Goal: Information Seeking & Learning: Compare options

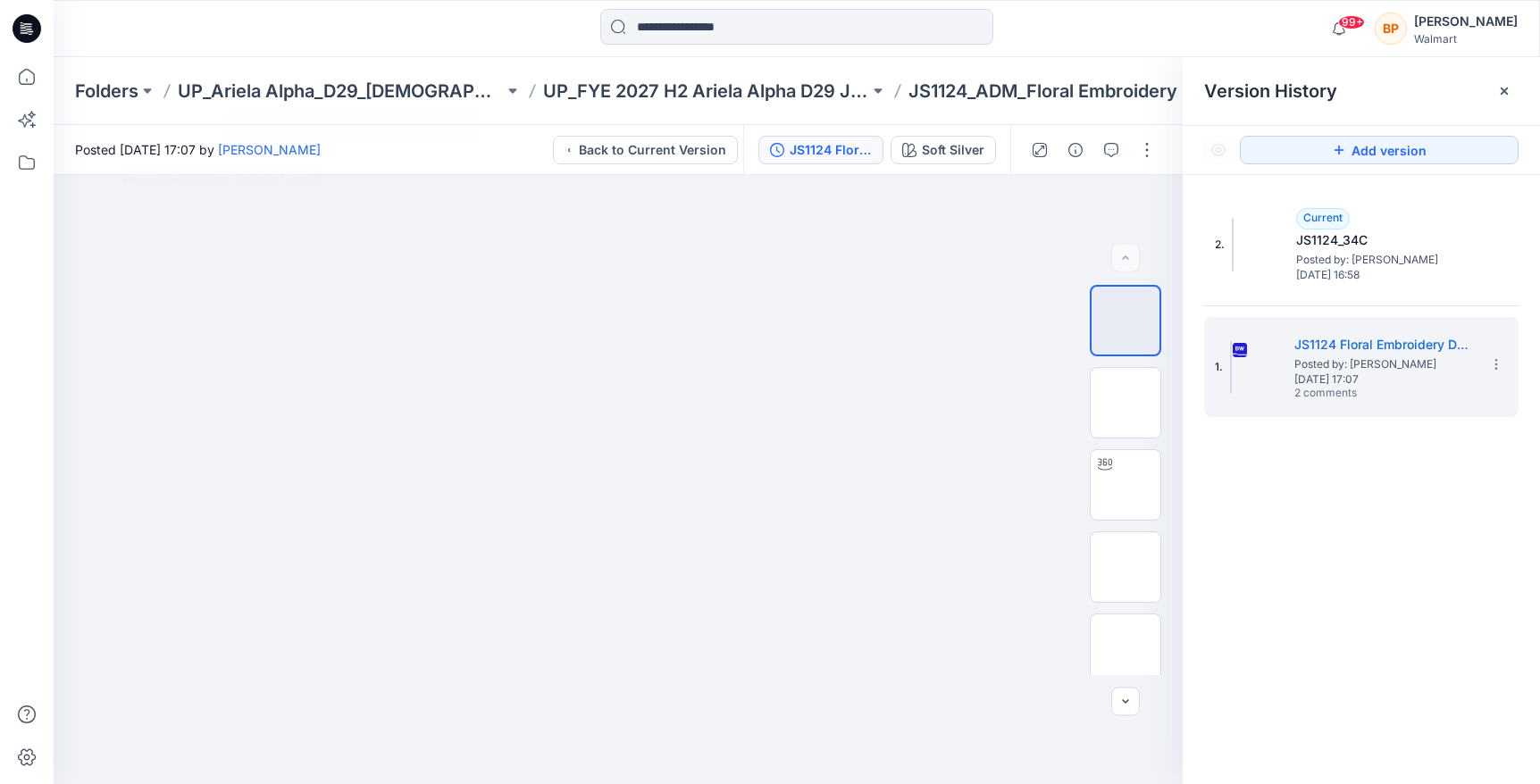
click at [444, 48] on div "99+ Notifications Your style JS1124_ADM_Floral Embroidery Demi High Apex has be…" at bounding box center [797, 28] width 1486 height 57
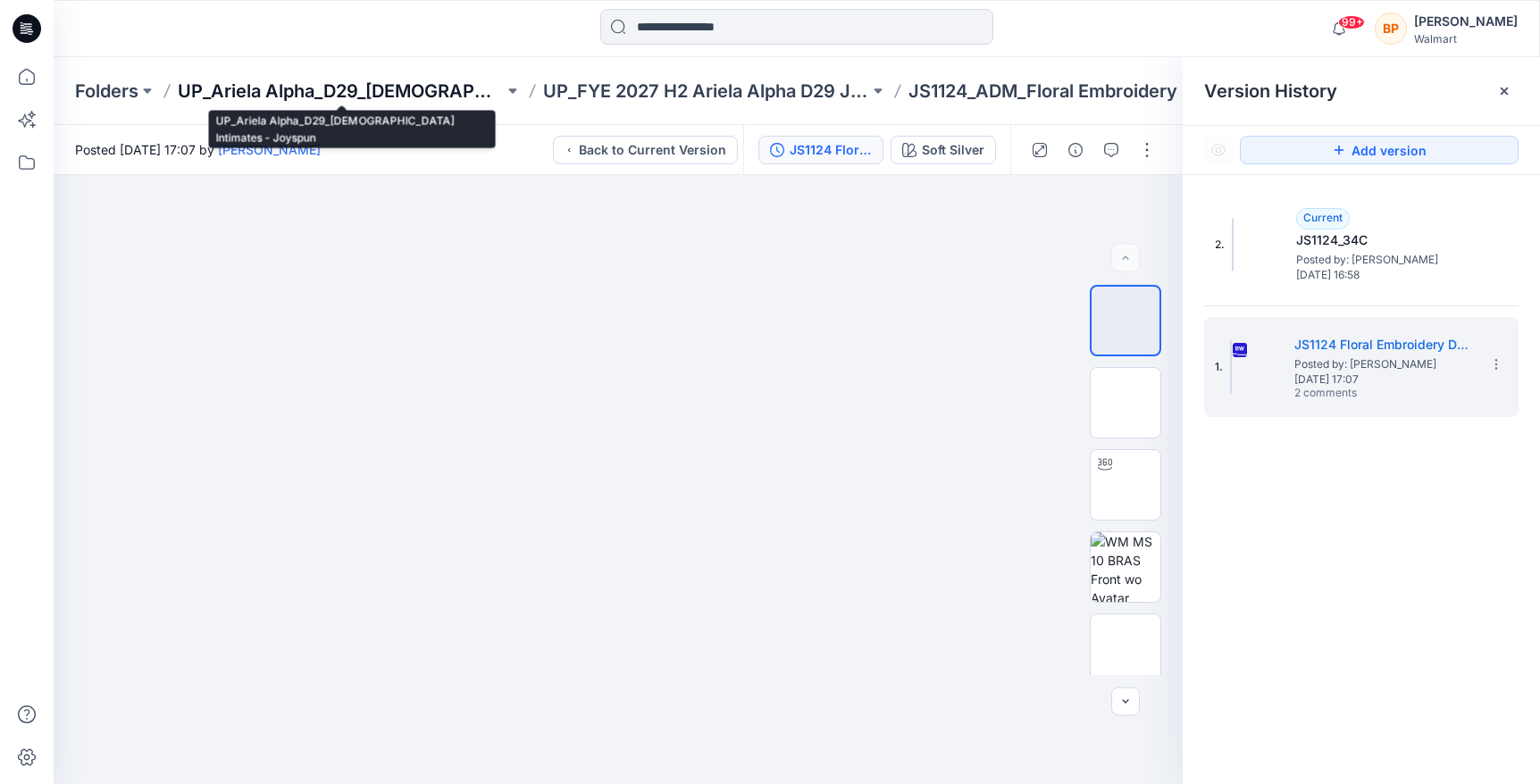
click at [446, 93] on p "UP_Ariela Alpha_D29_[DEMOGRAPHIC_DATA] Intimates - Joyspun" at bounding box center [341, 91] width 326 height 25
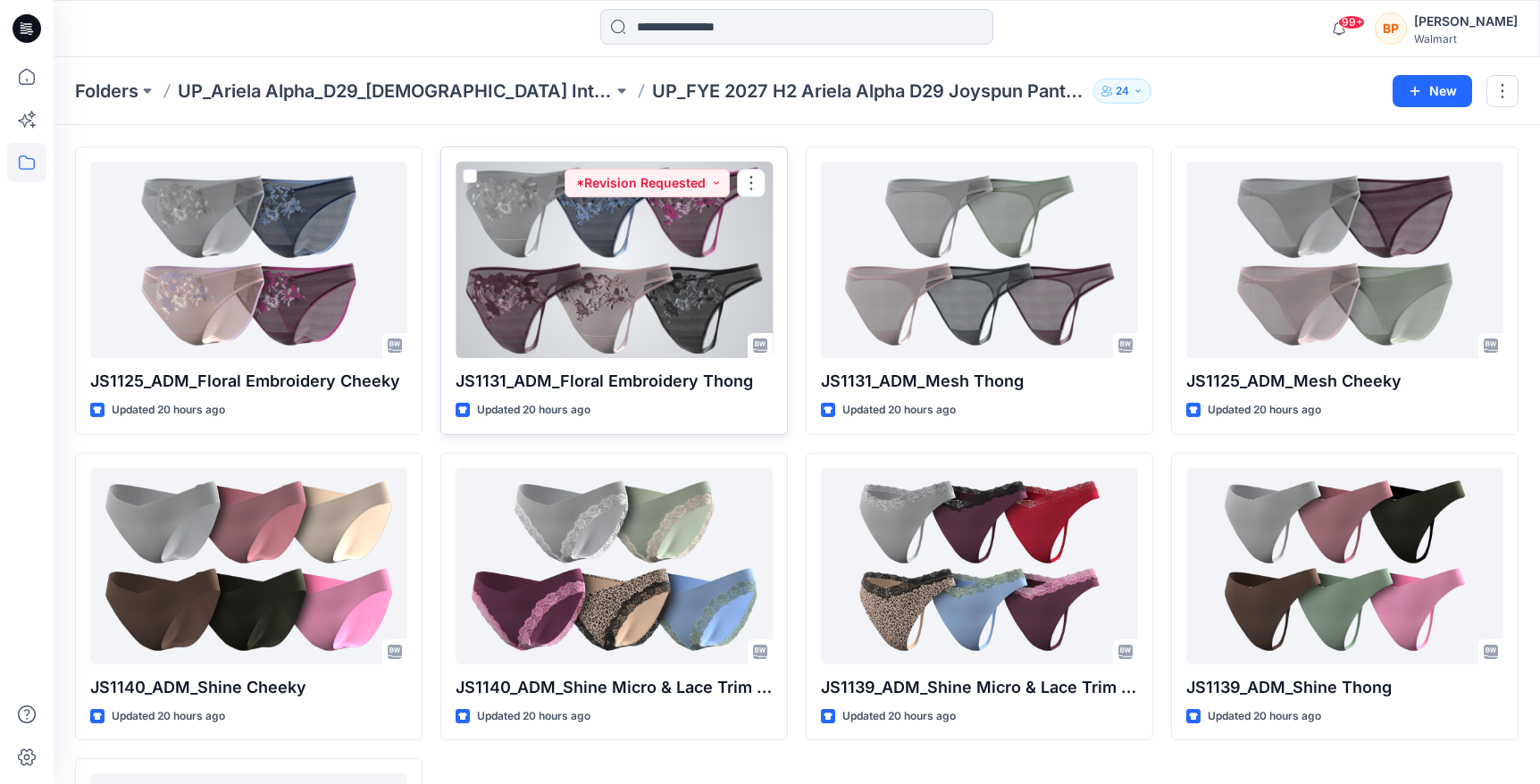
scroll to position [56, 0]
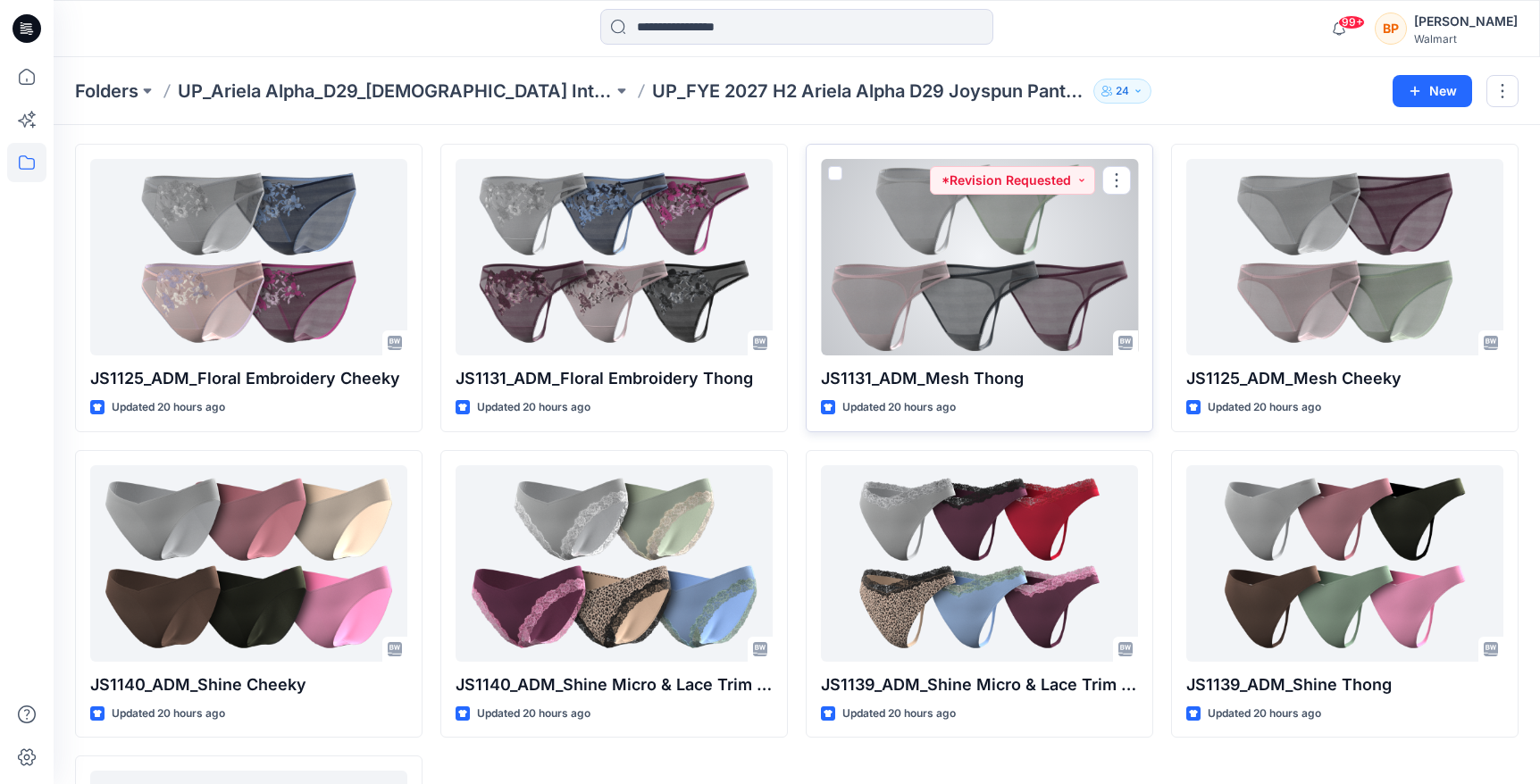
click at [1098, 275] on div at bounding box center [979, 257] width 317 height 196
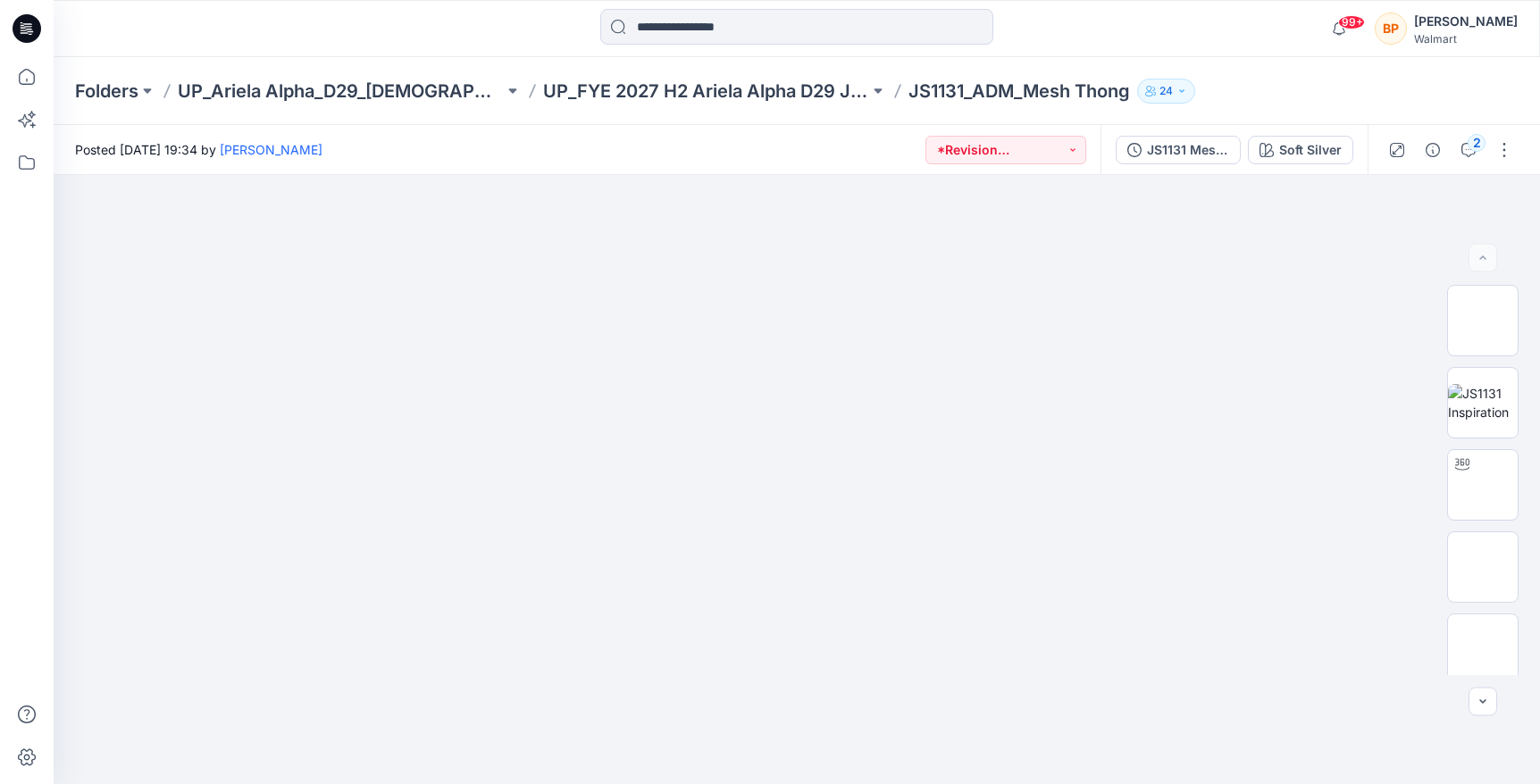
click at [1322, 169] on div "JS1131 Mesh Thong 1st Colorway Soft Silver" at bounding box center [1233, 150] width 267 height 50
click at [1322, 151] on div "Soft Silver" at bounding box center [1310, 150] width 63 height 19
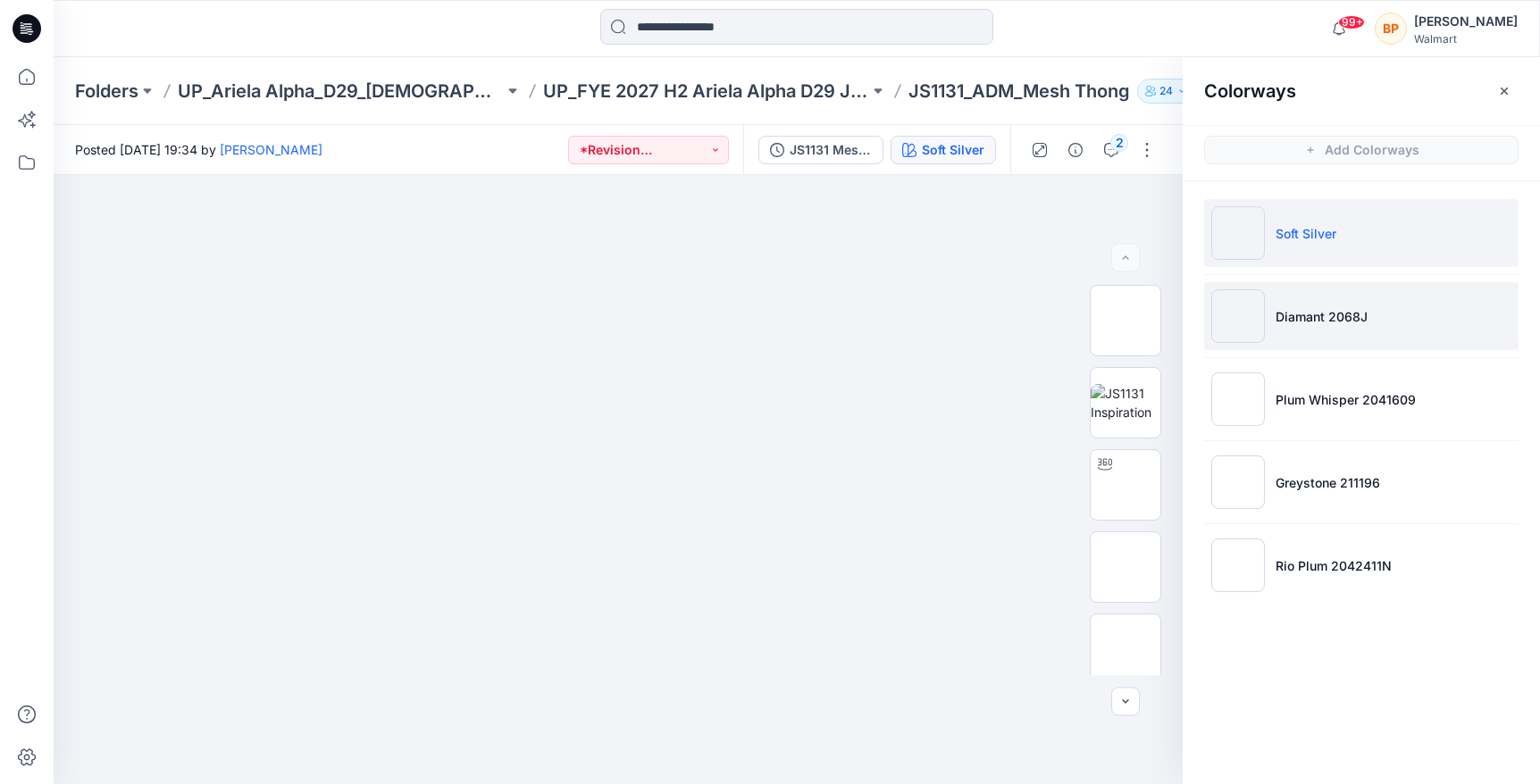
click at [1312, 308] on p "Diamant 2068J" at bounding box center [1322, 316] width 92 height 18
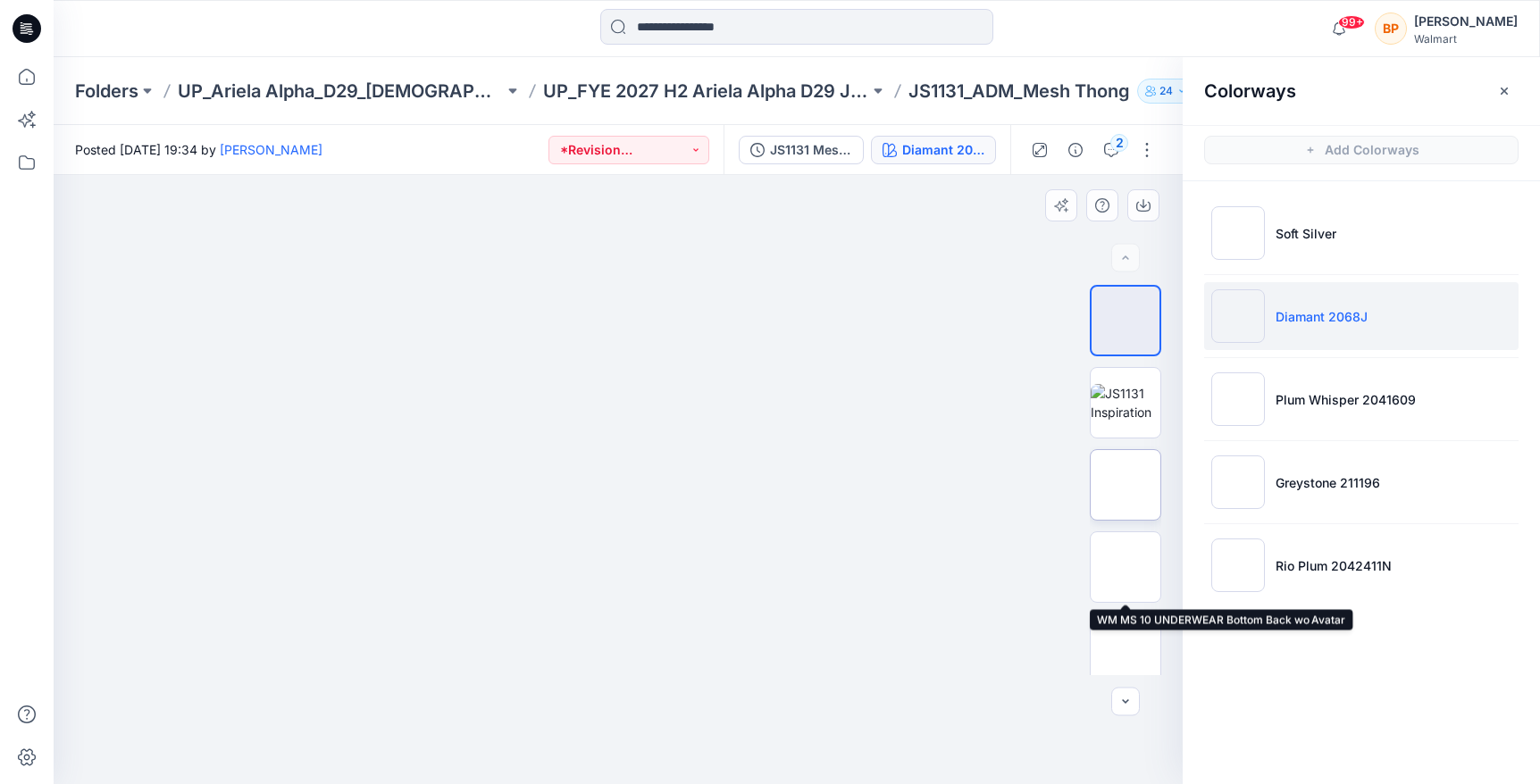
click at [1125, 485] on img at bounding box center [1125, 485] width 0 height 0
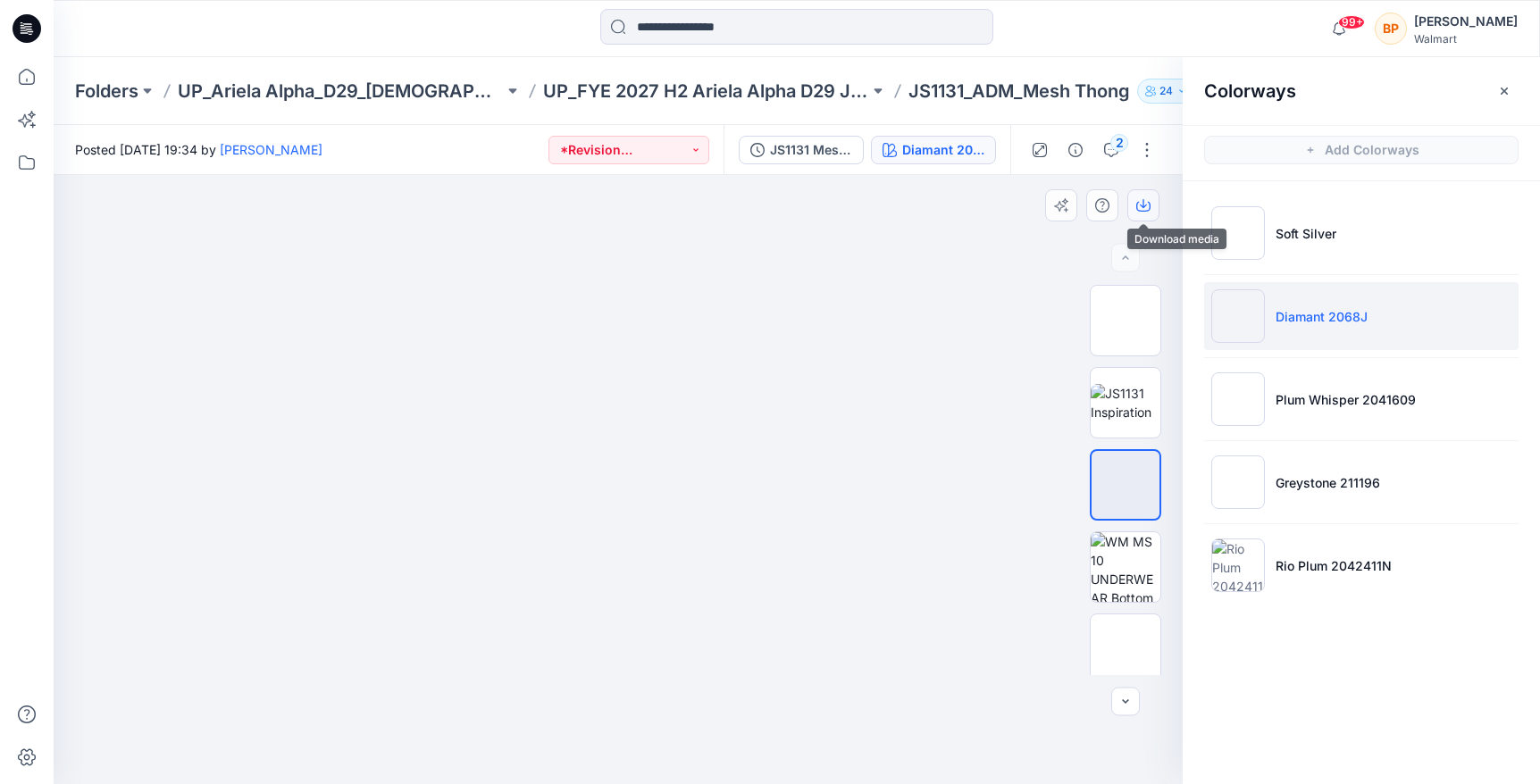
click at [1133, 210] on button "button" at bounding box center [1142, 205] width 32 height 32
click at [1034, 544] on div at bounding box center [618, 479] width 1129 height 609
click at [760, 96] on p "UP_FYE 2027 H2 Ariela Alpha D29 Joyspun Panties" at bounding box center [706, 91] width 326 height 25
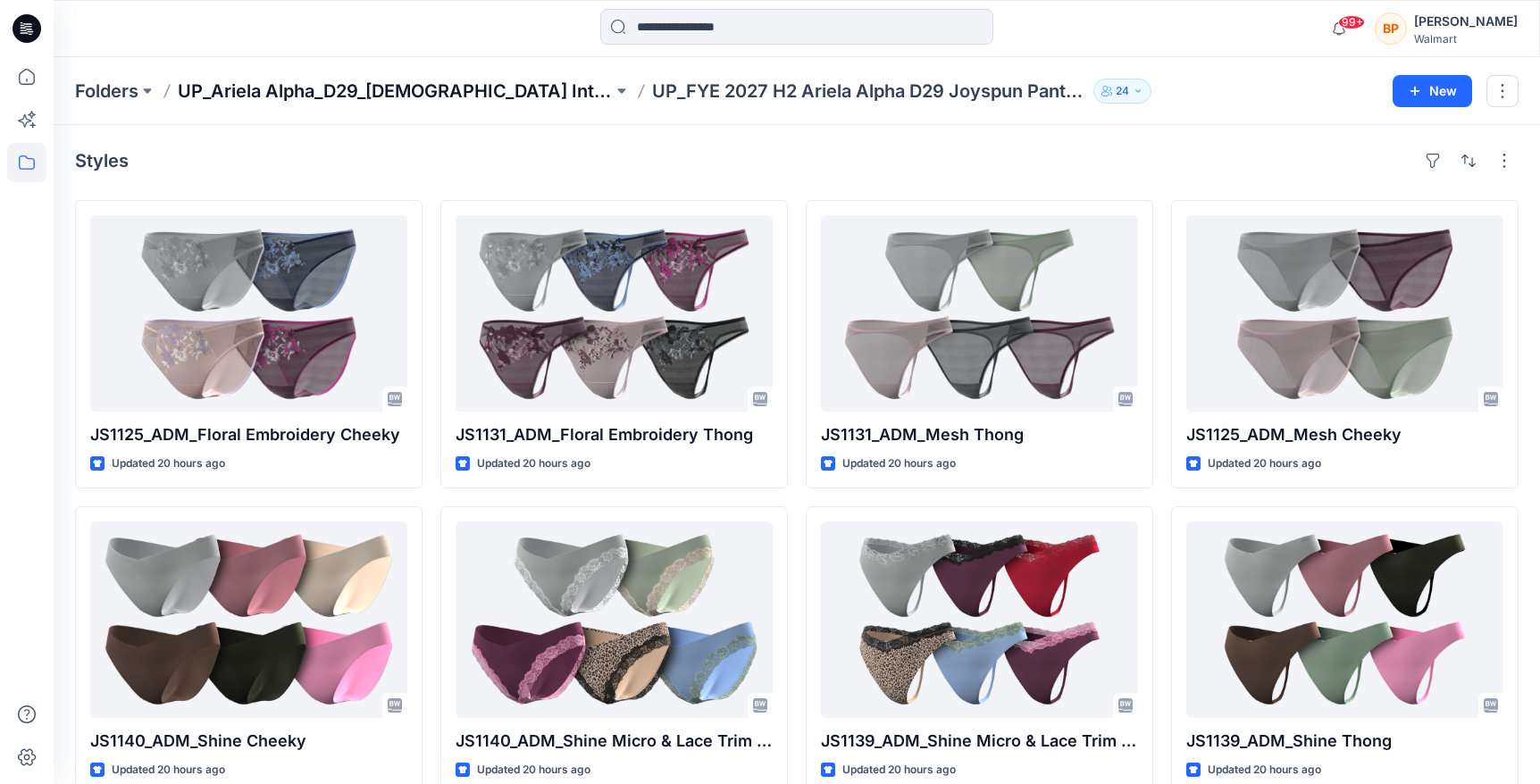
click at [490, 99] on p "UP_Ariela Alpha_D29_[DEMOGRAPHIC_DATA] Intimates - Joyspun" at bounding box center [396, 91] width 435 height 25
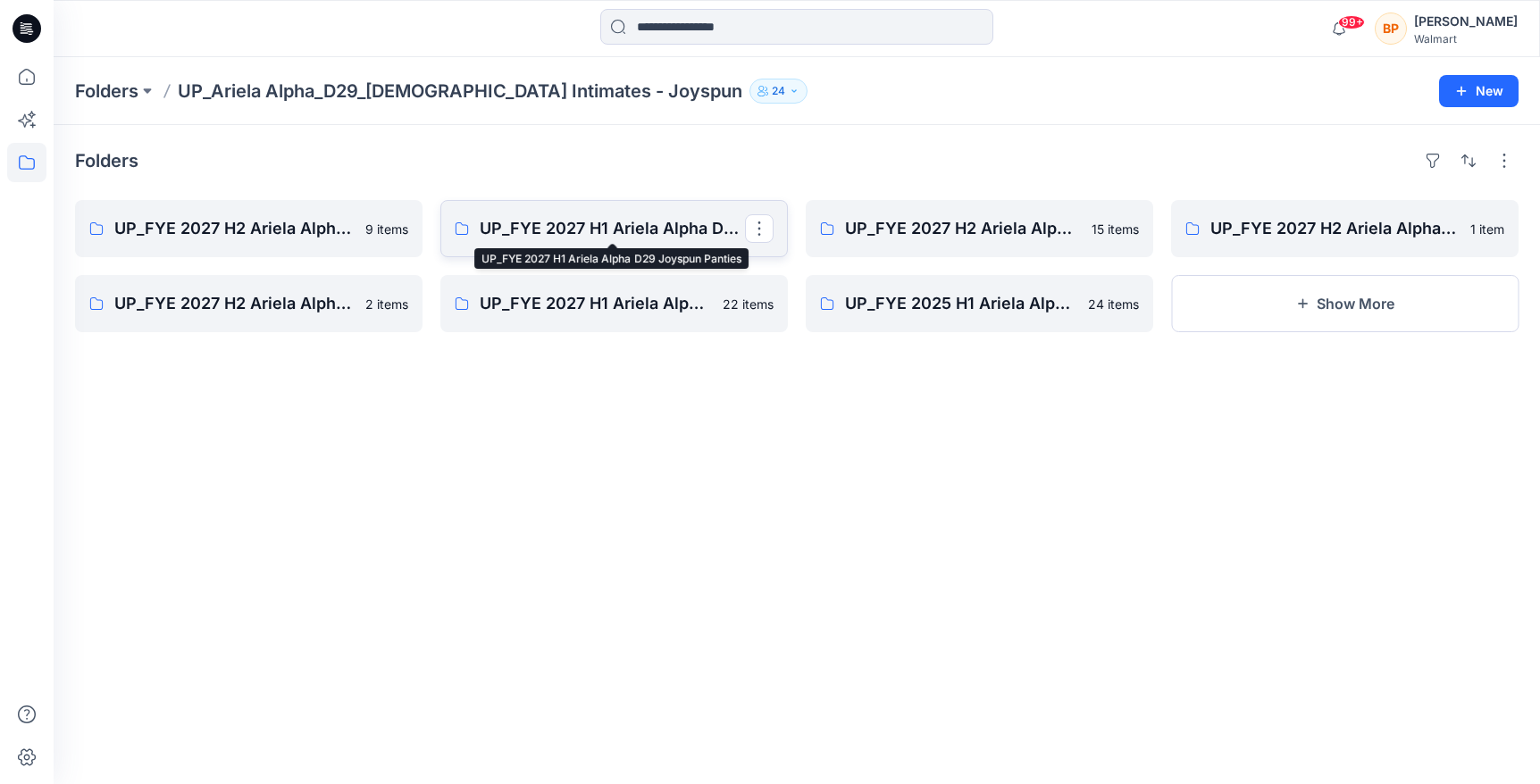
click at [564, 220] on p "UP_FYE 2027 H1 Ariela Alpha D29 Joyspun Panties" at bounding box center [612, 229] width 266 height 25
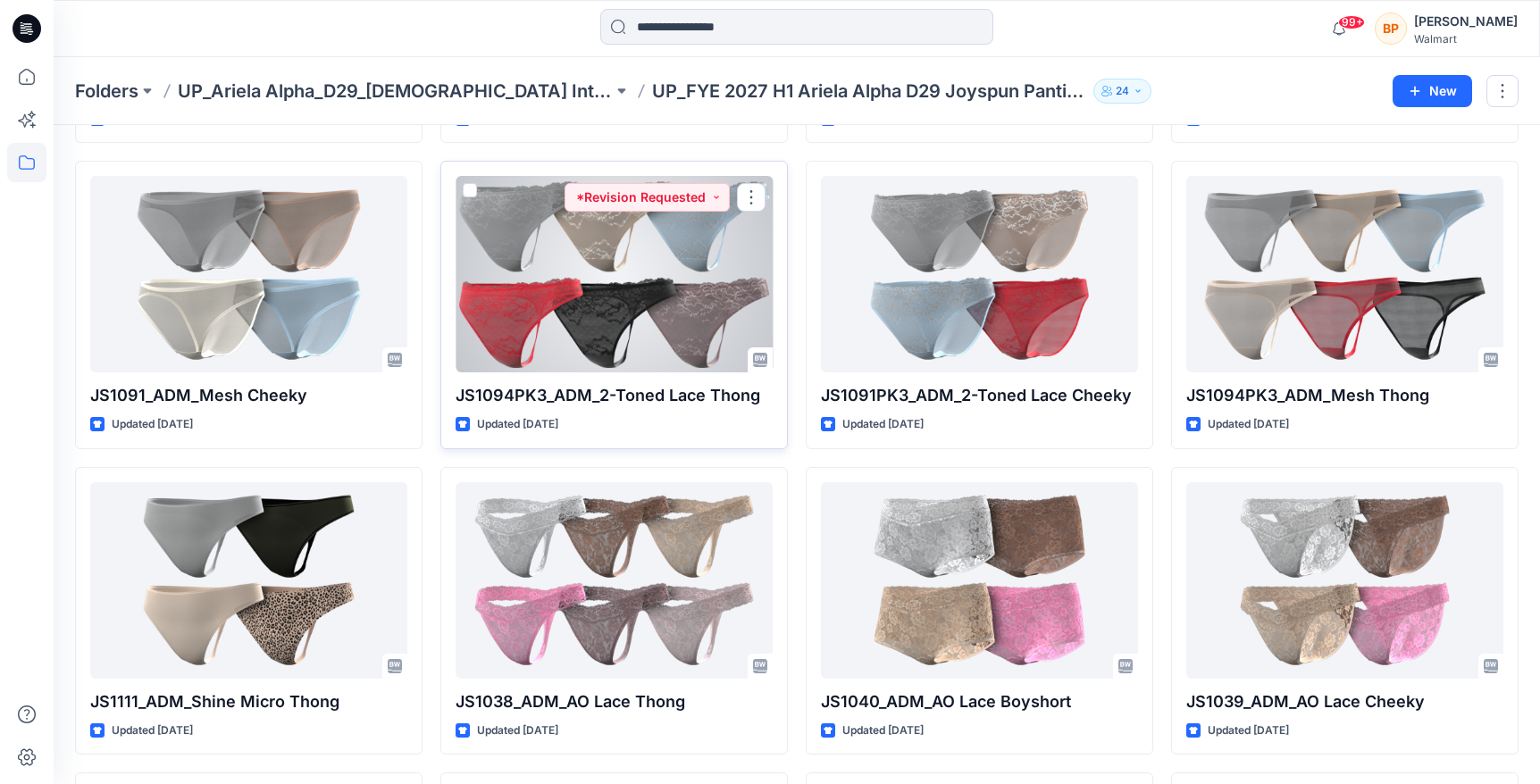
scroll to position [697, 0]
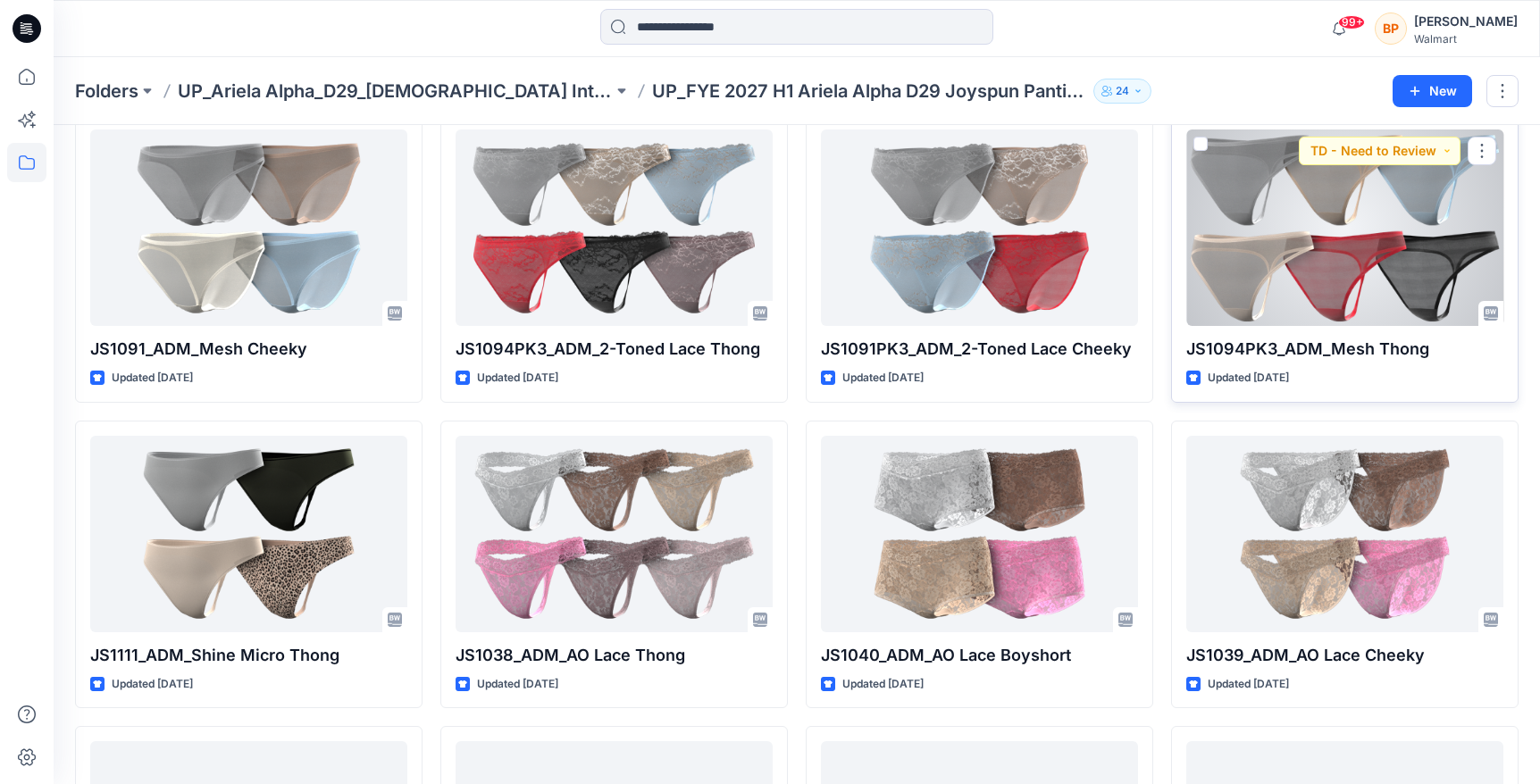
click at [1306, 249] on div at bounding box center [1344, 228] width 317 height 196
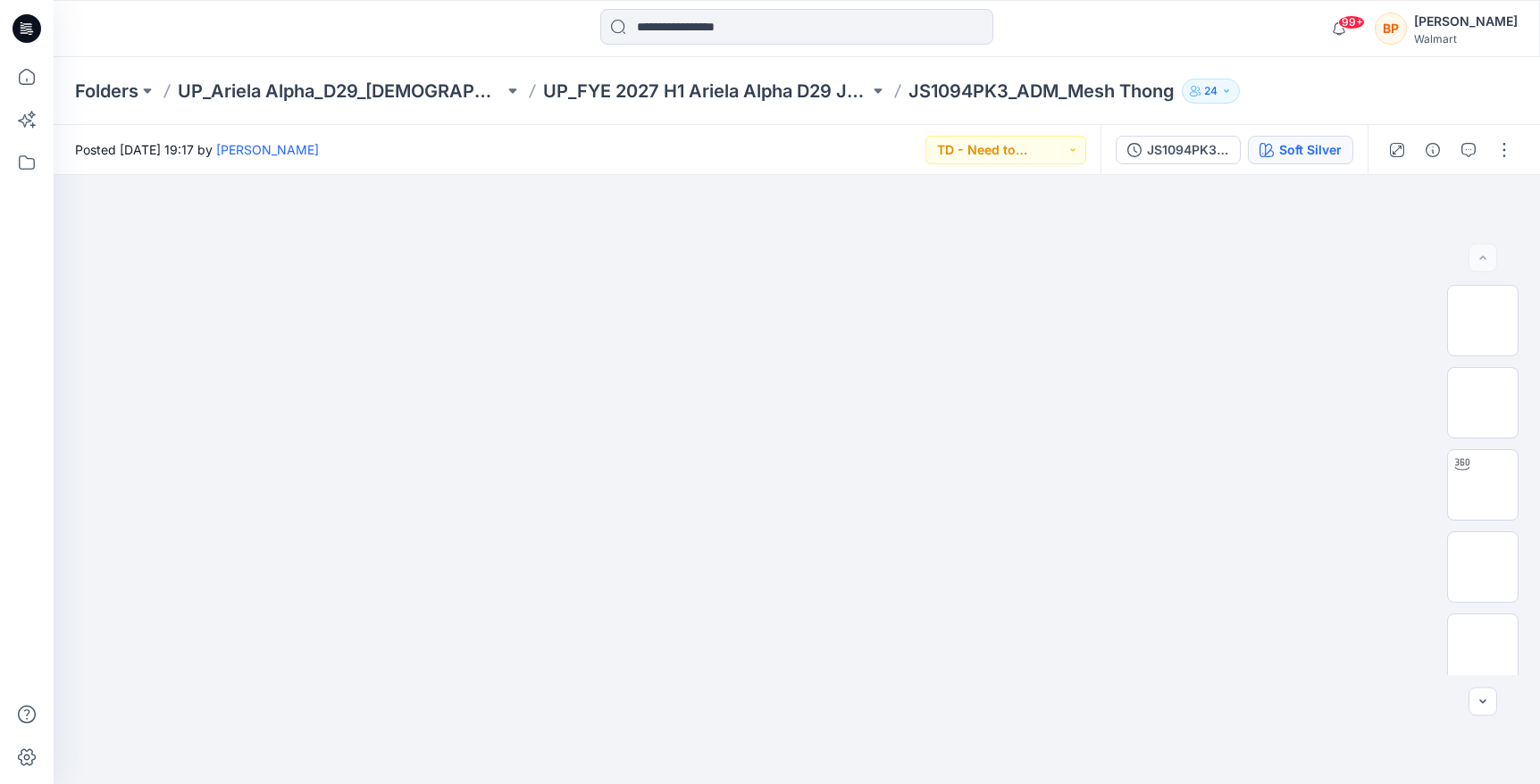
click at [1295, 153] on div "Soft Silver" at bounding box center [1310, 150] width 63 height 19
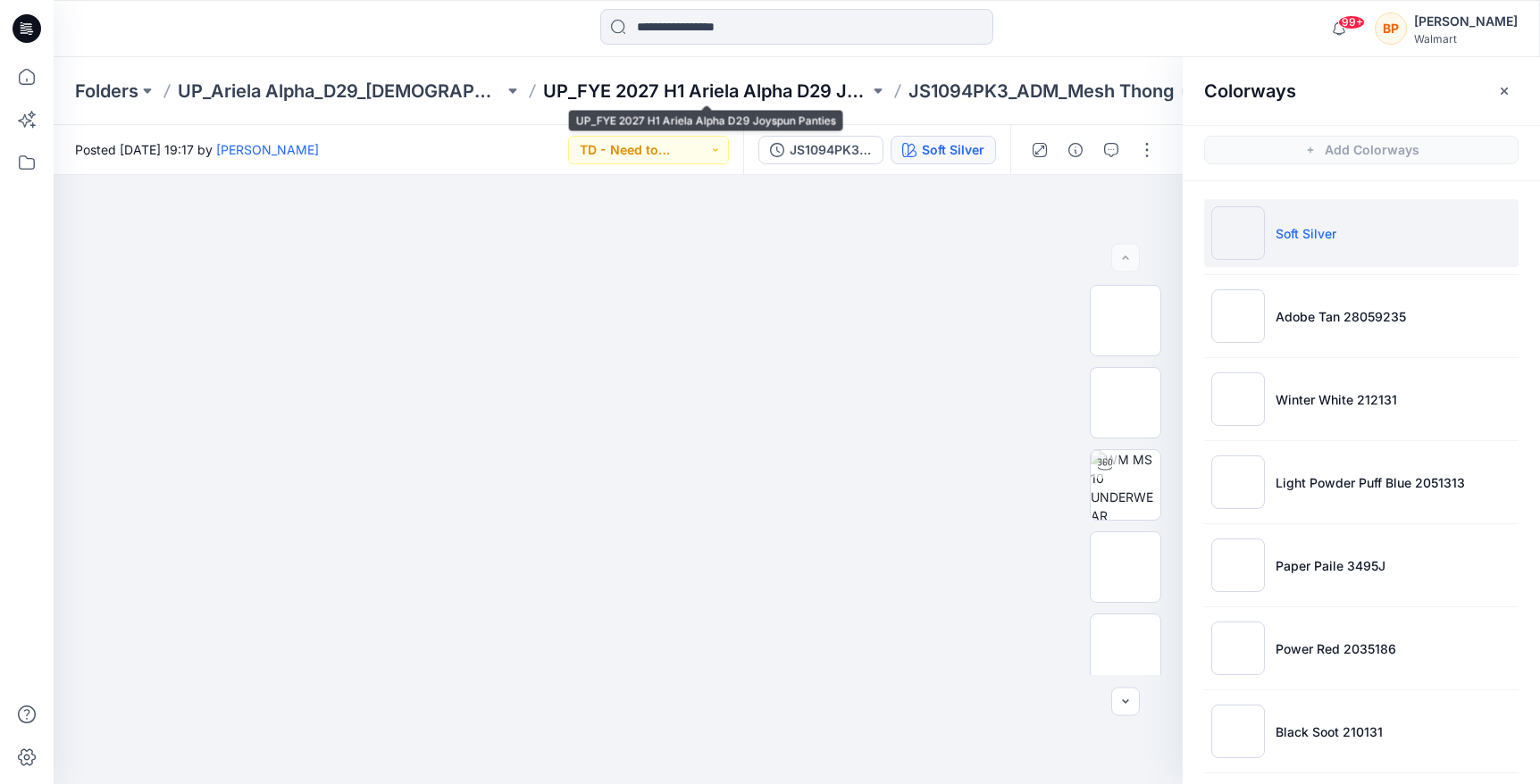
click at [781, 102] on p "UP_FYE 2027 H1 Ariela Alpha D29 Joyspun Panties" at bounding box center [706, 91] width 326 height 25
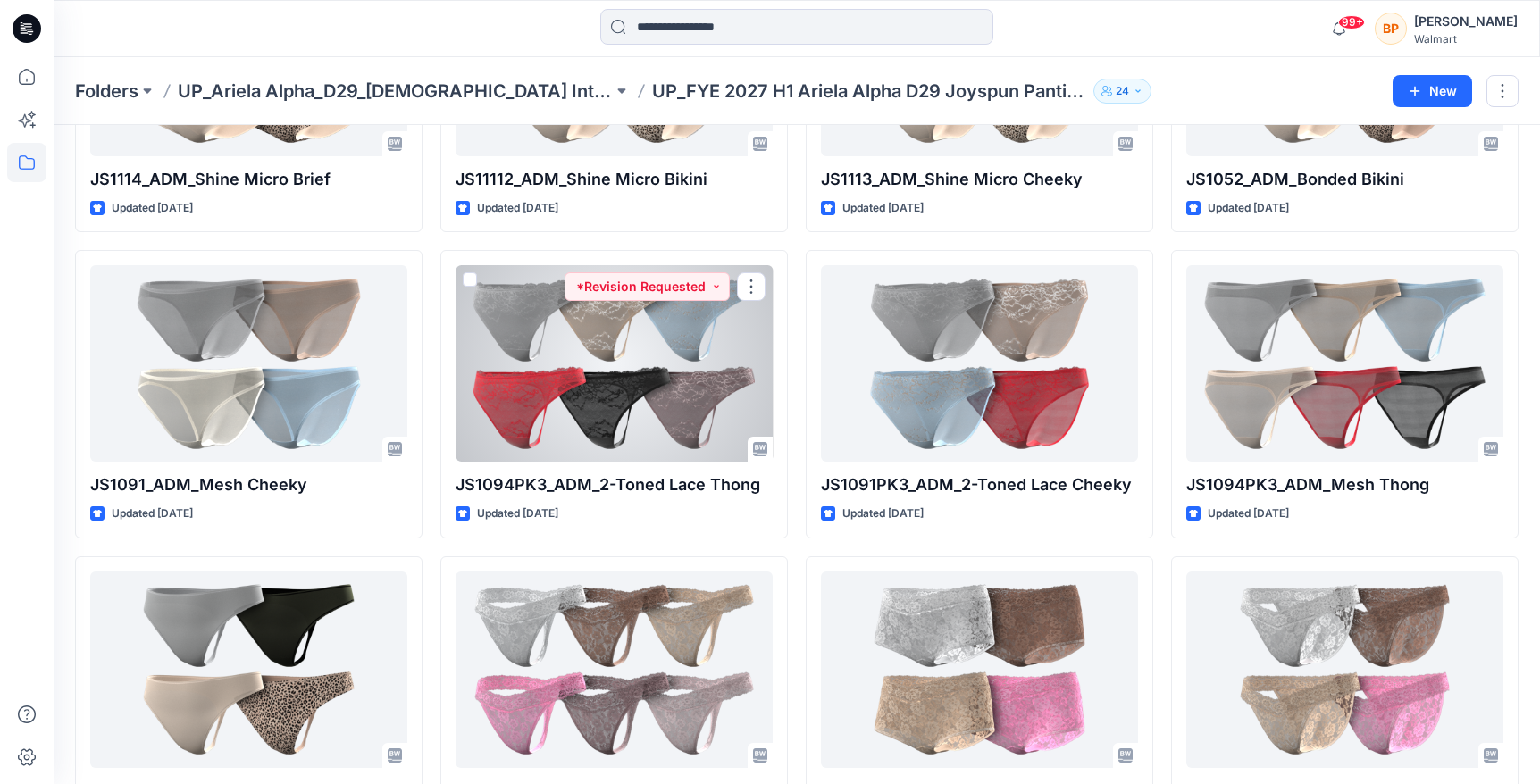
scroll to position [555, 0]
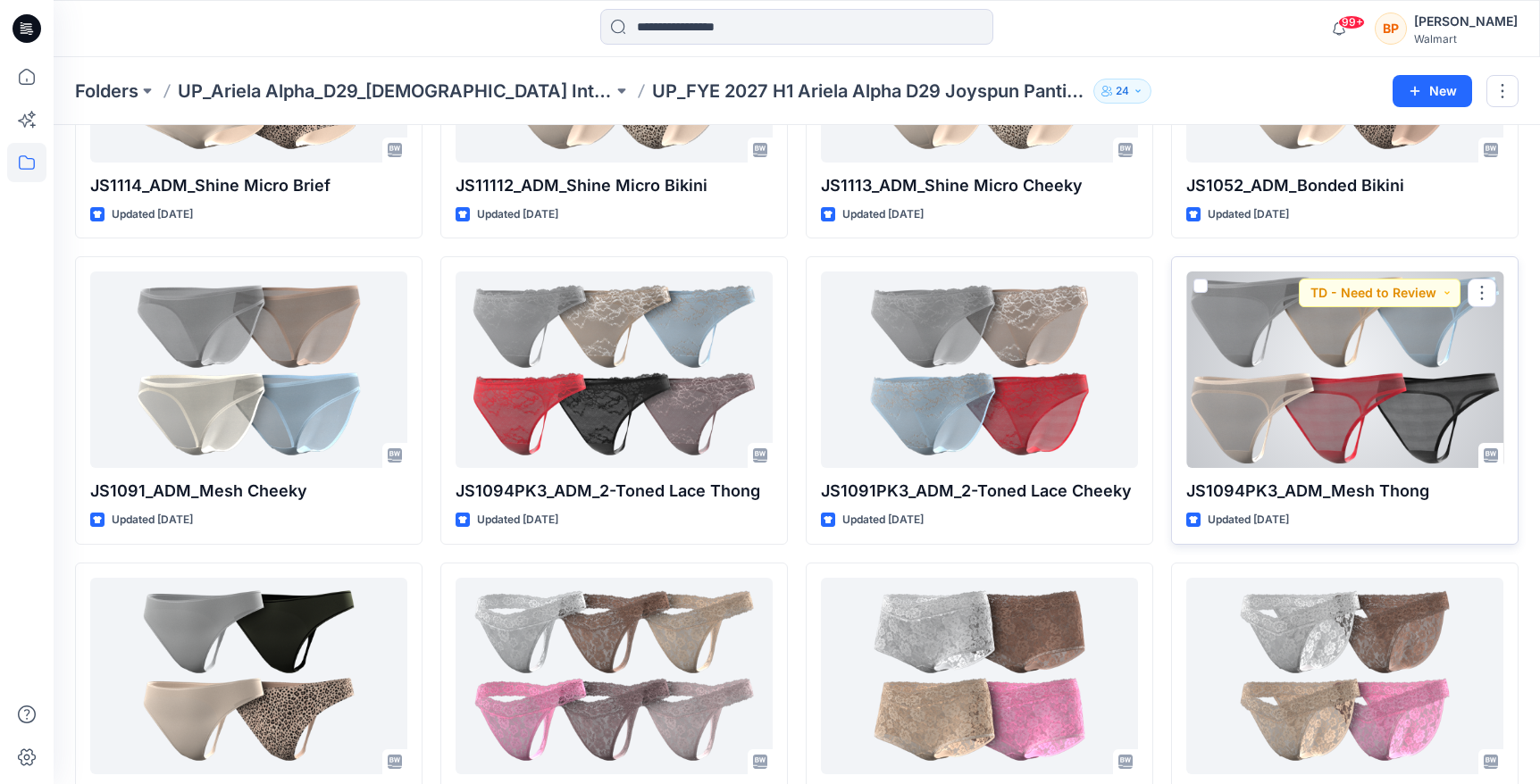
click at [1199, 287] on span at bounding box center [1200, 285] width 14 height 14
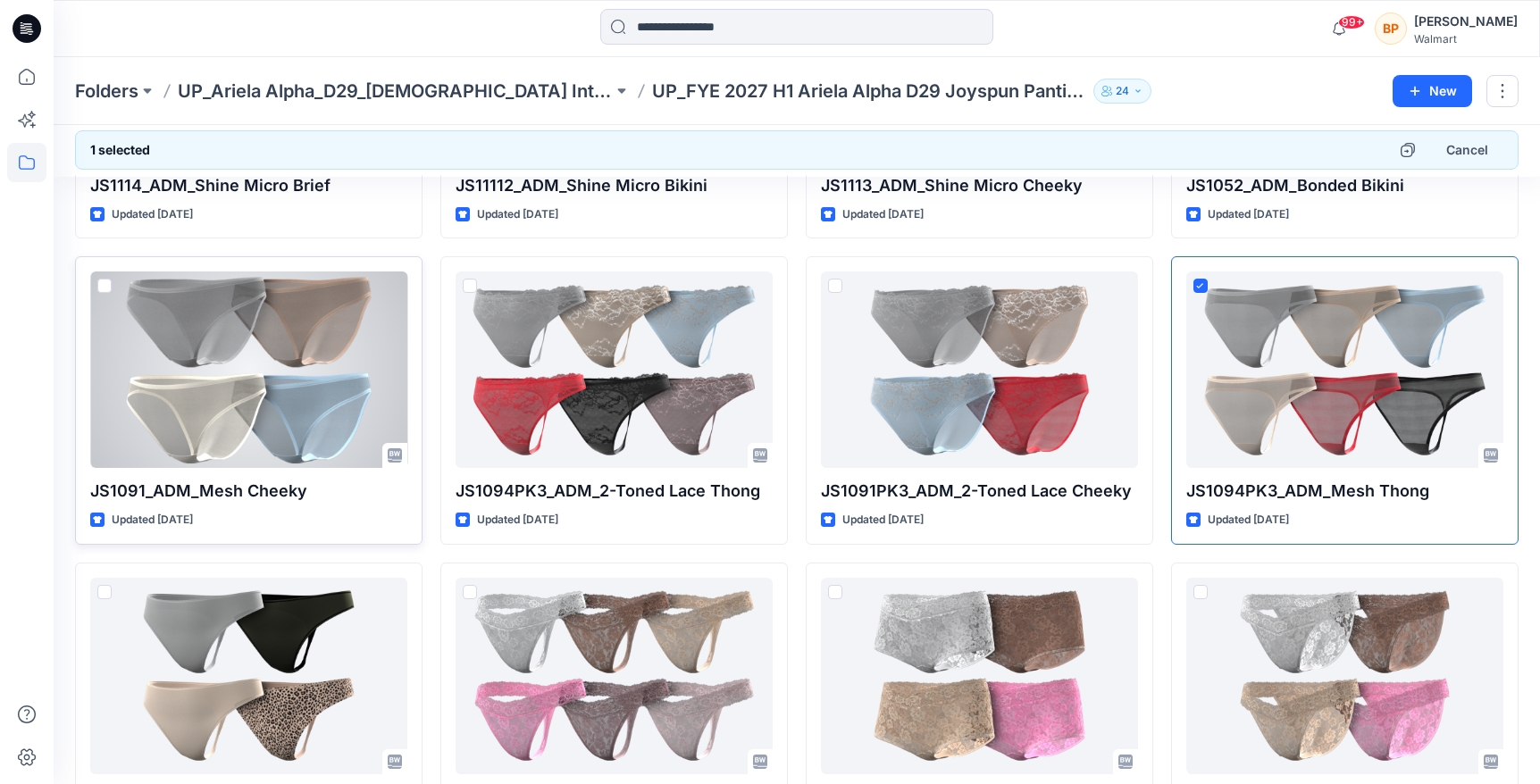
click at [102, 283] on span at bounding box center [104, 285] width 14 height 14
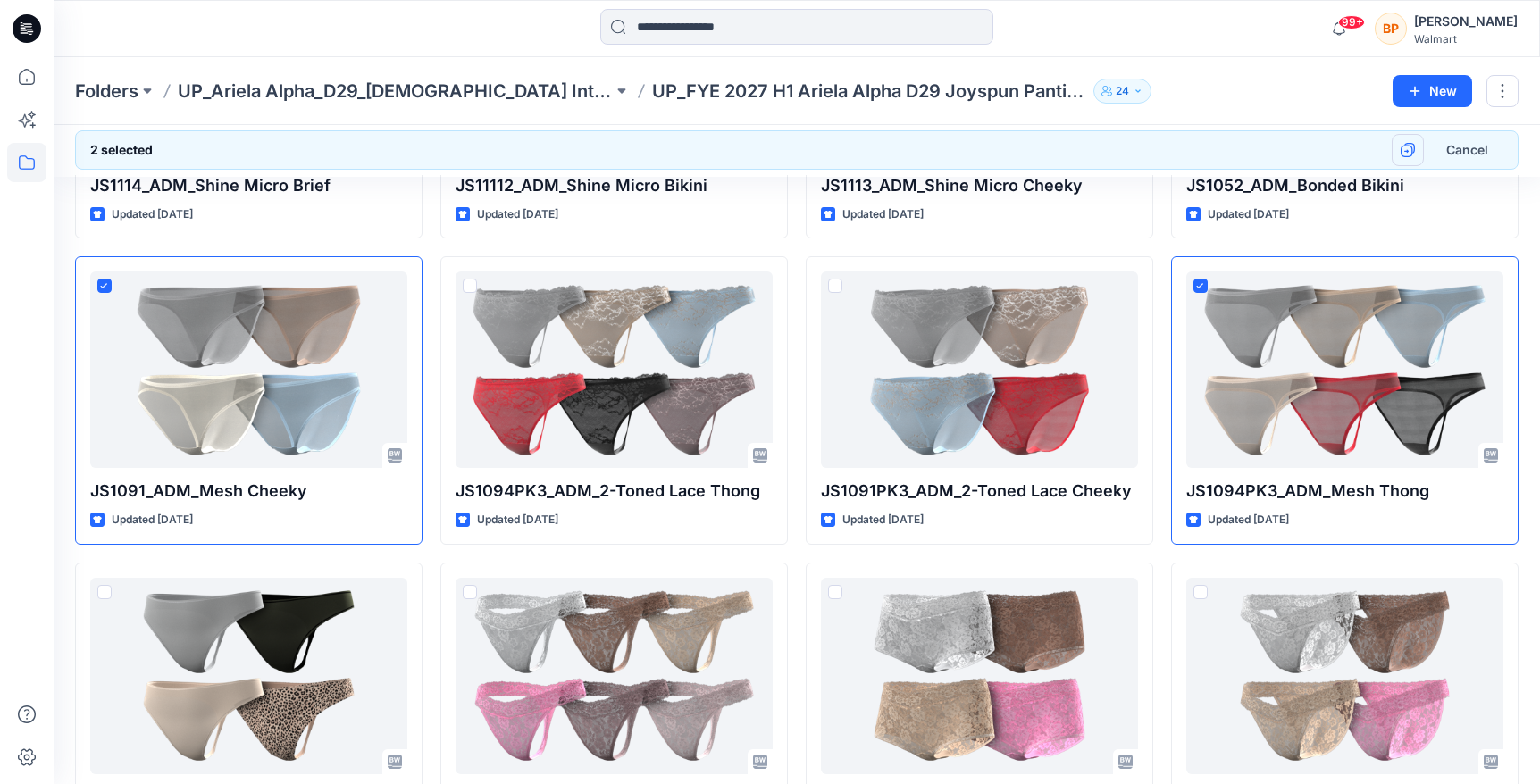
click at [1394, 140] on button "button" at bounding box center [1406, 149] width 32 height 32
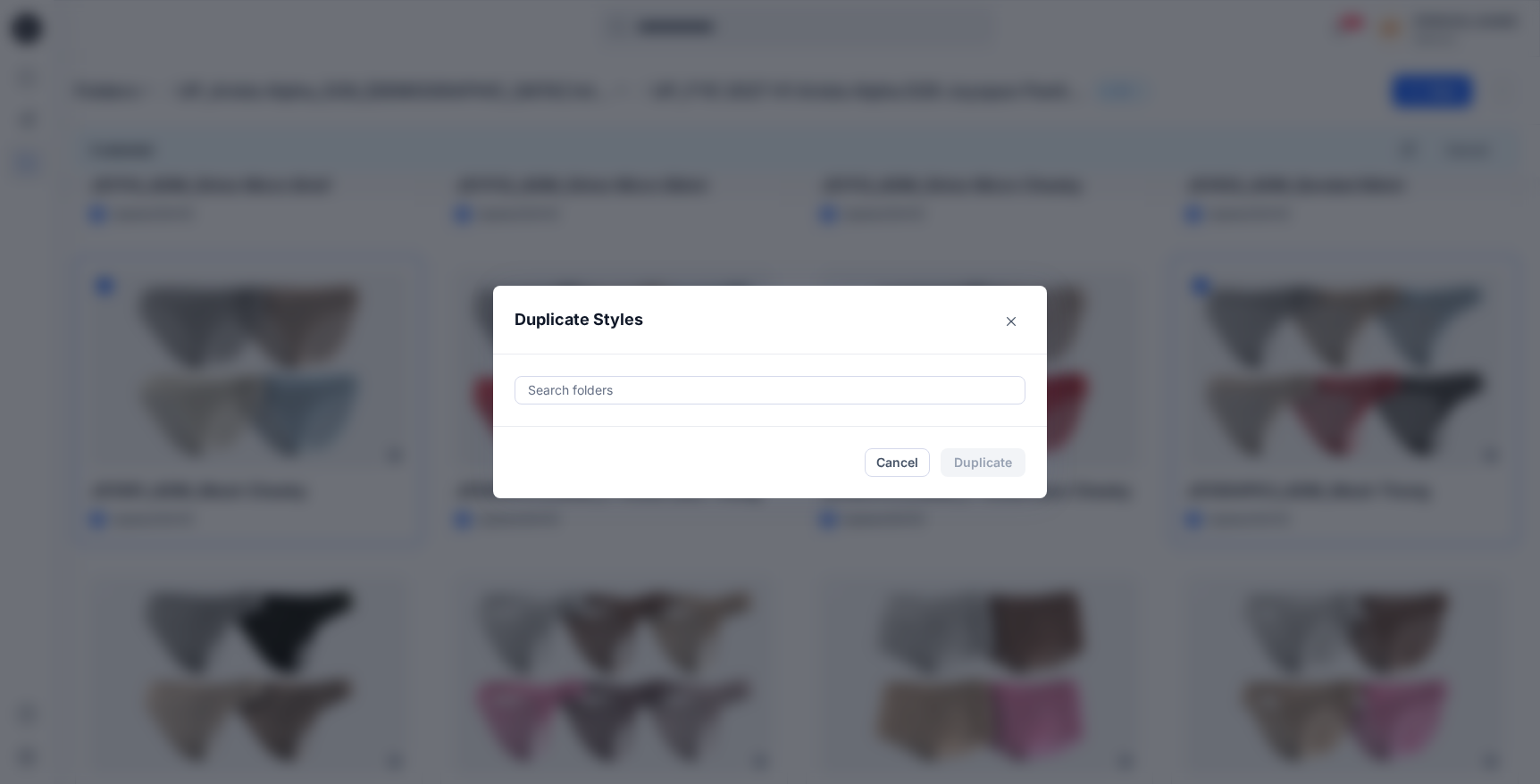
click at [825, 386] on div at bounding box center [769, 390] width 488 height 21
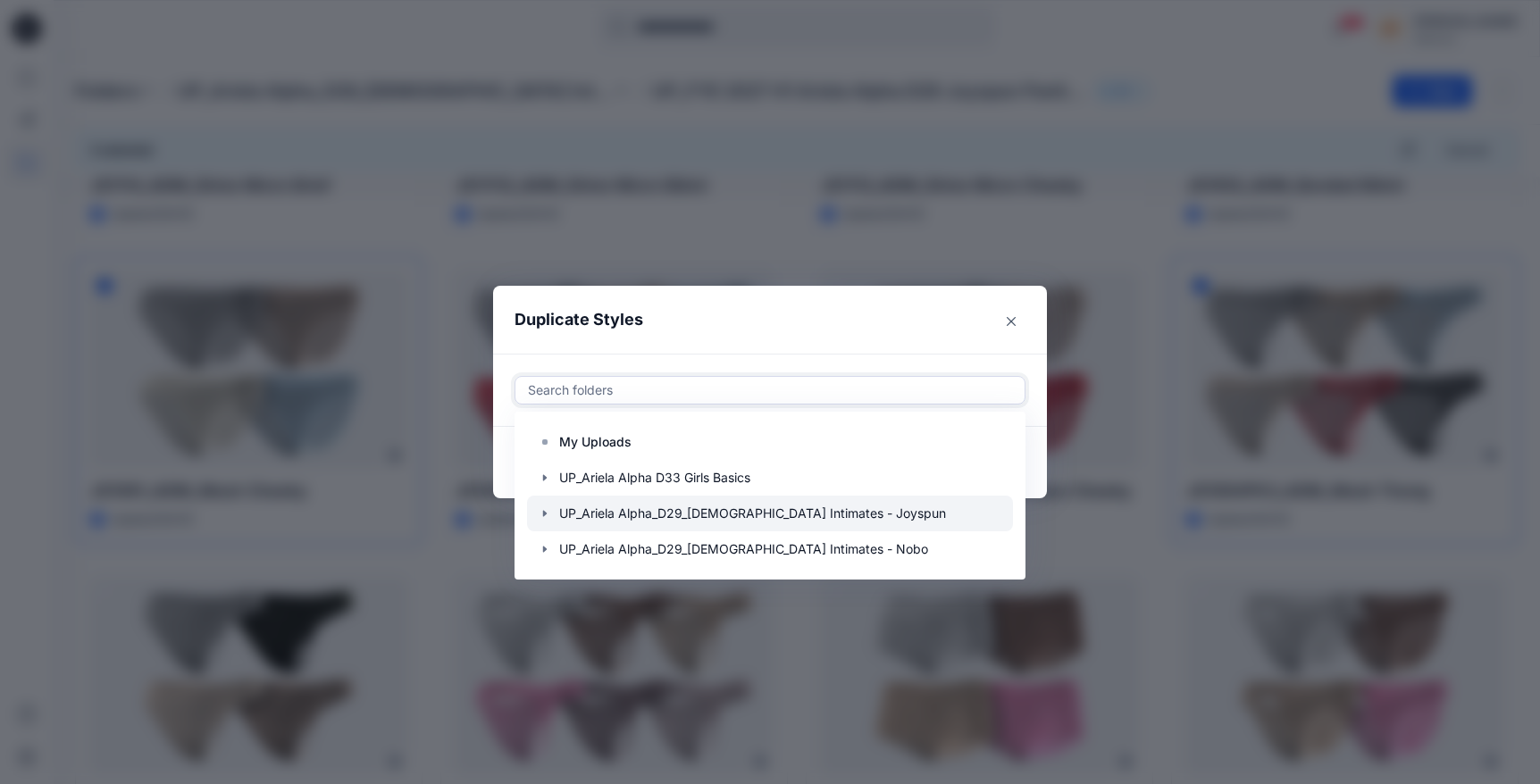
click at [546, 511] on icon "button" at bounding box center [545, 513] width 14 height 14
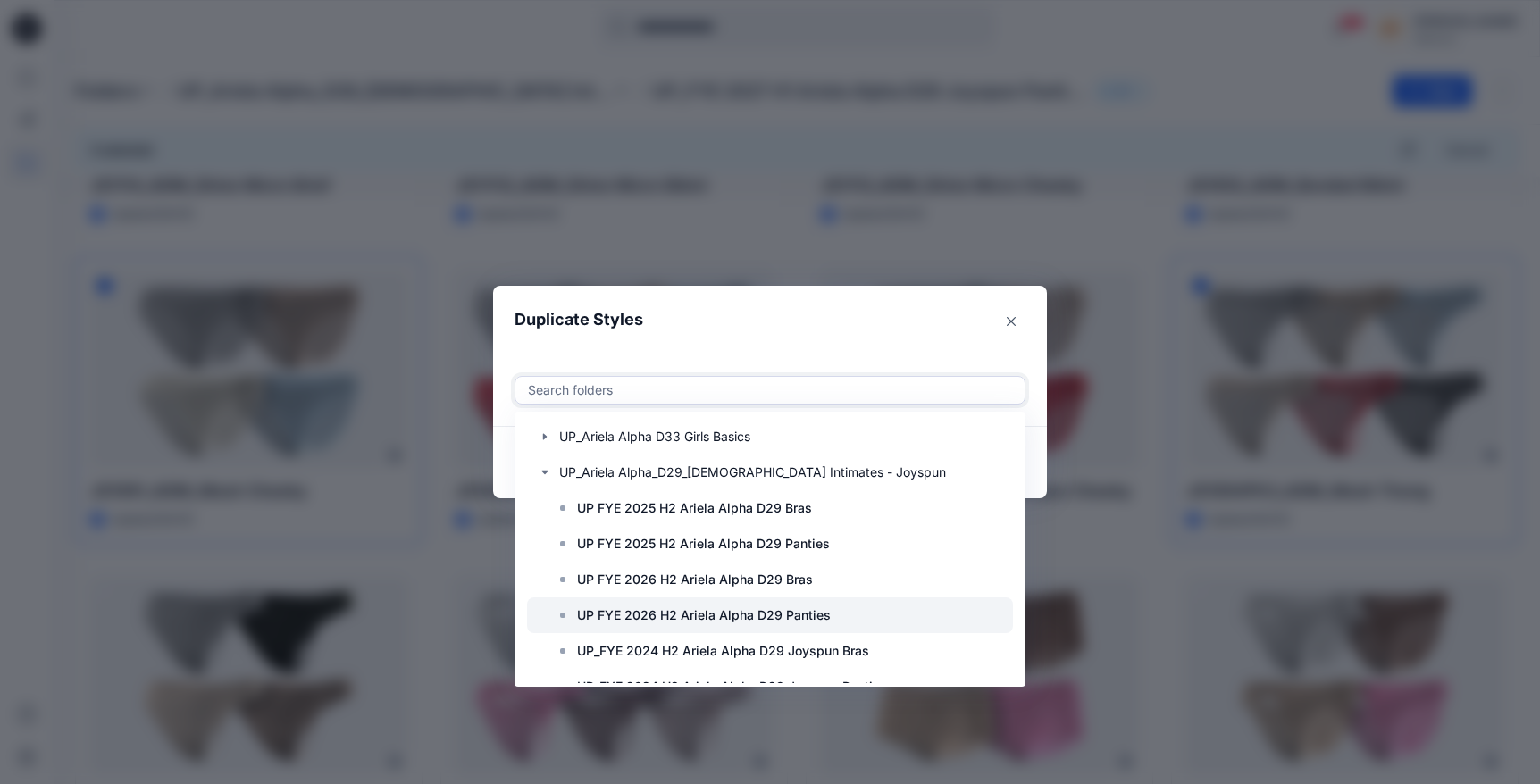
scroll to position [536, 0]
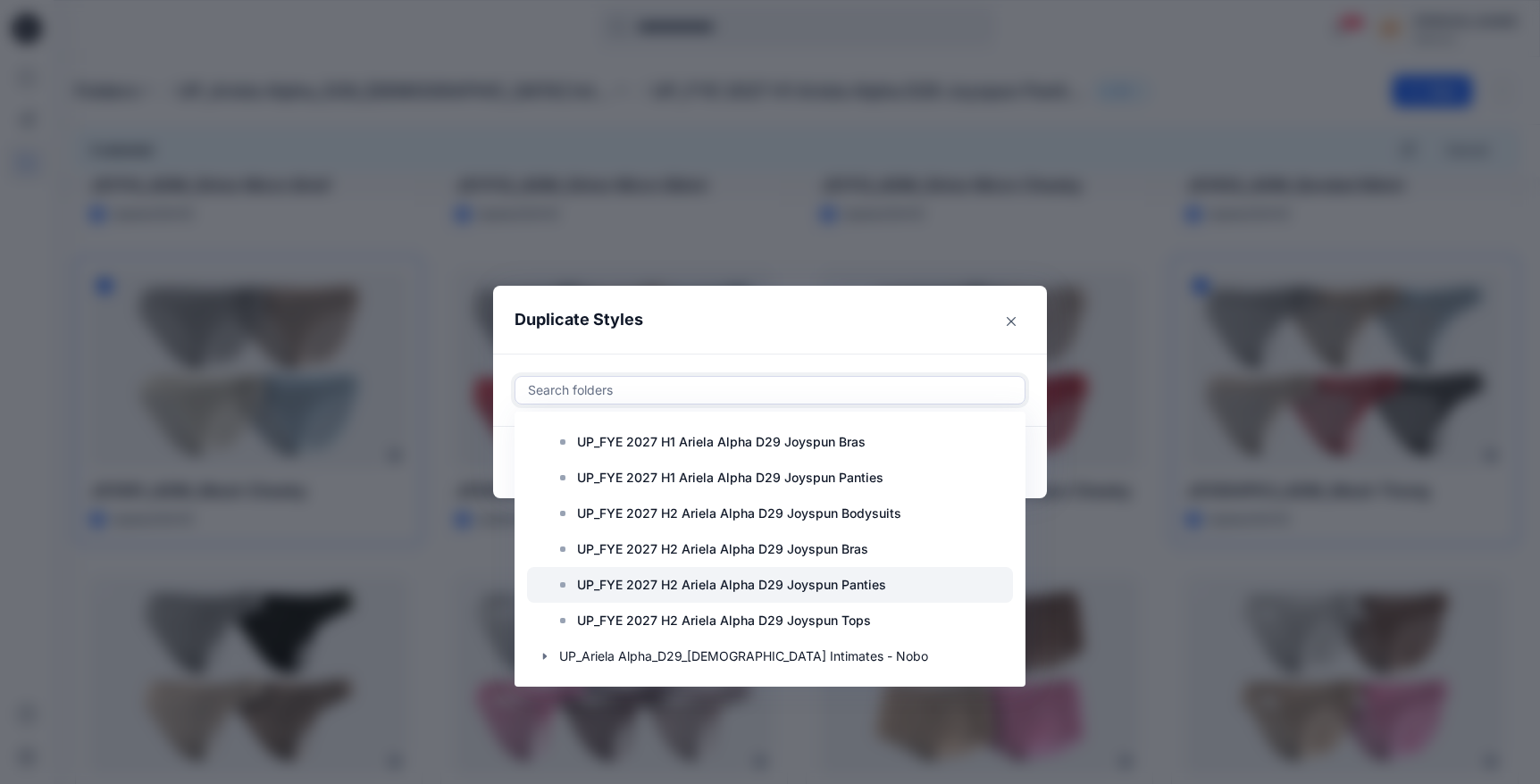
click at [669, 592] on p "UP_FYE 2027 H2 Ariela Alpha D29 Joyspun Panties" at bounding box center [731, 585] width 309 height 21
click at [922, 324] on header "Duplicate Styles" at bounding box center [752, 319] width 518 height 68
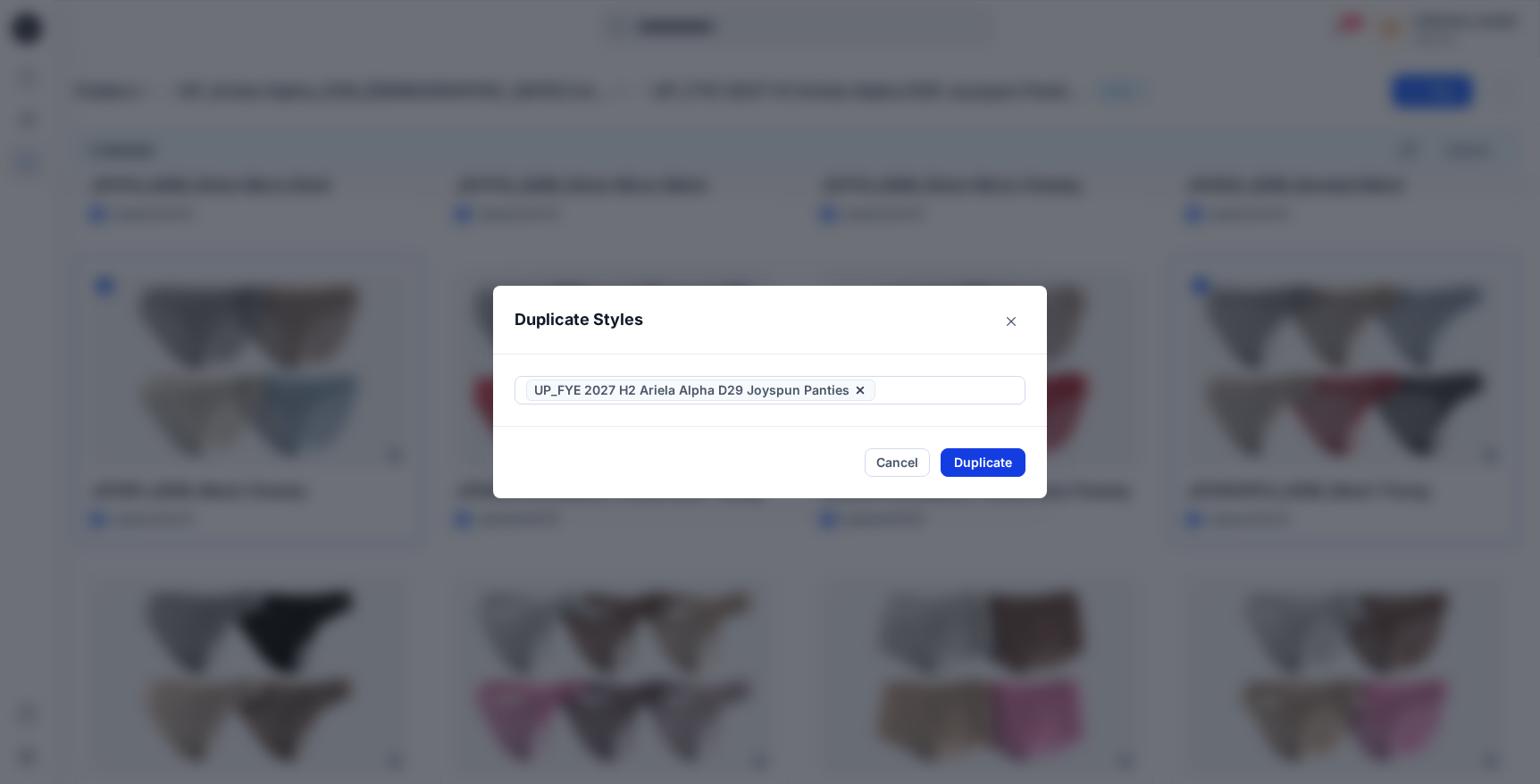
click at [970, 468] on button "Duplicate" at bounding box center [983, 463] width 85 height 29
click at [970, 468] on button "Close" at bounding box center [996, 463] width 58 height 29
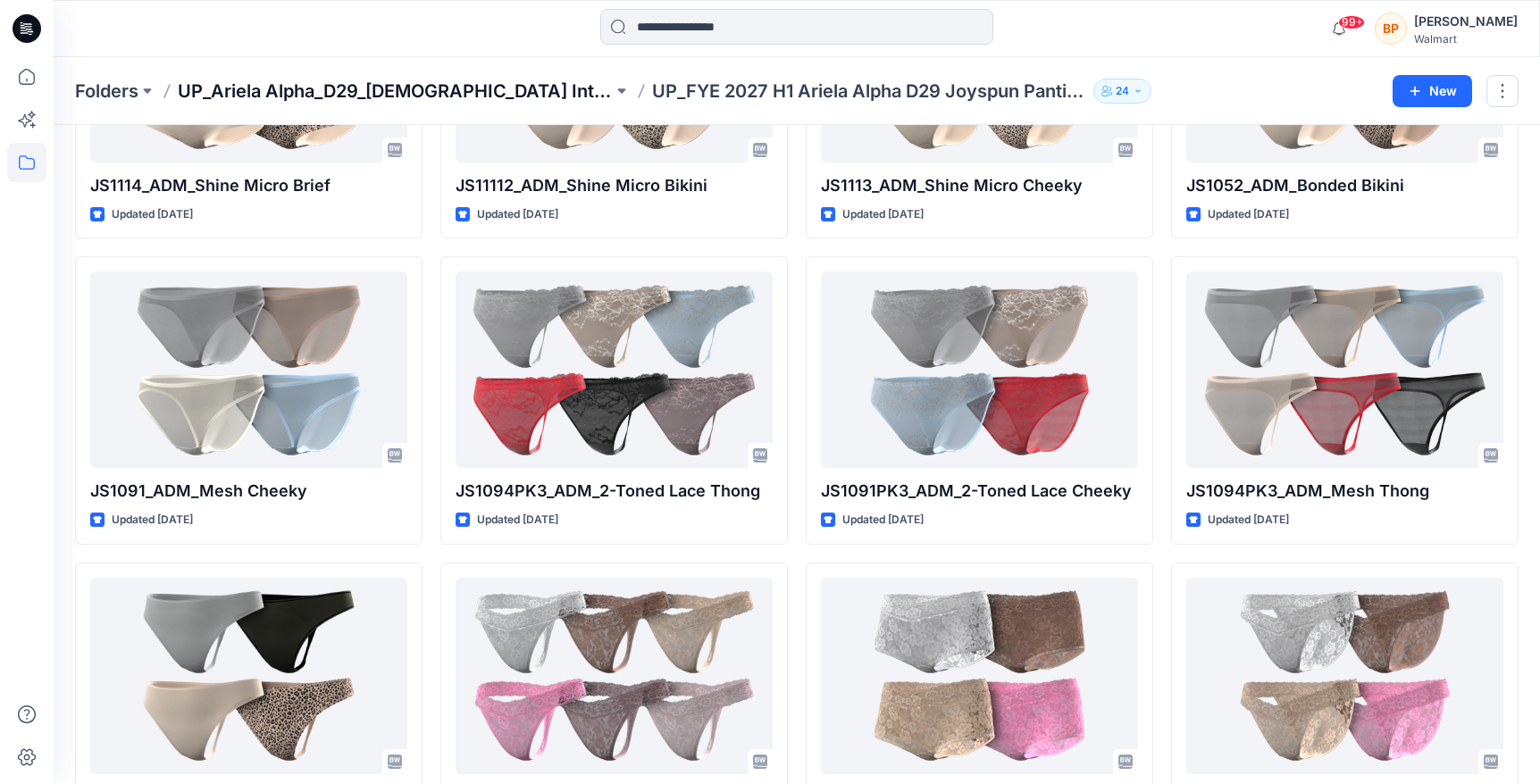
click at [299, 91] on p "UP_Ariela Alpha_D29_[DEMOGRAPHIC_DATA] Intimates - Joyspun" at bounding box center [396, 91] width 435 height 25
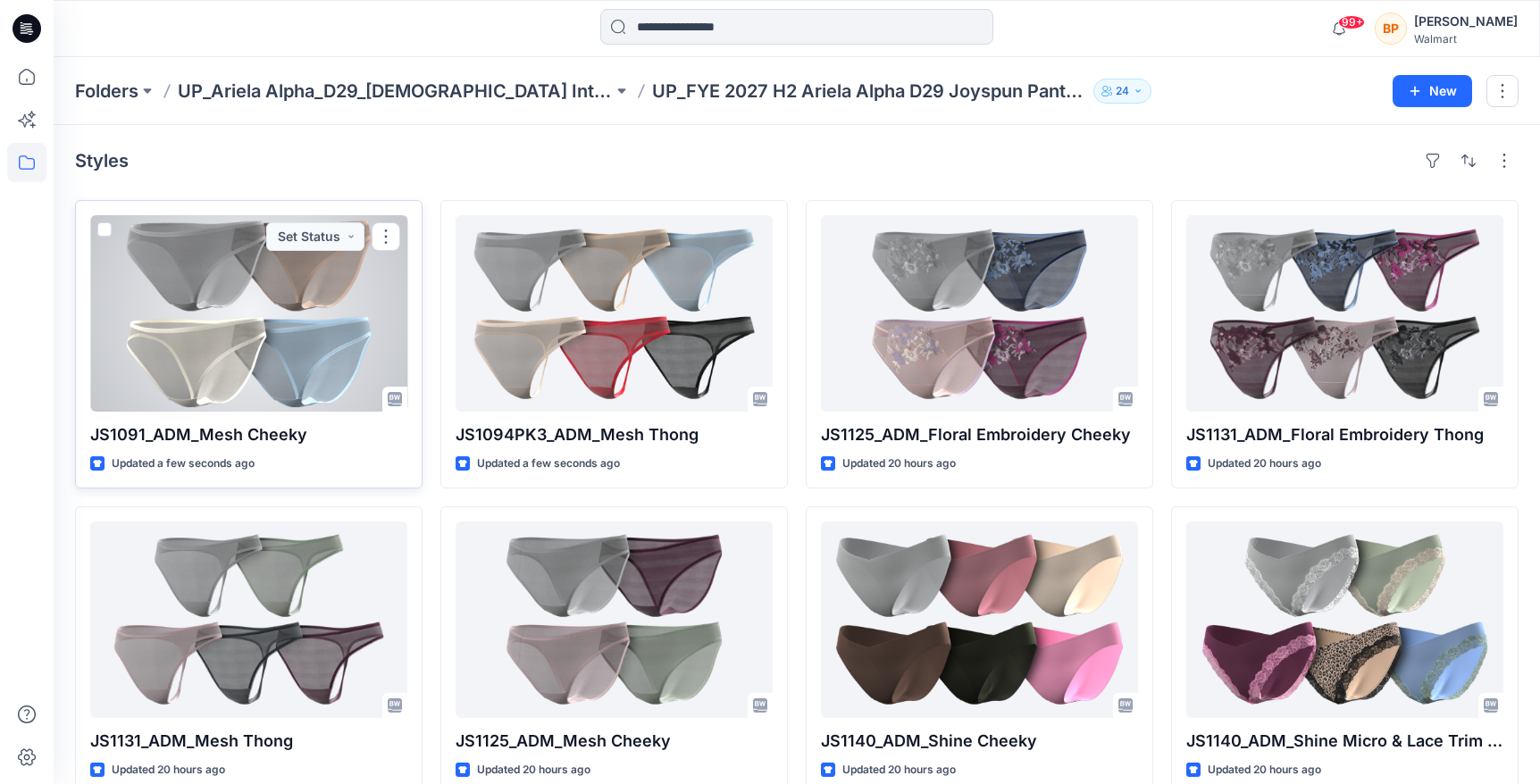
click at [320, 289] on div at bounding box center [248, 314] width 317 height 196
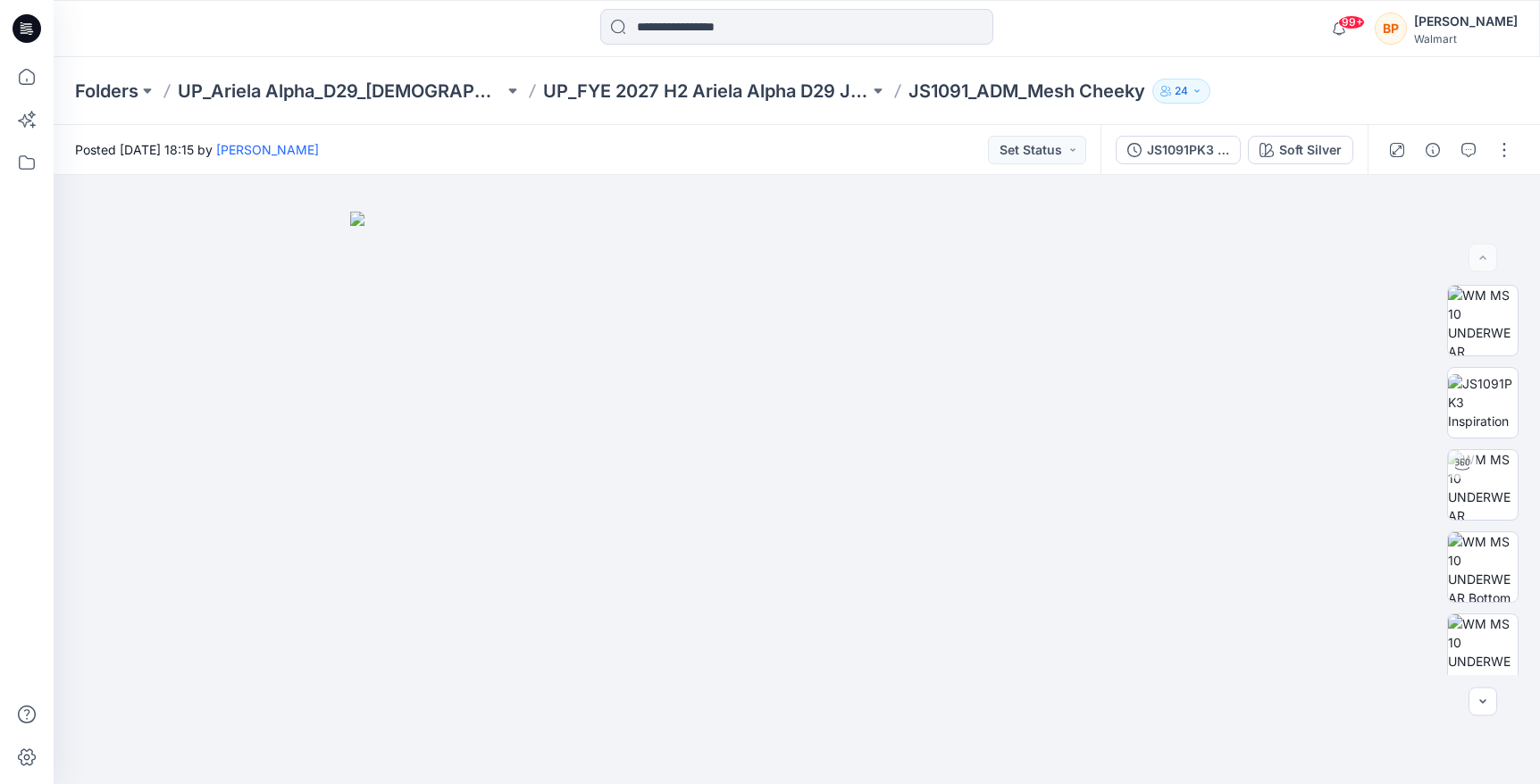
click at [1326, 164] on div "JS1091PK3 Mesh Thong First Colorway Soft Silver" at bounding box center [1233, 150] width 267 height 50
click at [1322, 153] on div "Soft Silver" at bounding box center [1310, 150] width 63 height 19
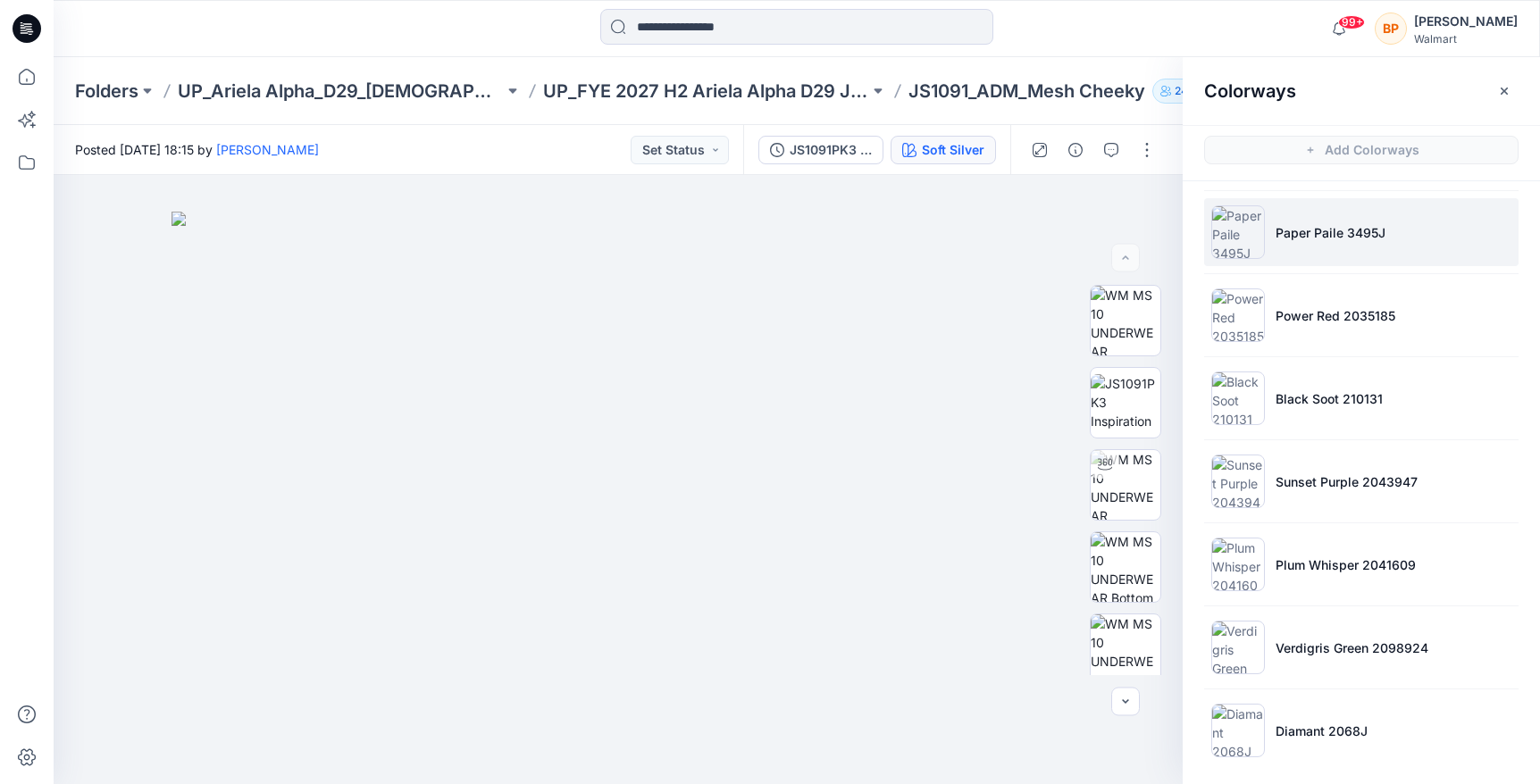
scroll to position [340, 0]
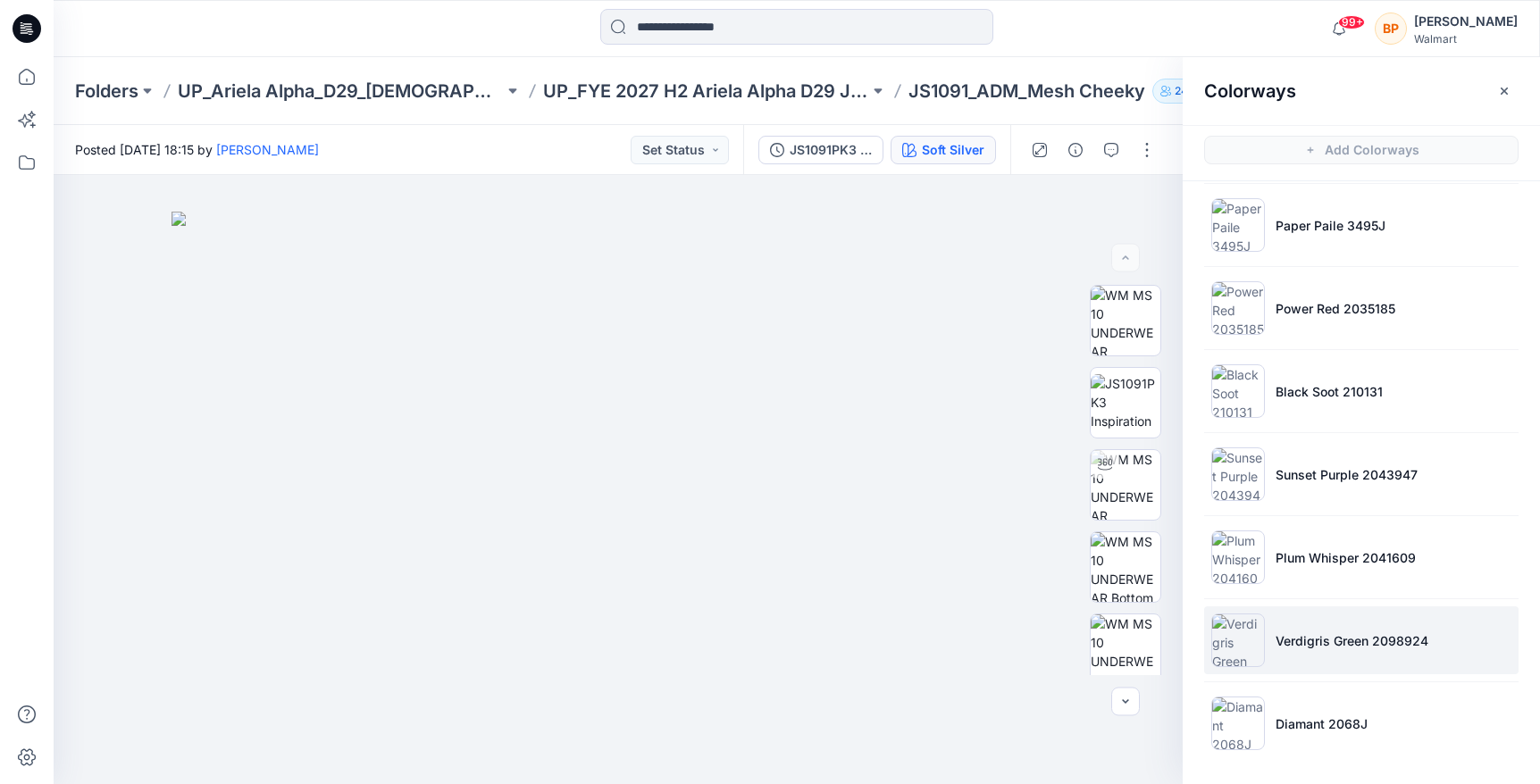
click at [1353, 642] on p "Verdigris Green 2098924" at bounding box center [1351, 640] width 153 height 18
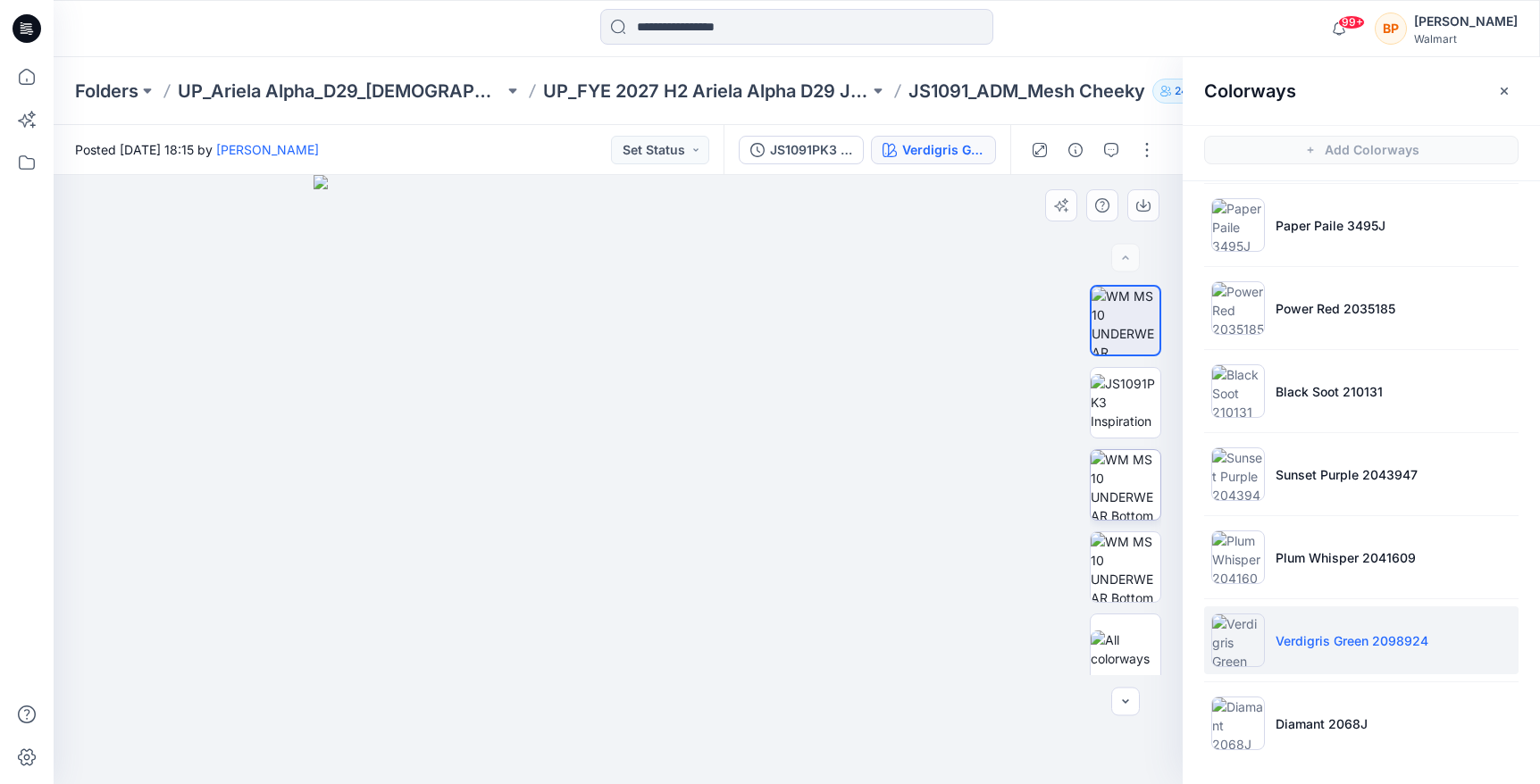
click at [1113, 505] on img at bounding box center [1125, 485] width 69 height 69
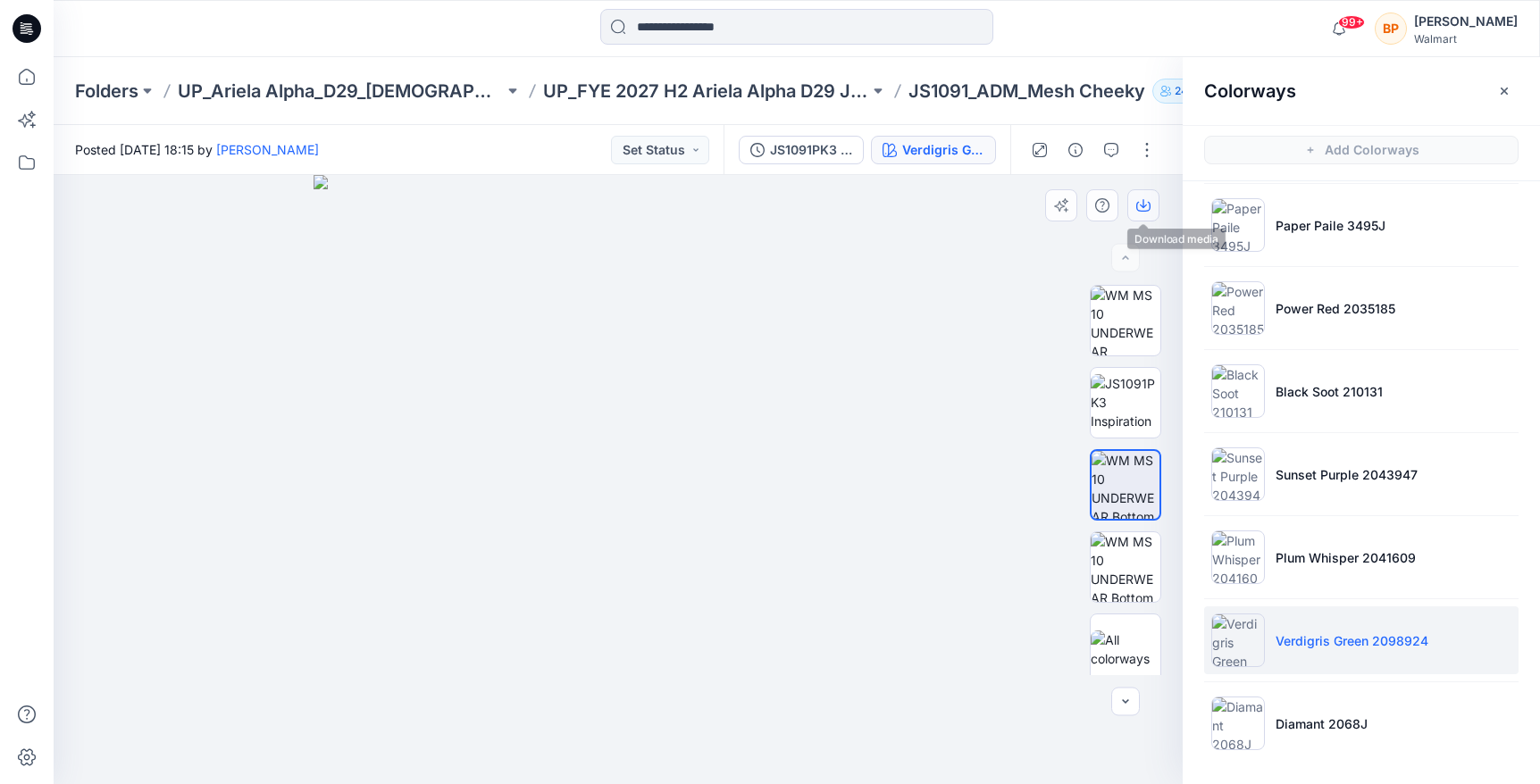
click at [1136, 192] on button "button" at bounding box center [1142, 205] width 32 height 32
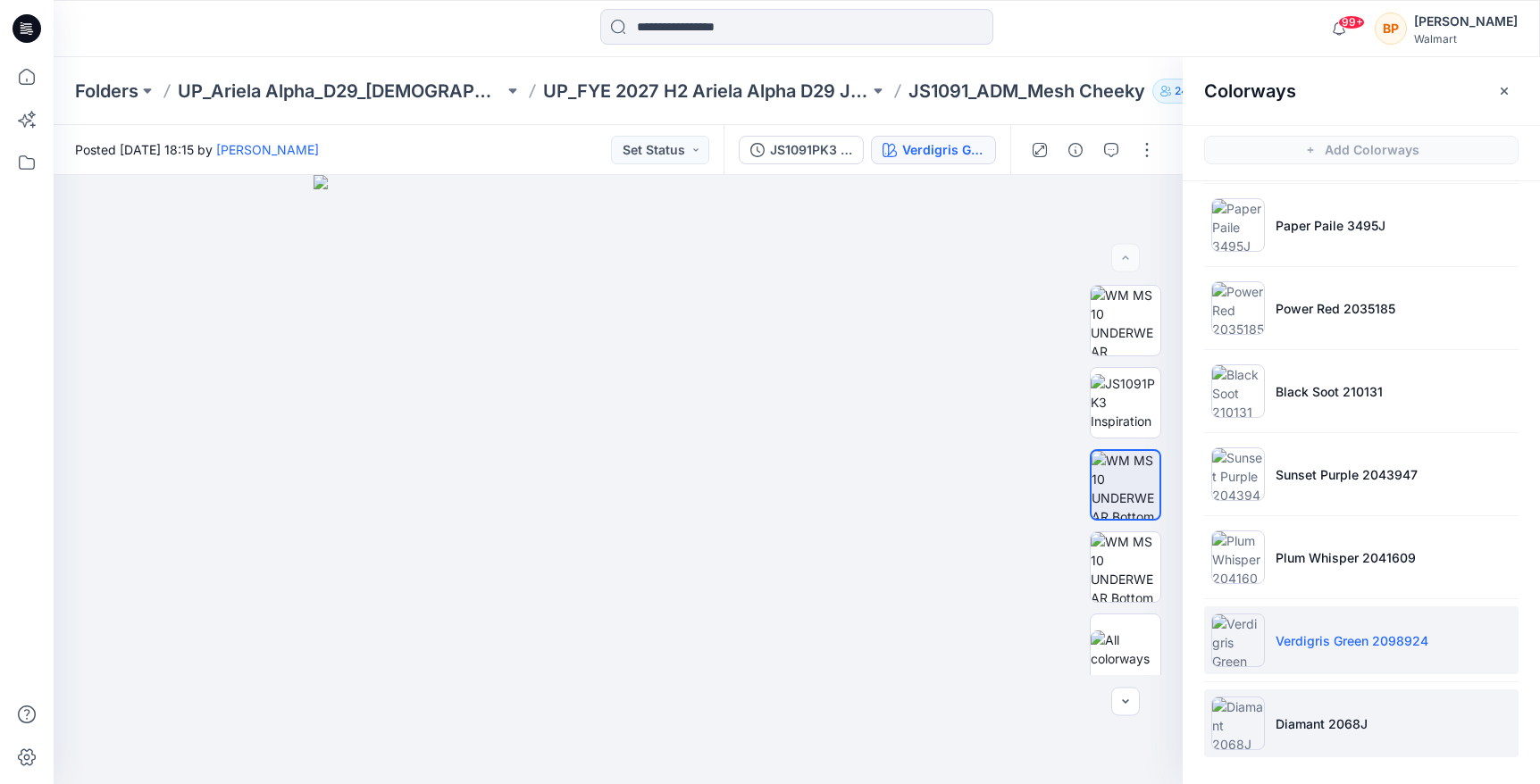
click at [1365, 698] on li "Diamant 2068J" at bounding box center [1361, 722] width 315 height 68
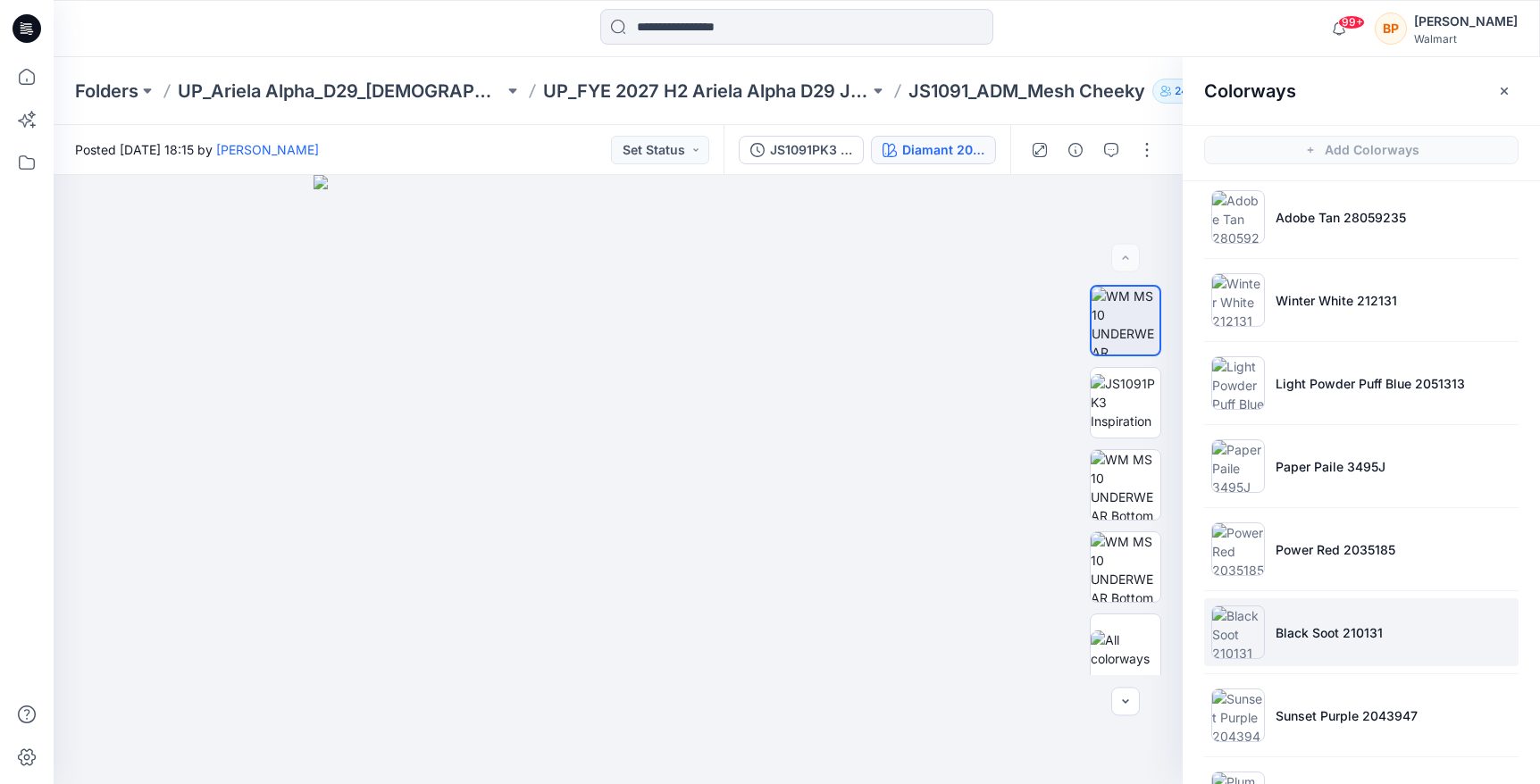
scroll to position [83, 0]
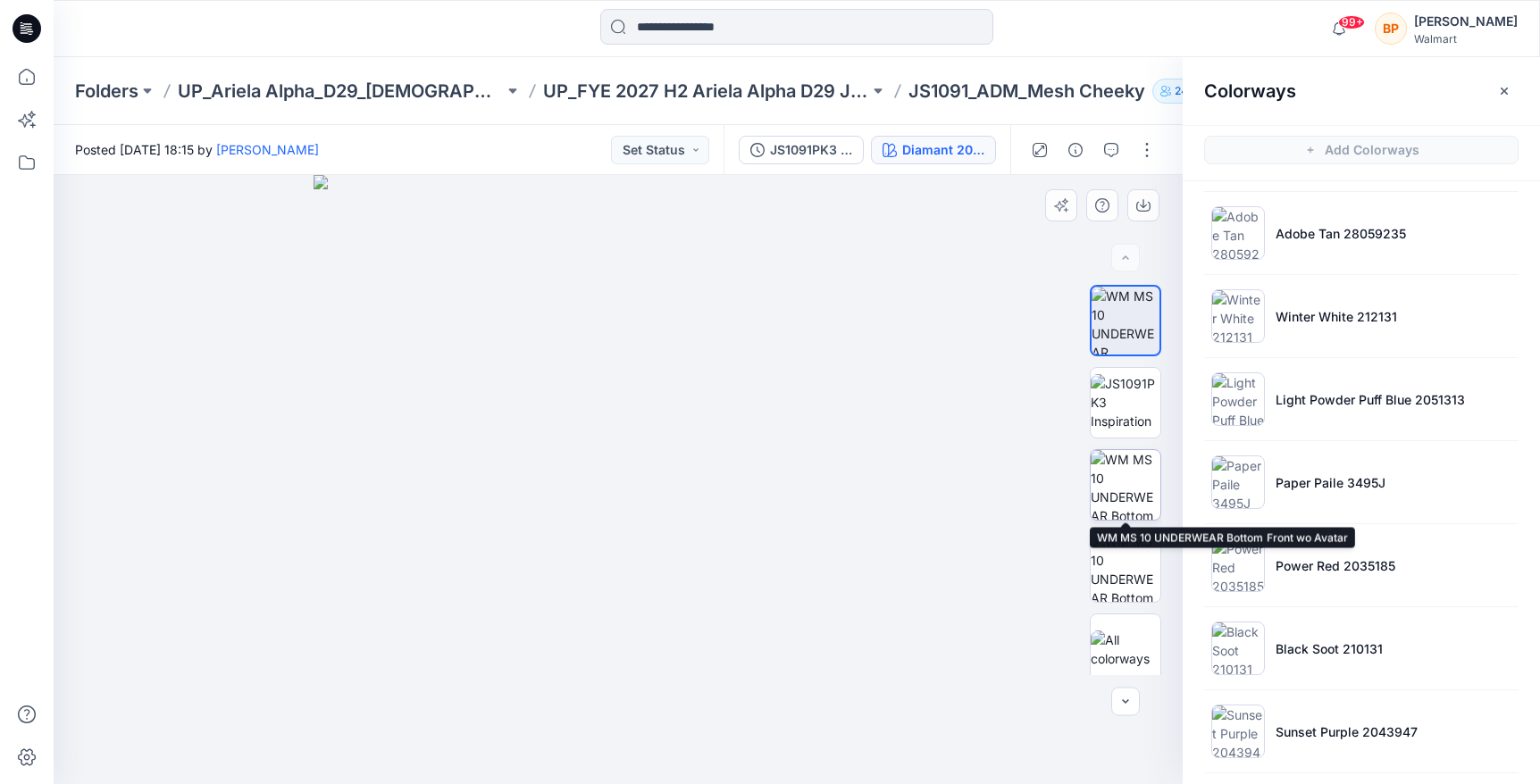
click at [1150, 486] on img at bounding box center [1125, 485] width 69 height 69
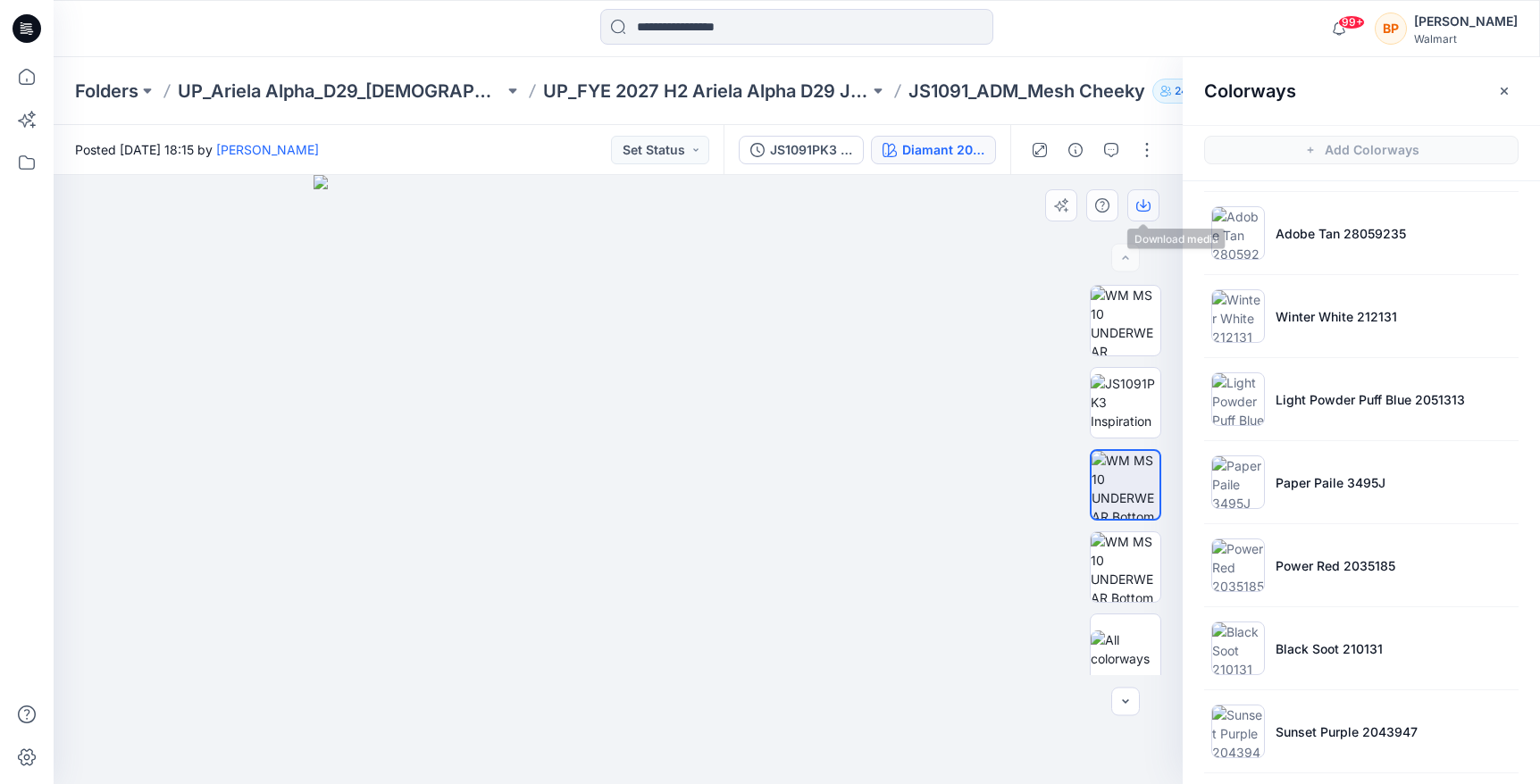
click at [1151, 191] on button "button" at bounding box center [1142, 205] width 32 height 32
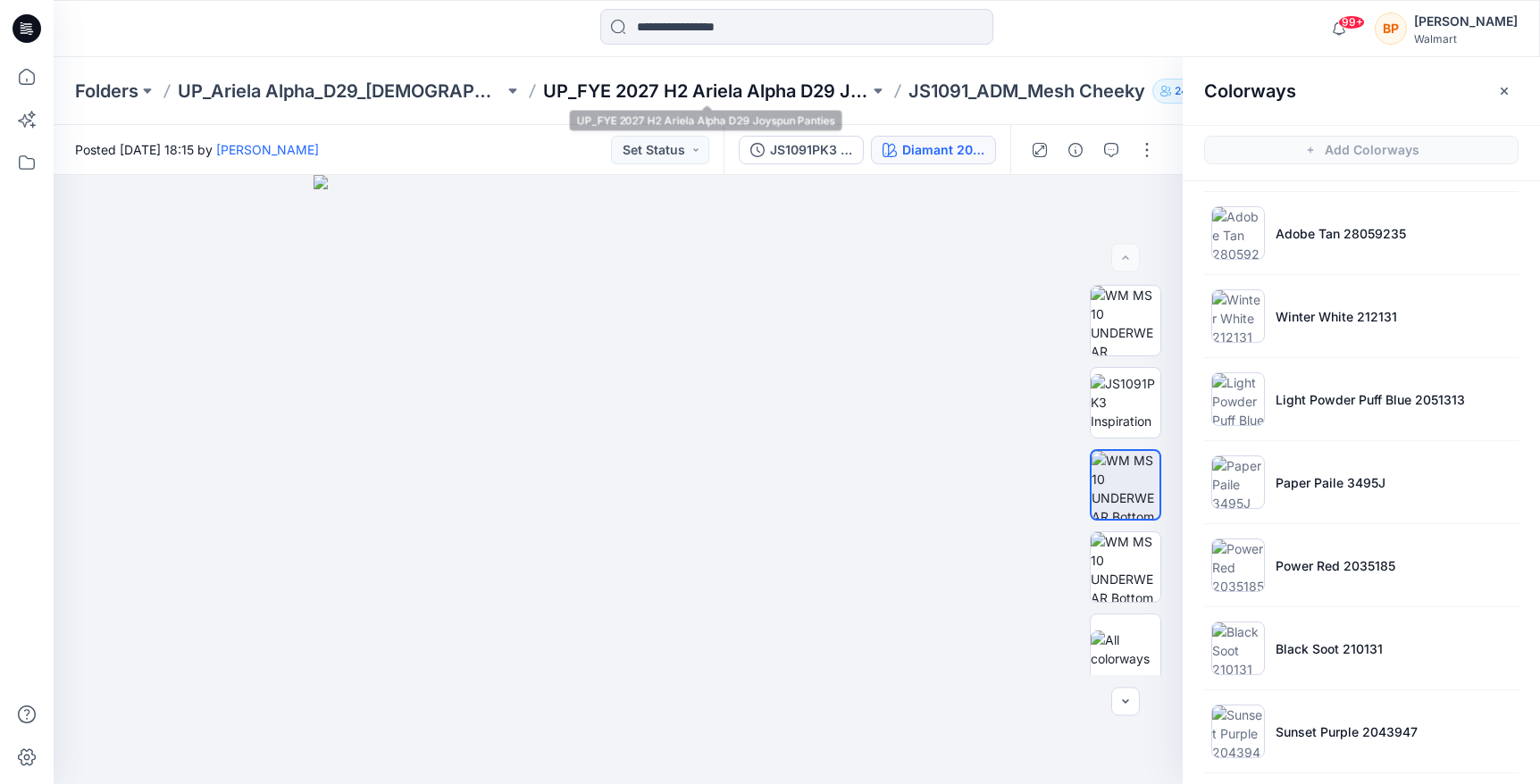
click at [711, 88] on p "UP_FYE 2027 H2 Ariela Alpha D29 Joyspun Panties" at bounding box center [706, 91] width 326 height 25
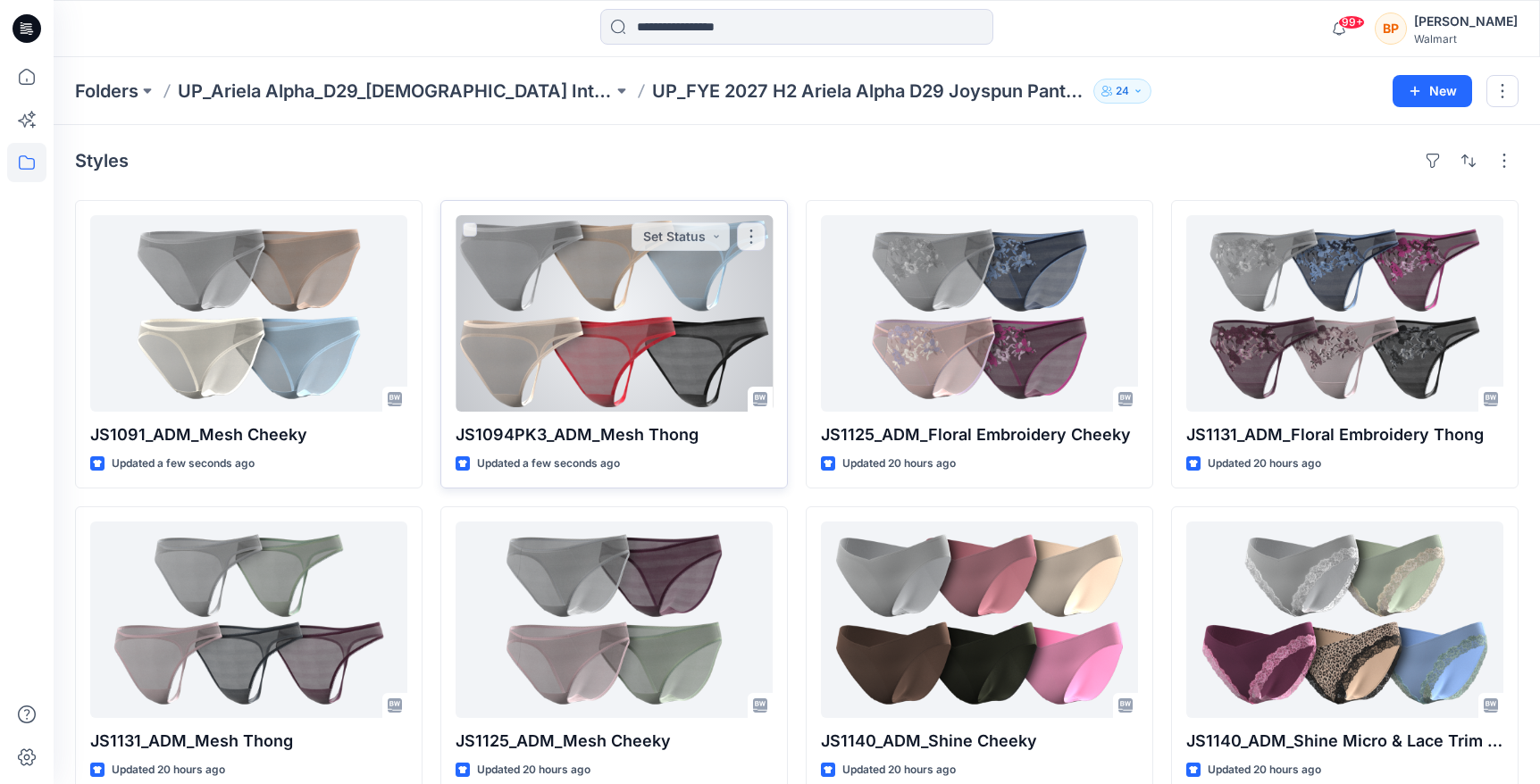
click at [645, 313] on div at bounding box center [613, 314] width 317 height 196
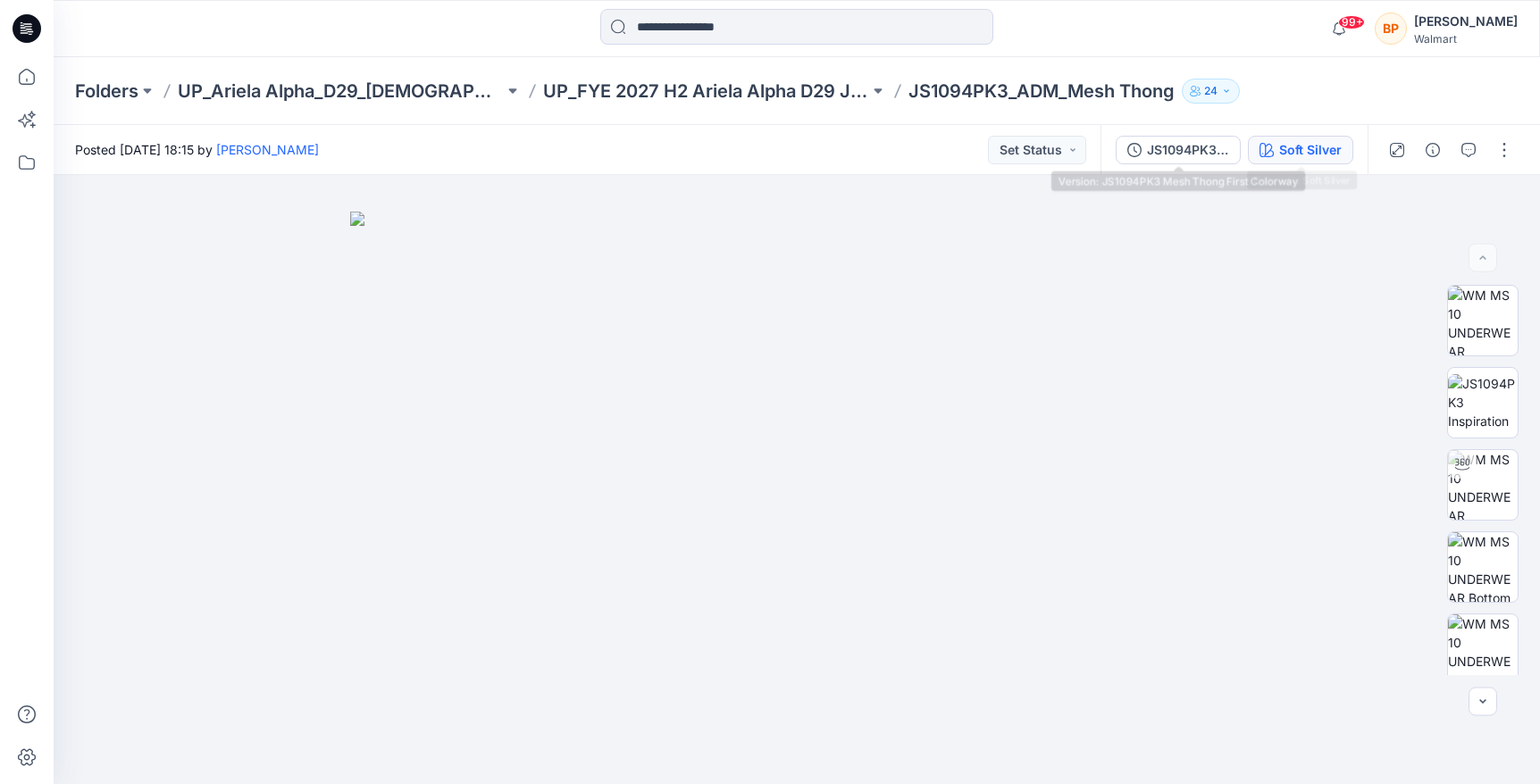
click at [1294, 146] on div "Soft Silver" at bounding box center [1310, 150] width 63 height 19
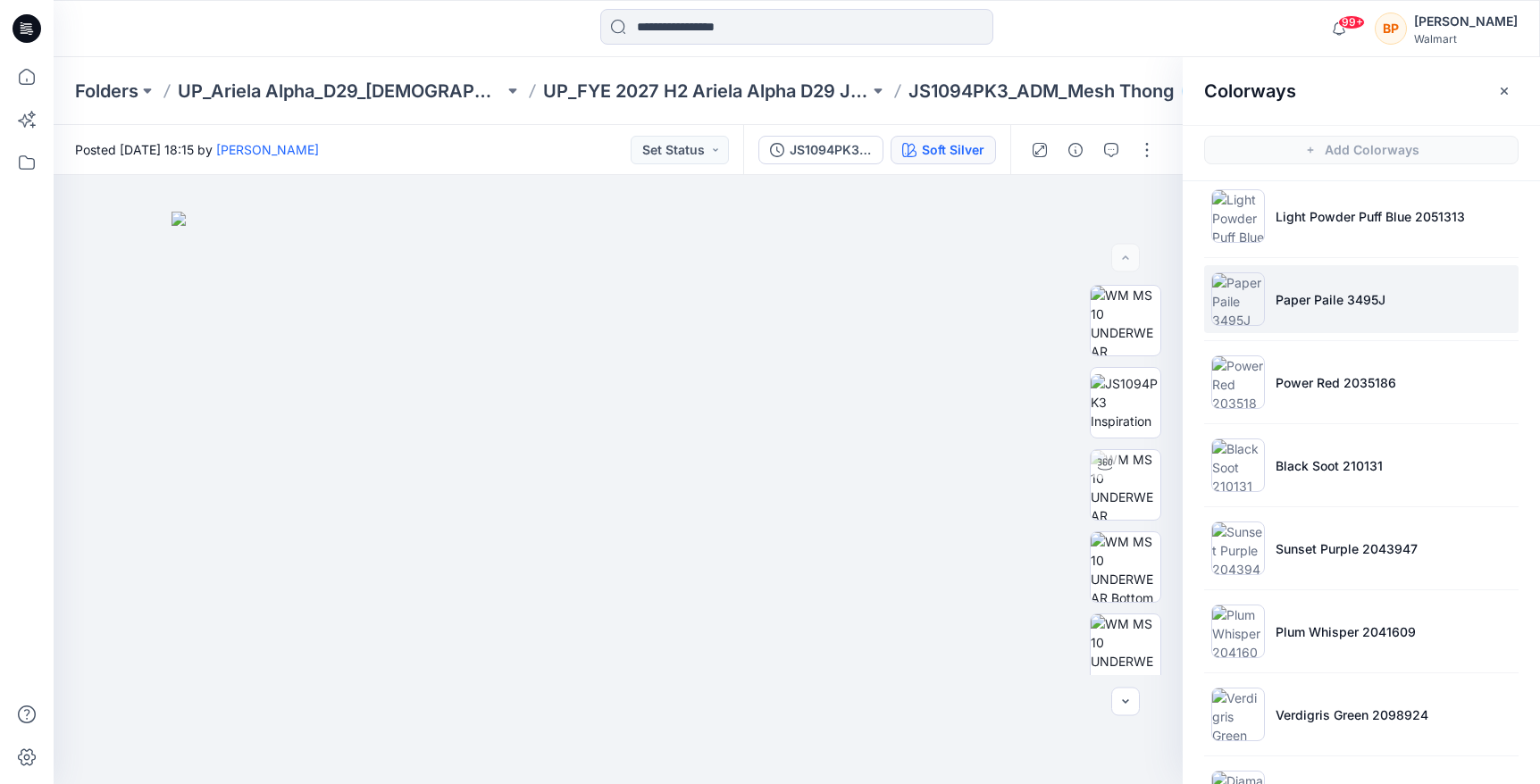
scroll to position [268, 0]
click at [1373, 281] on li "Paper Paile 3495J" at bounding box center [1361, 296] width 315 height 68
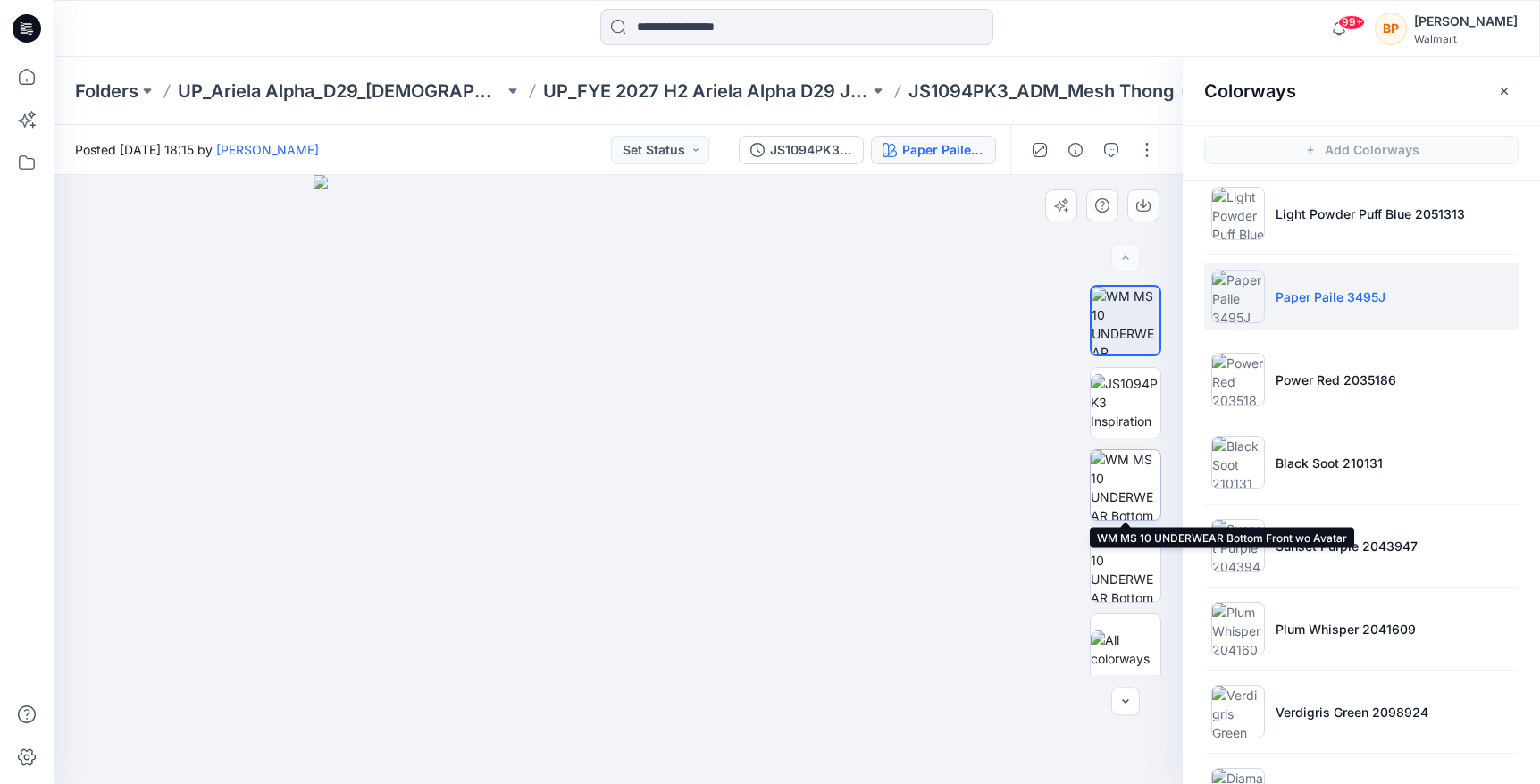
click at [1136, 476] on img at bounding box center [1125, 485] width 69 height 69
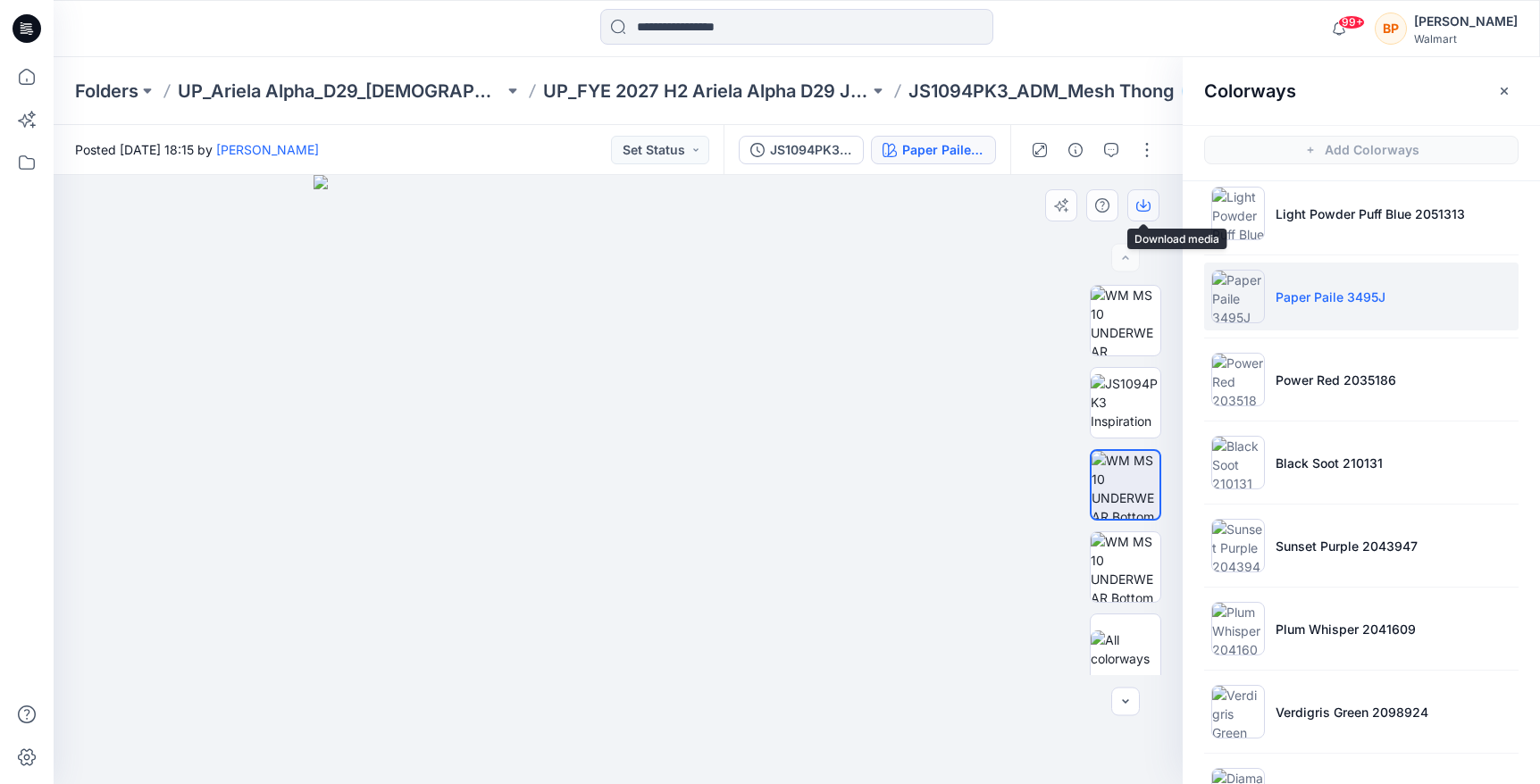
click at [1143, 190] on button "button" at bounding box center [1142, 205] width 32 height 32
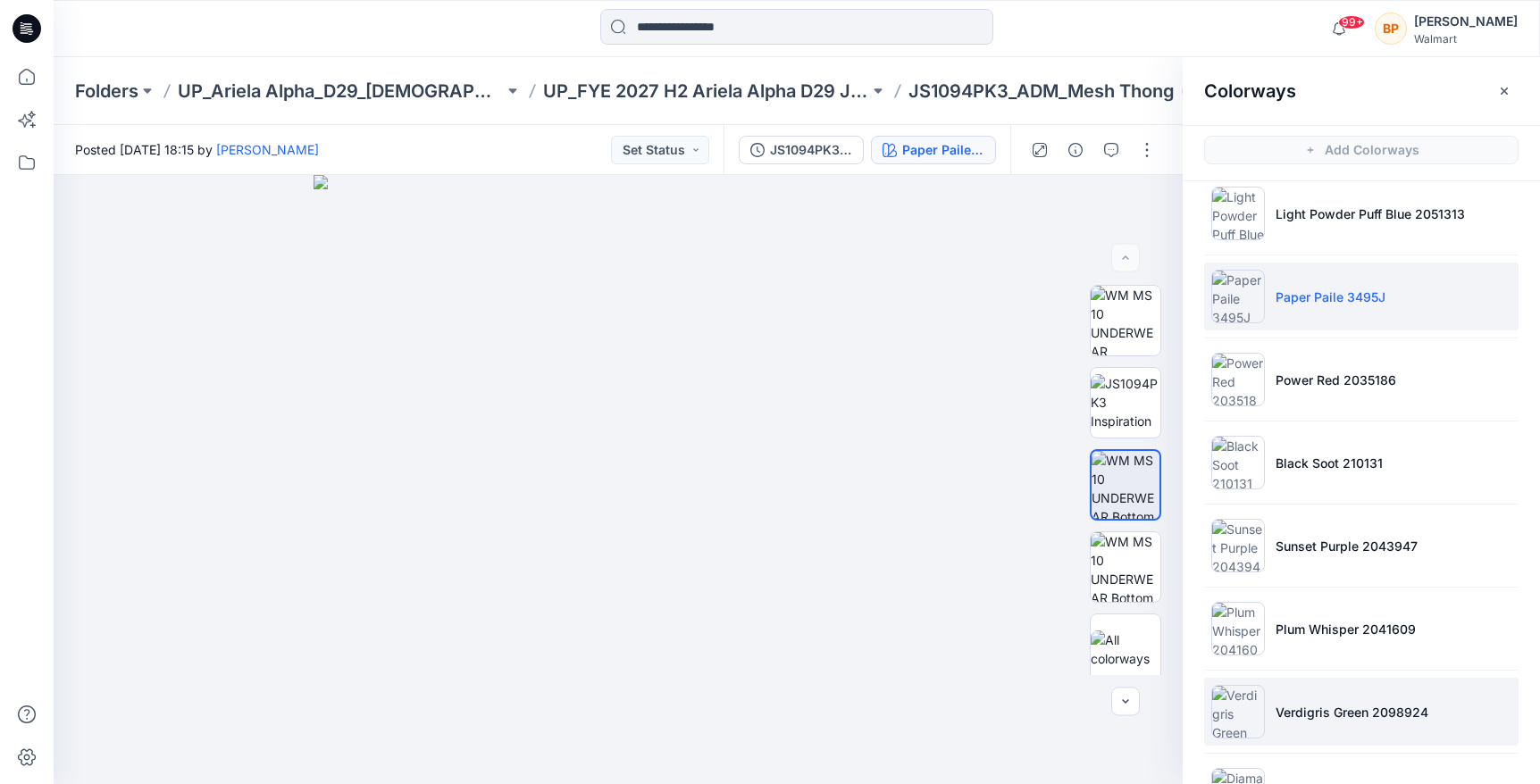
scroll to position [340, 0]
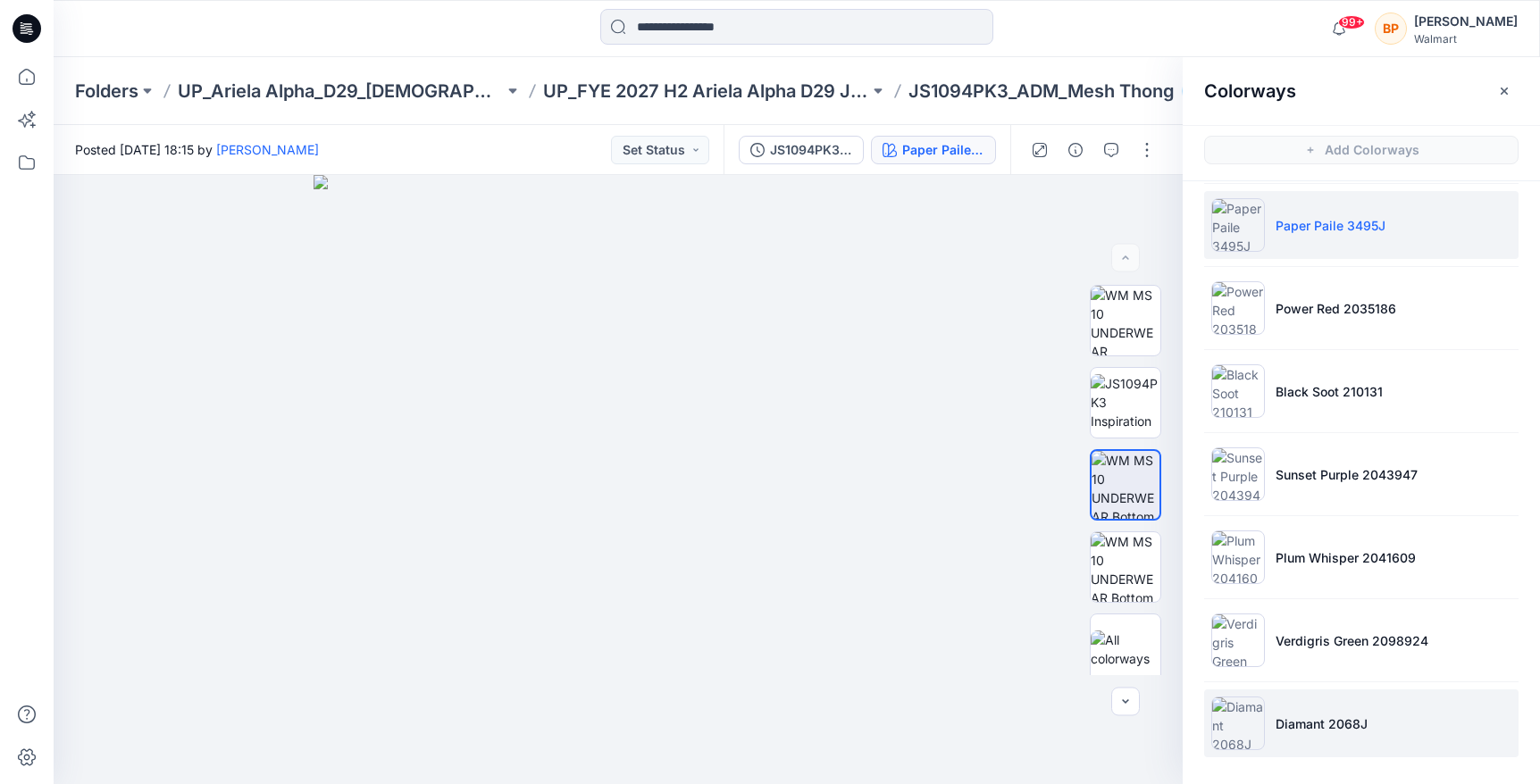
click at [1309, 719] on p "Diamant 2068J" at bounding box center [1322, 722] width 92 height 18
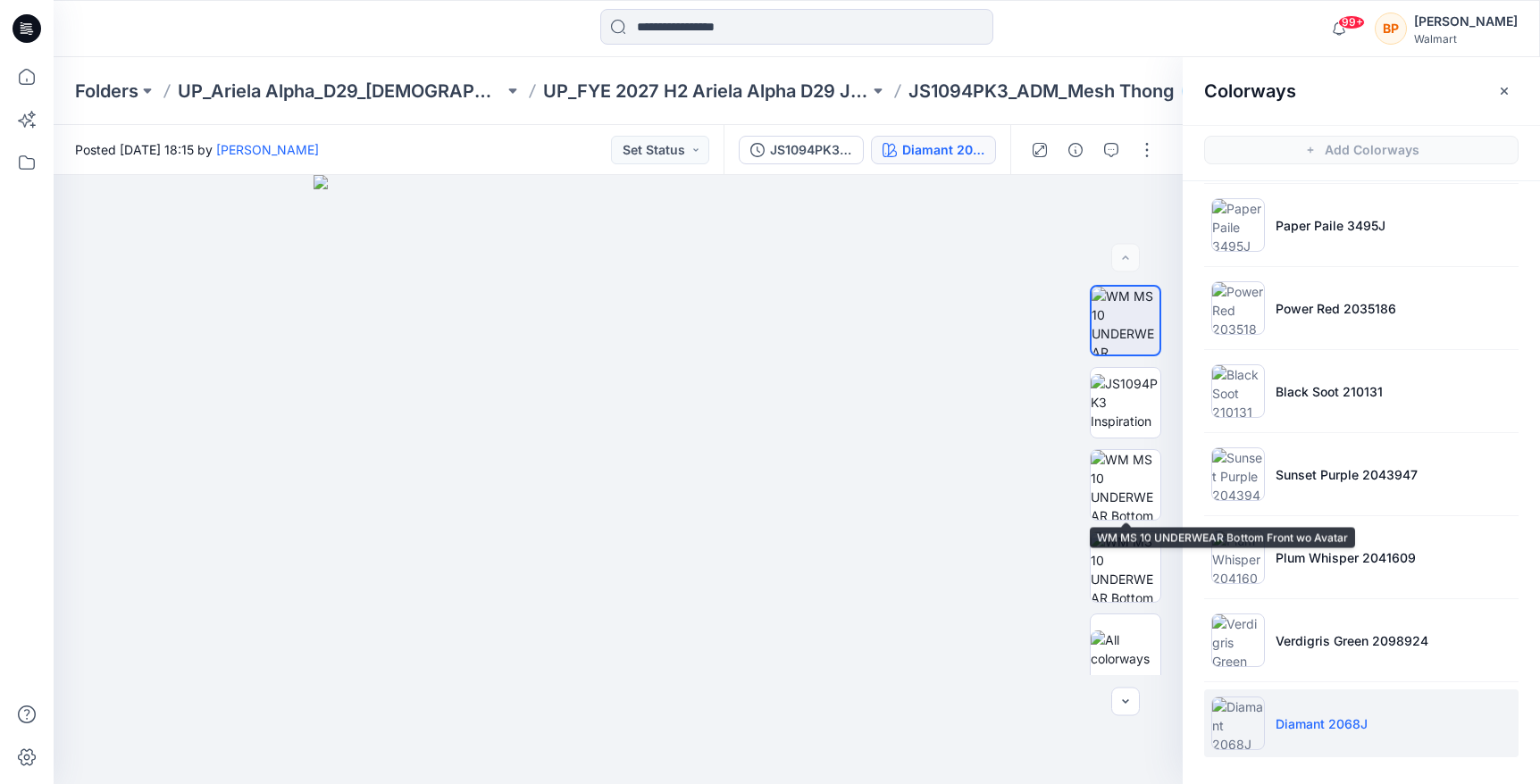
click at [1141, 483] on img at bounding box center [1125, 485] width 69 height 69
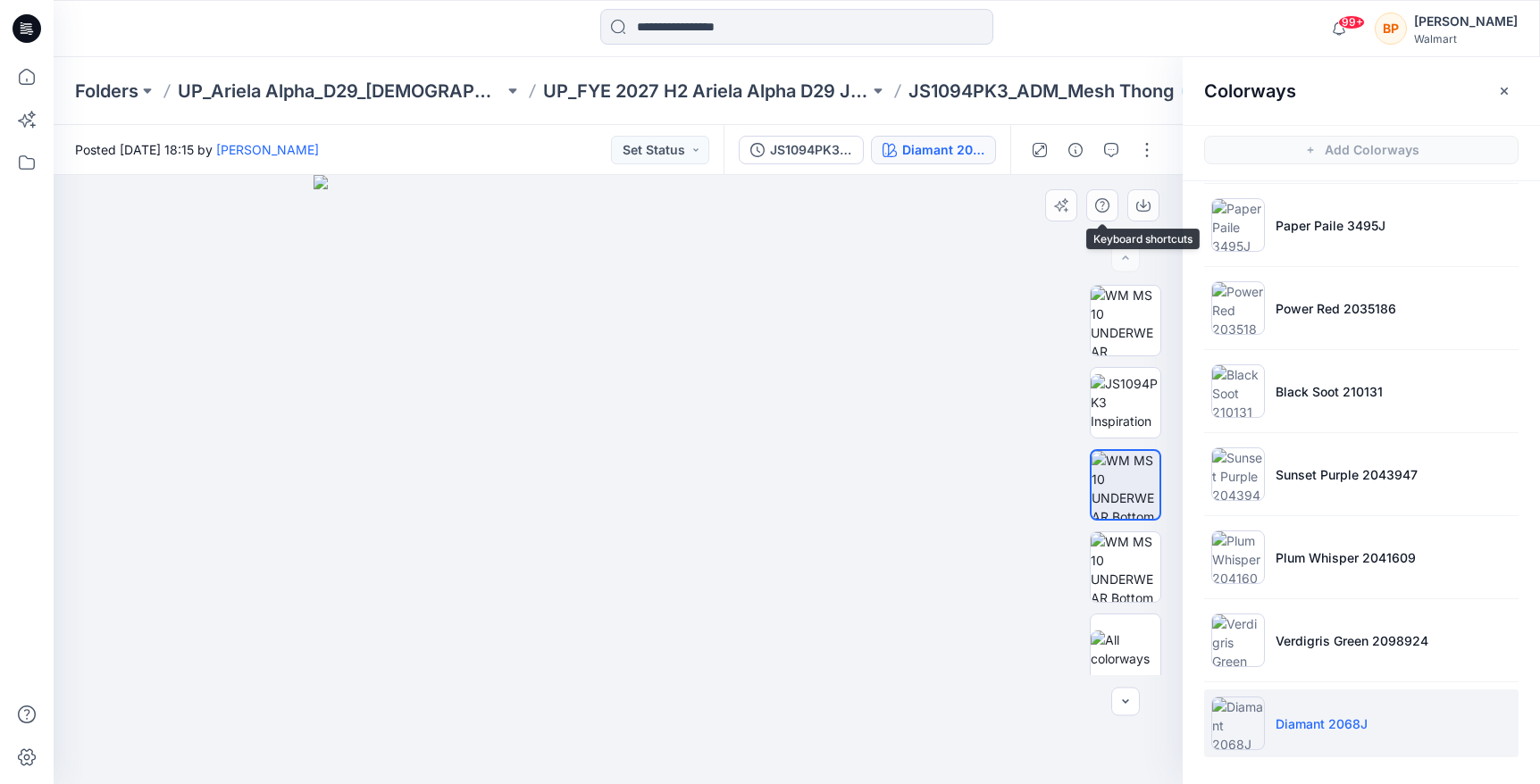
click at [1139, 189] on div at bounding box center [618, 479] width 1129 height 609
click at [1139, 202] on icon "button" at bounding box center [1142, 205] width 14 height 14
click at [686, 104] on div "Folders UP_Ariela Alpha_D29_[DEMOGRAPHIC_DATA] Intimates - Joyspun UP_FYE 2027 …" at bounding box center [797, 90] width 1486 height 68
click at [686, 89] on p "UP_FYE 2027 H2 Ariela Alpha D29 Joyspun Panties" at bounding box center [706, 91] width 326 height 25
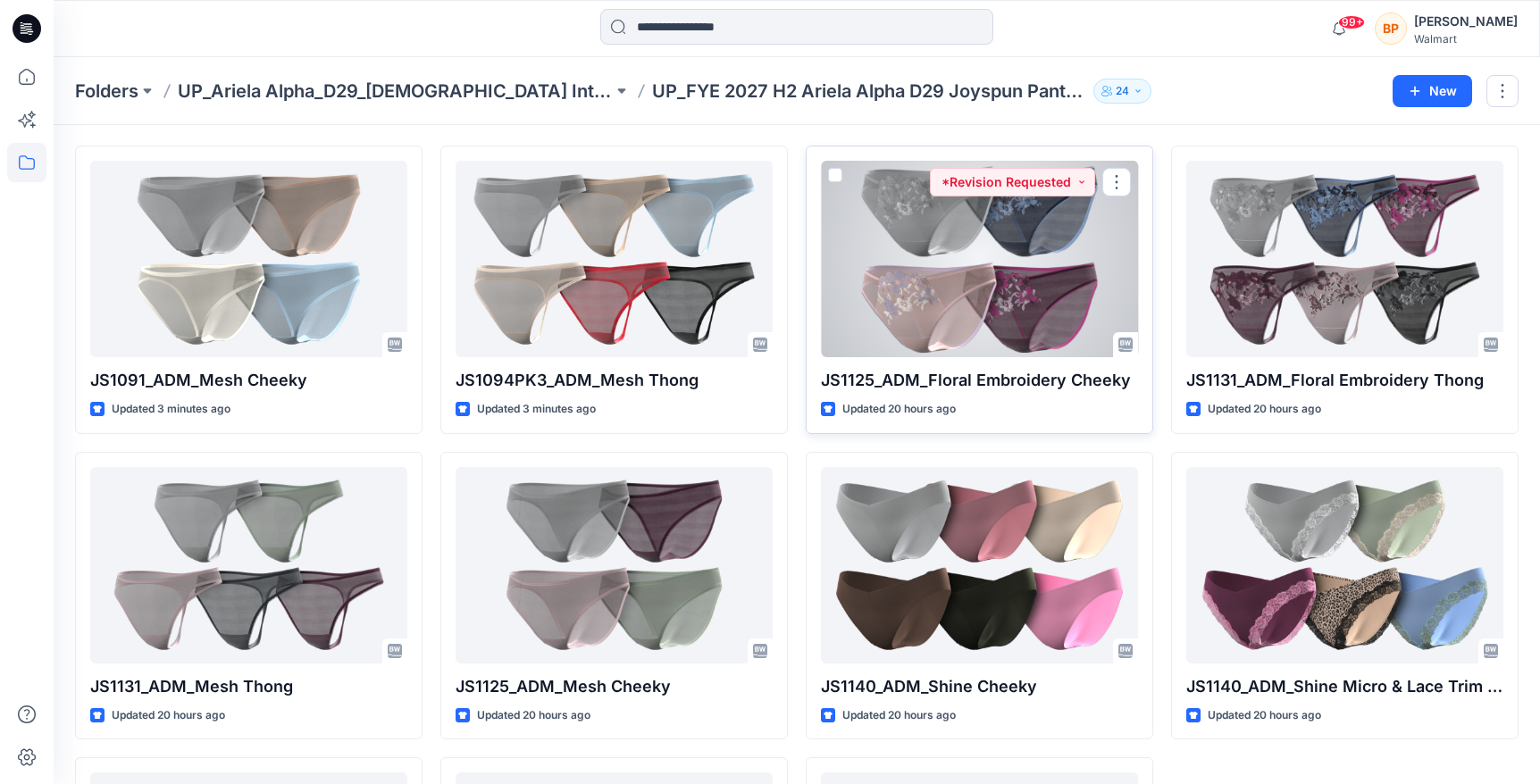
scroll to position [166, 0]
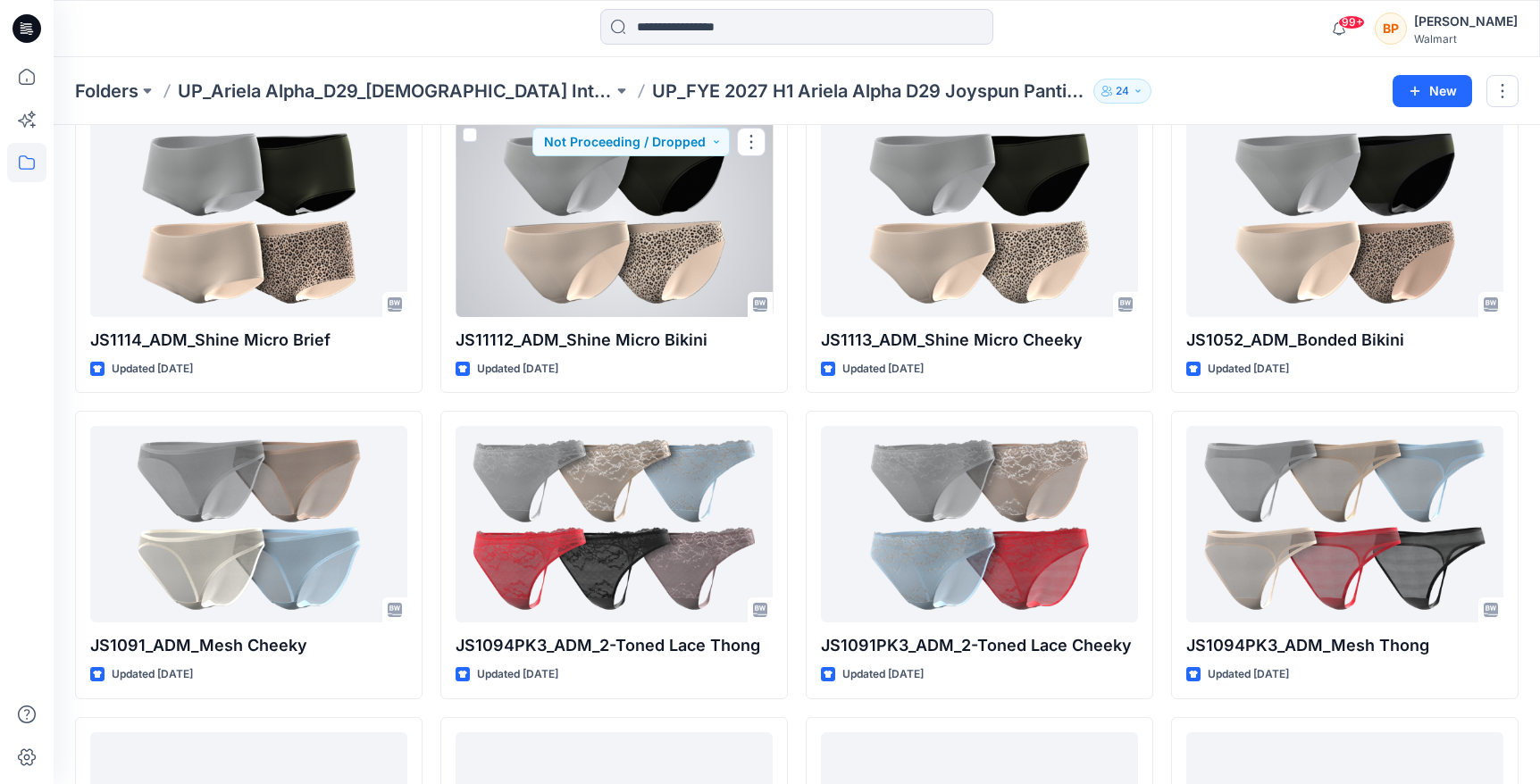
scroll to position [523, 0]
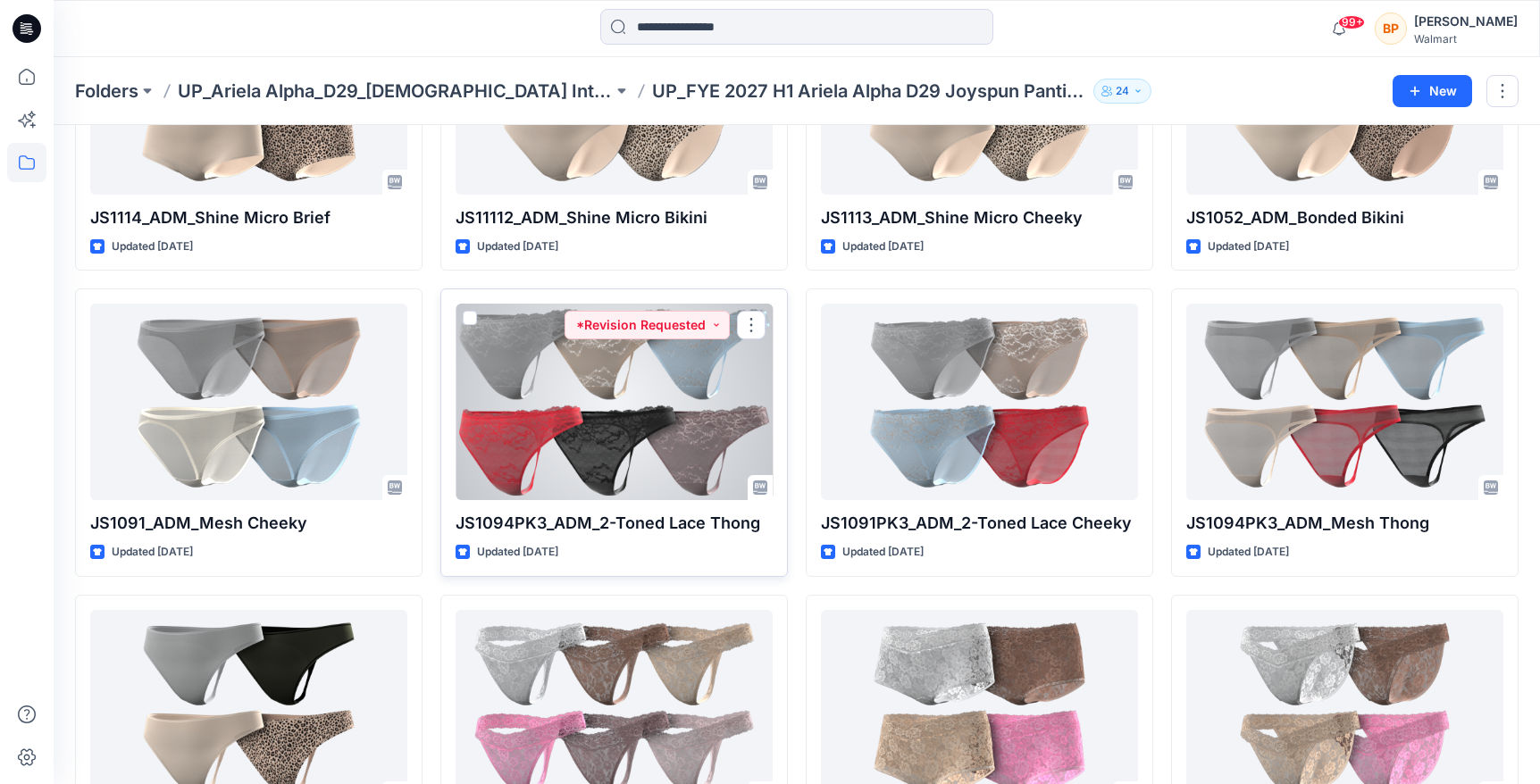
click at [724, 439] on div at bounding box center [613, 401] width 317 height 196
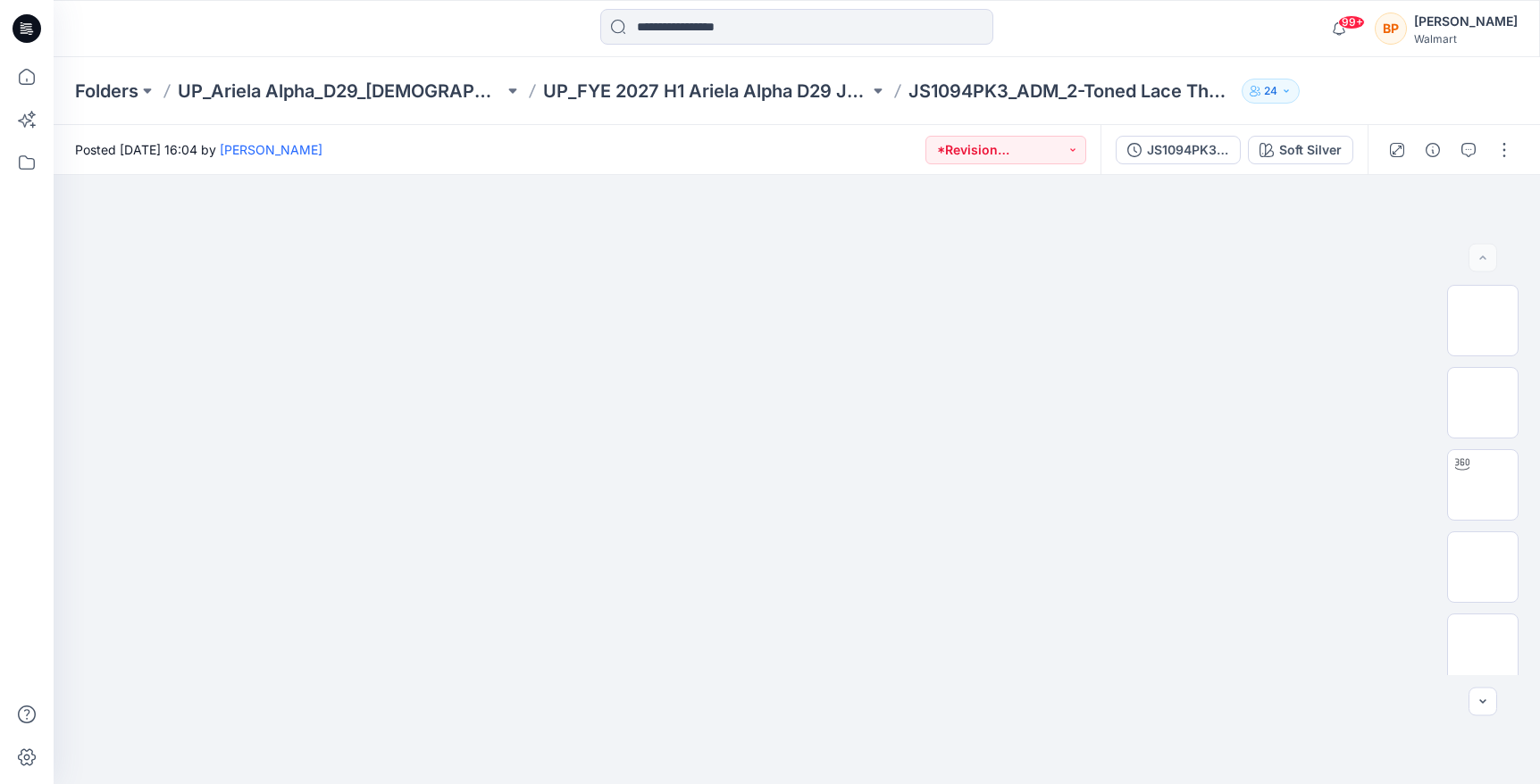
click at [1321, 166] on div "JS1094PK3 2-Toned Lace Thong First Colorway Soft Silver" at bounding box center [1233, 150] width 267 height 50
click at [1321, 152] on div "Soft Silver" at bounding box center [1310, 150] width 63 height 19
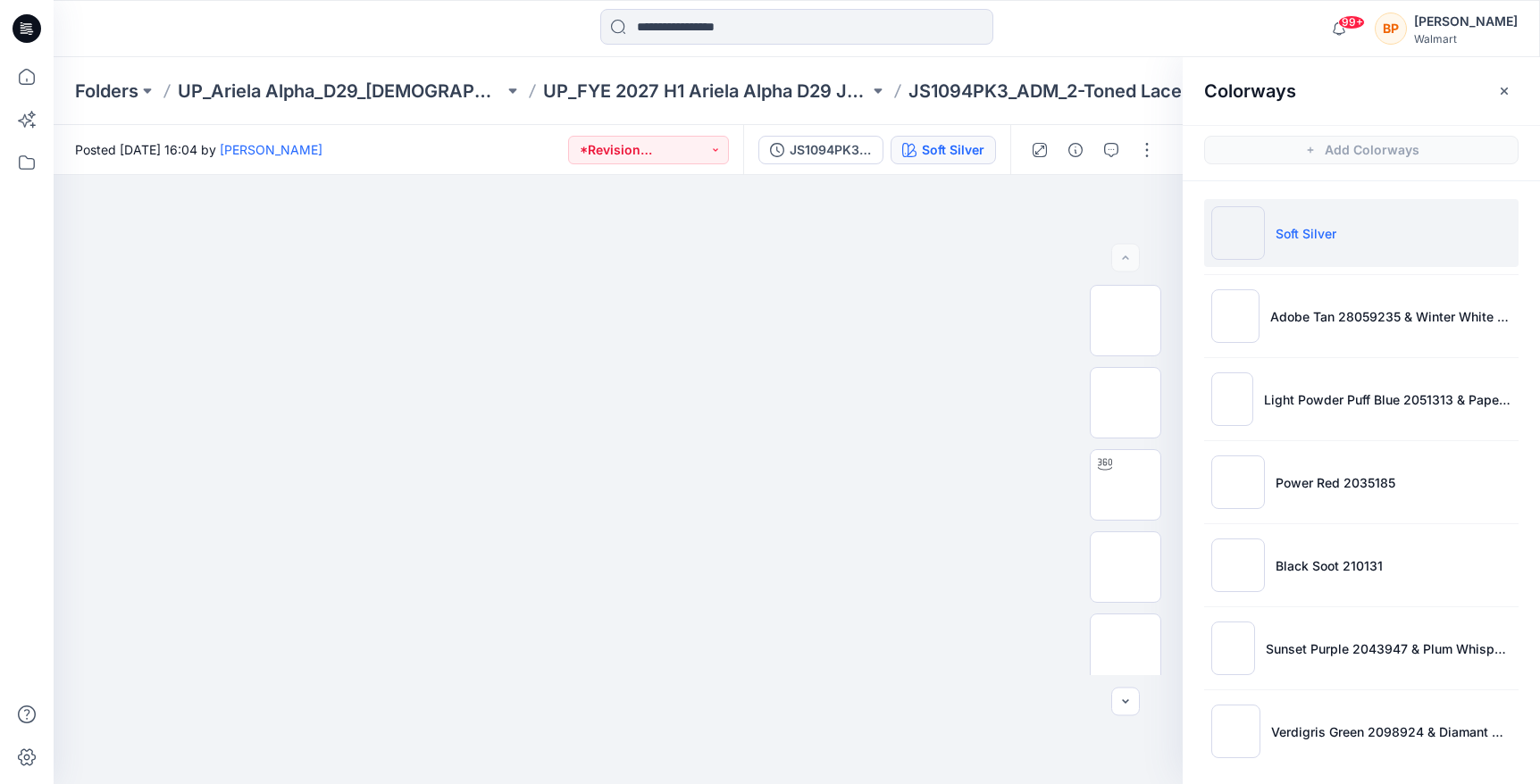
scroll to position [8, 0]
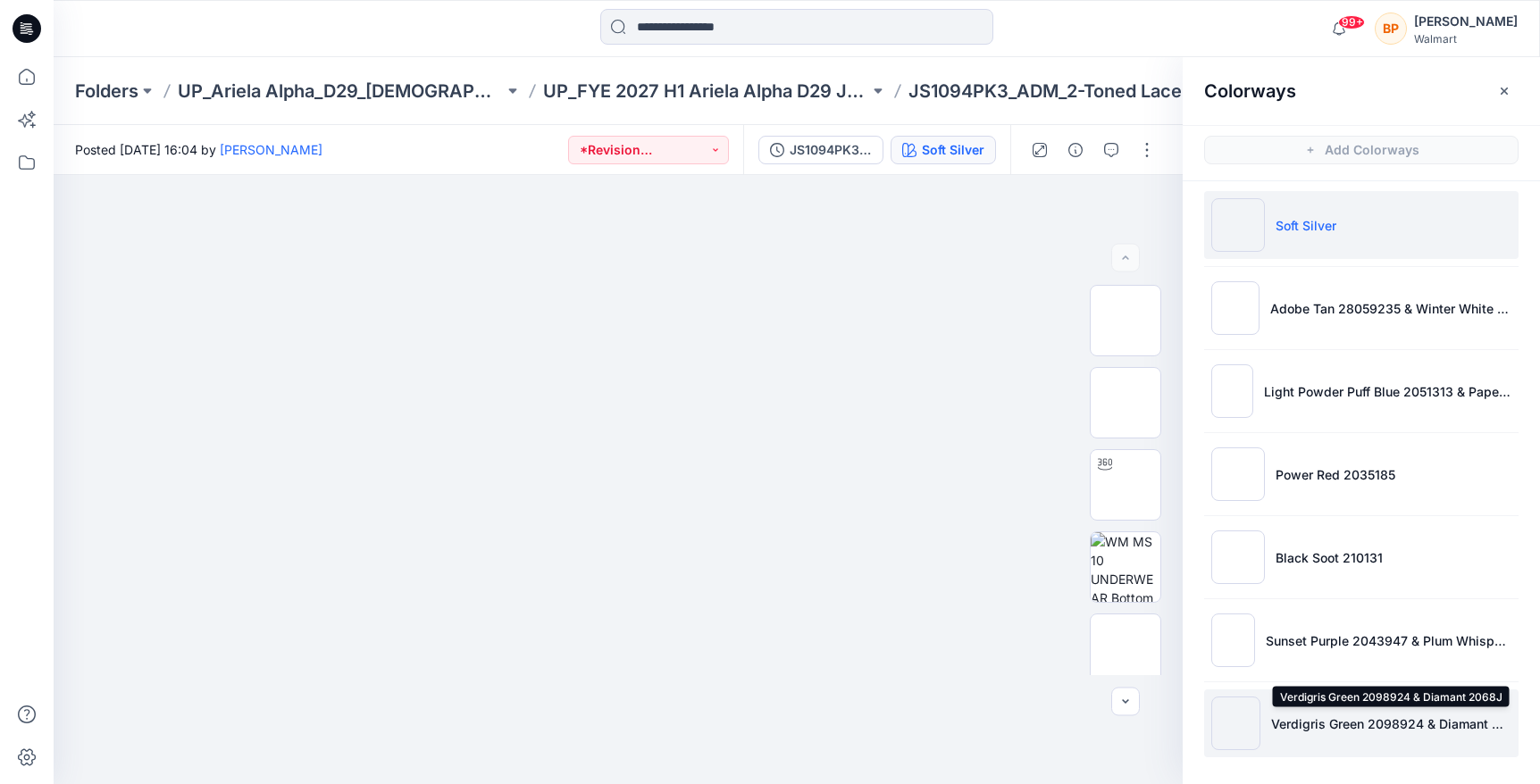
click at [1324, 723] on p "Verdigris Green 2098924 & Diamant 2068J" at bounding box center [1391, 722] width 241 height 18
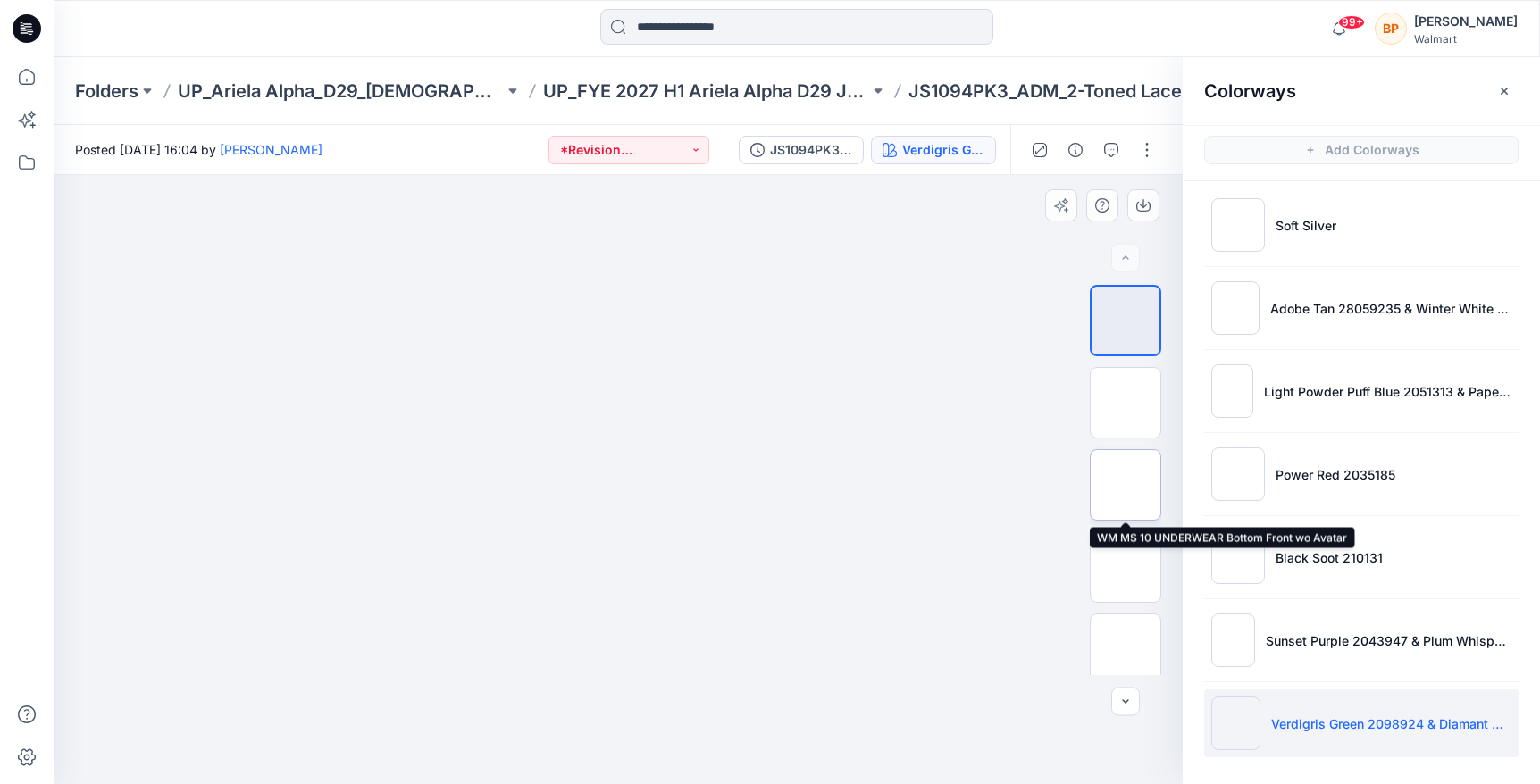
click at [1125, 485] on img at bounding box center [1125, 485] width 0 height 0
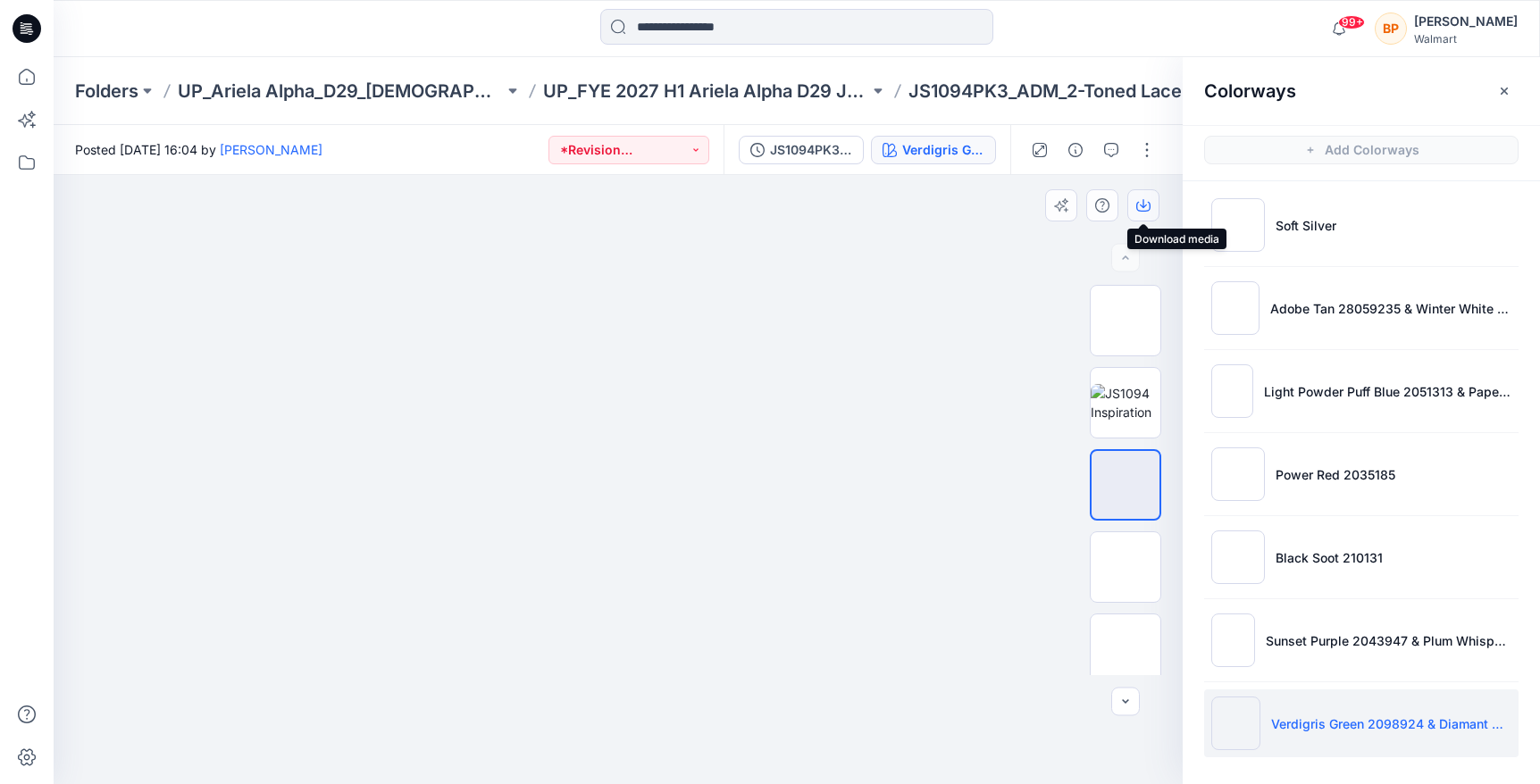
click at [1140, 204] on icon "button" at bounding box center [1142, 203] width 7 height 9
click at [785, 175] on img at bounding box center [618, 175] width 609 height 0
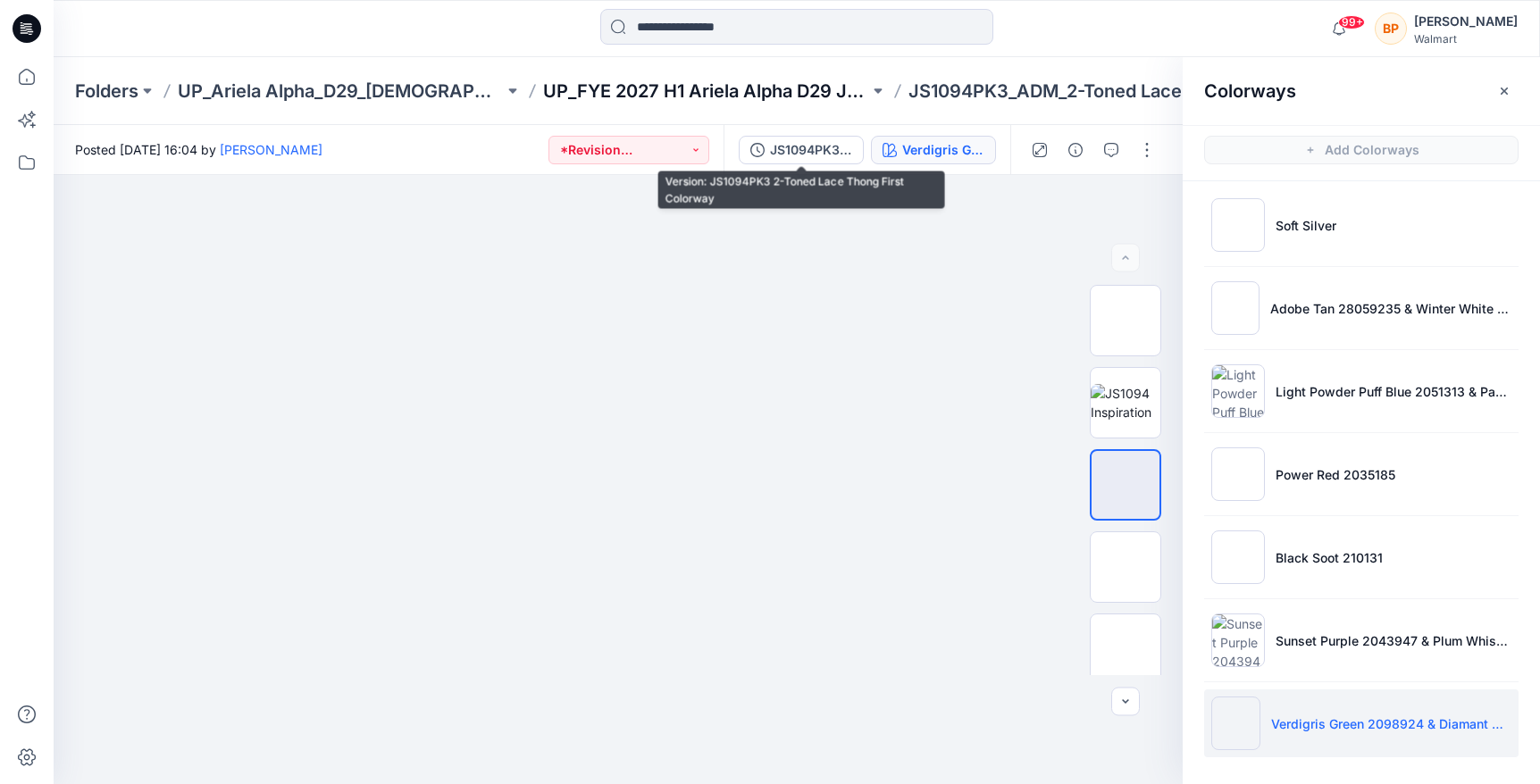
click at [806, 81] on p "UP_FYE 2027 H1 Ariela Alpha D29 Joyspun Panties" at bounding box center [706, 91] width 326 height 25
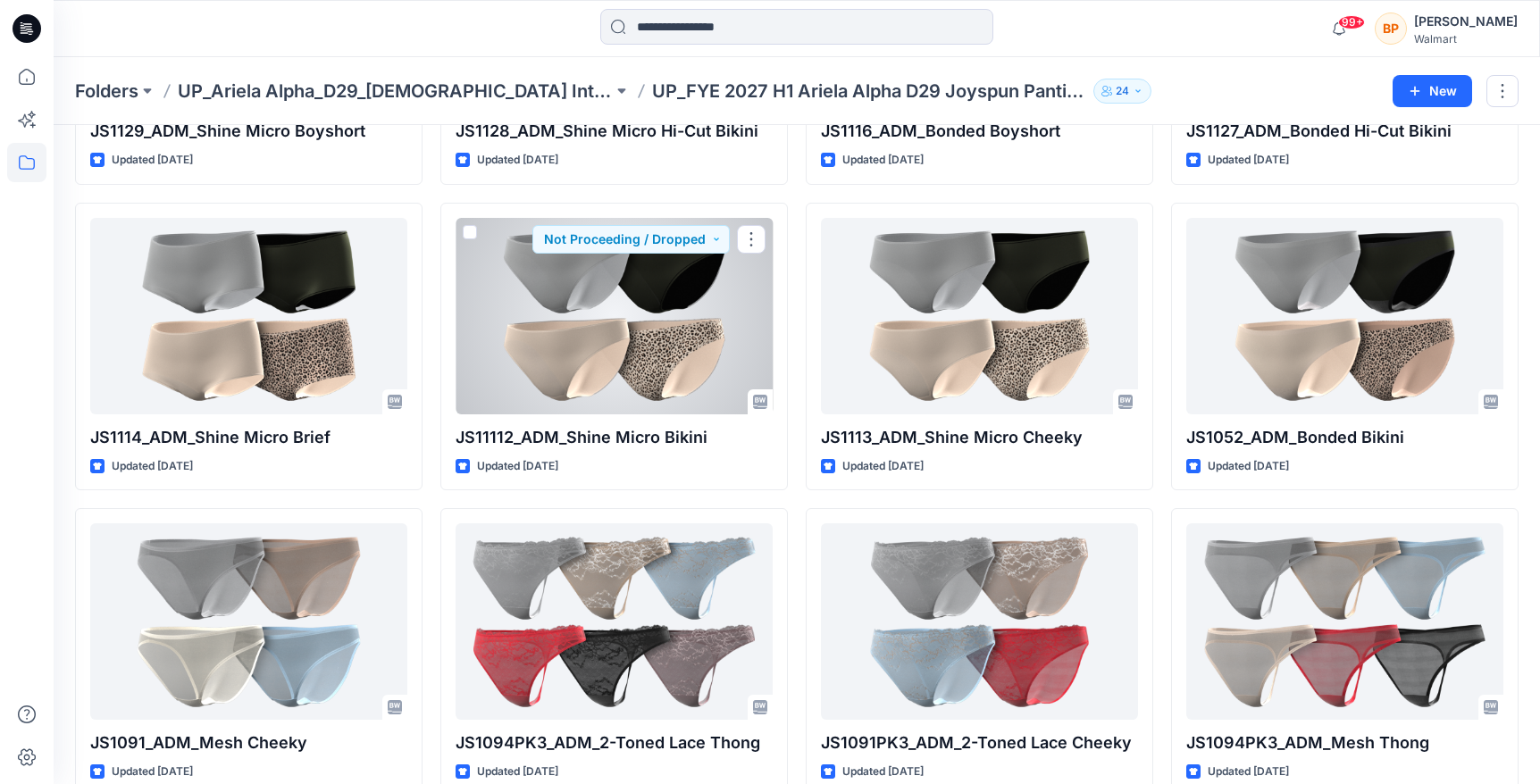
scroll to position [326, 0]
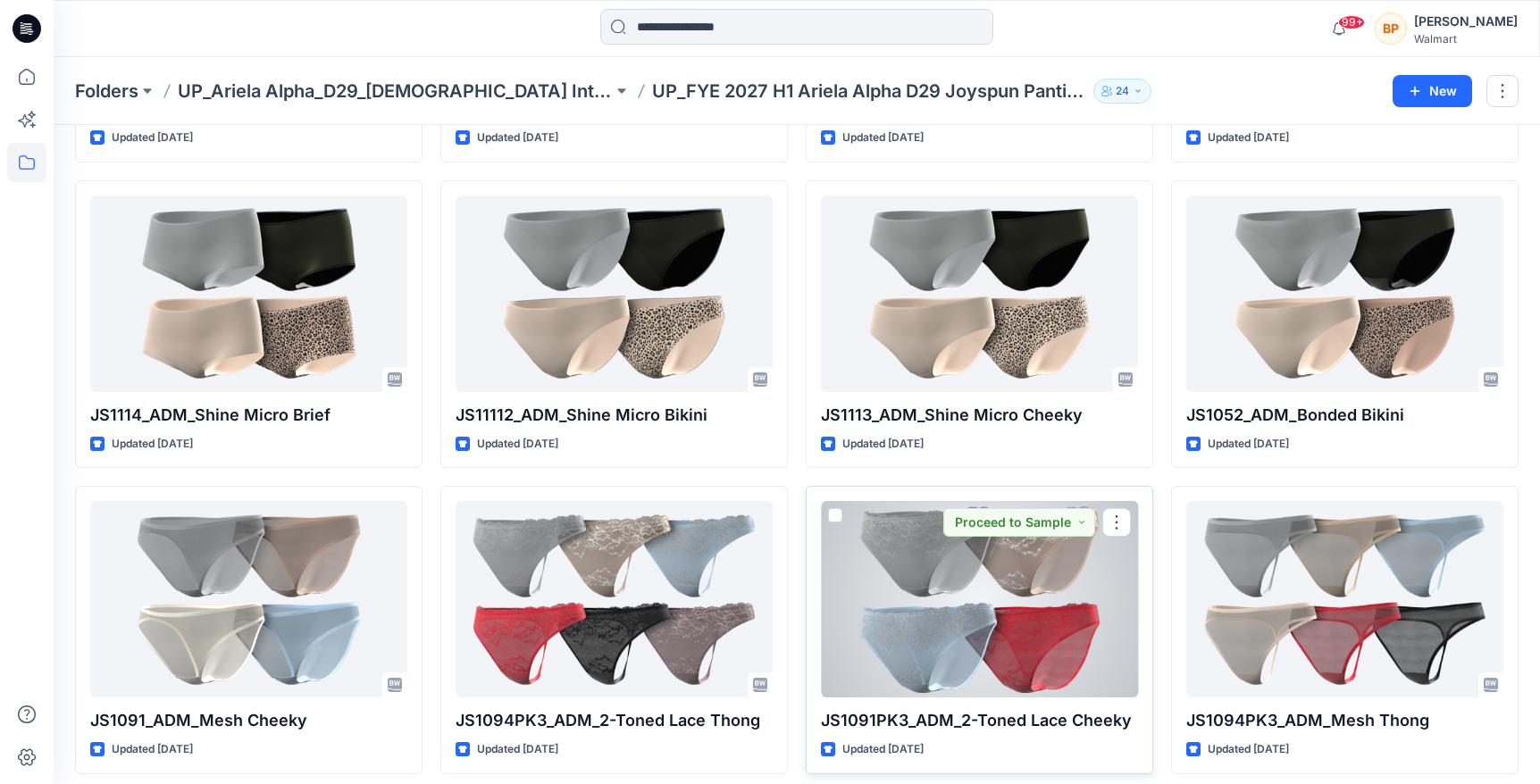
click at [989, 578] on div at bounding box center [979, 598] width 317 height 196
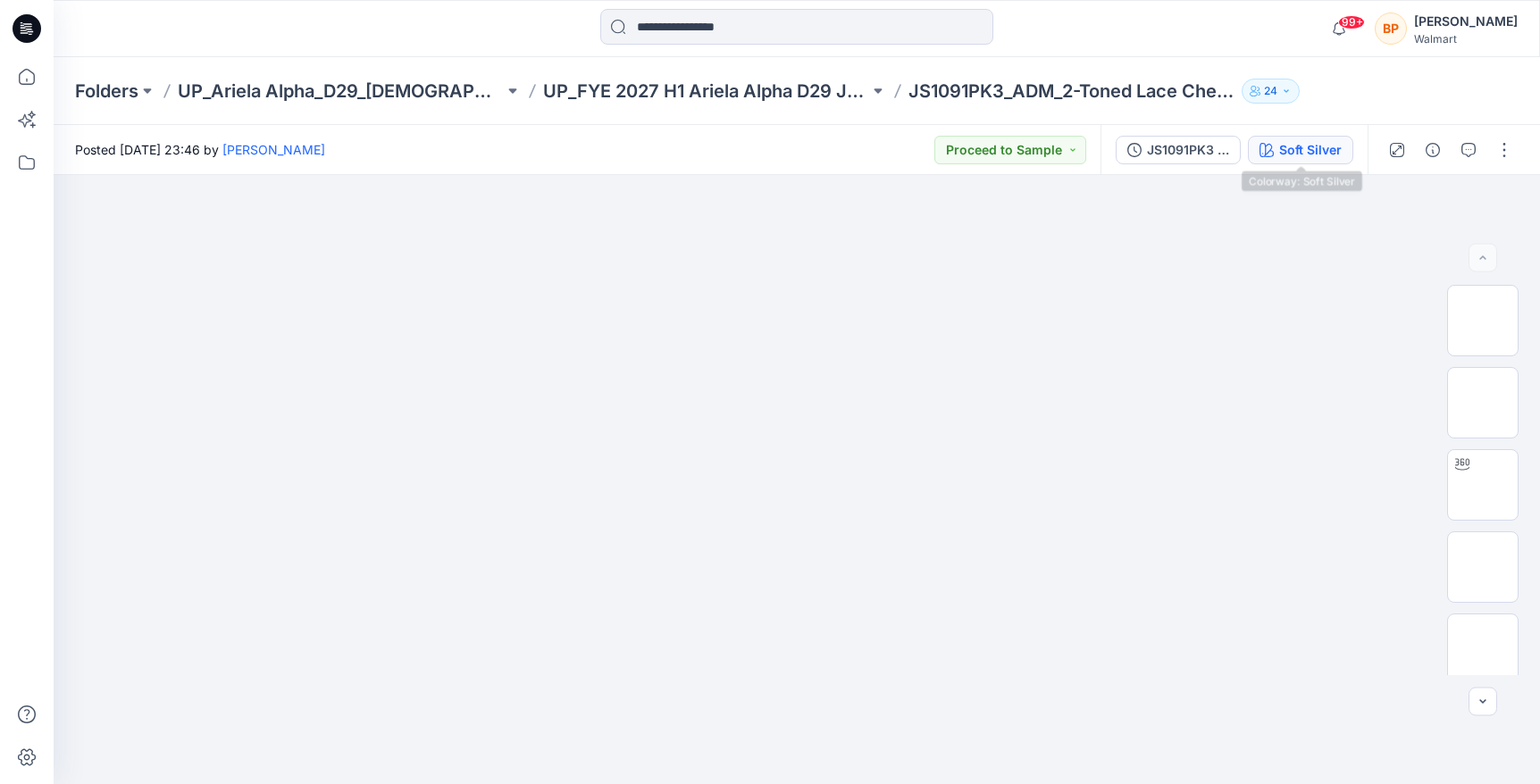
click at [1301, 144] on div "Soft Silver" at bounding box center [1310, 150] width 63 height 19
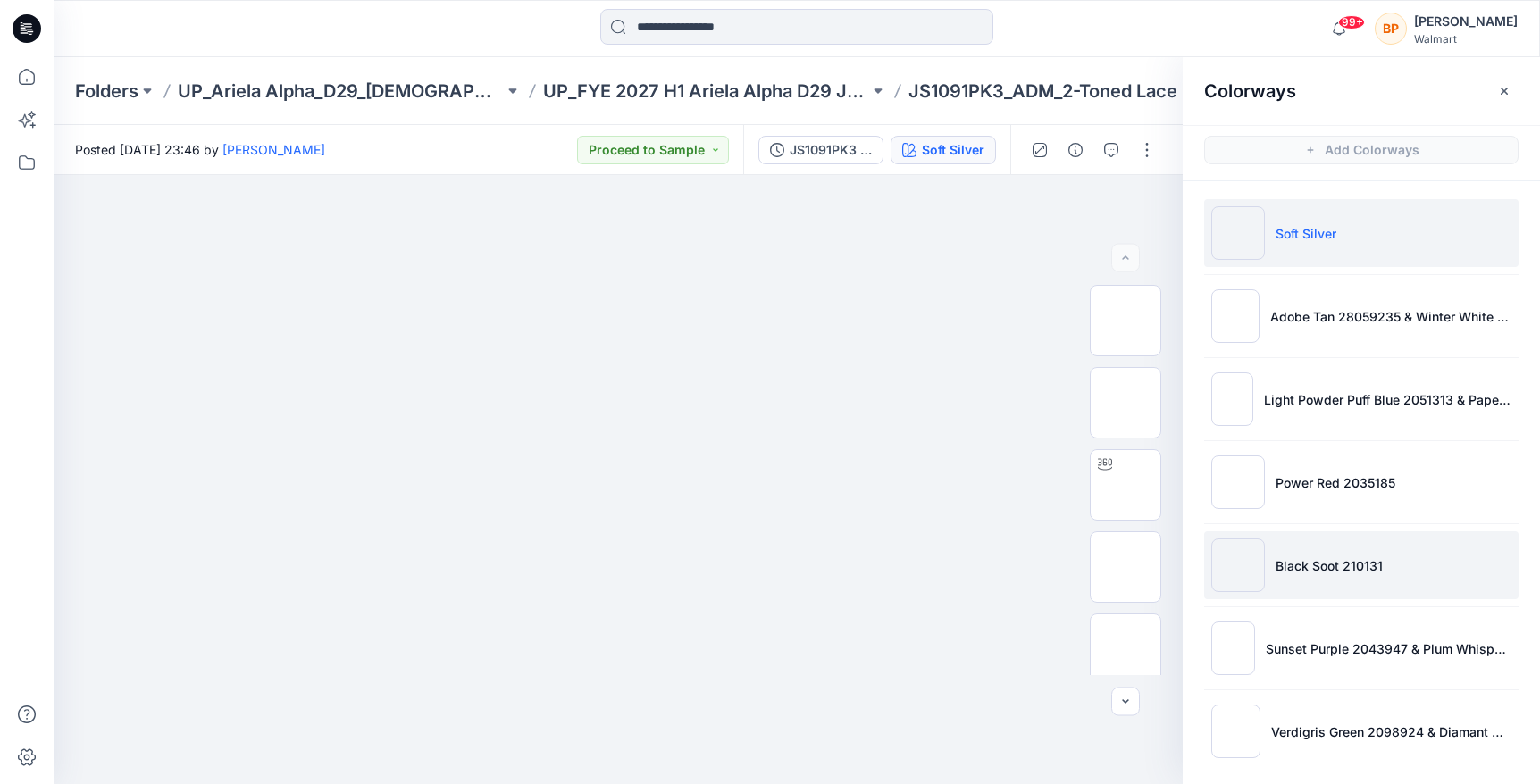
scroll to position [8, 0]
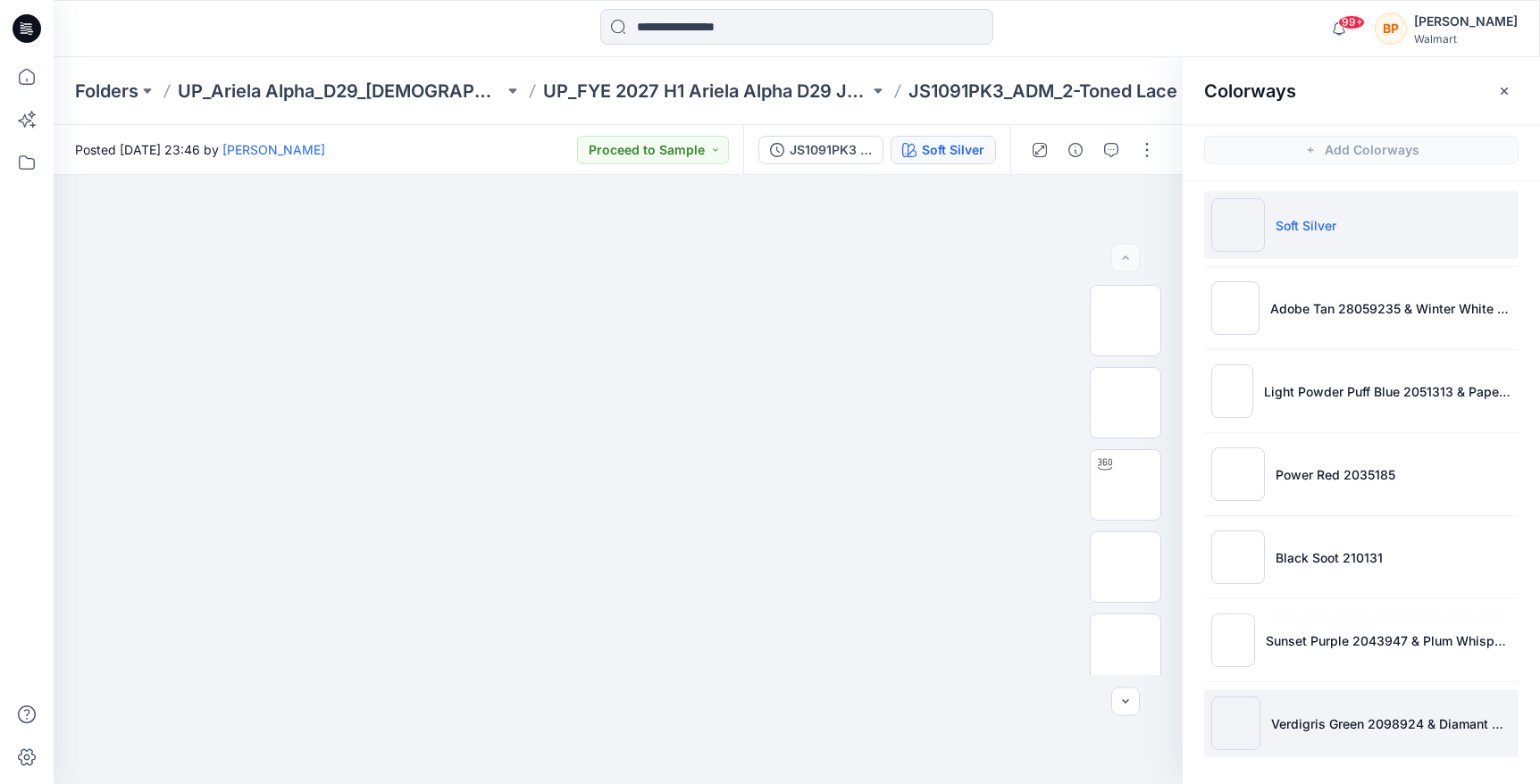
click at [1317, 717] on p "Verdigris Green 2098924 & Diamant 2068J" at bounding box center [1391, 722] width 241 height 18
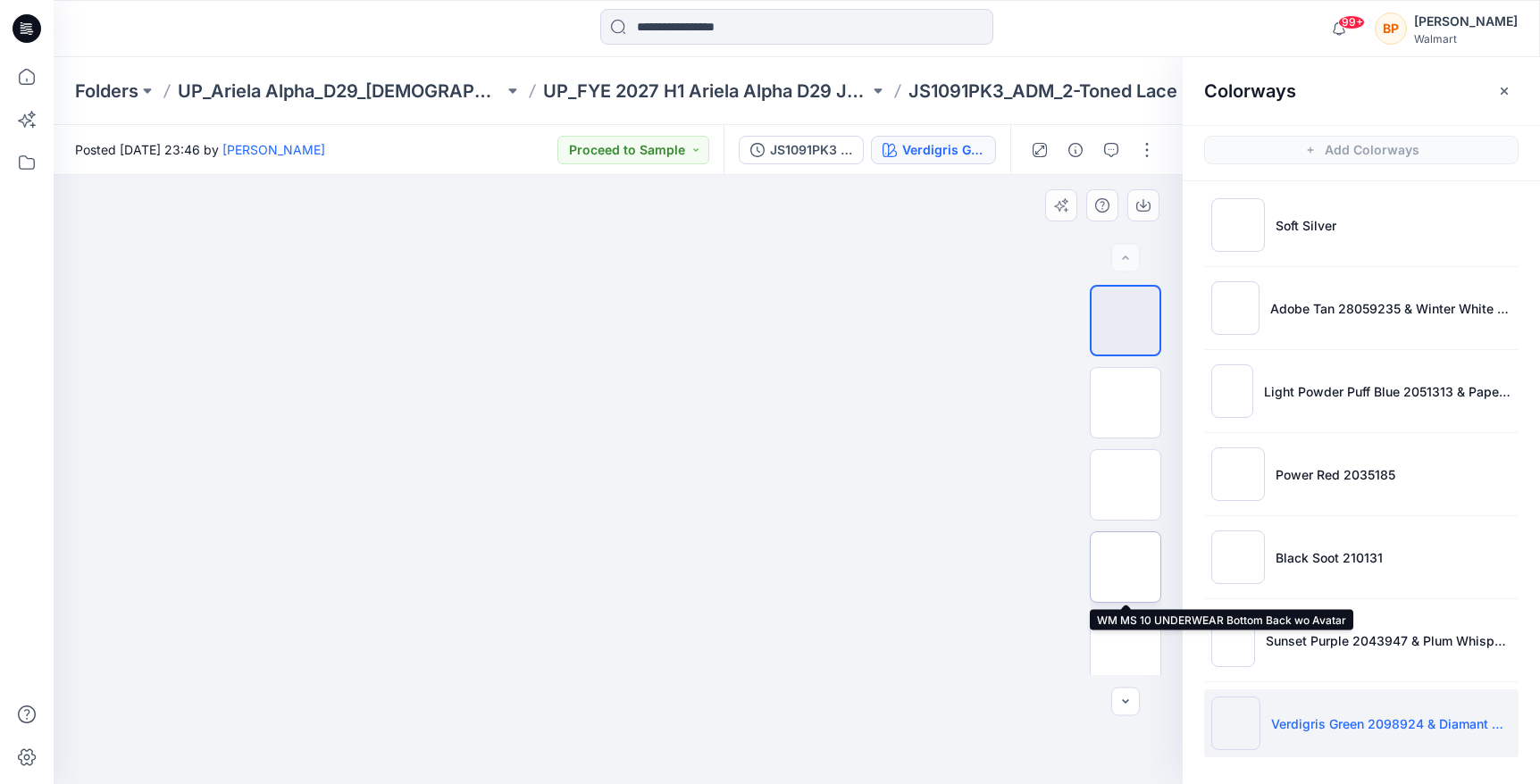
click at [1125, 567] on img at bounding box center [1125, 567] width 0 height 0
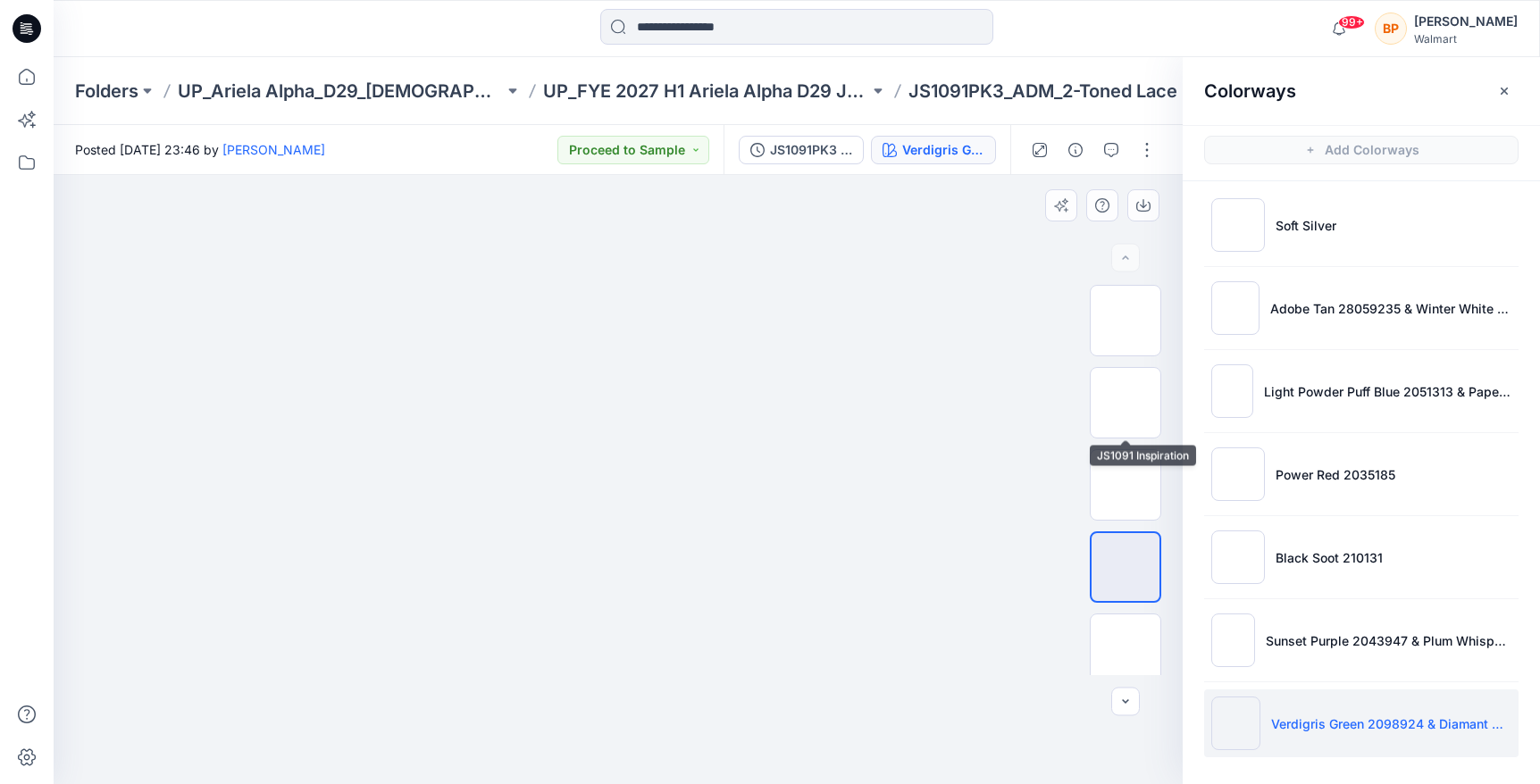
click at [1088, 463] on div at bounding box center [1125, 479] width 115 height 390
click at [1125, 485] on img at bounding box center [1125, 485] width 0 height 0
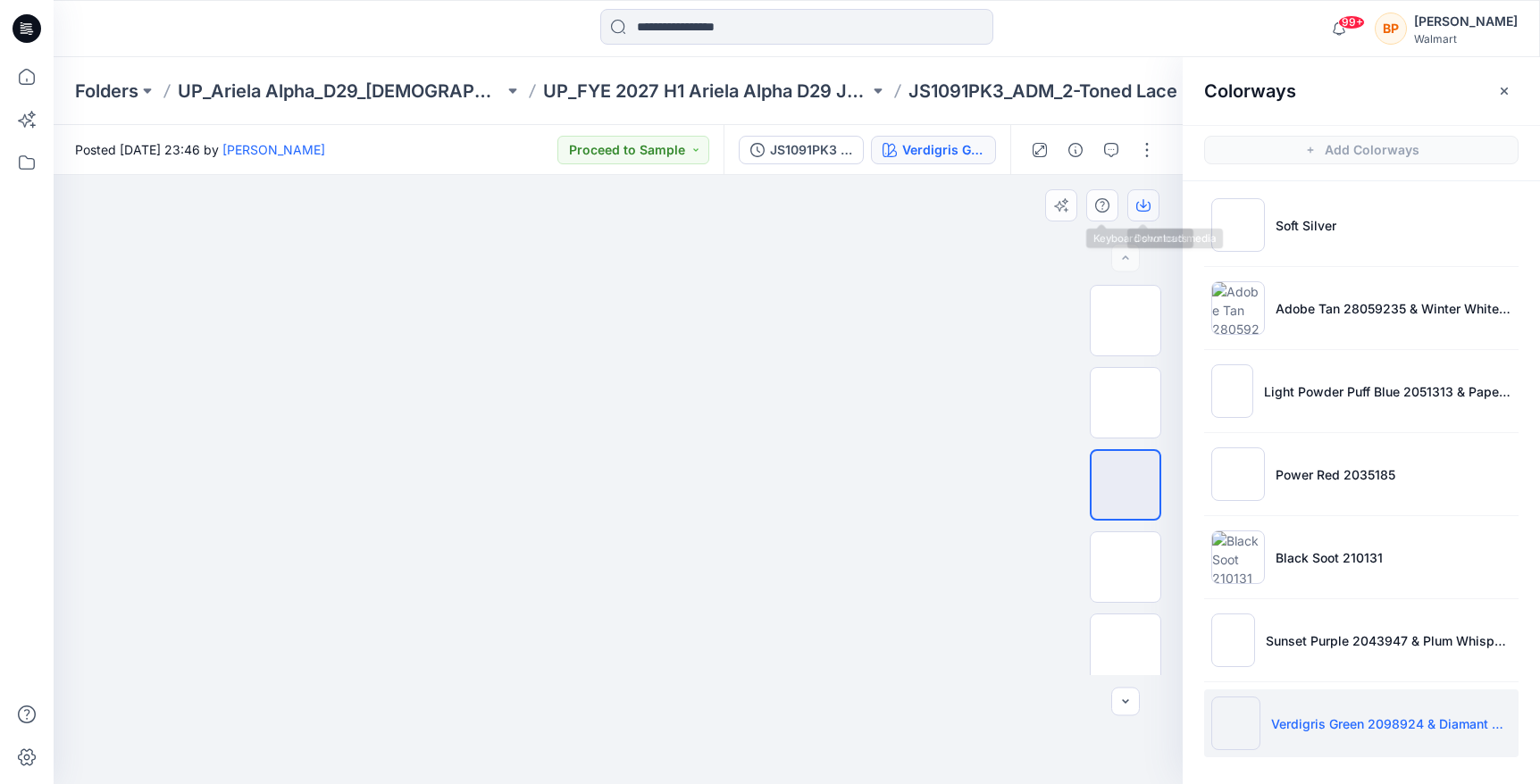
click at [1136, 215] on button "button" at bounding box center [1142, 205] width 32 height 32
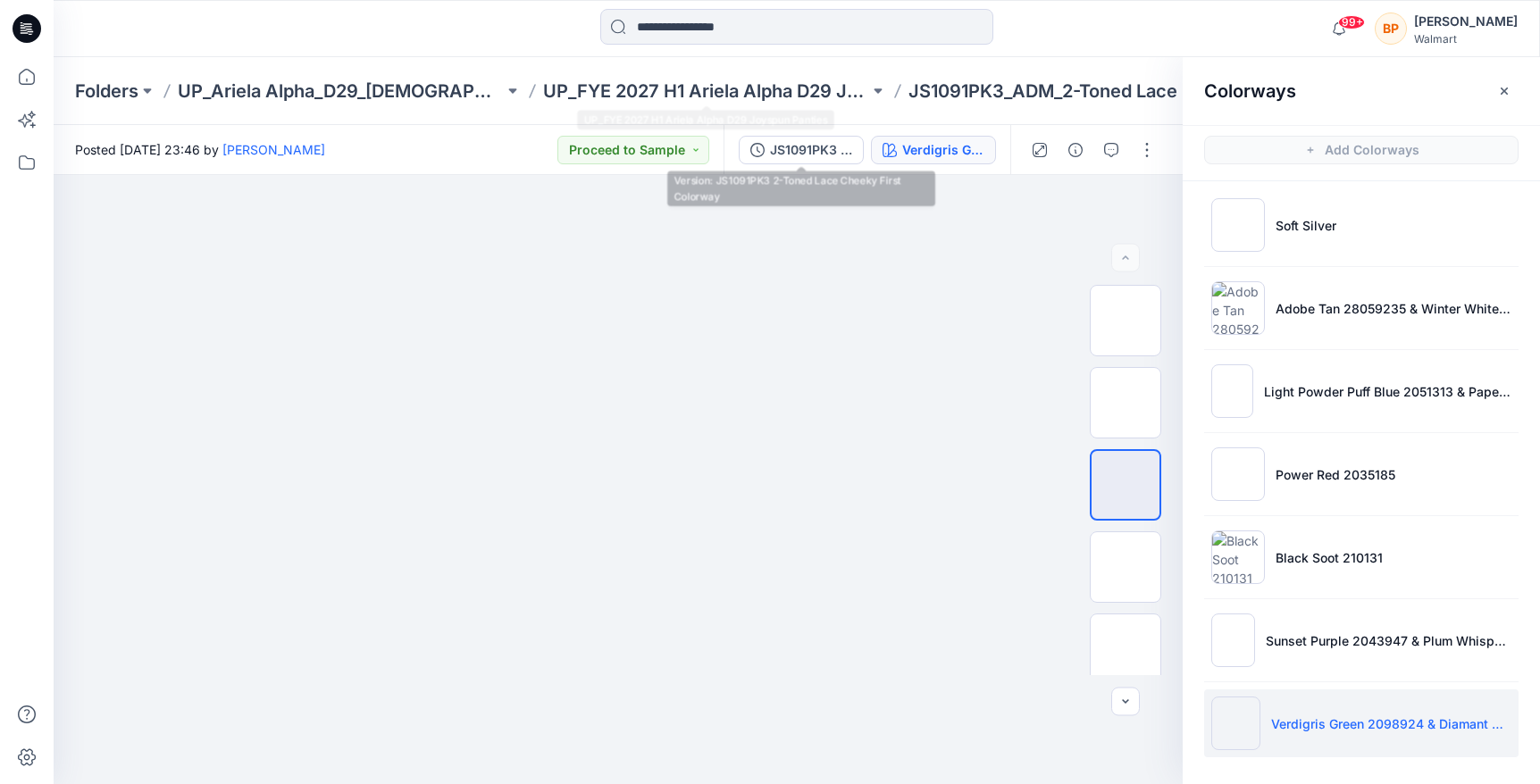
click at [773, 70] on div "Folders UP_Ariela Alpha_D29_Ladies Intimates - Joyspun UP_FYE 2027 H1 Ariela Al…" at bounding box center [797, 90] width 1486 height 68
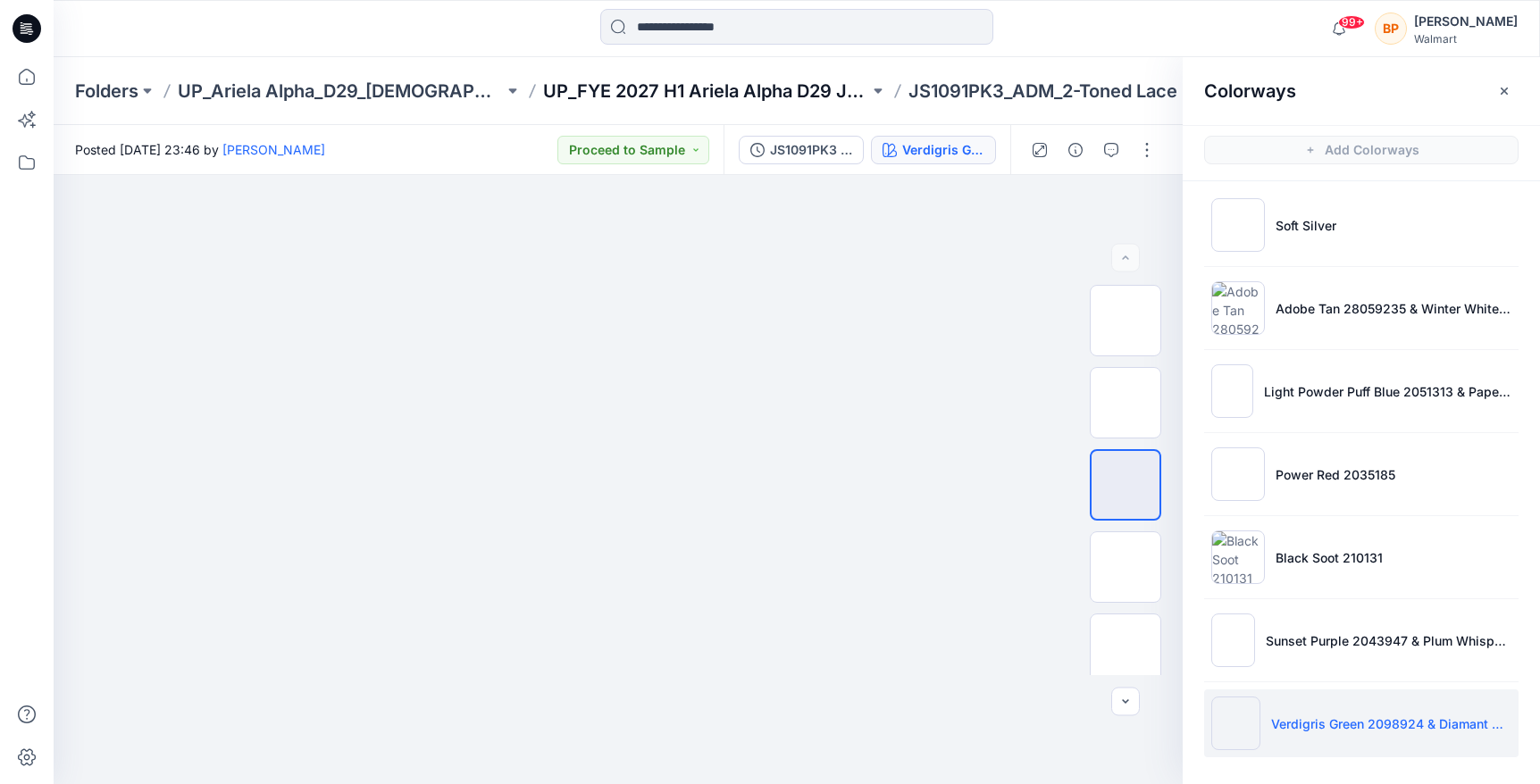
click at [773, 79] on p "UP_FYE 2027 H1 Ariela Alpha D29 Joyspun Panties" at bounding box center [706, 91] width 326 height 25
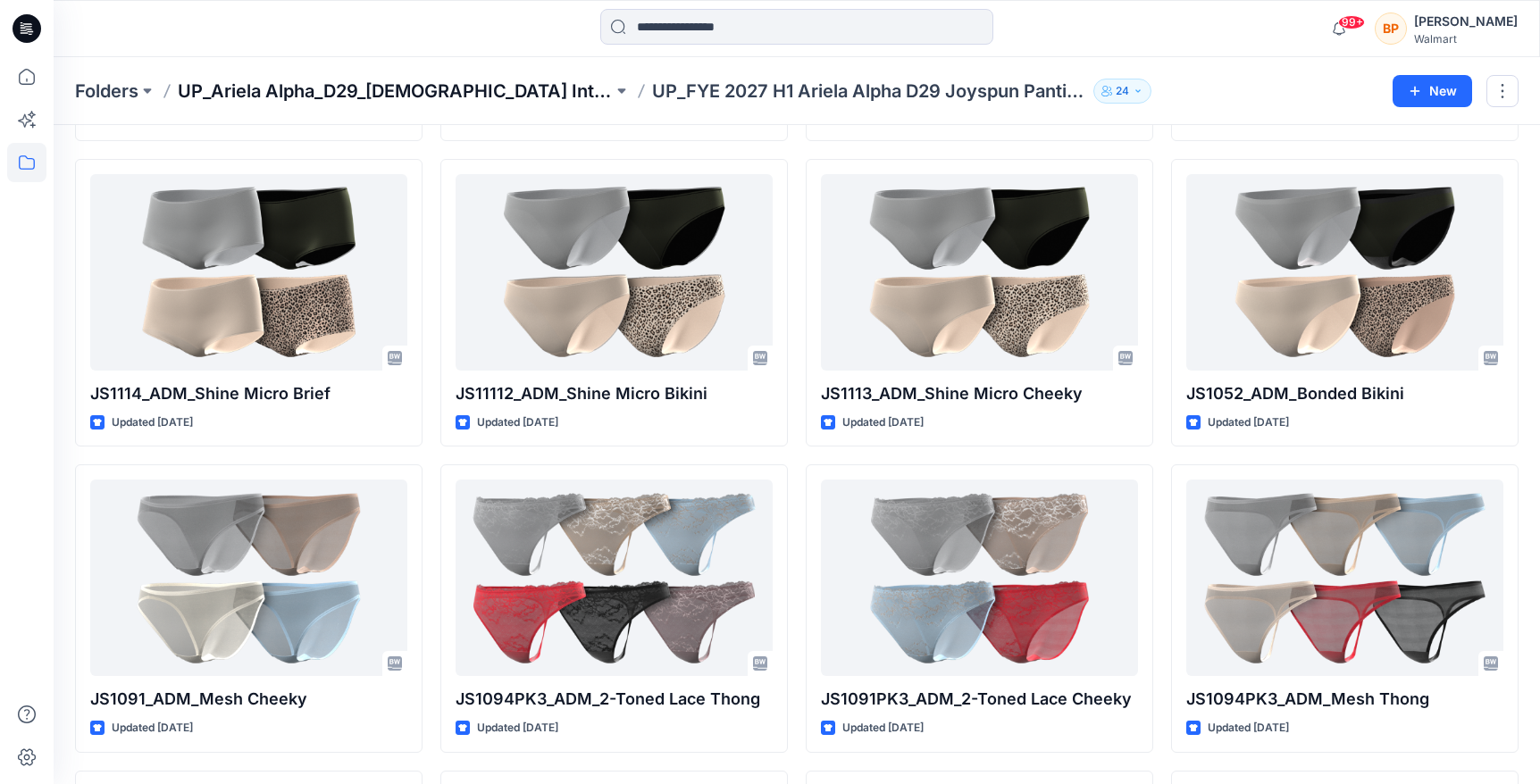
scroll to position [352, 0]
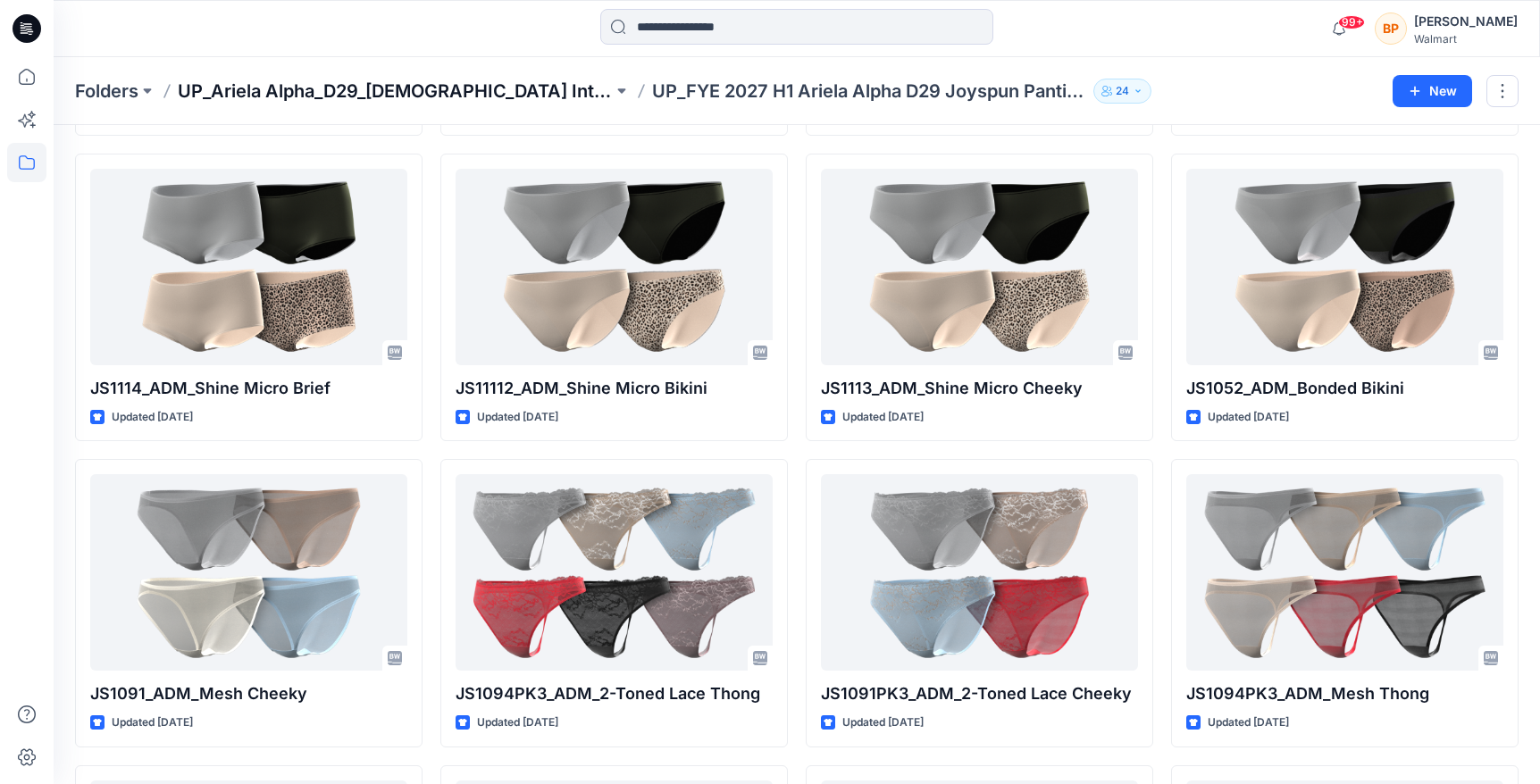
click at [586, 83] on p "UP_Ariela Alpha_D29_[DEMOGRAPHIC_DATA] Intimates - Joyspun" at bounding box center [396, 91] width 435 height 25
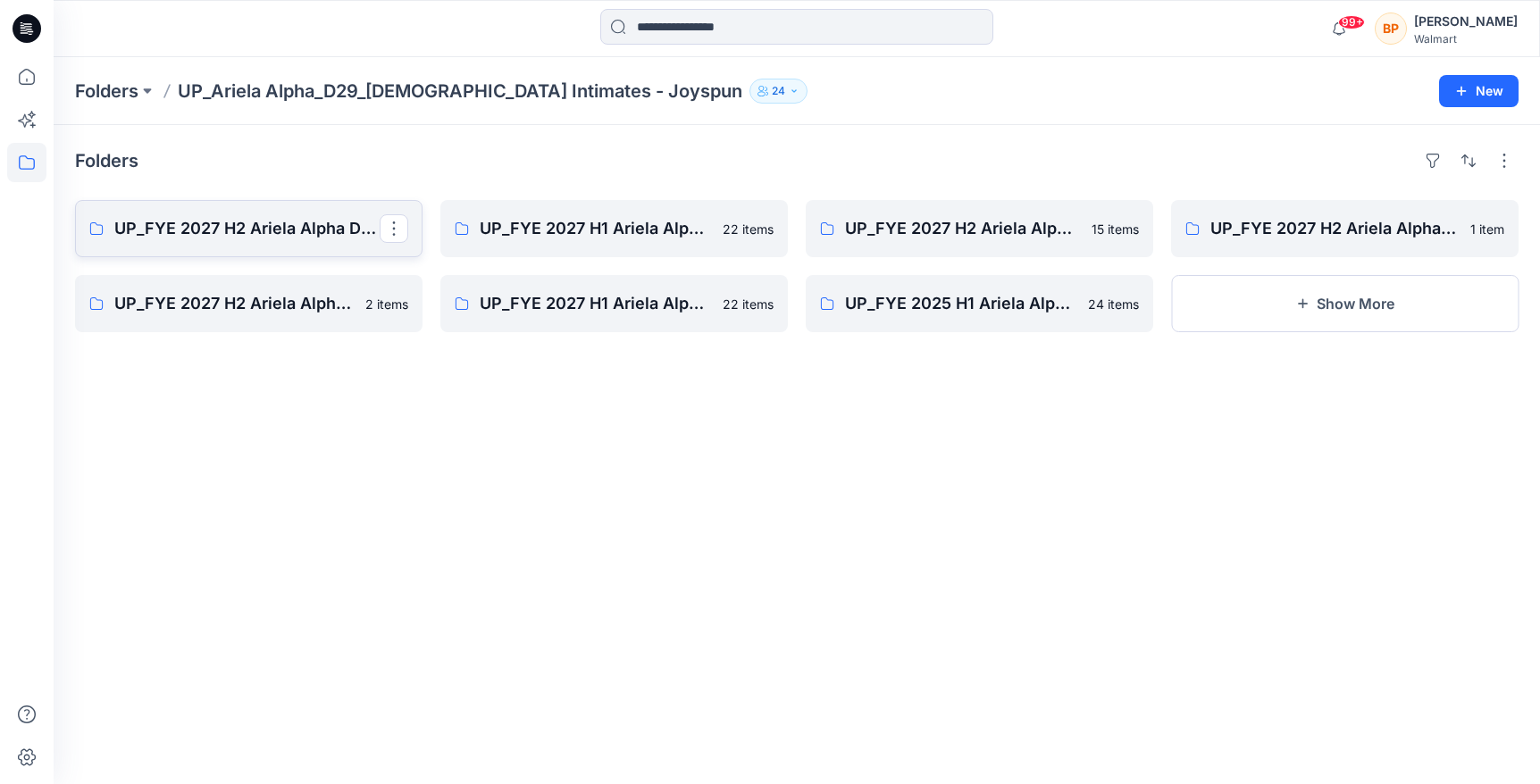
click at [339, 229] on p "UP_FYE 2027 H2 Ariela Alpha D29 Joyspun Panties" at bounding box center [247, 229] width 266 height 25
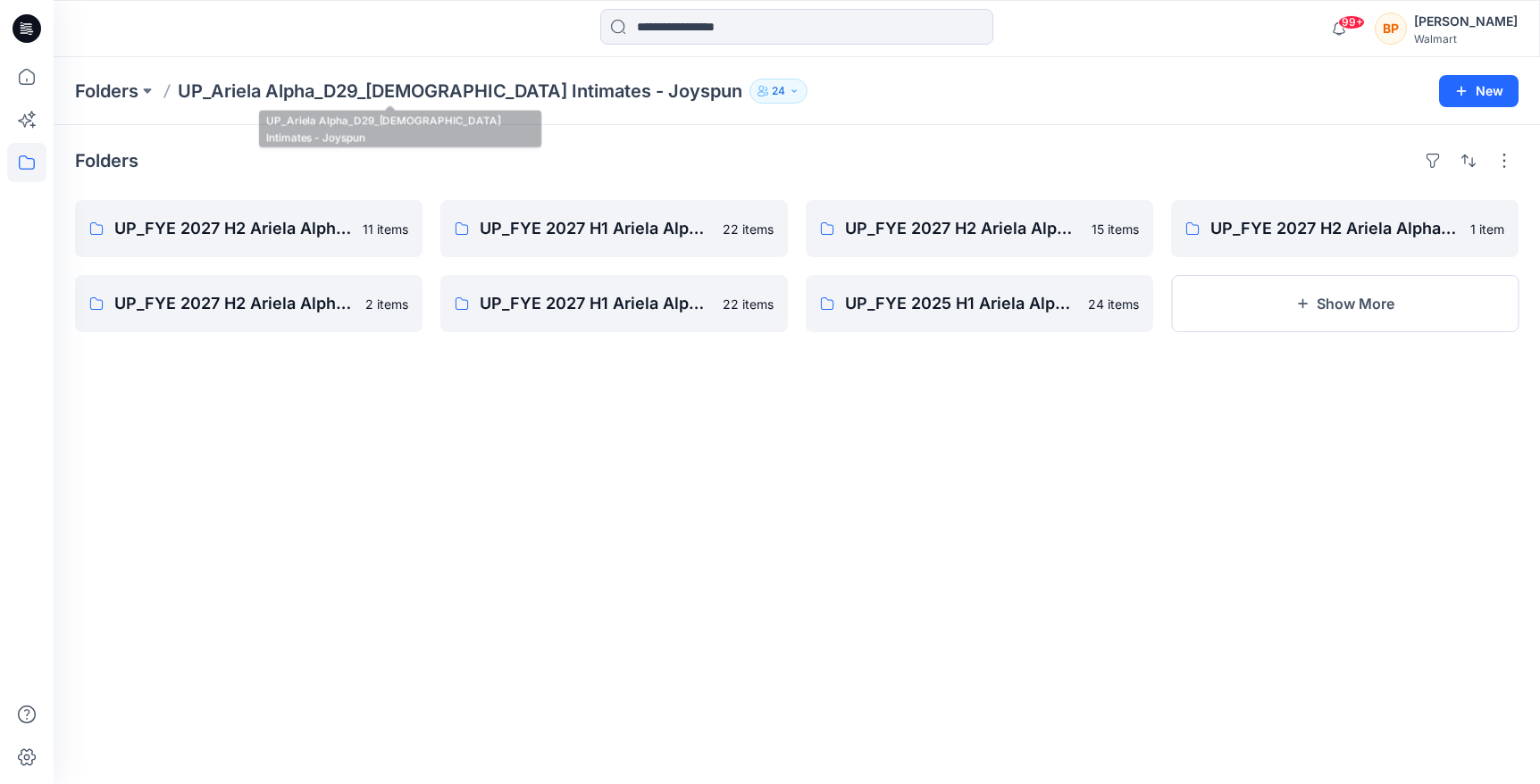
click at [436, 90] on p "UP_Ariela Alpha_D29_[DEMOGRAPHIC_DATA] Intimates - Joyspun" at bounding box center [460, 91] width 564 height 25
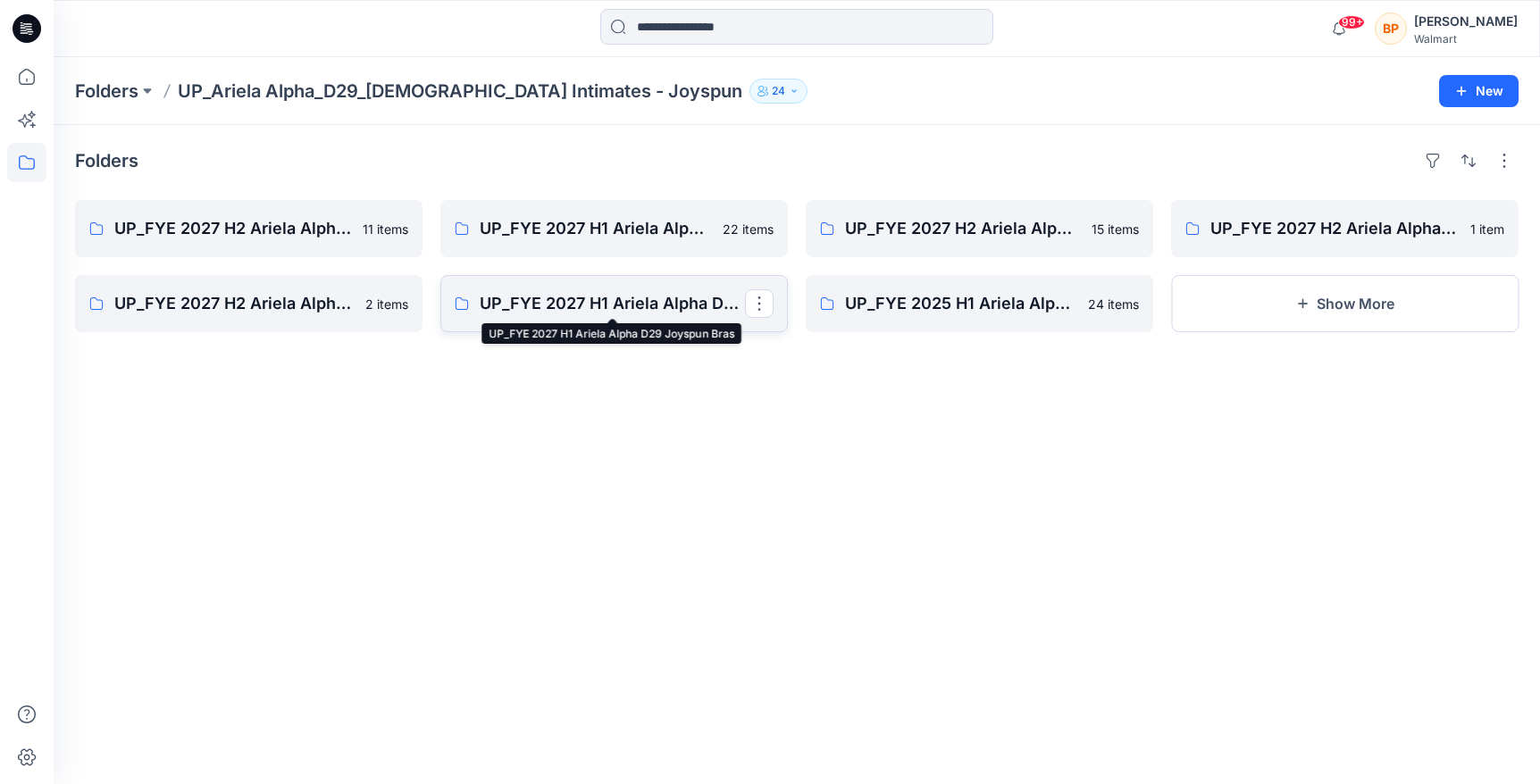
click at [605, 299] on p "UP_FYE 2027 H1 Ariela Alpha D29 Joyspun Bras" at bounding box center [612, 303] width 266 height 25
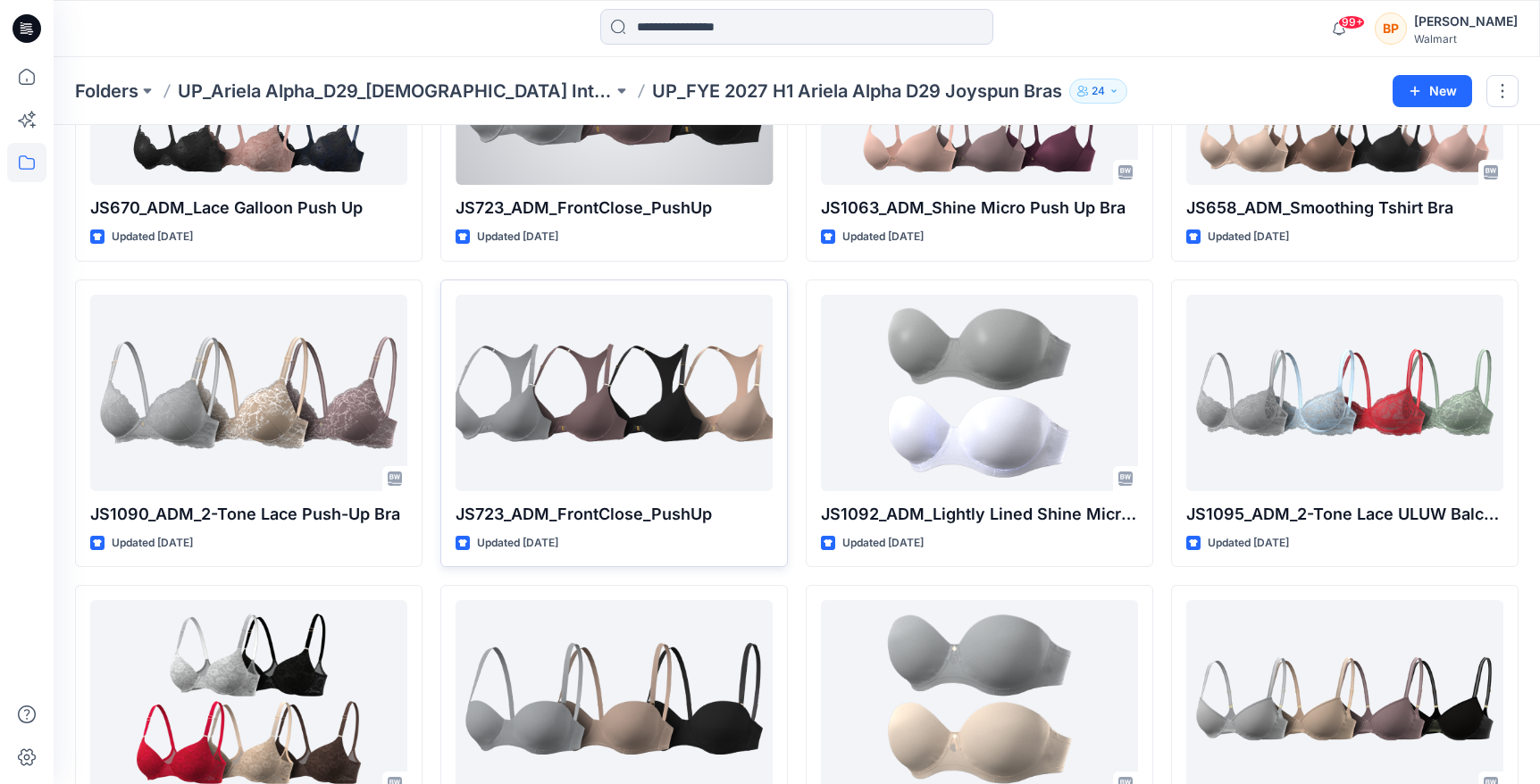
scroll to position [854, 0]
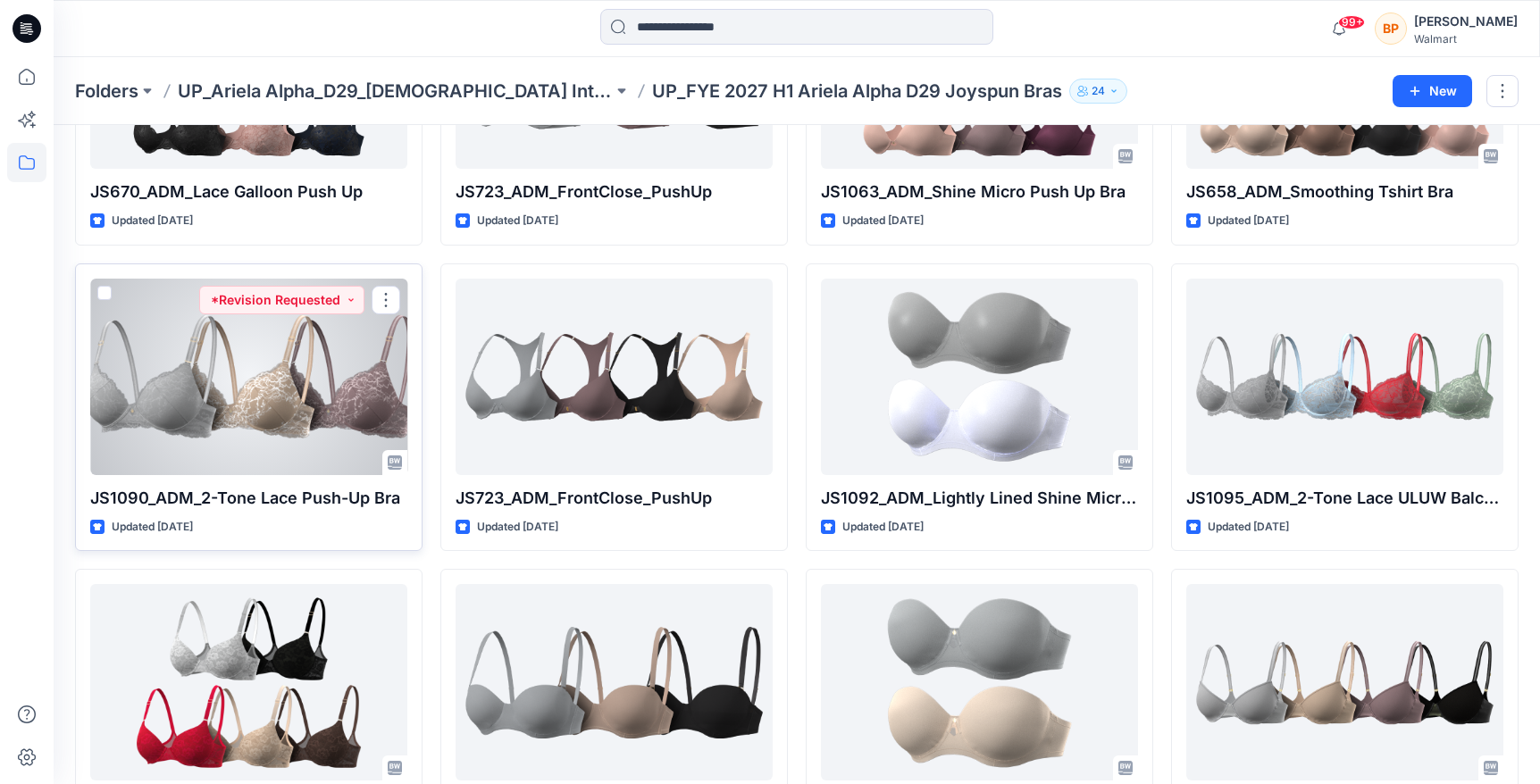
click at [353, 400] on div at bounding box center [248, 376] width 317 height 196
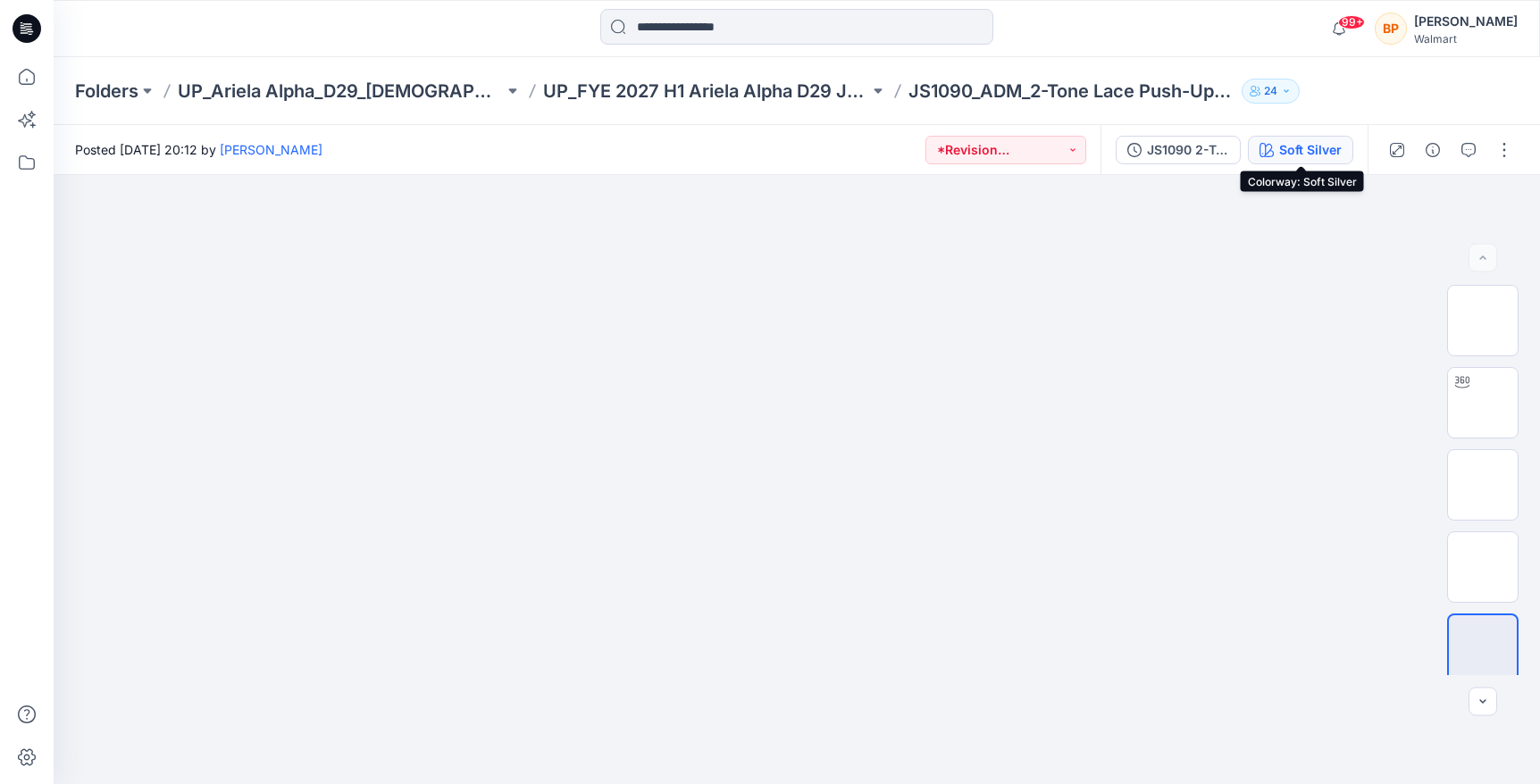
click at [1280, 160] on button "Soft Silver" at bounding box center [1299, 150] width 105 height 29
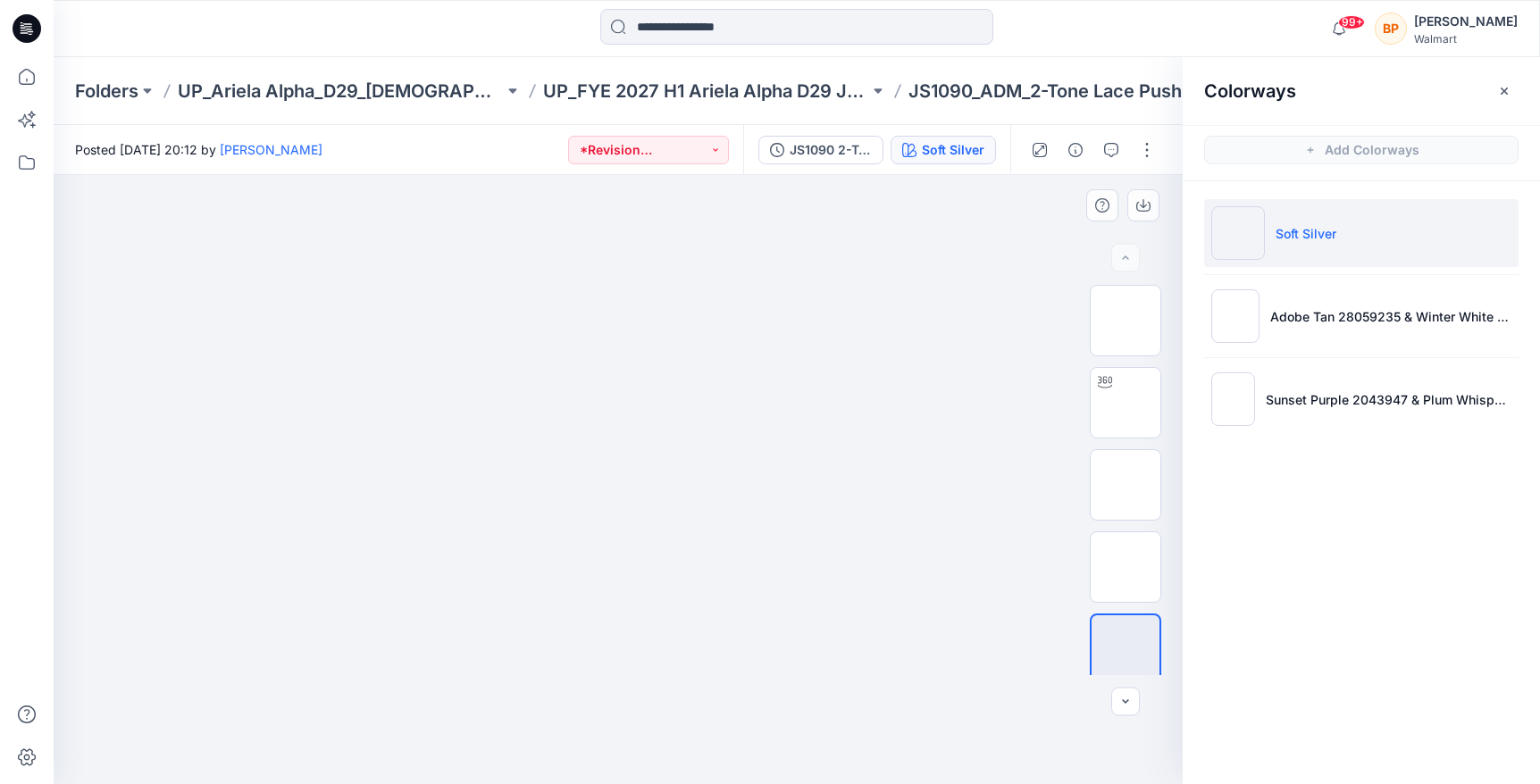
click at [875, 212] on img at bounding box center [618, 212] width 893 height 0
click at [466, 77] on div "Folders UP_Ariela Alpha_D29_Ladies Intimates - Joyspun UP_FYE 2027 H1 Ariela Al…" at bounding box center [797, 90] width 1486 height 68
click at [467, 84] on p "UP_Ariela Alpha_D29_[DEMOGRAPHIC_DATA] Intimates - Joyspun" at bounding box center [341, 91] width 326 height 25
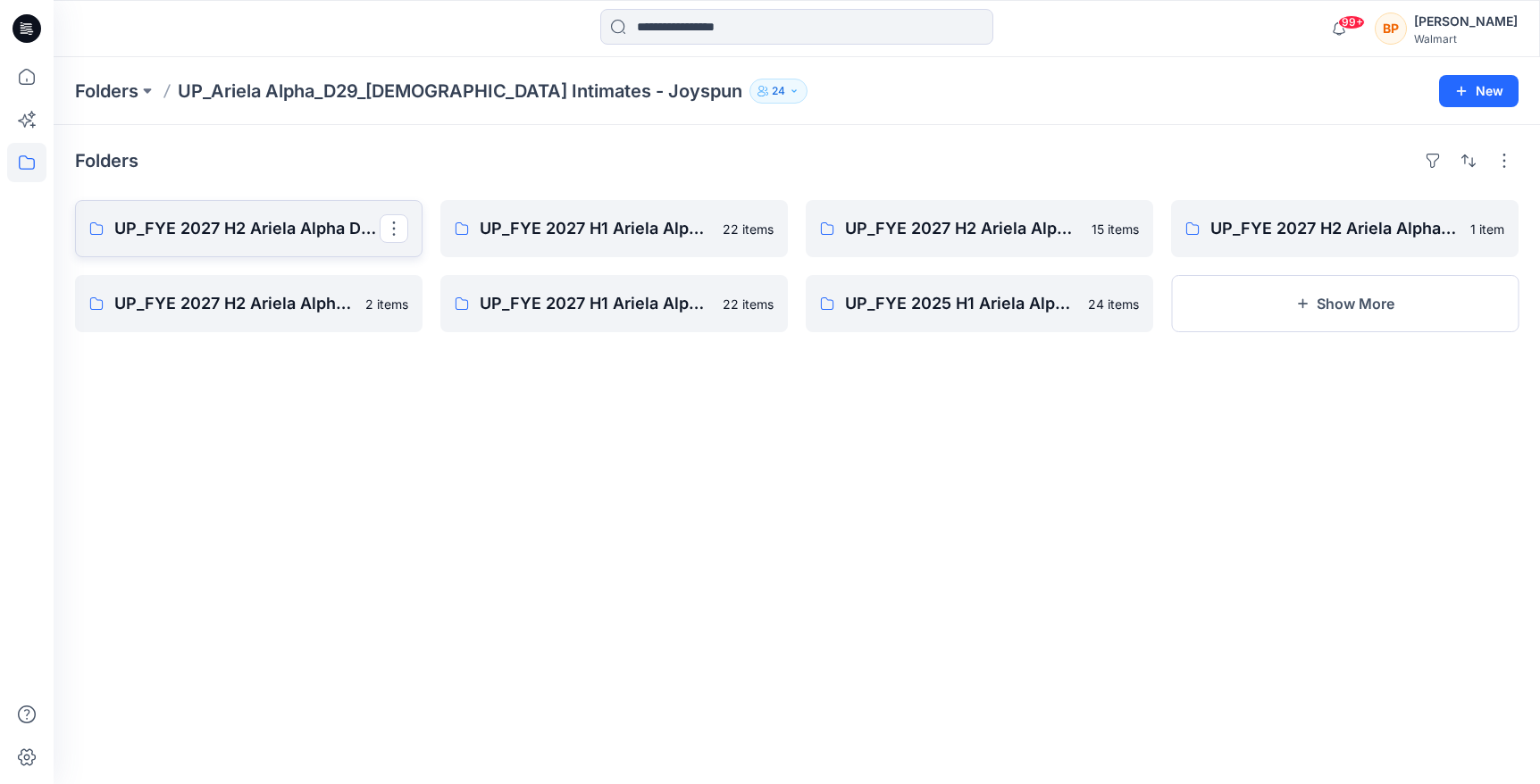
click at [322, 218] on p "UP_FYE 2027 H2 Ariela Alpha D29 Joyspun Panties" at bounding box center [247, 229] width 266 height 25
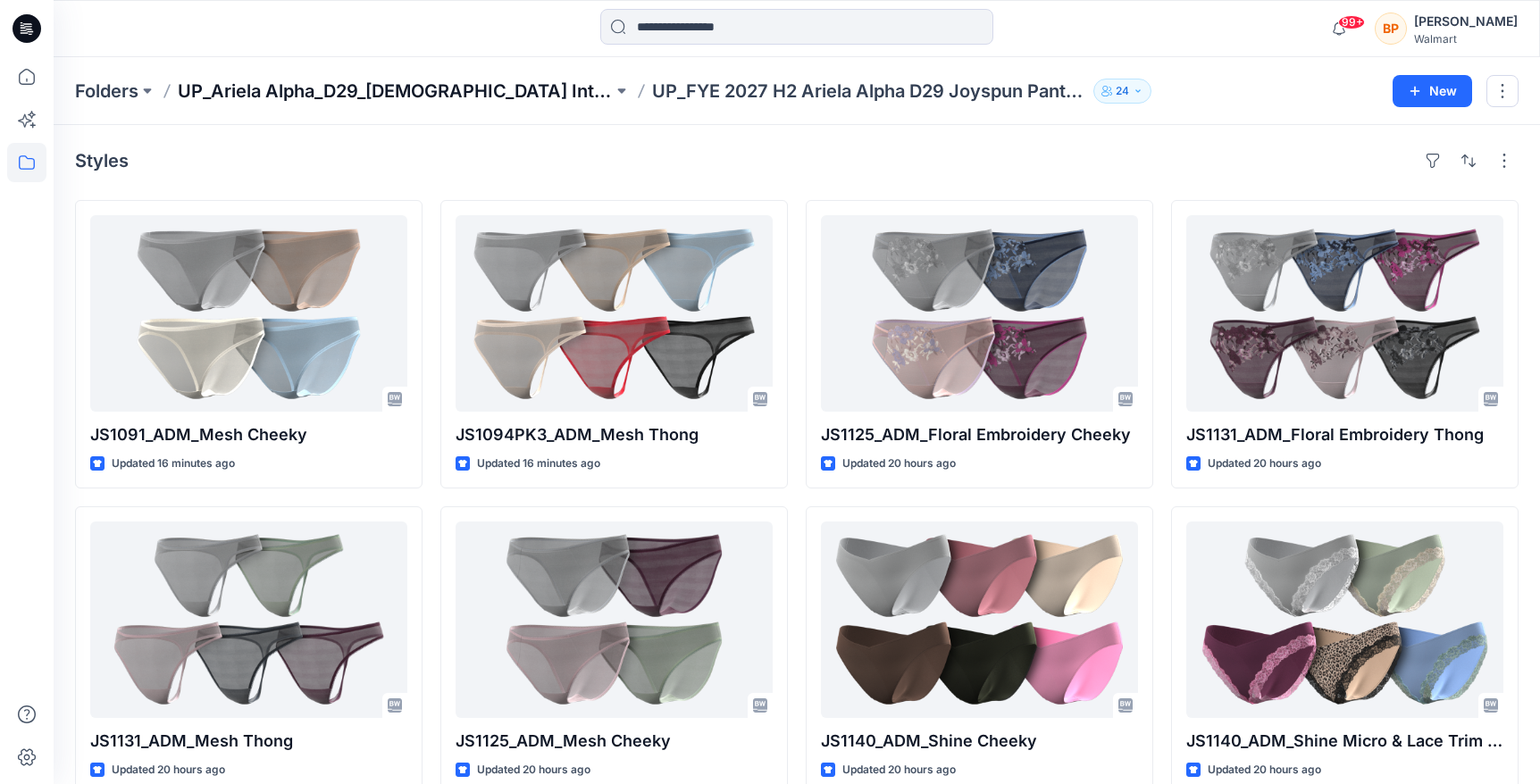
click at [508, 87] on p "UP_Ariela Alpha_D29_[DEMOGRAPHIC_DATA] Intimates - Joyspun" at bounding box center [396, 91] width 435 height 25
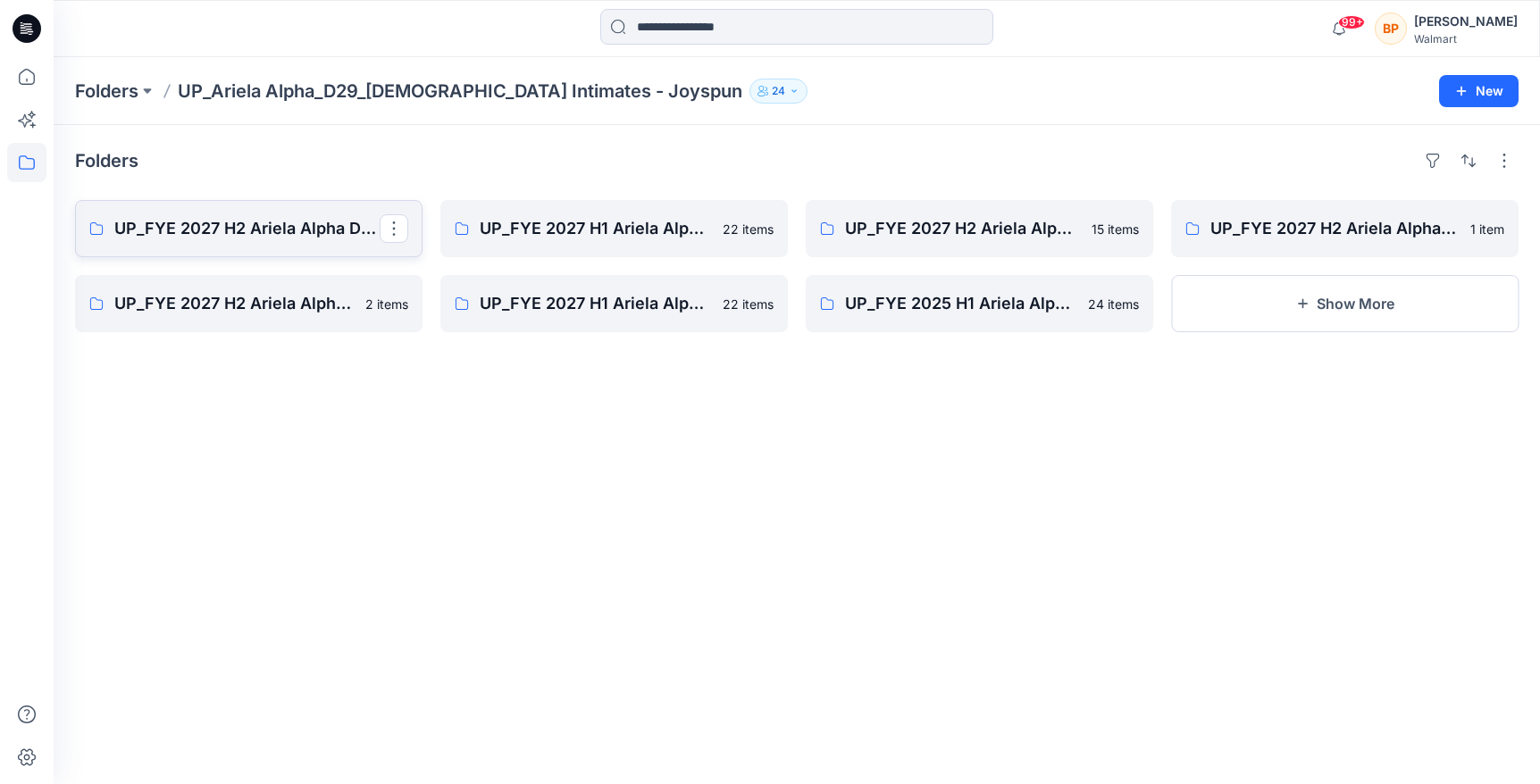
click at [313, 244] on link "UP_FYE 2027 H2 Ariela Alpha D29 Joyspun Panties" at bounding box center [248, 228] width 347 height 57
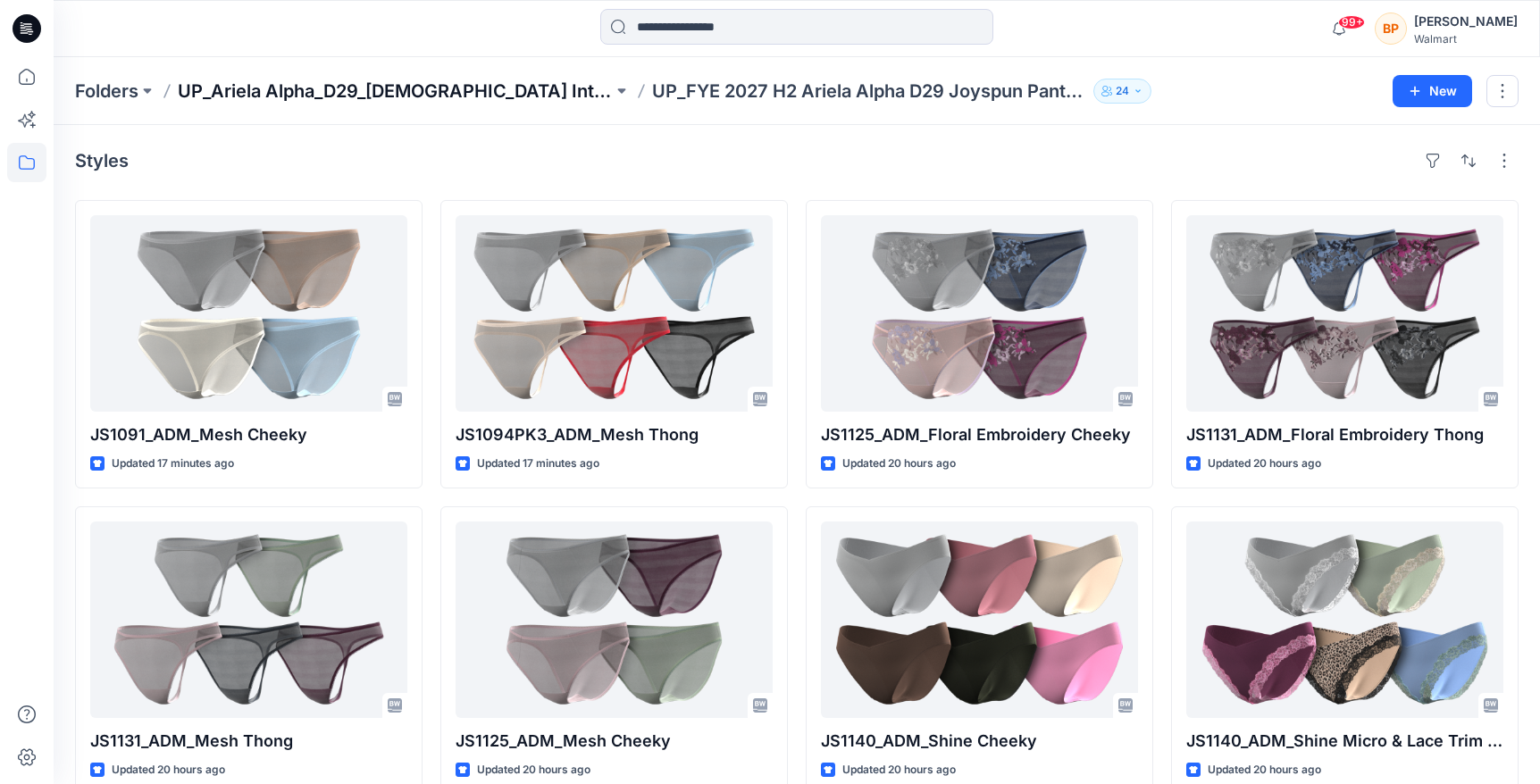
click at [446, 89] on p "UP_Ariela Alpha_D29_[DEMOGRAPHIC_DATA] Intimates - Joyspun" at bounding box center [396, 91] width 435 height 25
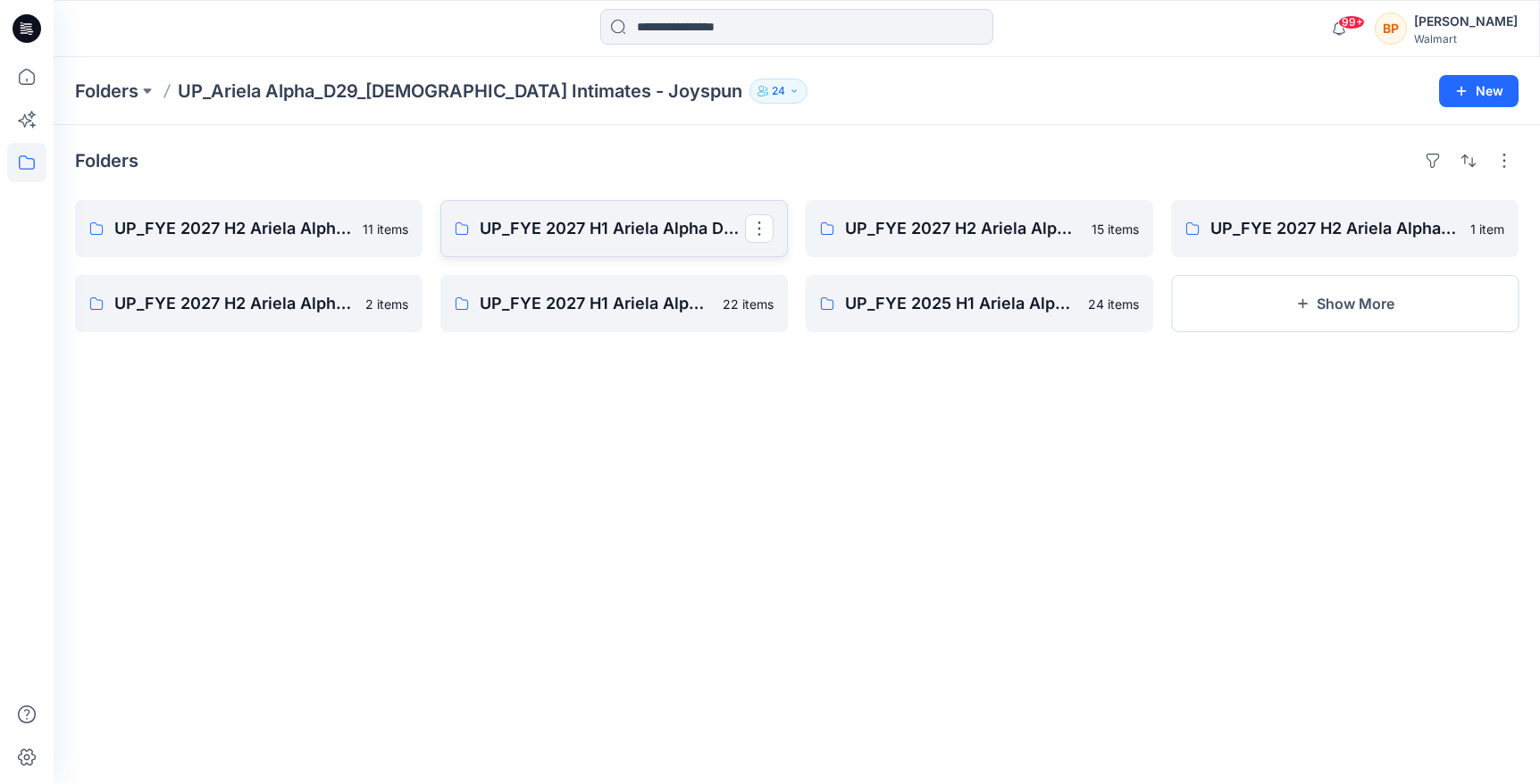
click at [600, 225] on p "UP_FYE 2027 H1 Ariela Alpha D29 Joyspun Panties" at bounding box center [612, 229] width 266 height 25
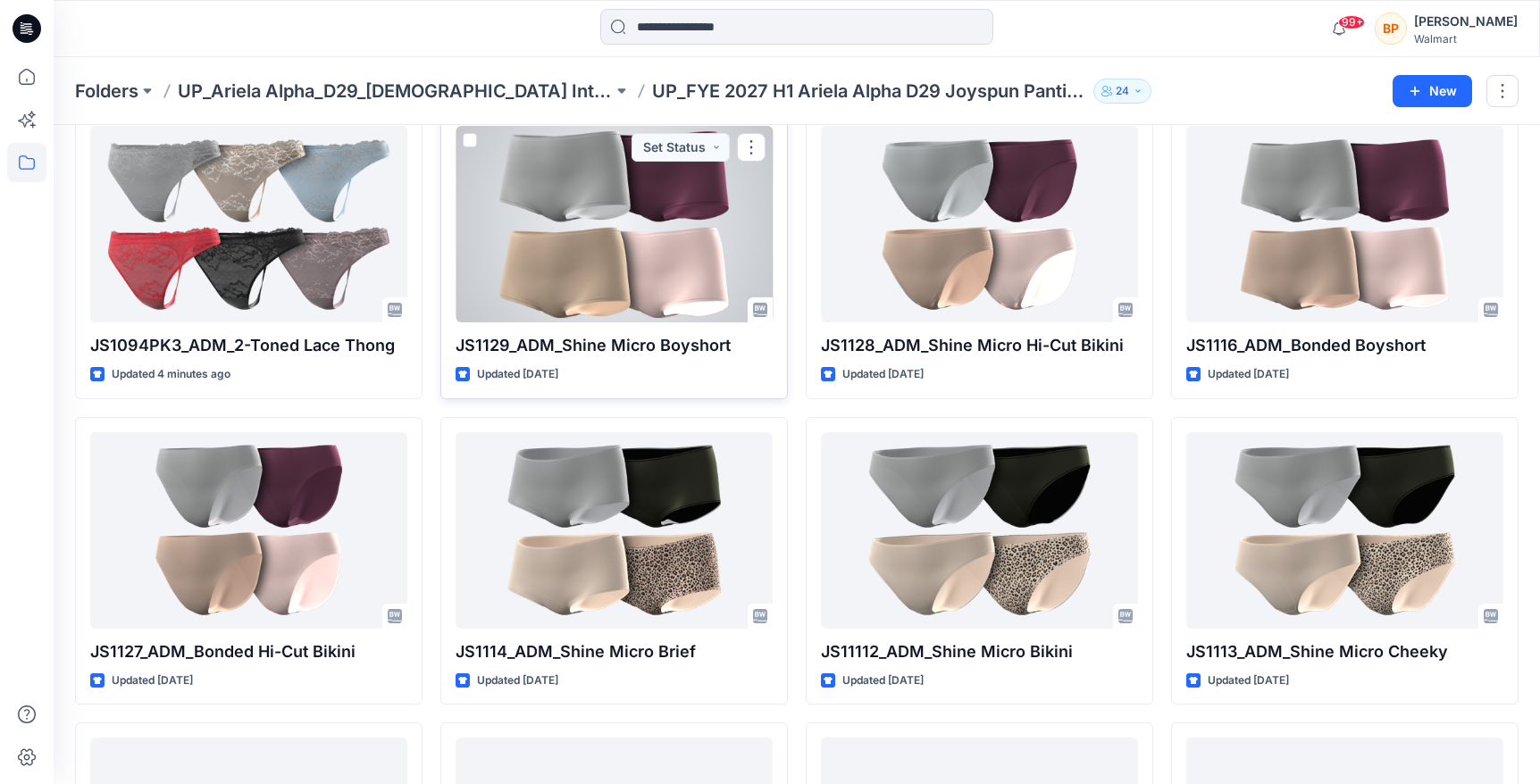
scroll to position [100, 0]
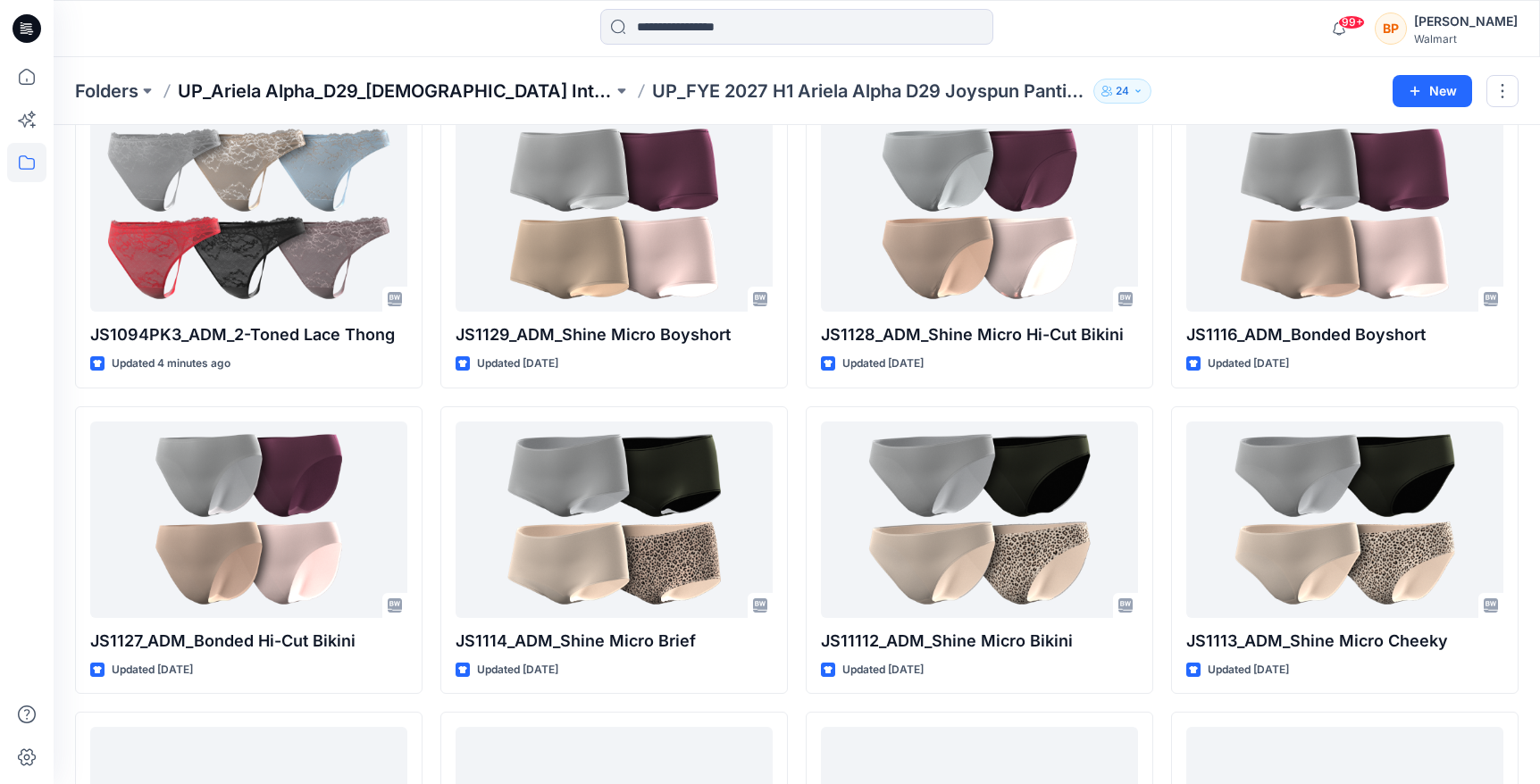
click at [384, 92] on p "UP_Ariela Alpha_D29_[DEMOGRAPHIC_DATA] Intimates - Joyspun" at bounding box center [396, 91] width 435 height 25
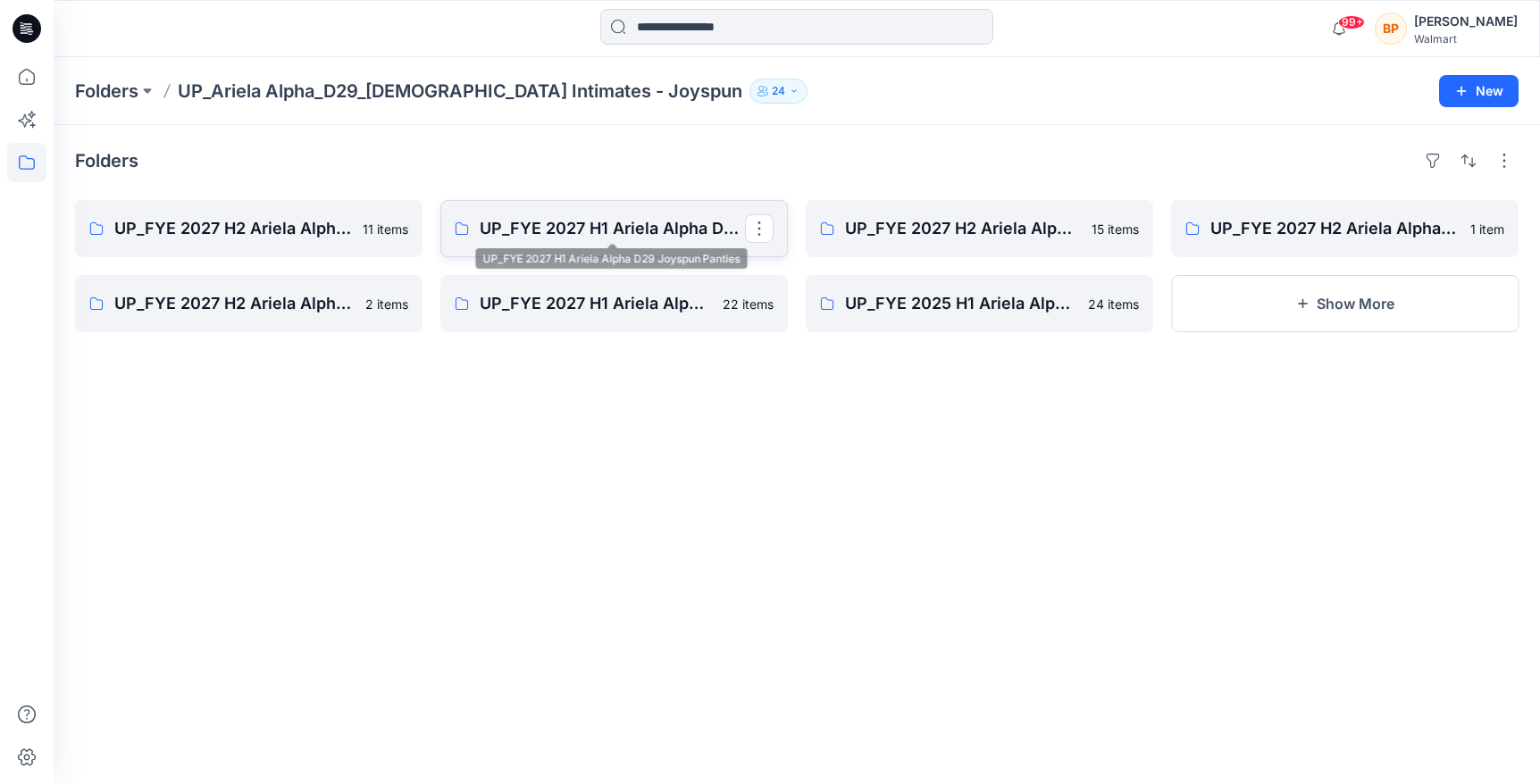
click at [601, 228] on p "UP_FYE 2027 H1 Ariela Alpha D29 Joyspun Panties" at bounding box center [612, 229] width 266 height 25
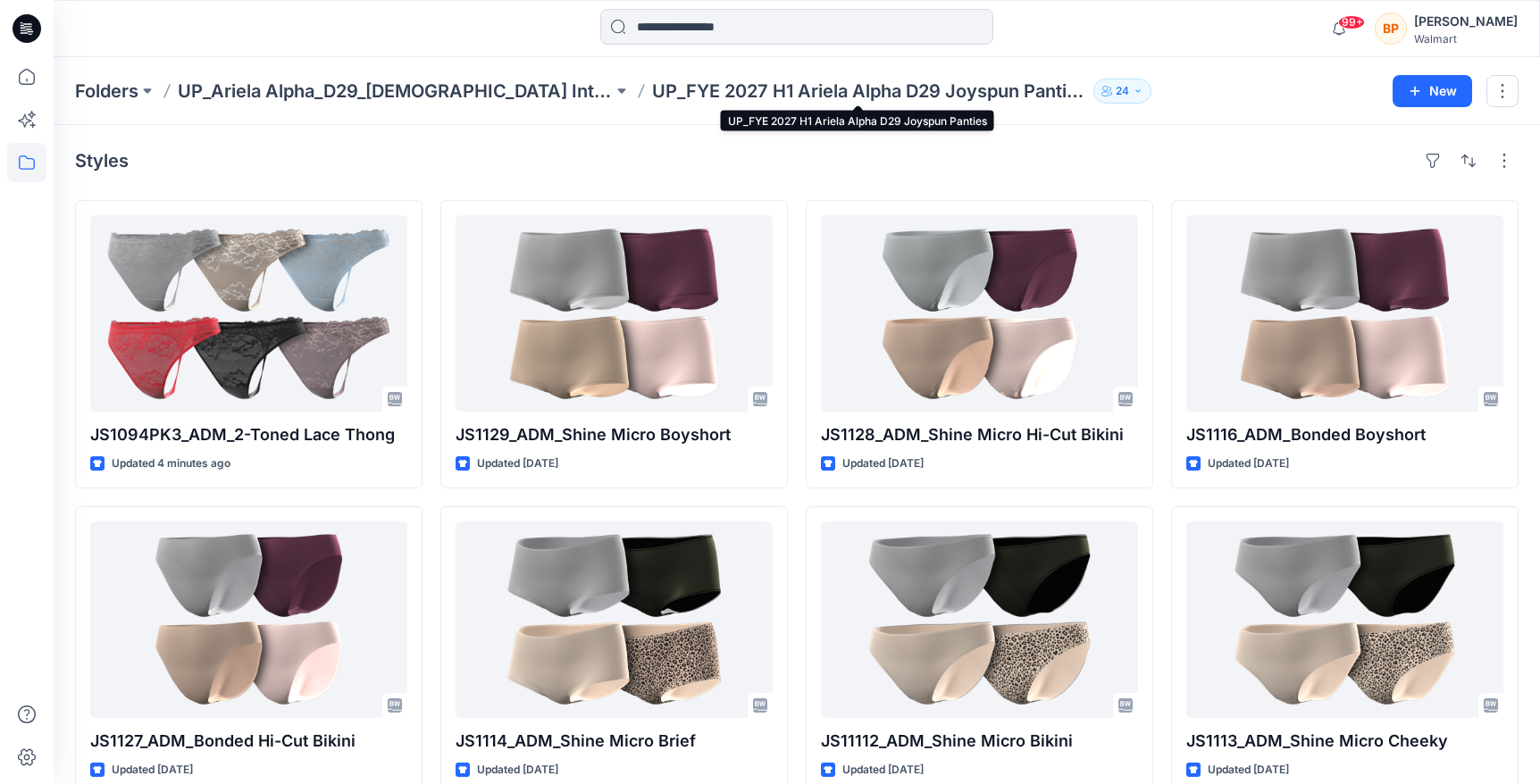
click at [748, 87] on p "UP_FYE 2027 H1 Ariela Alpha D29 Joyspun Panties" at bounding box center [869, 91] width 435 height 25
click at [500, 48] on div "99+ Notifications Your style JS1091_ADM_Mesh Cheeky is ready 3 minutes ago Your…" at bounding box center [797, 28] width 1486 height 57
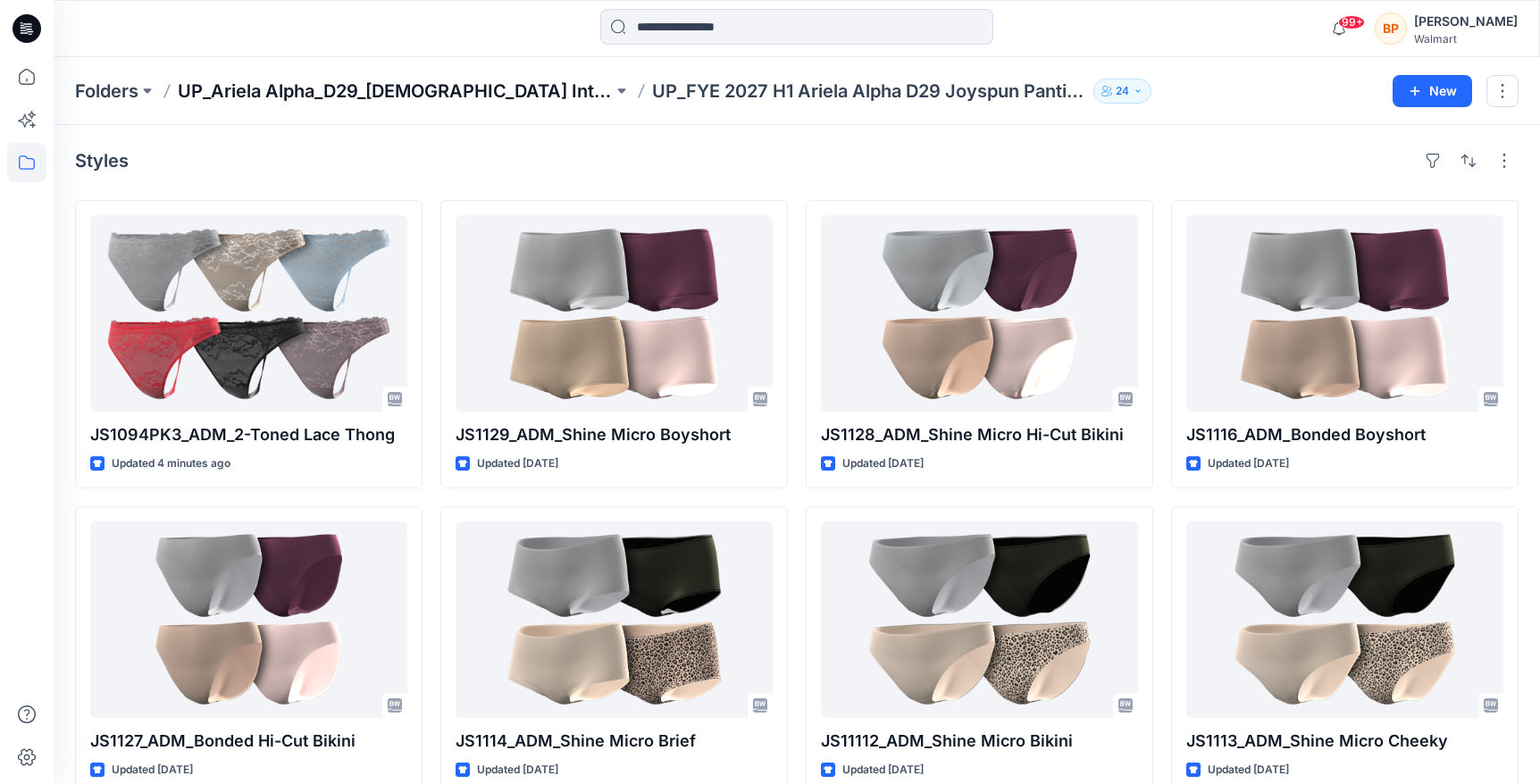
click at [500, 84] on p "UP_Ariela Alpha_D29_[DEMOGRAPHIC_DATA] Intimates - Joyspun" at bounding box center [396, 91] width 435 height 25
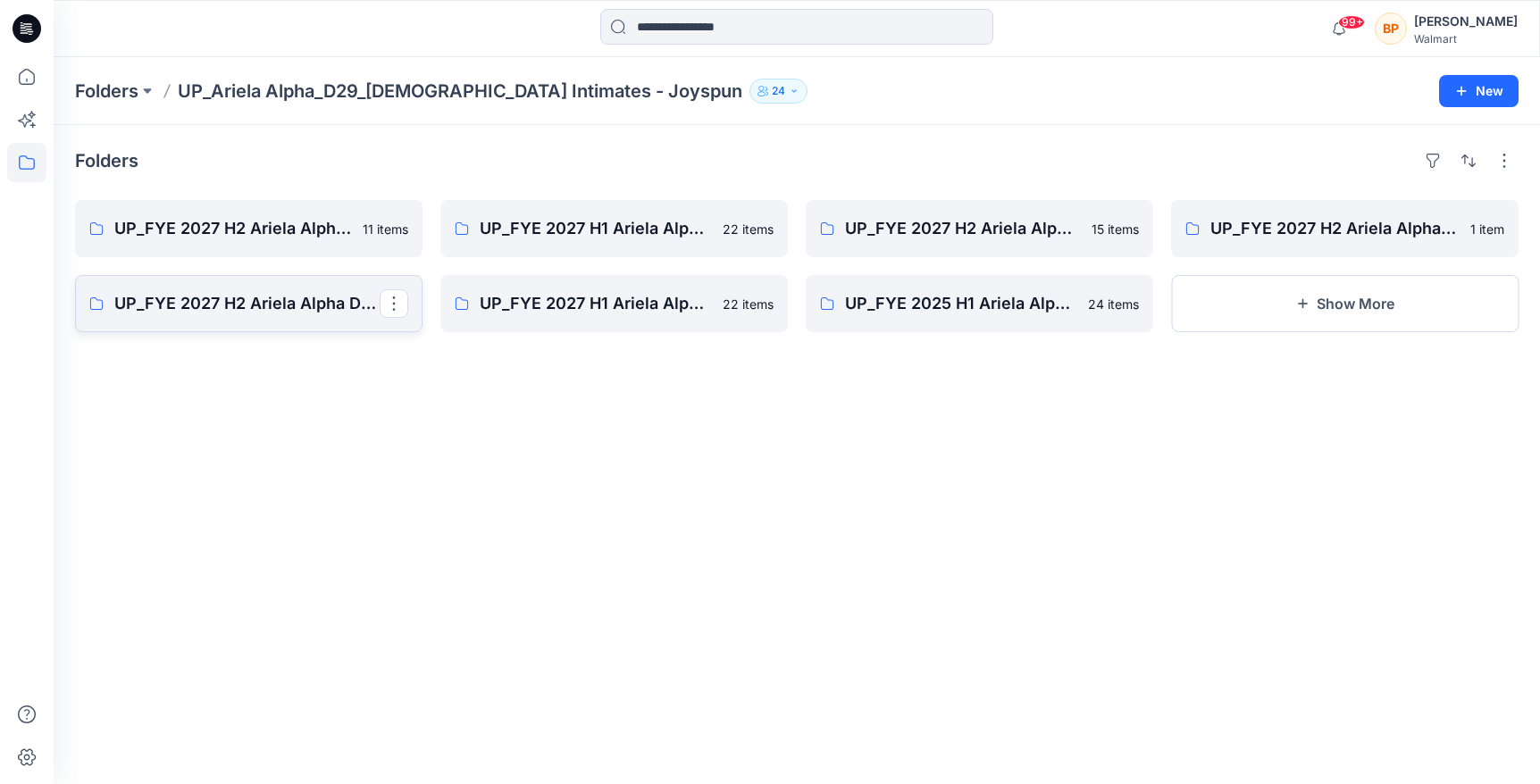
click at [268, 279] on link "UP_FYE 2027 H2 Ariela Alpha D29 Joyspun Bodysuits" at bounding box center [248, 303] width 347 height 57
click at [328, 216] on p "UP_FYE 2027 H2 Ariela Alpha D29 Joyspun Panties" at bounding box center [247, 229] width 266 height 25
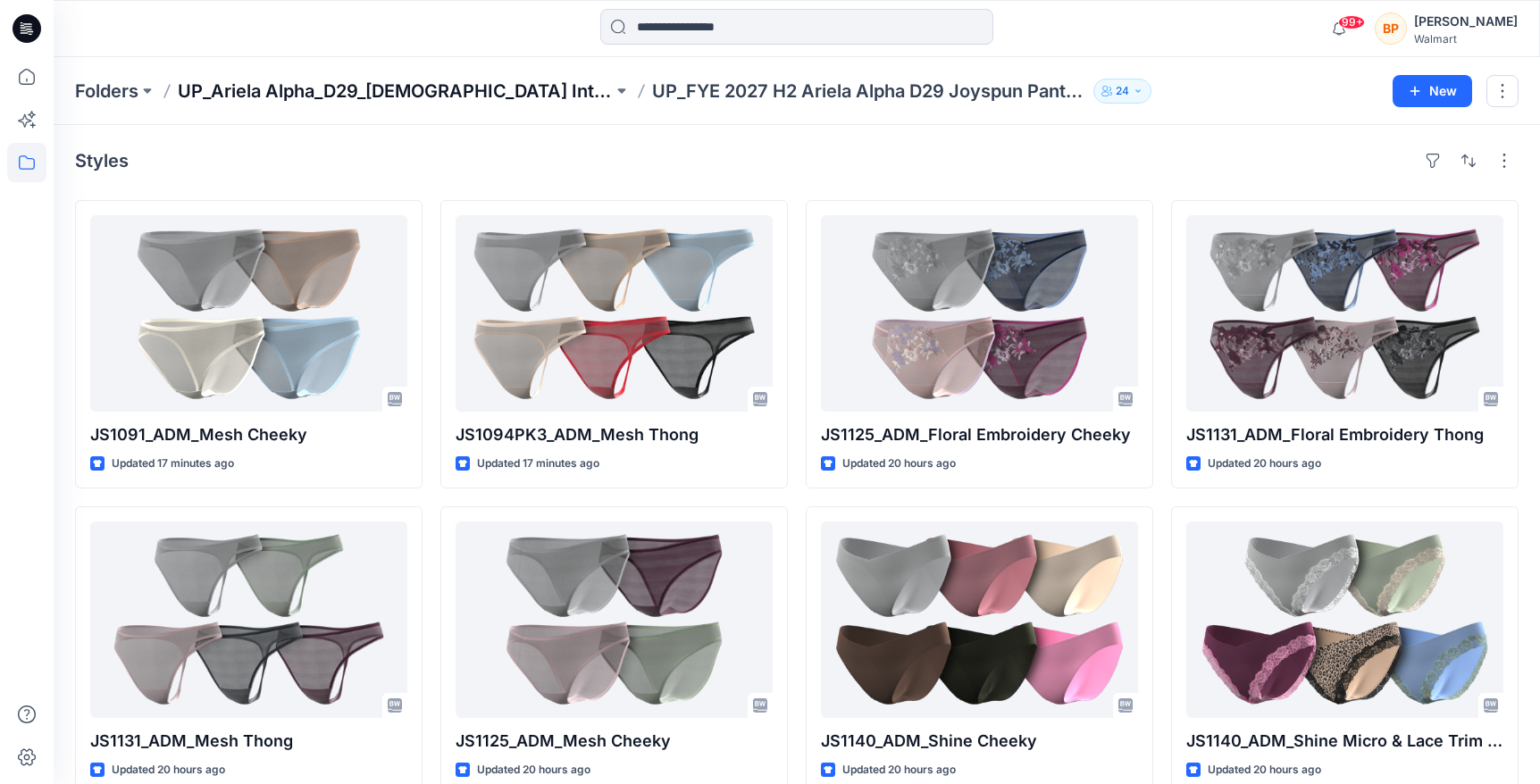
click at [585, 93] on p "UP_Ariela Alpha_D29_[DEMOGRAPHIC_DATA] Intimates - Joyspun" at bounding box center [396, 91] width 435 height 25
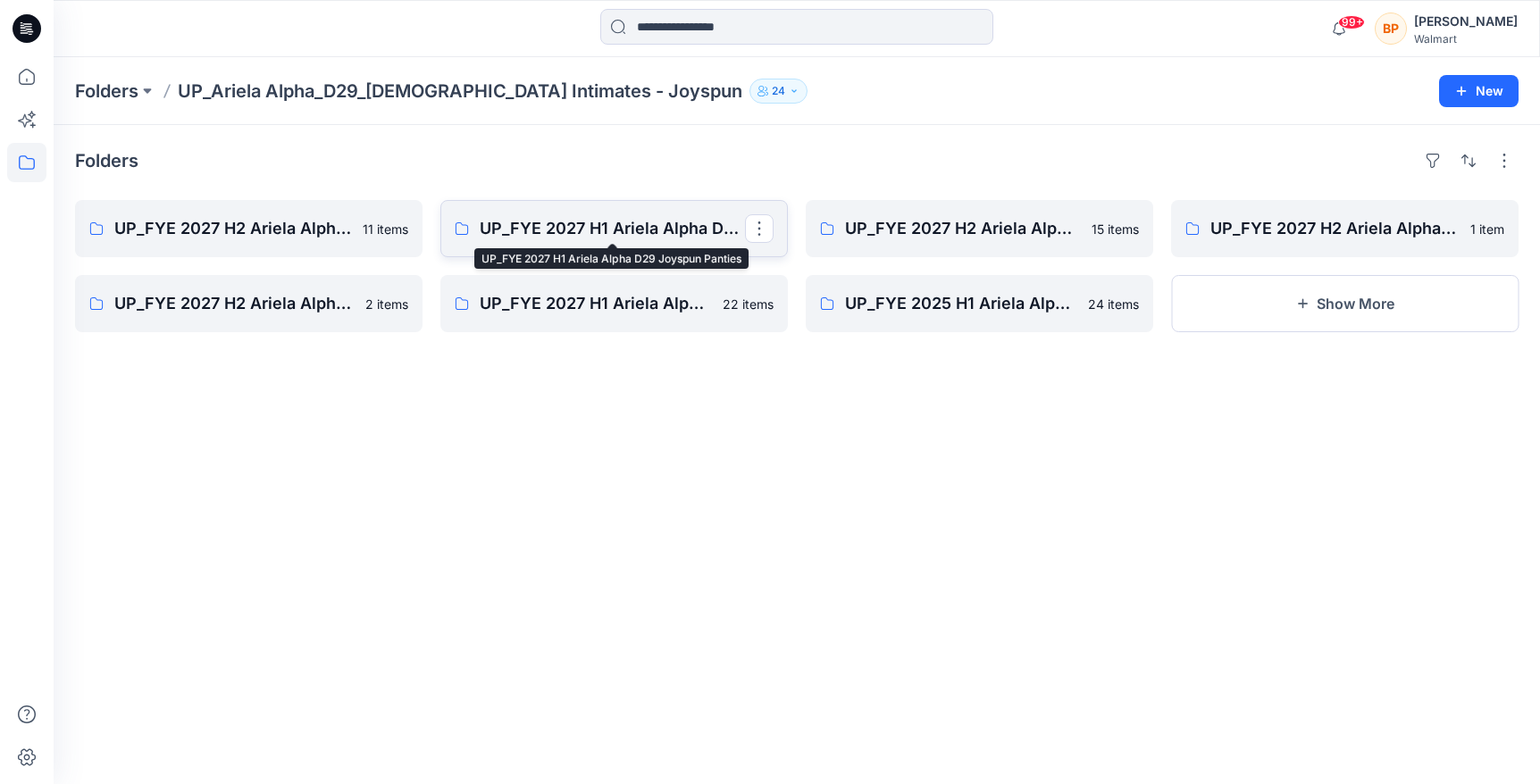
click at [552, 236] on p "UP_FYE 2027 H1 Ariela Alpha D29 Joyspun Panties" at bounding box center [612, 229] width 266 height 25
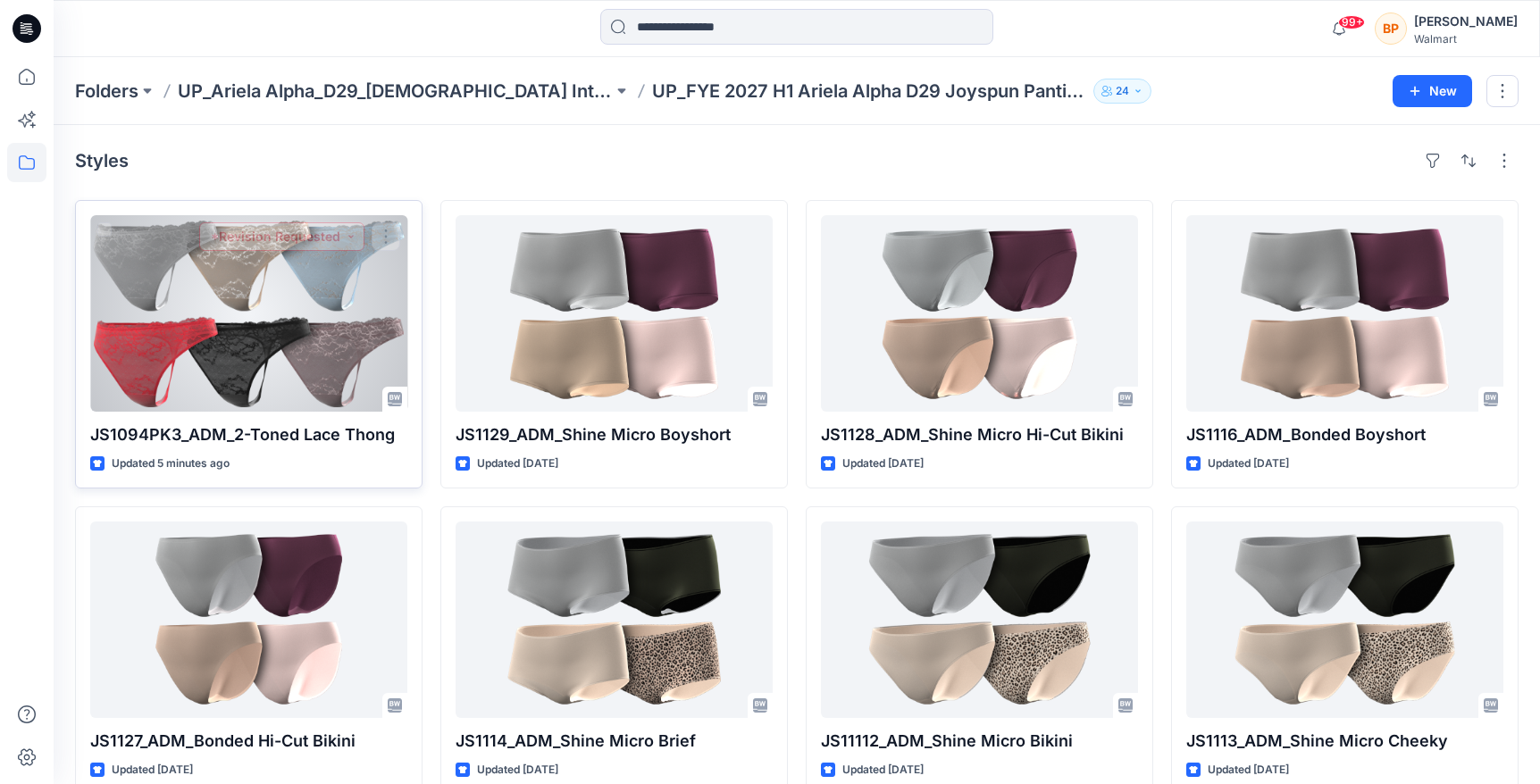
click at [315, 240] on button "*Revision Requested" at bounding box center [282, 237] width 166 height 29
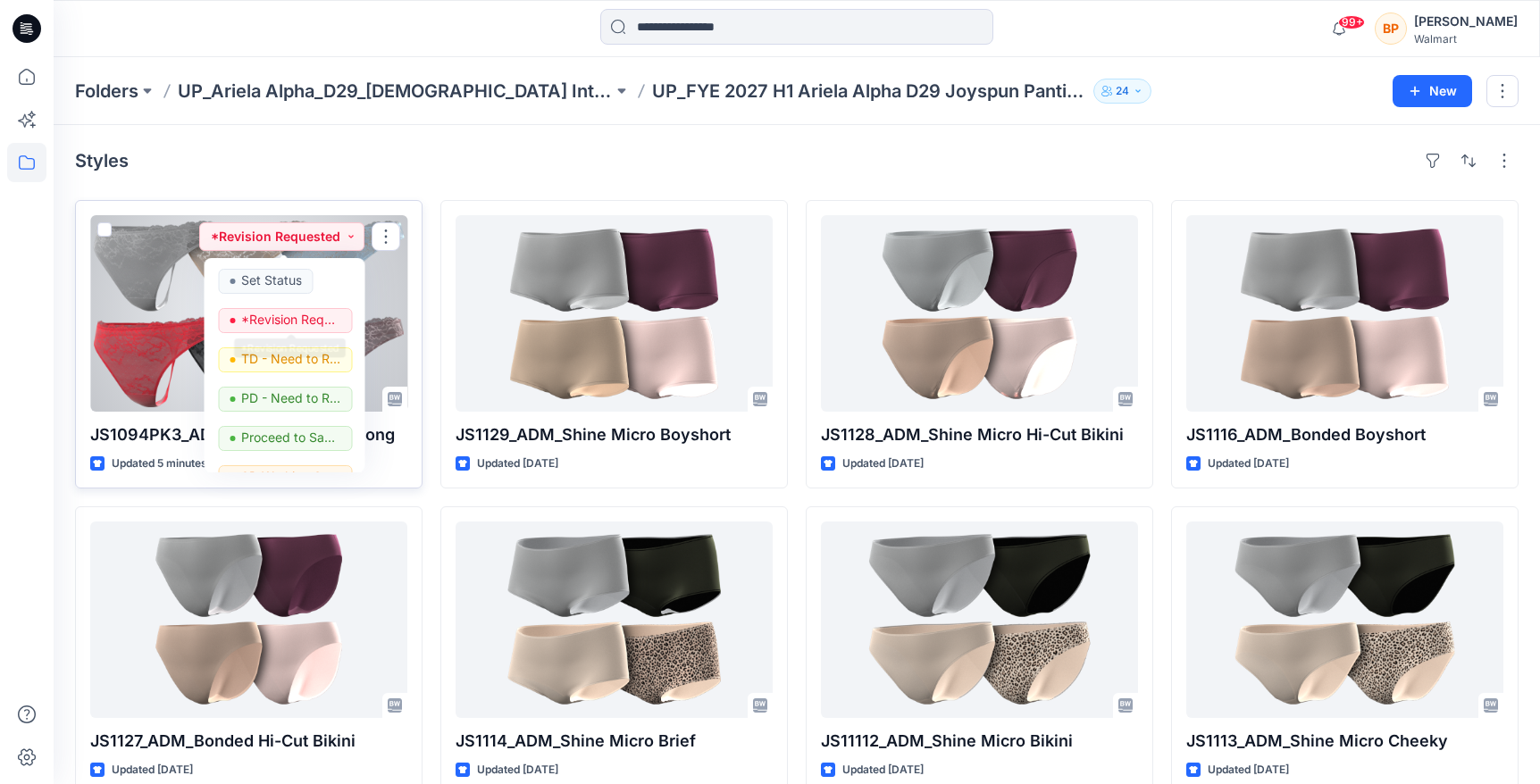
click at [395, 320] on div at bounding box center [248, 314] width 317 height 196
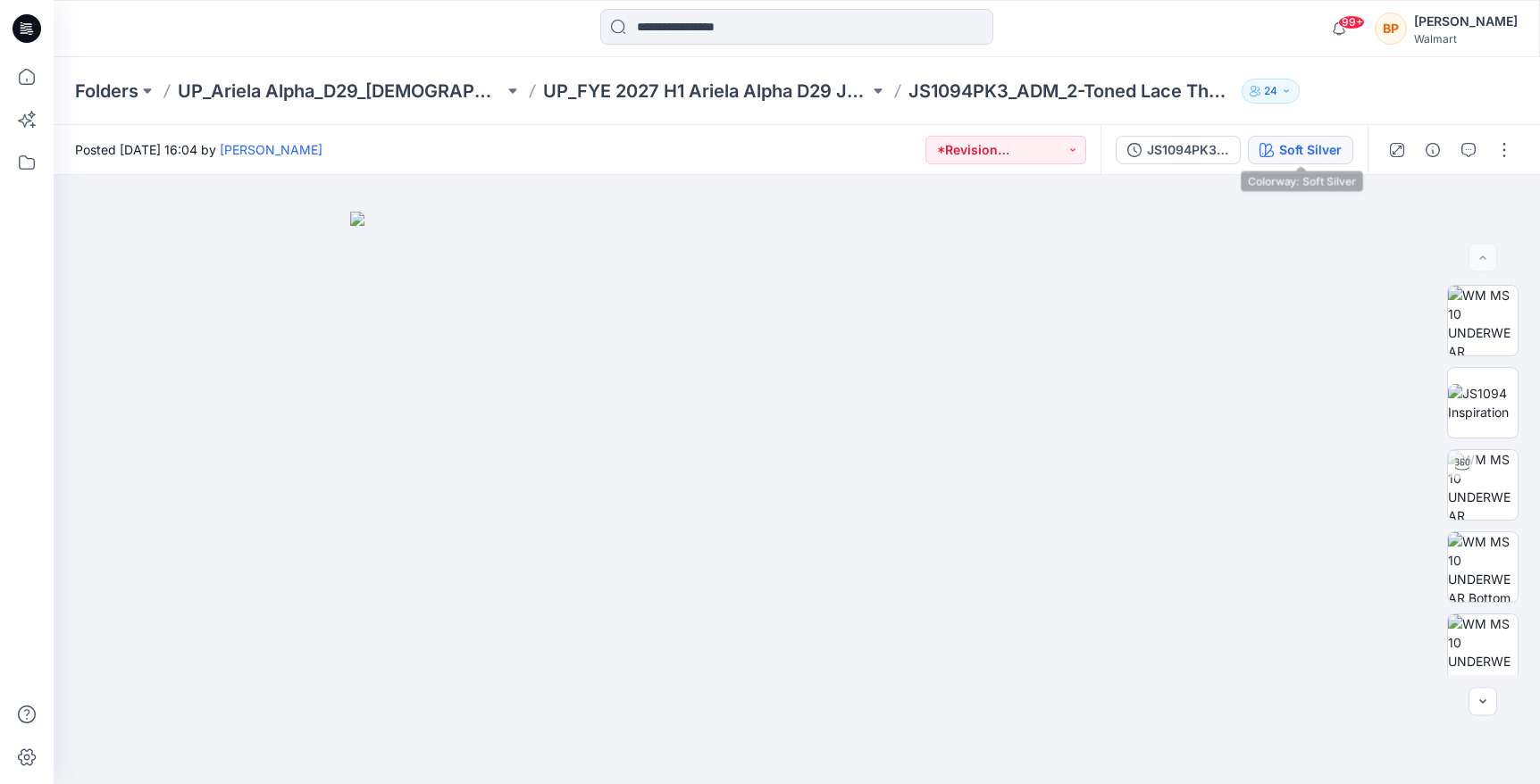
click at [1314, 141] on div "Soft Silver" at bounding box center [1310, 150] width 63 height 19
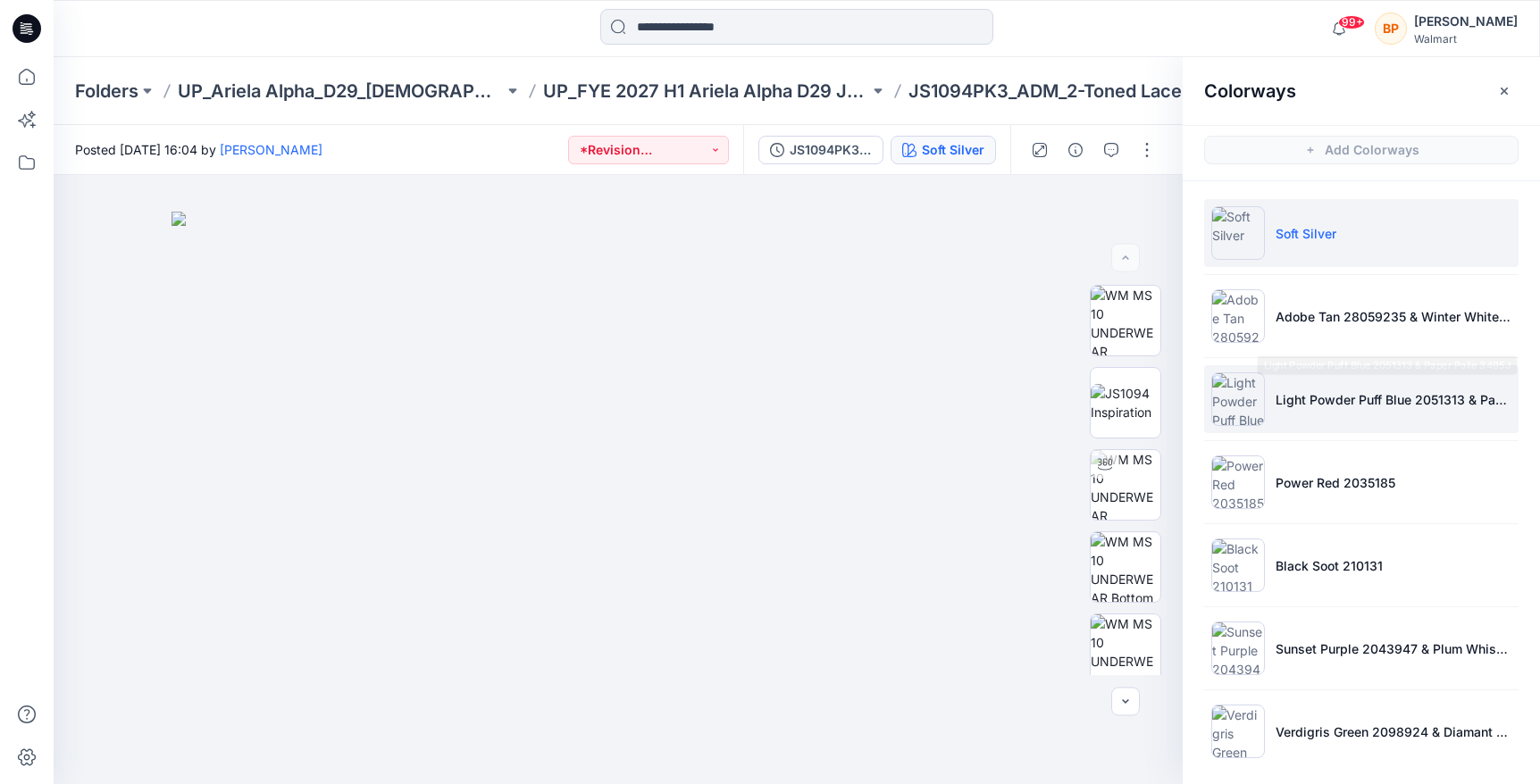
scroll to position [8, 0]
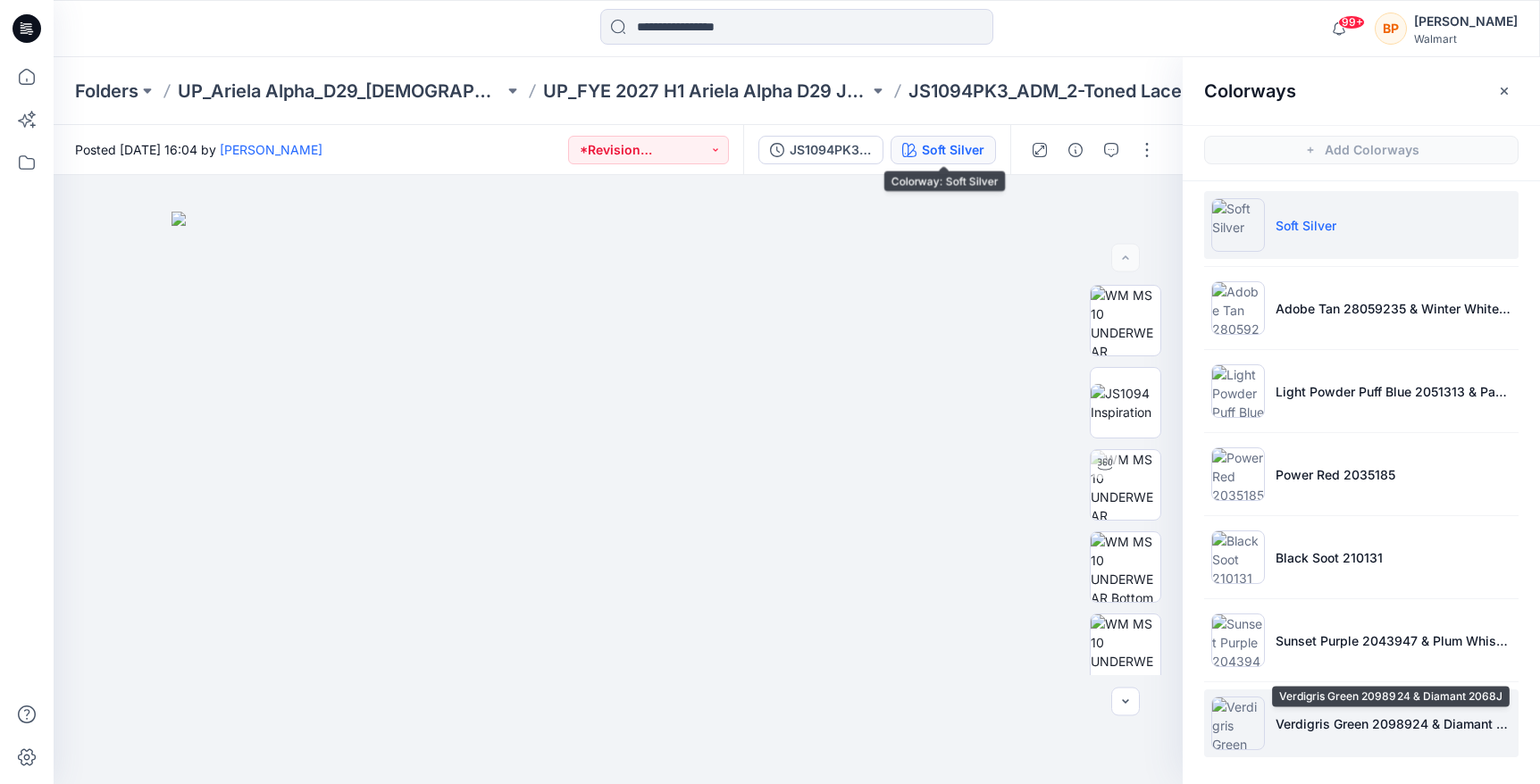
click at [1326, 719] on p "Verdigris Green 2098924 & Diamant 2068J" at bounding box center [1393, 722] width 236 height 18
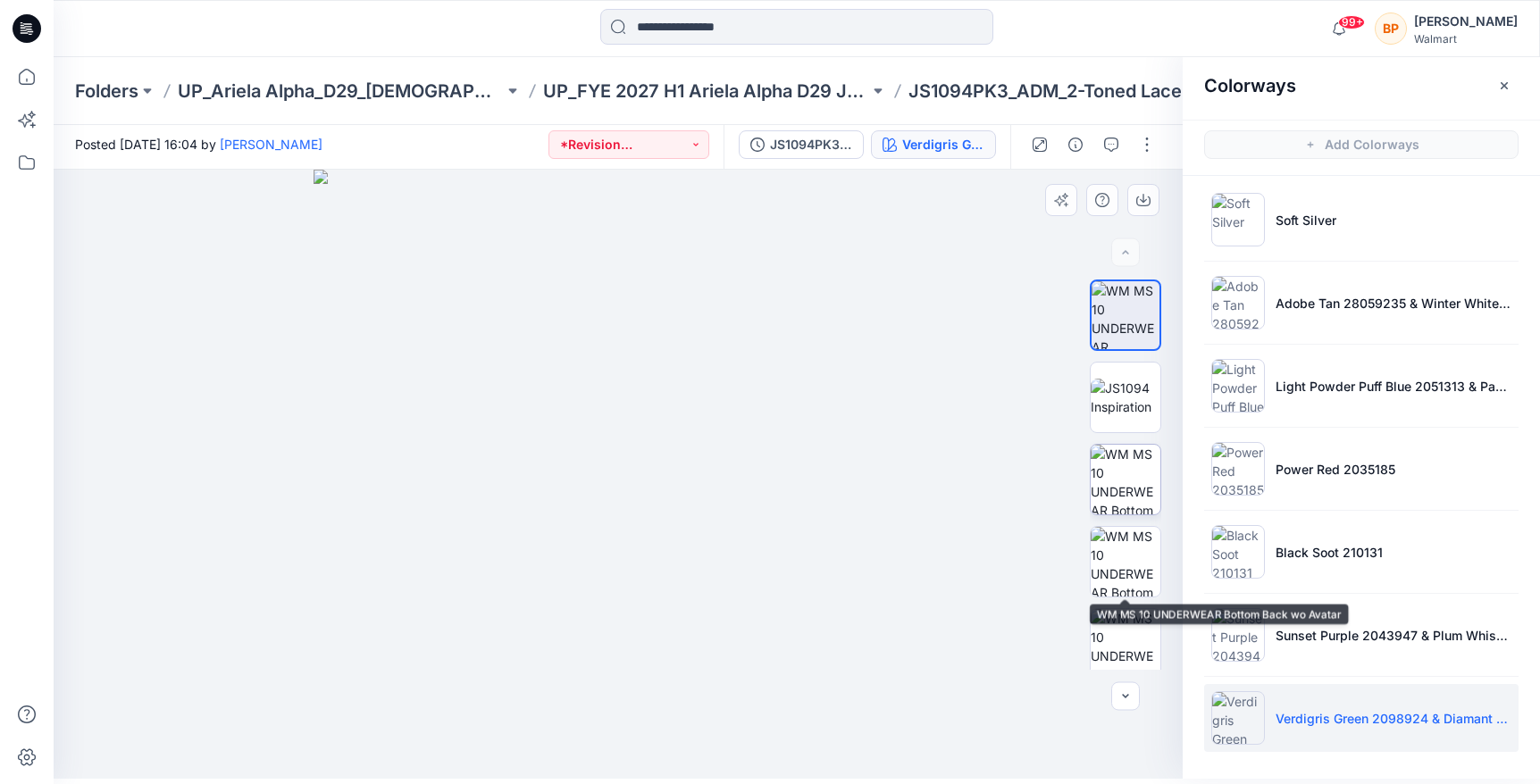
click at [1124, 500] on img at bounding box center [1125, 479] width 69 height 69
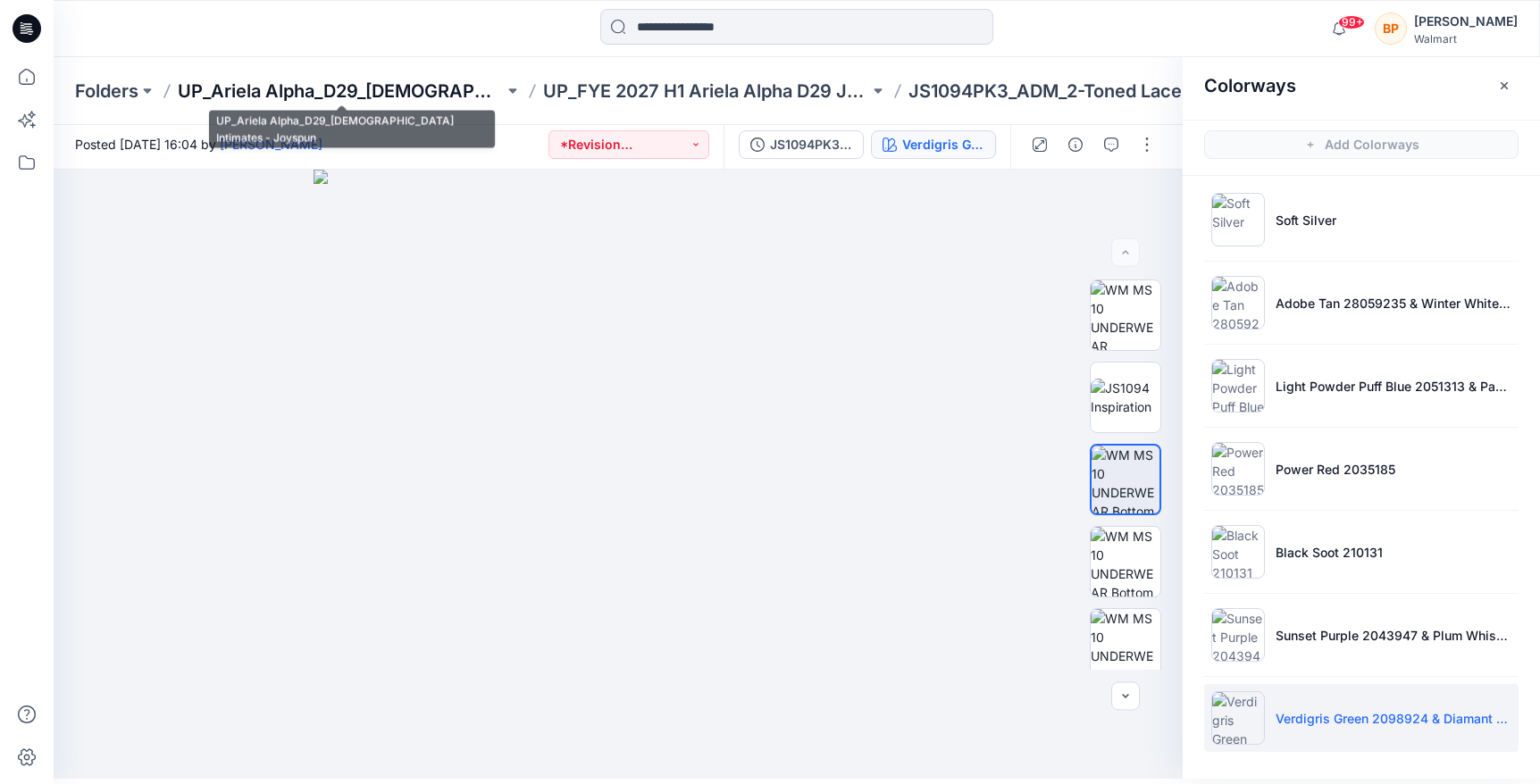
click at [428, 95] on p "UP_Ariela Alpha_D29_[DEMOGRAPHIC_DATA] Intimates - Joyspun" at bounding box center [341, 91] width 326 height 25
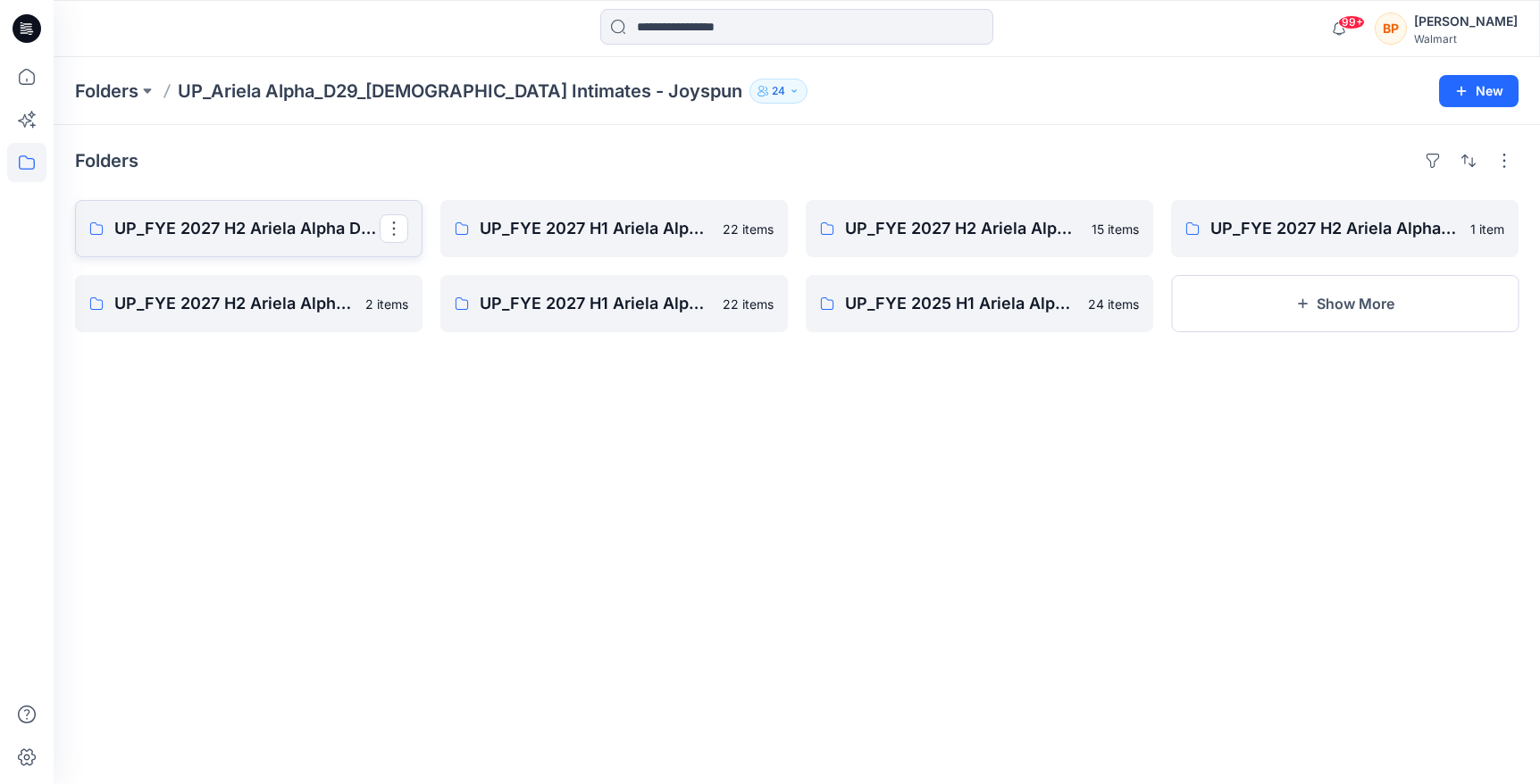
click at [266, 229] on p "UP_FYE 2027 H2 Ariela Alpha D29 Joyspun Panties" at bounding box center [247, 229] width 266 height 25
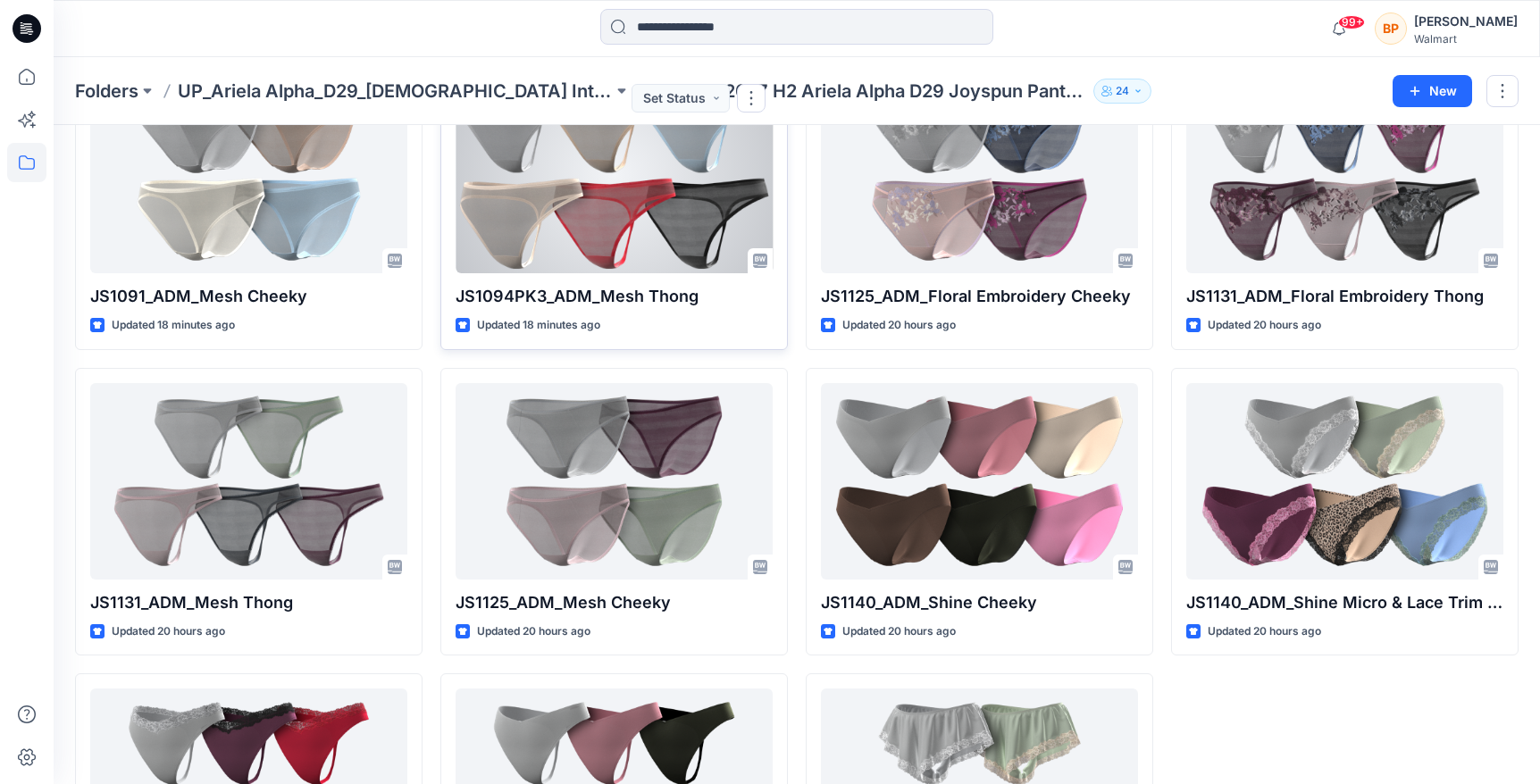
scroll to position [337, 0]
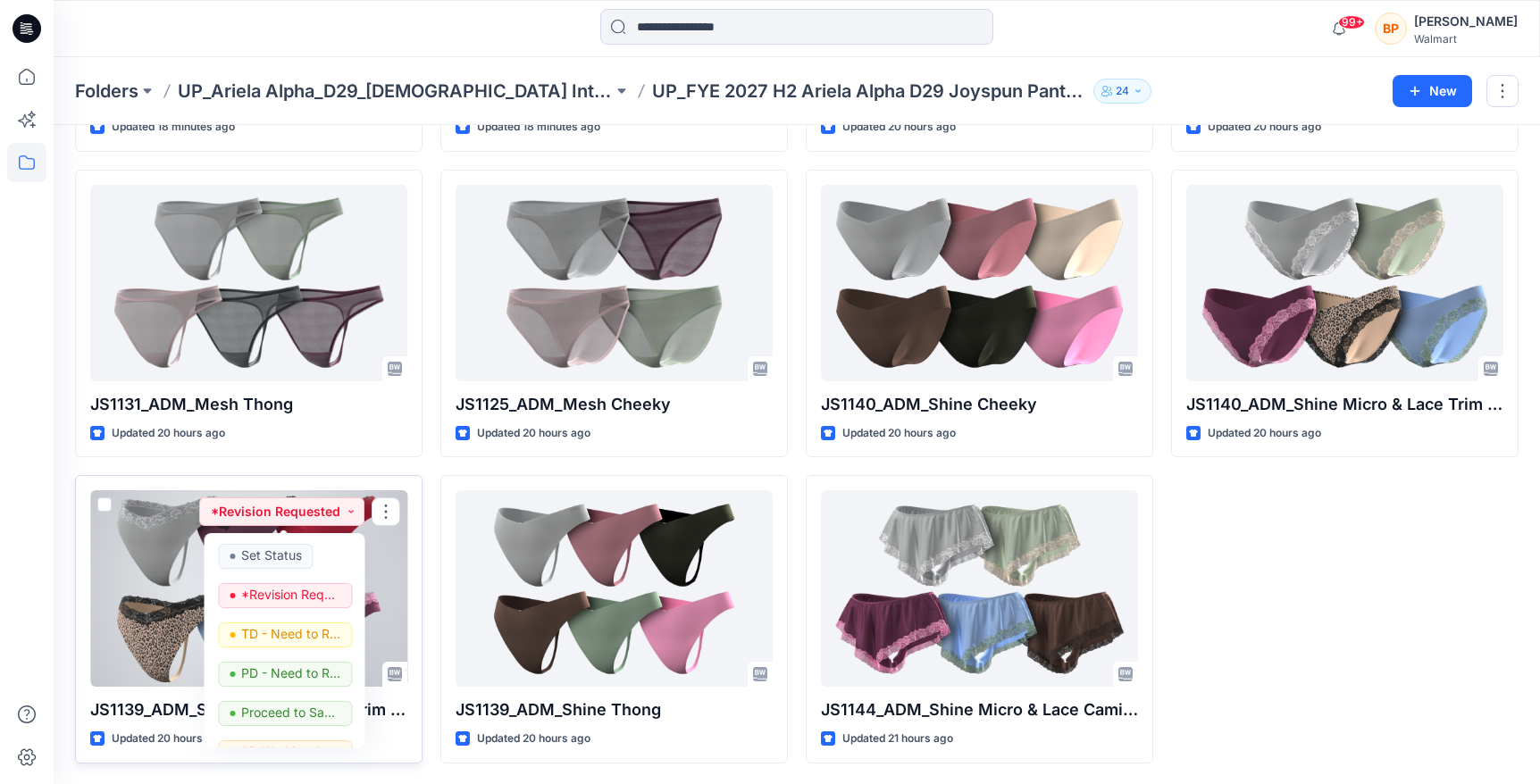
click at [175, 522] on div at bounding box center [248, 588] width 317 height 196
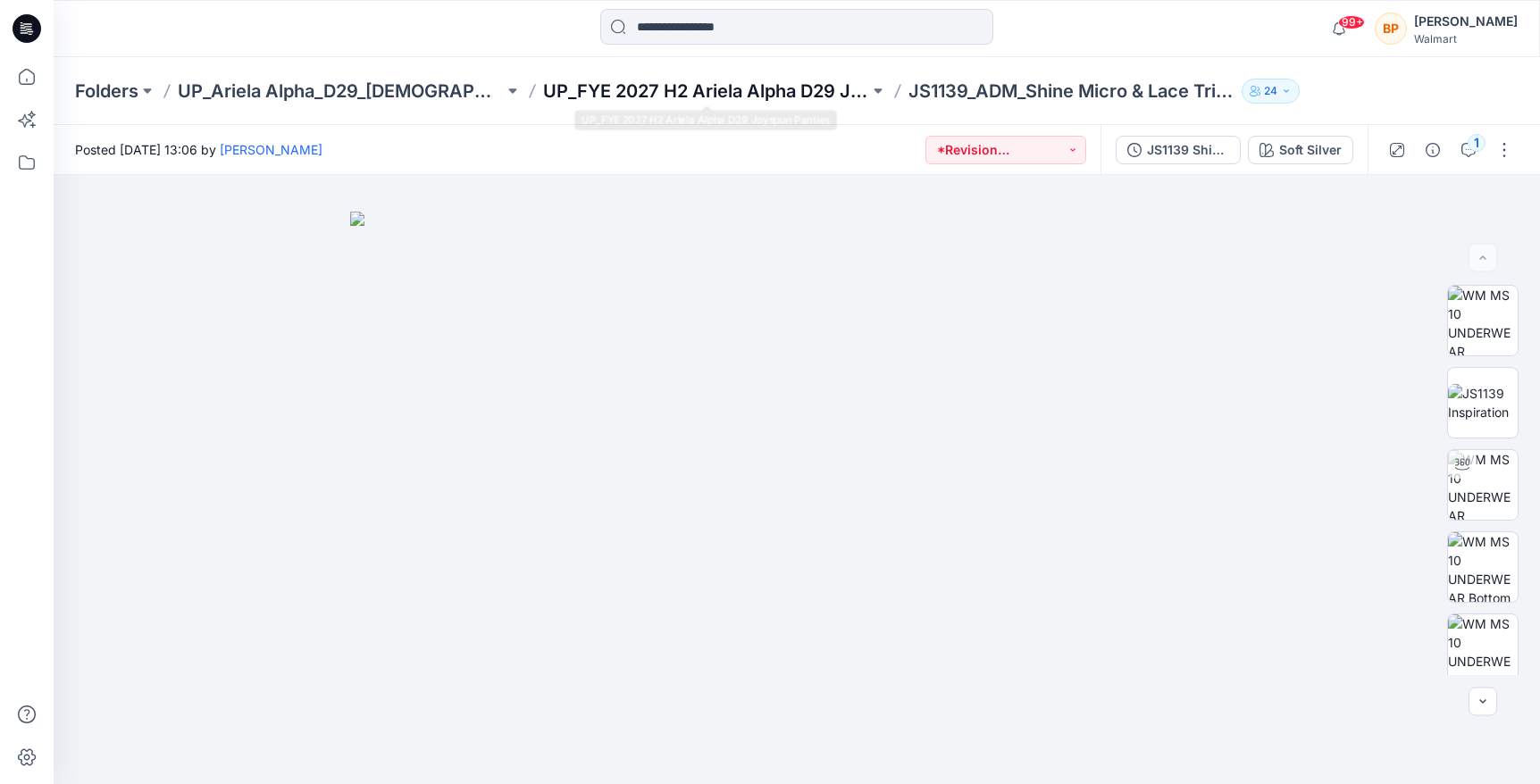
click at [605, 100] on p "UP_FYE 2027 H2 Ariela Alpha D29 Joyspun Panties" at bounding box center [706, 91] width 326 height 25
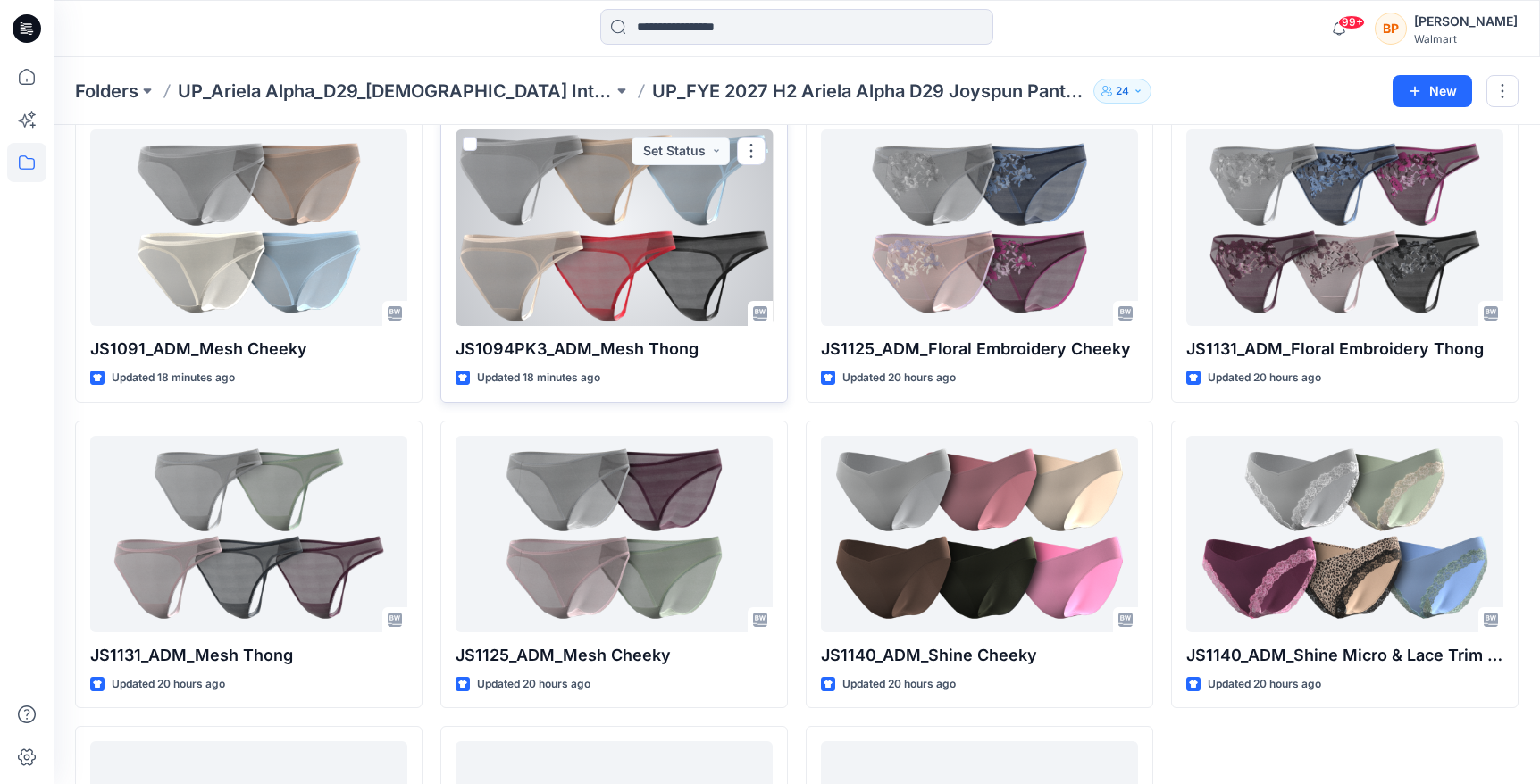
scroll to position [146, 0]
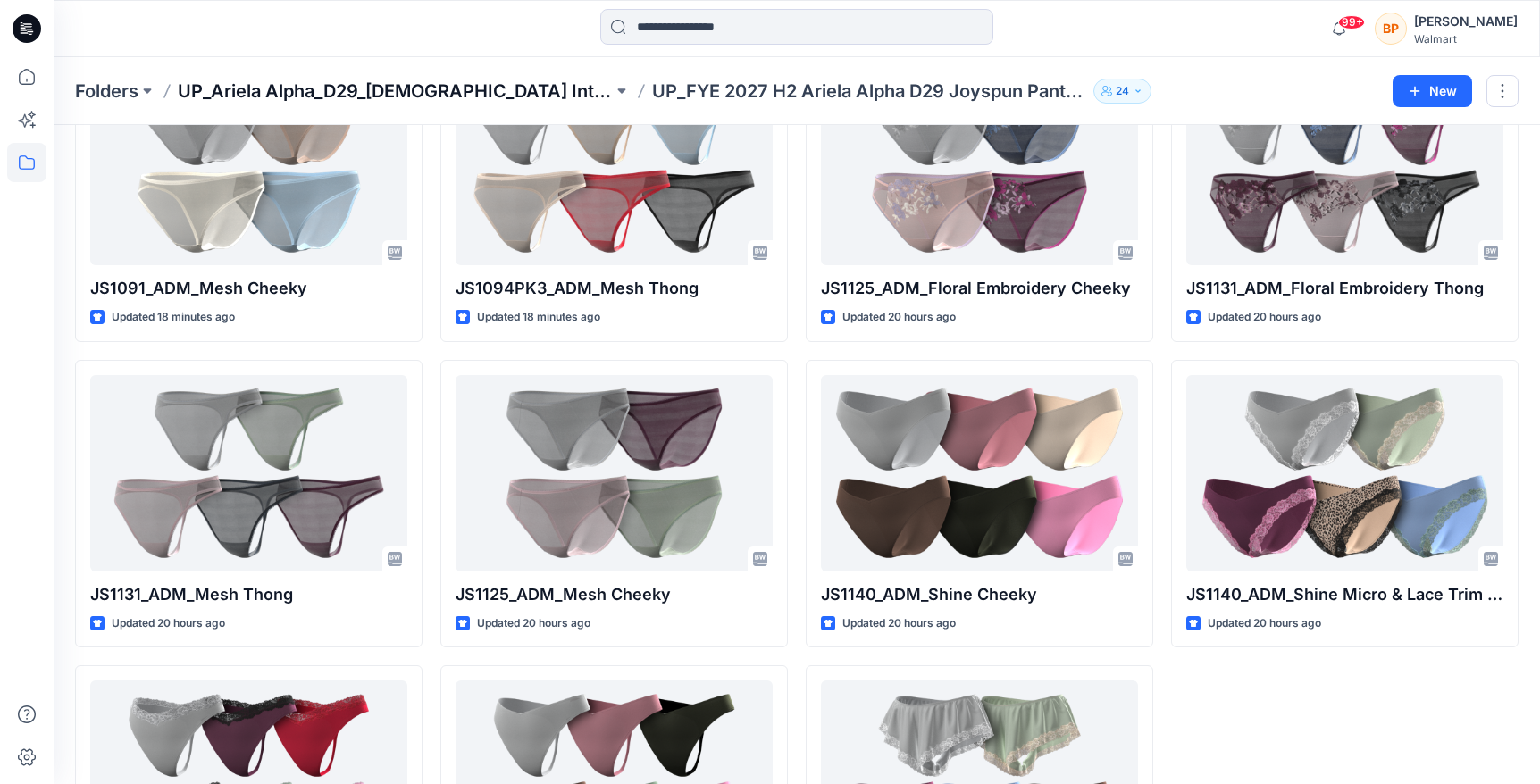
click at [412, 89] on p "UP_Ariela Alpha_D29_[DEMOGRAPHIC_DATA] Intimates - Joyspun" at bounding box center [396, 91] width 435 height 25
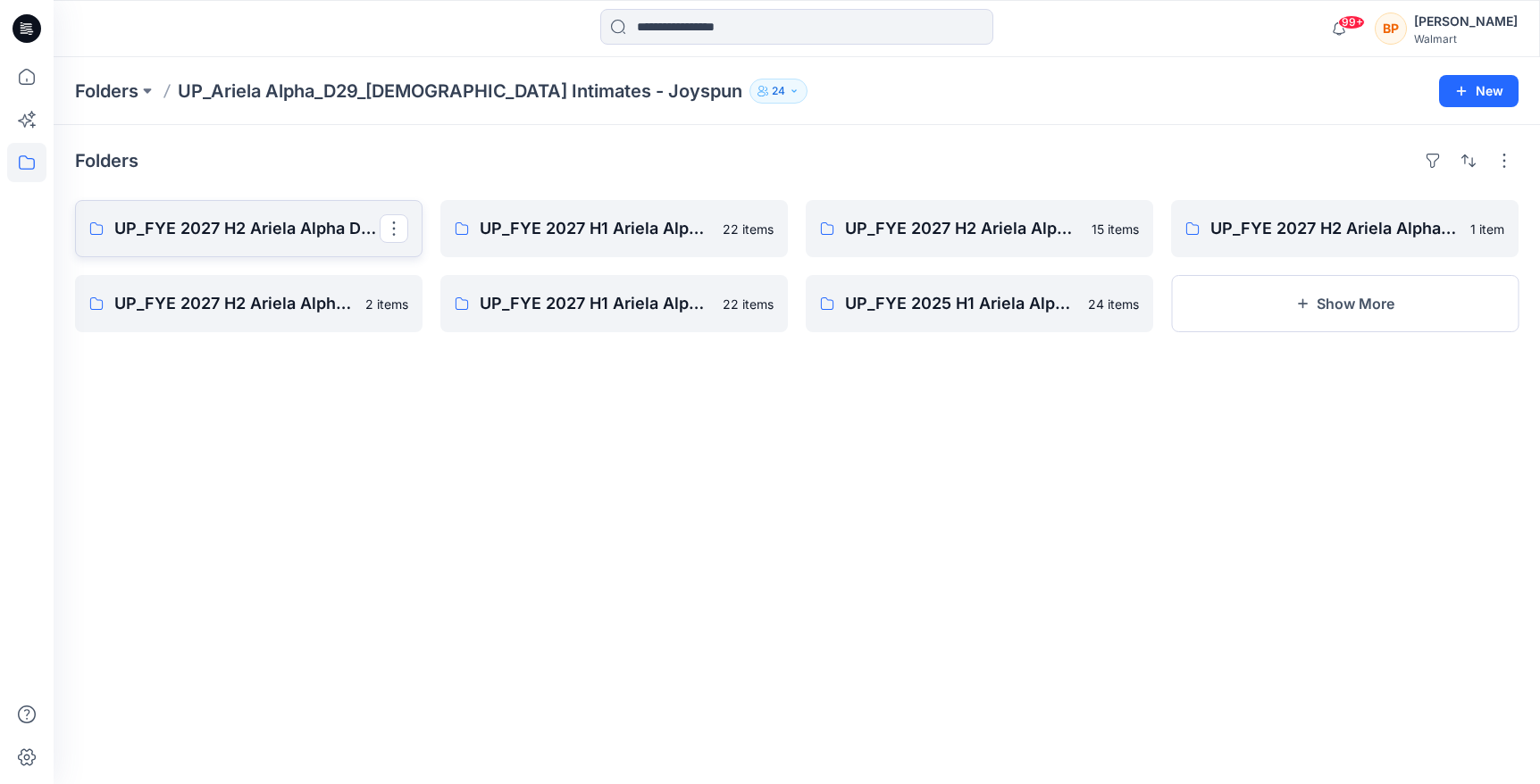
click at [313, 215] on link "UP_FYE 2027 H2 Ariela Alpha D29 Joyspun Panties" at bounding box center [248, 228] width 347 height 57
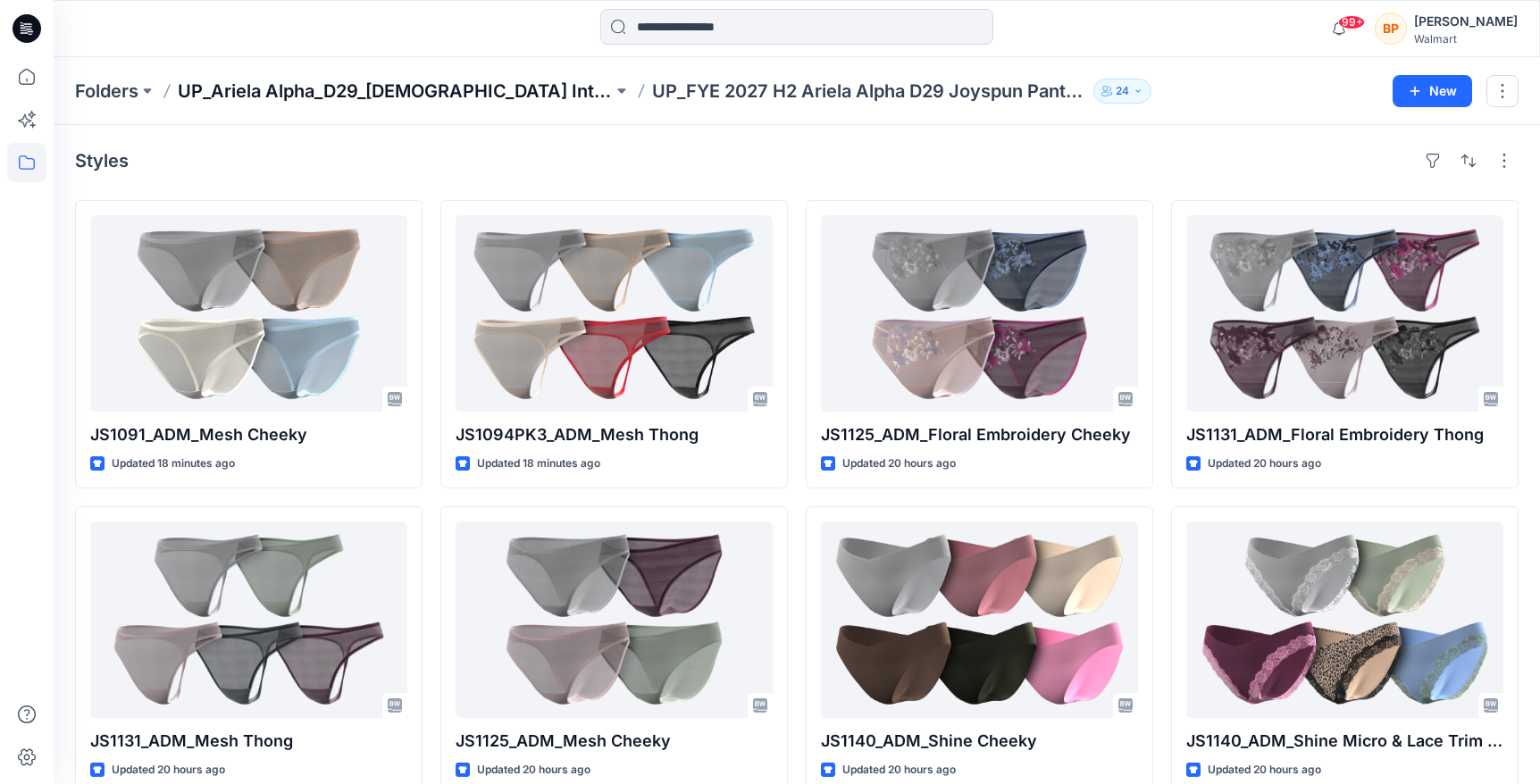
click at [522, 81] on p "UP_Ariela Alpha_D29_[DEMOGRAPHIC_DATA] Intimates - Joyspun" at bounding box center [396, 91] width 435 height 25
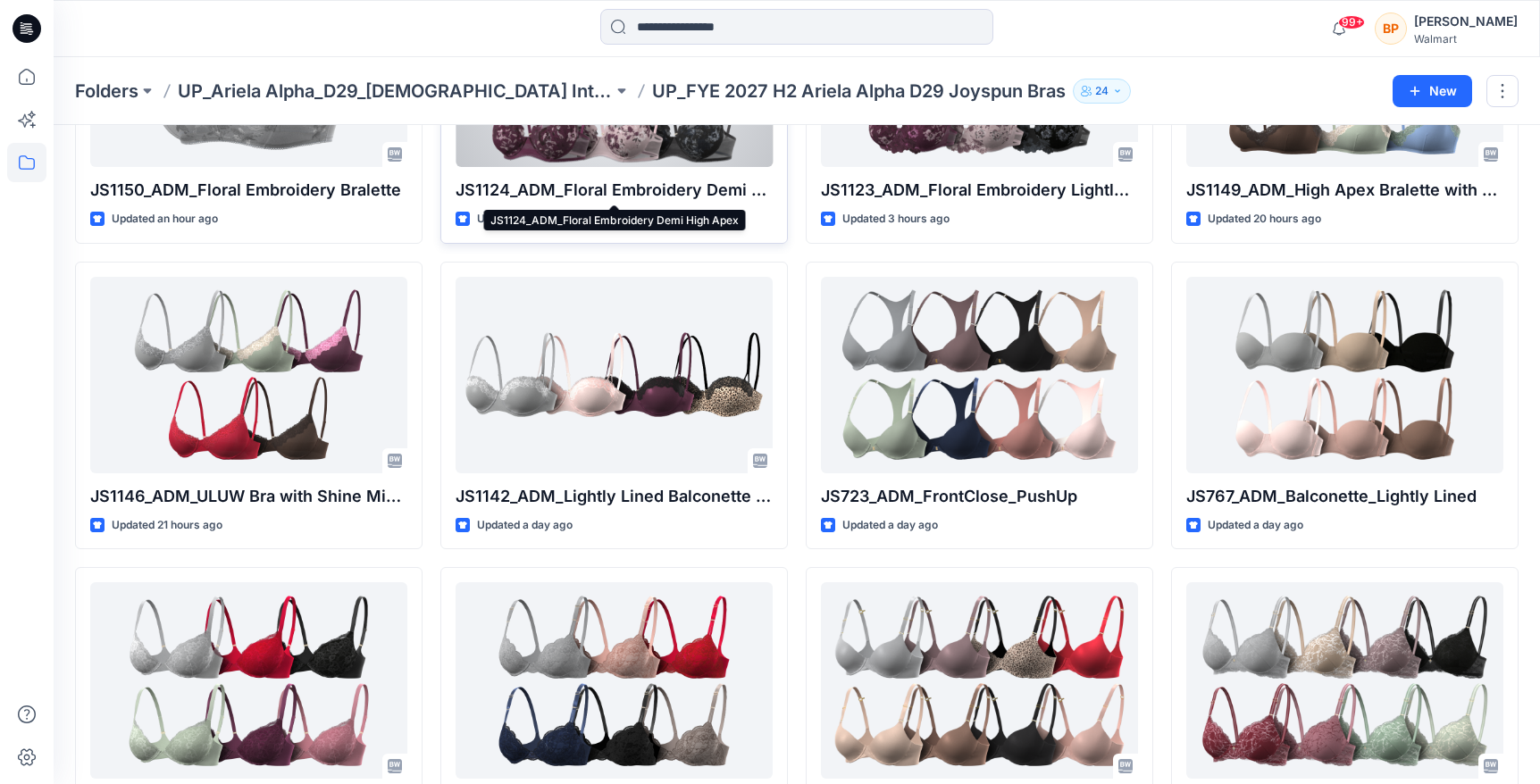
scroll to position [396, 0]
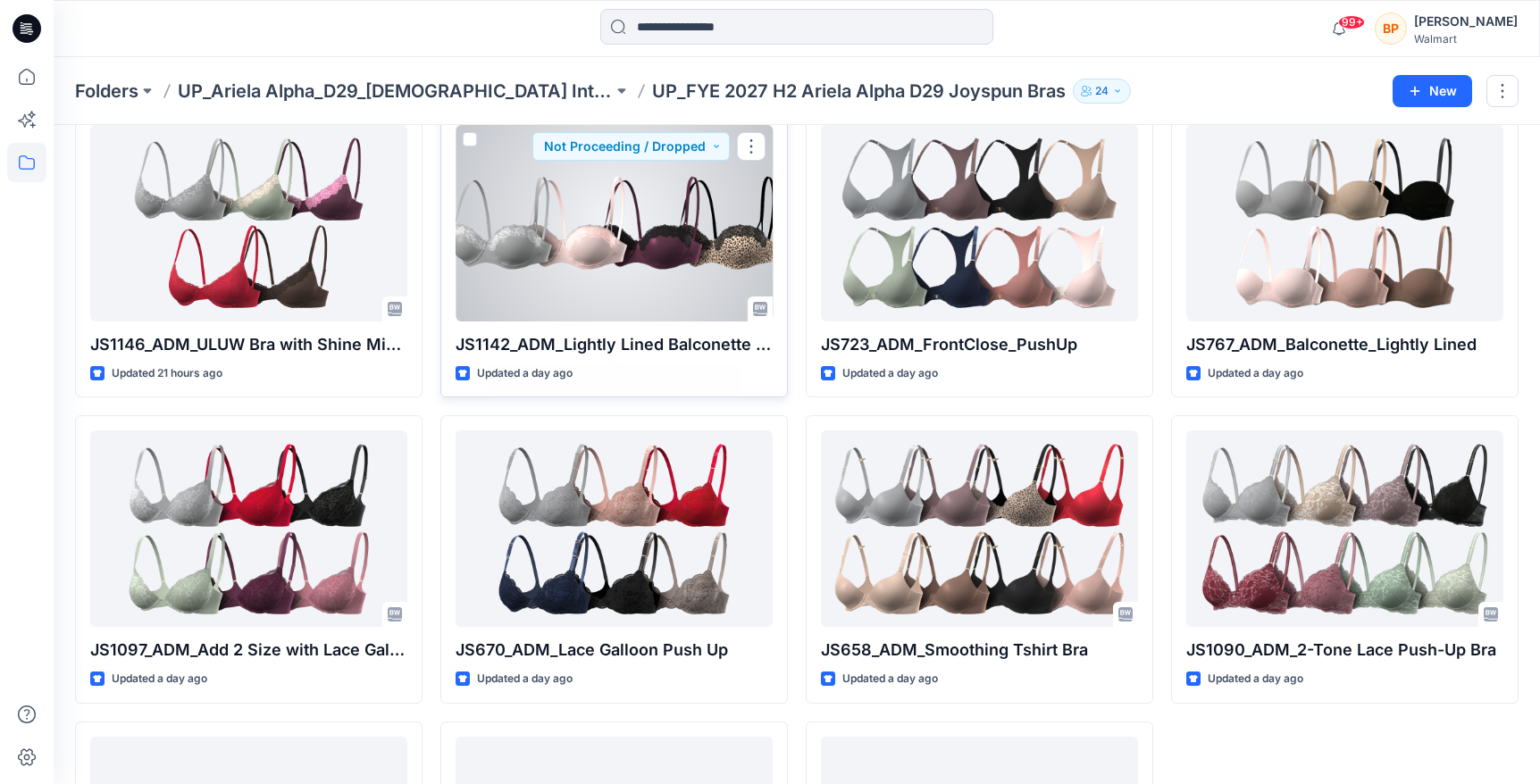
click at [700, 268] on div at bounding box center [613, 223] width 317 height 196
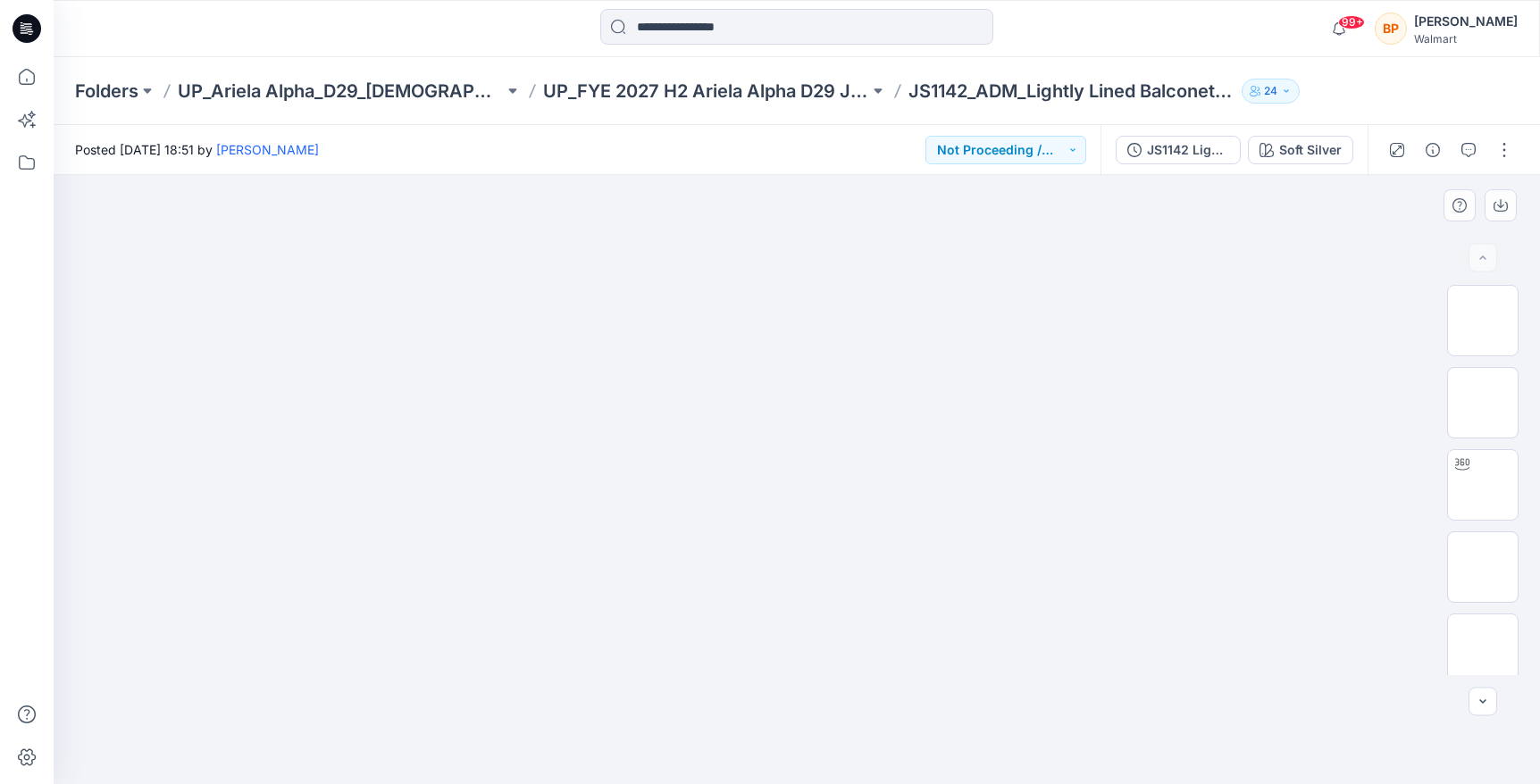
click at [1136, 212] on img at bounding box center [797, 212] width 893 height 0
click at [1300, 169] on div "JS1142 Lightly Lined Balconette with Shine Micro & Lace Trim First Colorway Sof…" at bounding box center [1233, 150] width 267 height 50
click at [1291, 148] on div "Soft Silver" at bounding box center [1310, 150] width 63 height 19
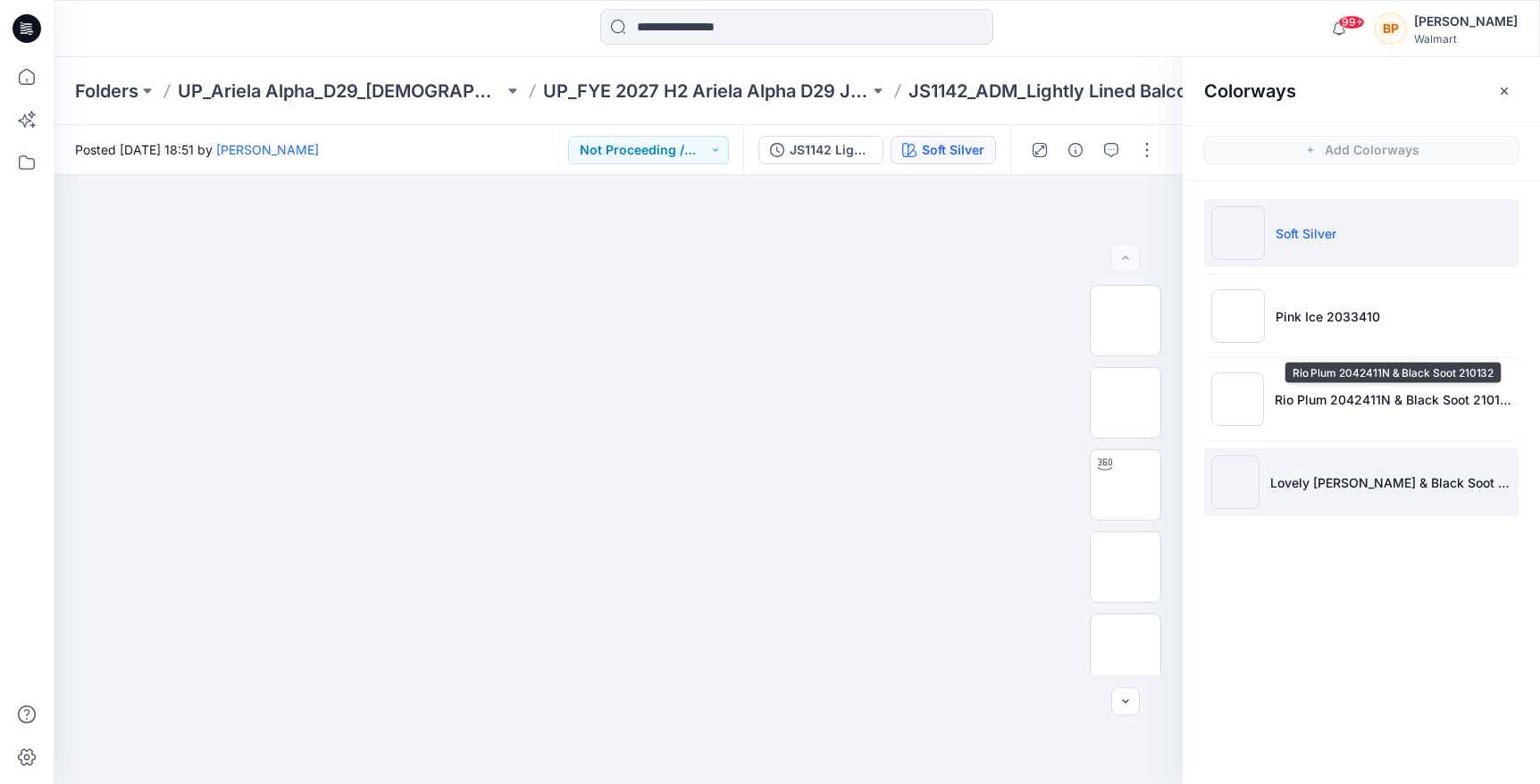
click at [1284, 458] on li "Lovely Little Leo & Black Soot 210132" at bounding box center [1361, 482] width 315 height 68
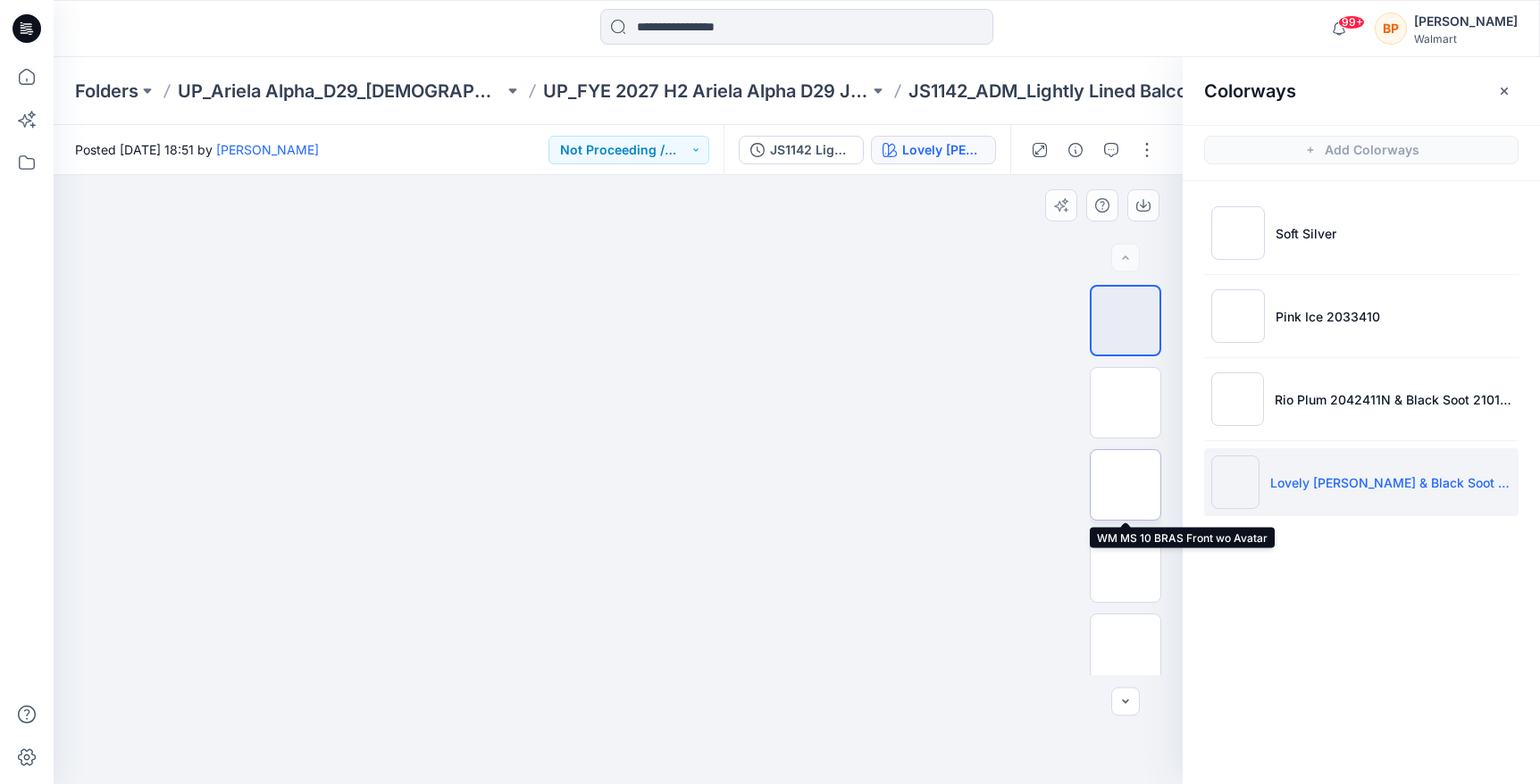
click at [1125, 485] on img at bounding box center [1125, 485] width 0 height 0
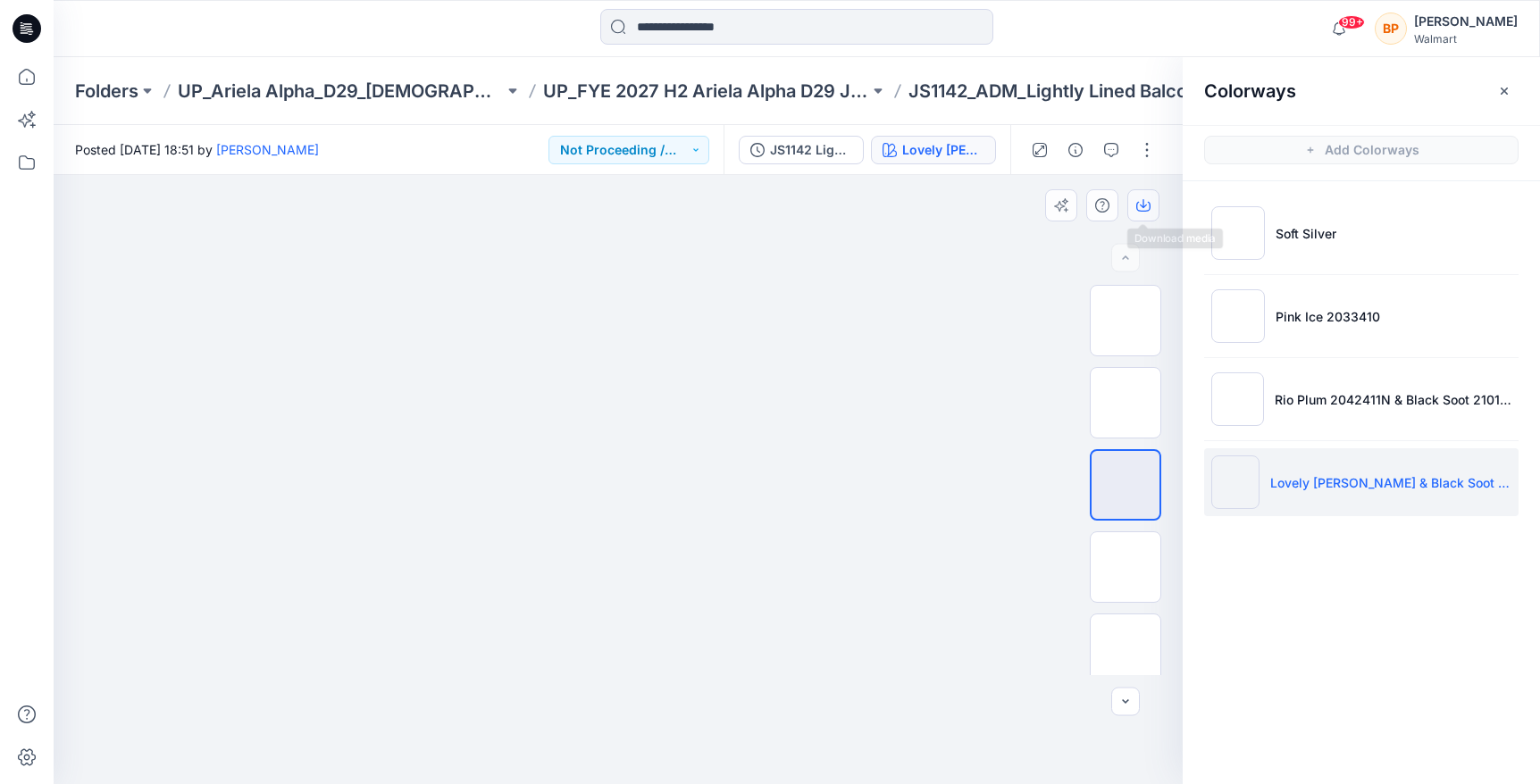
click at [1141, 214] on button "button" at bounding box center [1142, 205] width 32 height 32
click at [804, 79] on p "UP_FYE 2027 H2 Ariela Alpha D29 Joyspun Bras" at bounding box center [706, 91] width 326 height 25
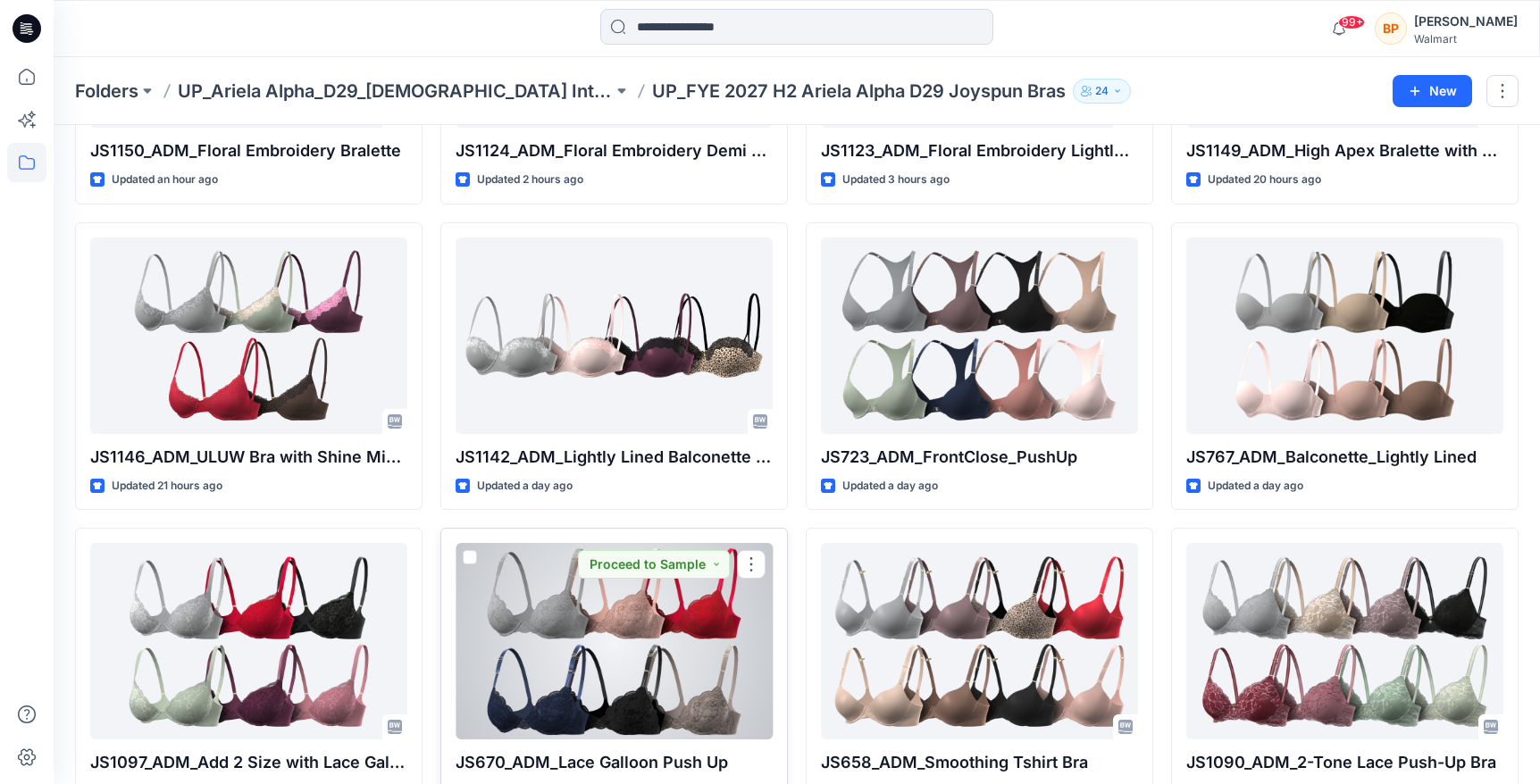
scroll to position [165, 0]
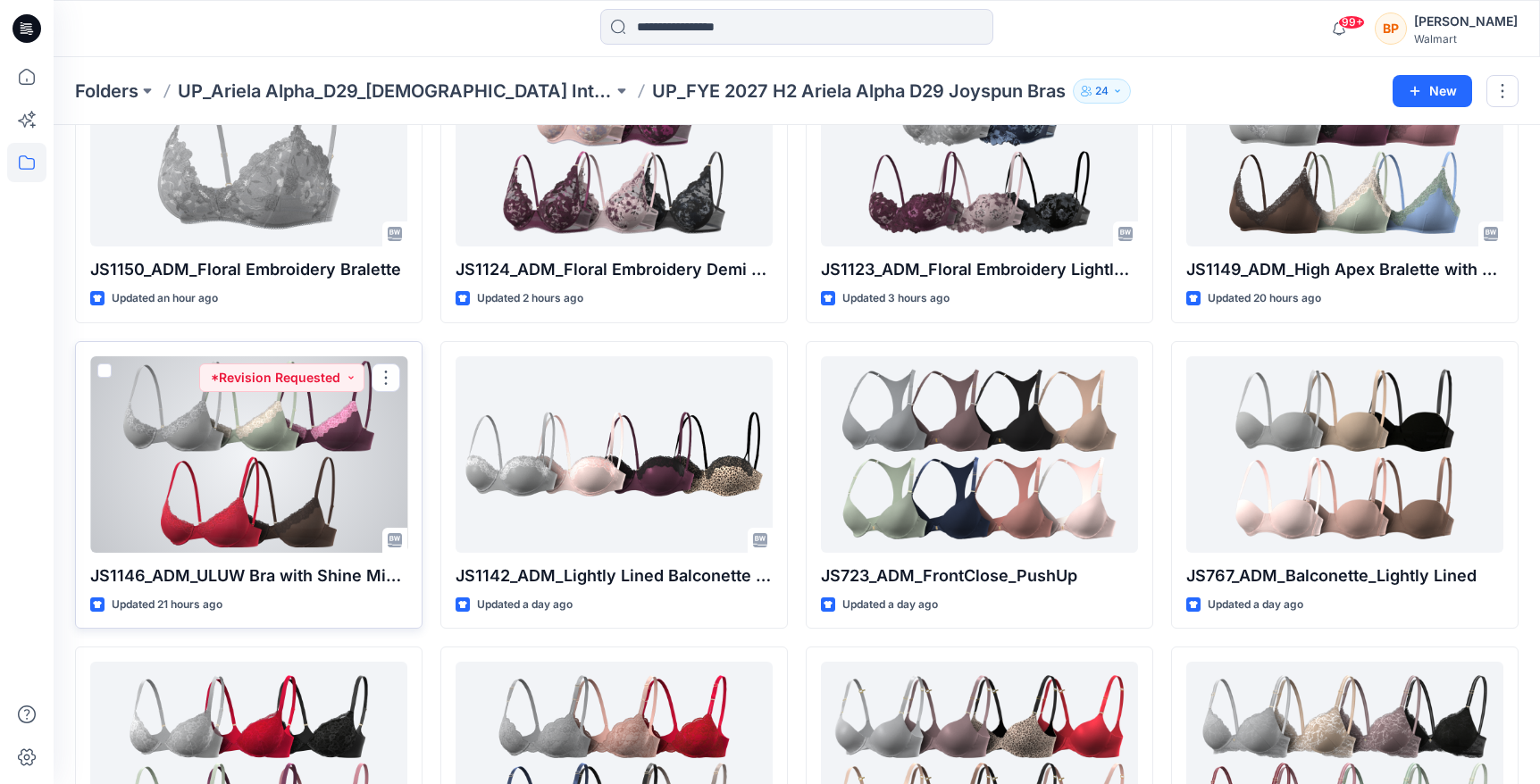
click at [300, 483] on div at bounding box center [248, 454] width 317 height 196
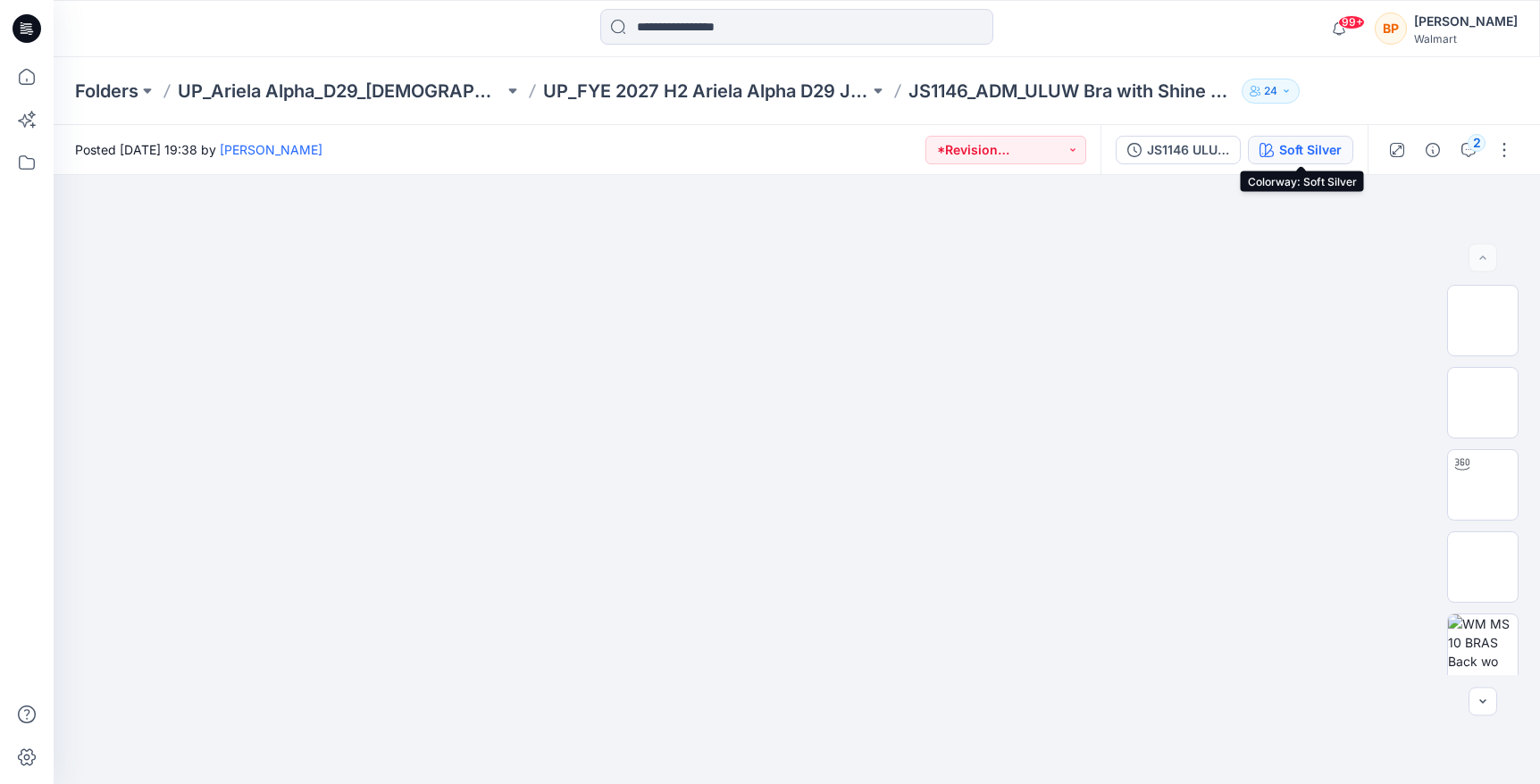
click at [1260, 154] on icon "button" at bounding box center [1266, 149] width 14 height 14
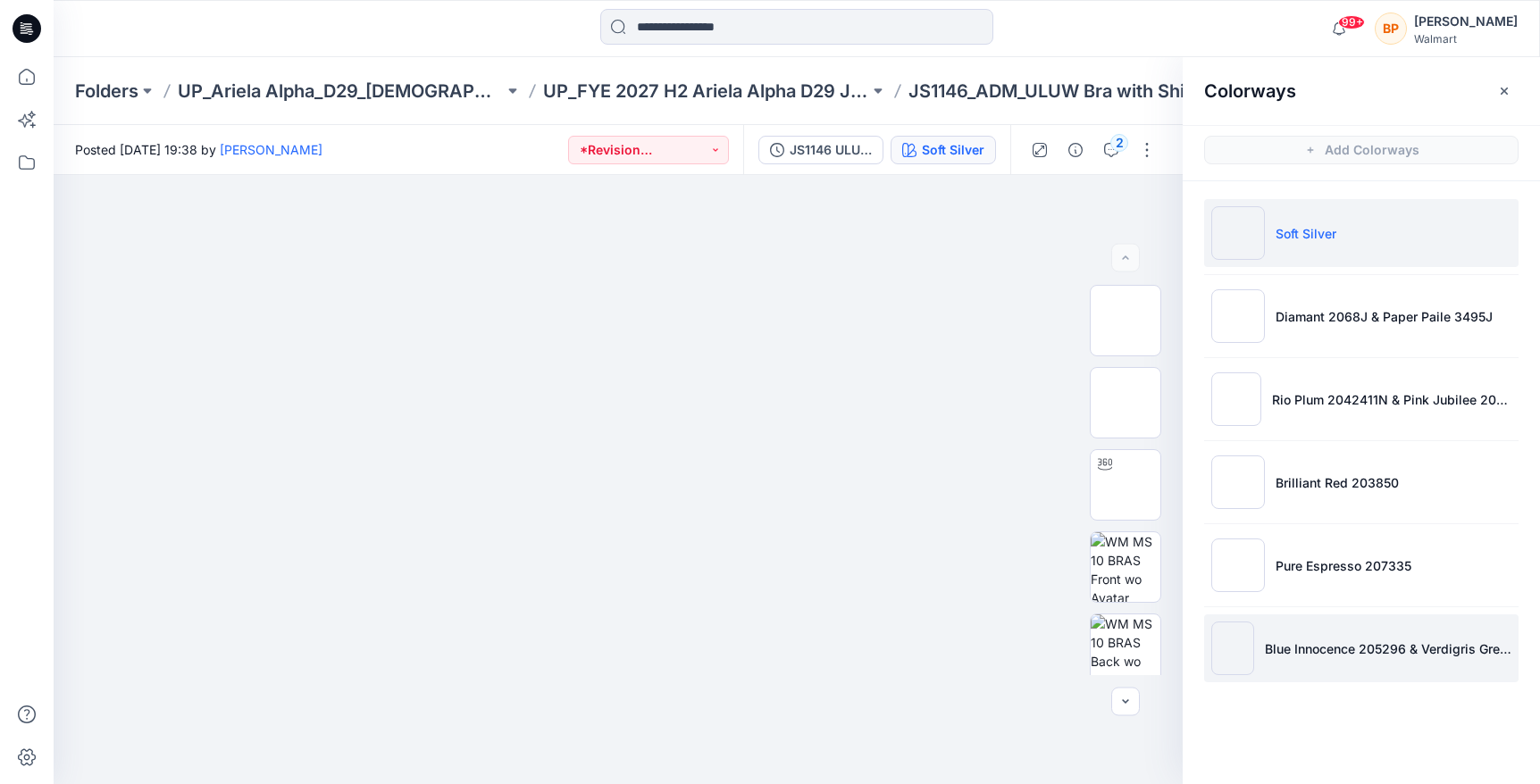
click at [1244, 641] on img at bounding box center [1232, 648] width 43 height 54
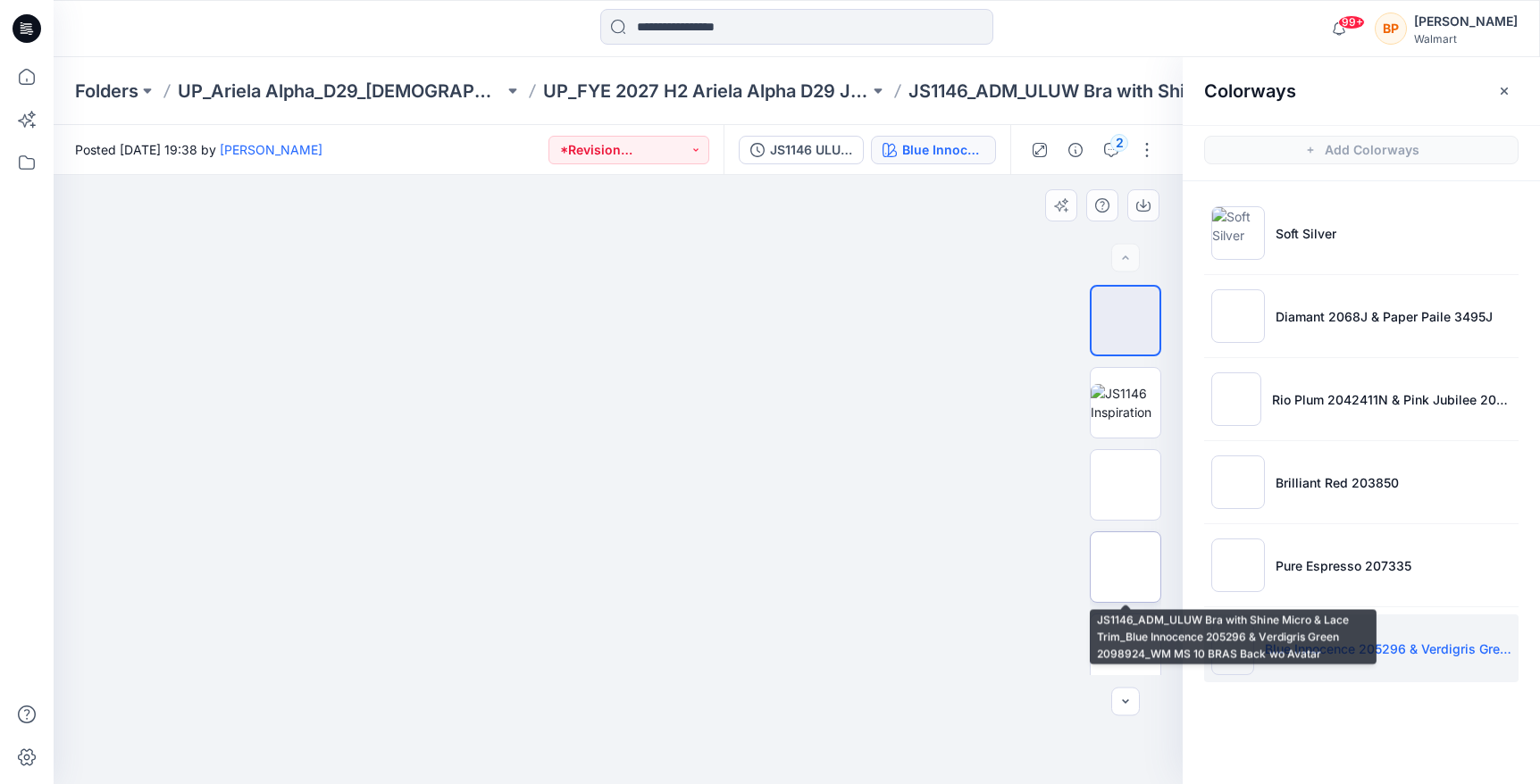
click at [1125, 567] on img at bounding box center [1125, 567] width 0 height 0
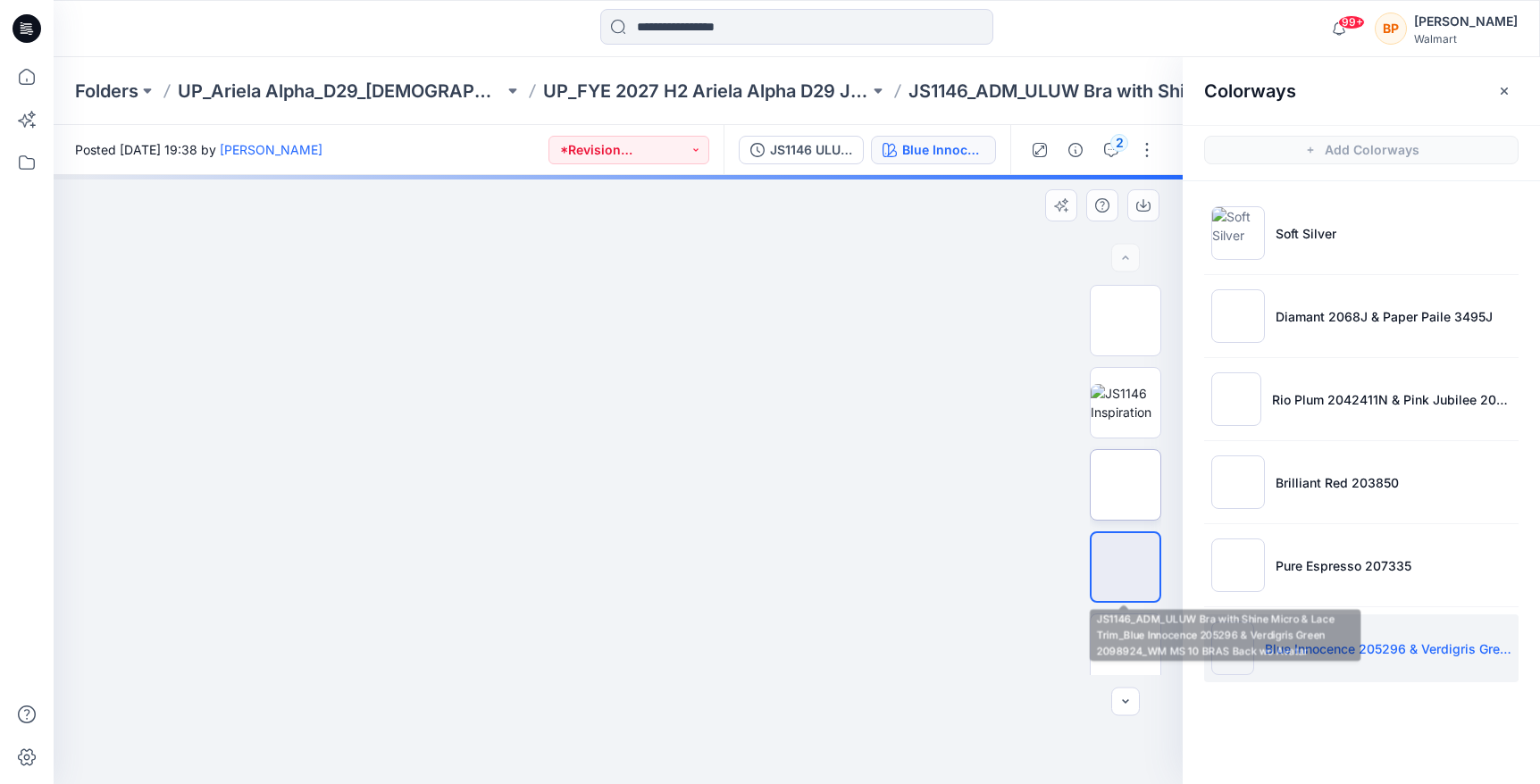
click at [1125, 485] on img at bounding box center [1125, 485] width 0 height 0
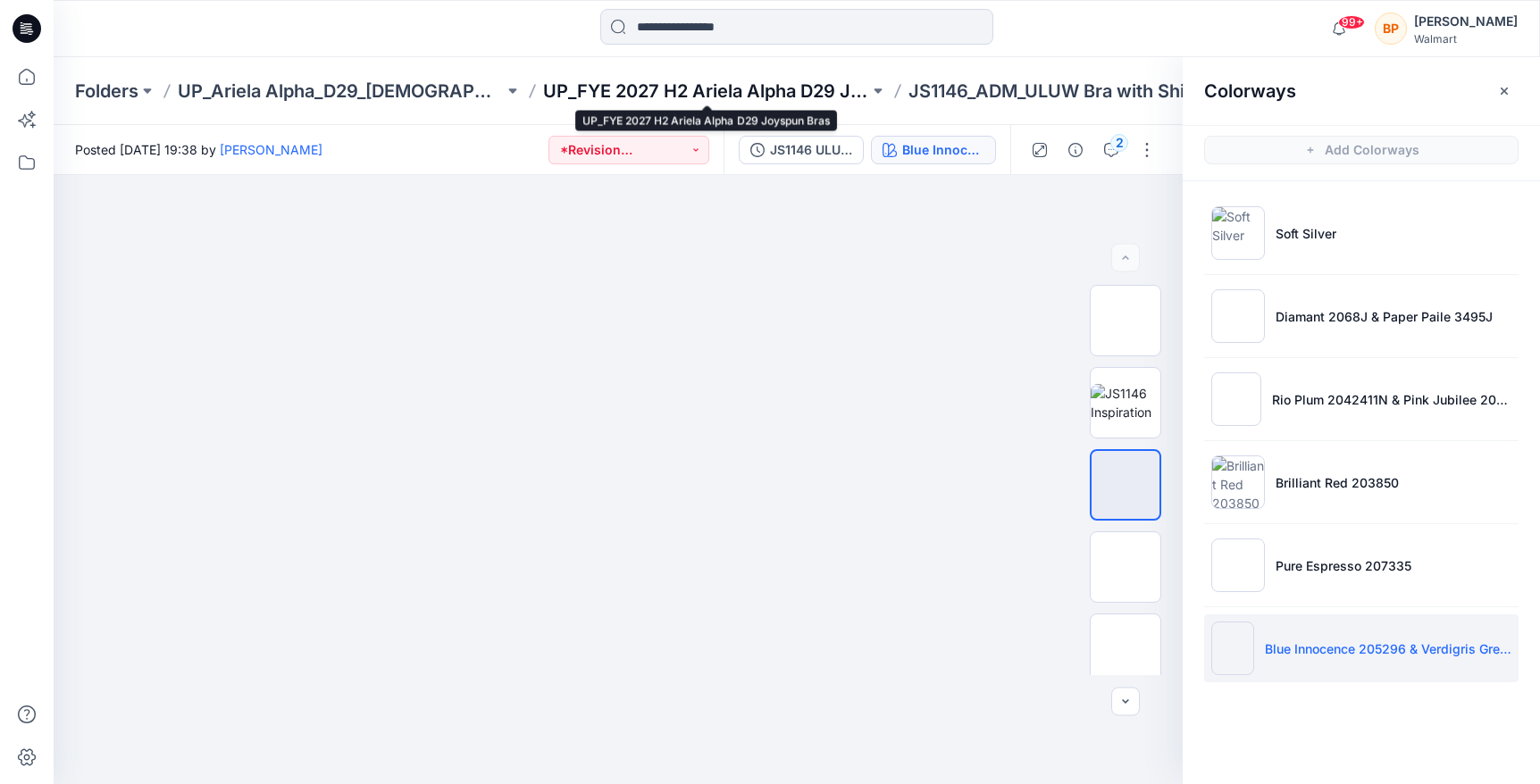
click at [710, 86] on p "UP_FYE 2027 H2 Ariela Alpha D29 Joyspun Bras" at bounding box center [706, 91] width 326 height 25
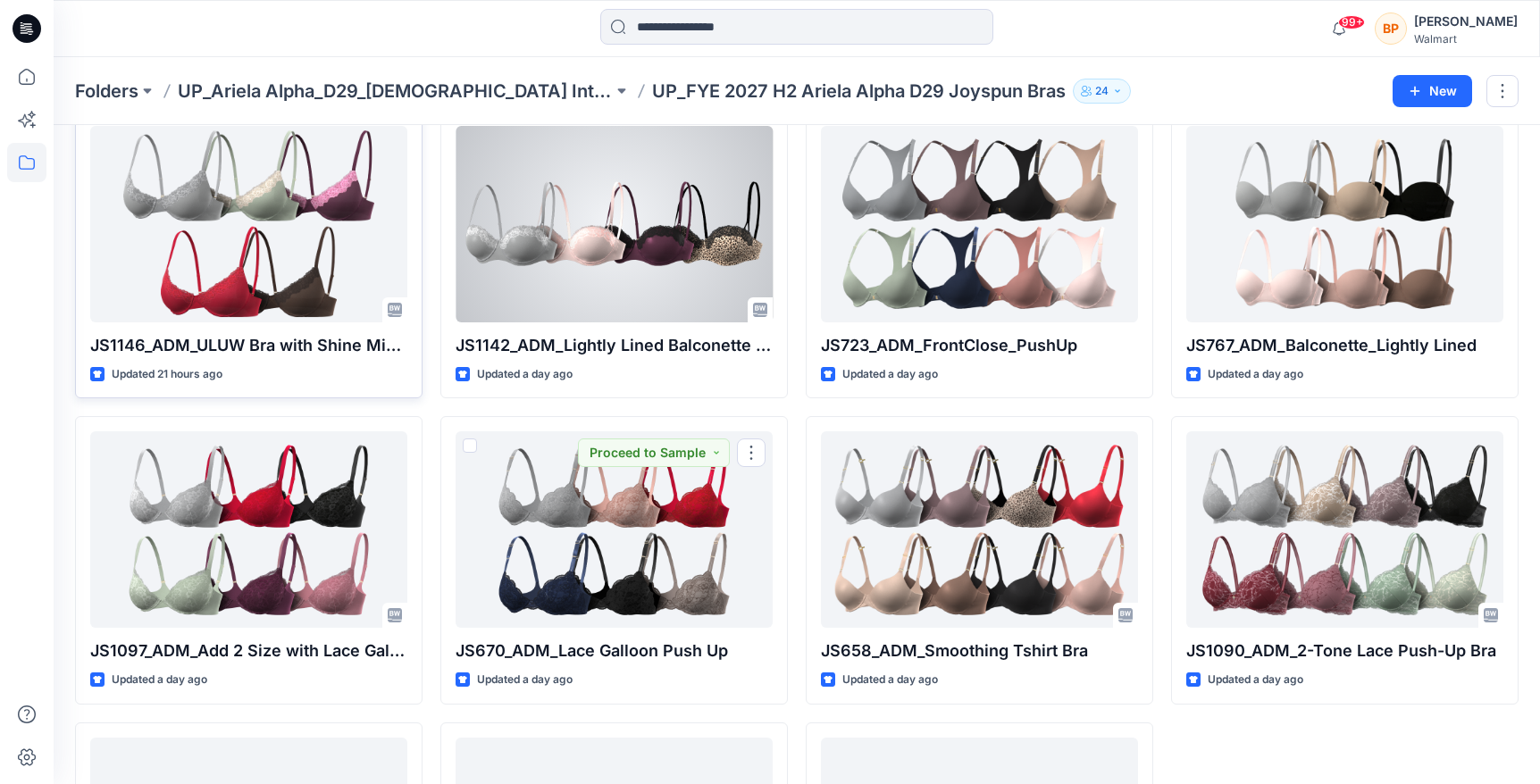
scroll to position [397, 0]
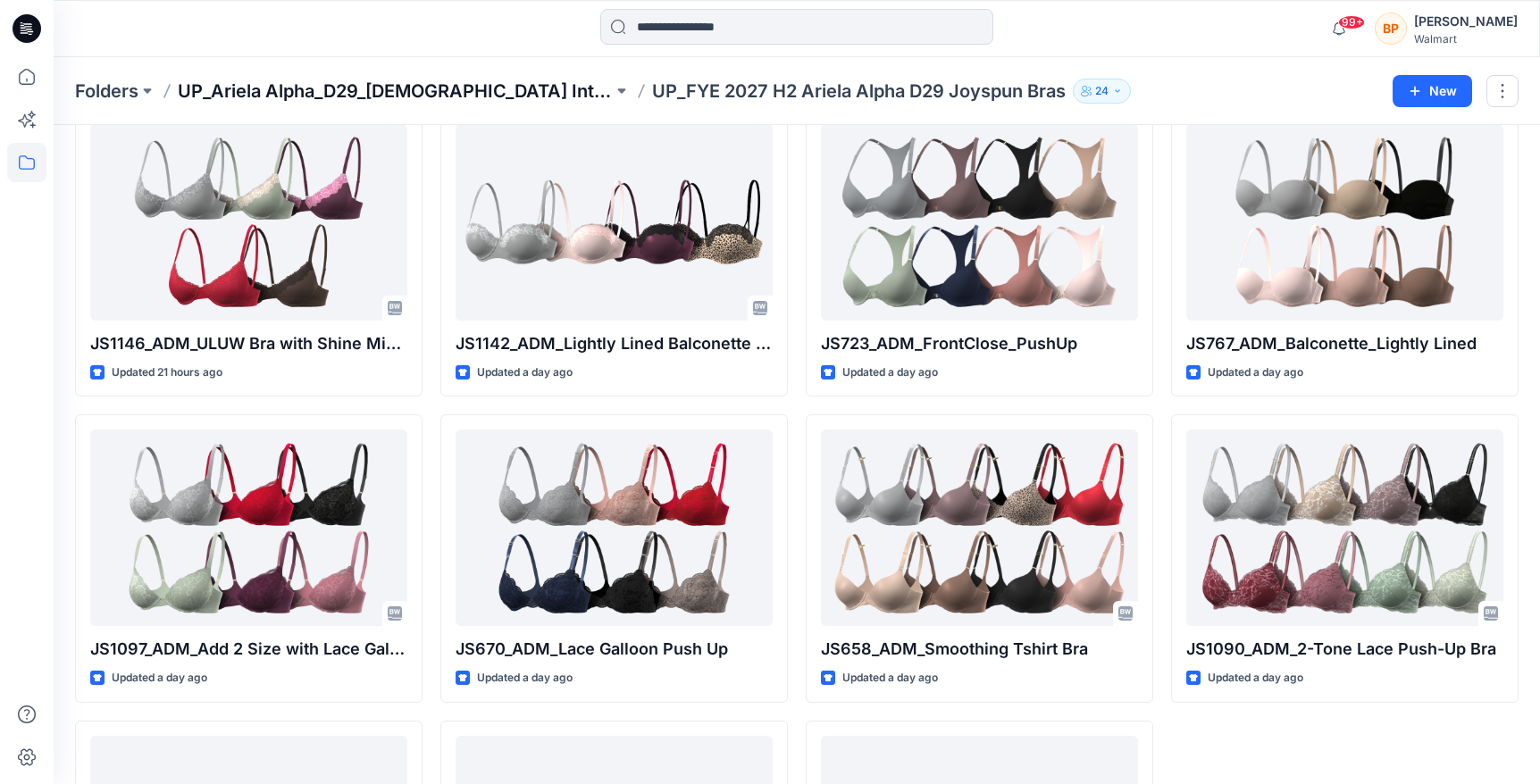
click at [581, 98] on p "UP_Ariela Alpha_D29_[DEMOGRAPHIC_DATA] Intimates - Joyspun" at bounding box center [396, 91] width 435 height 25
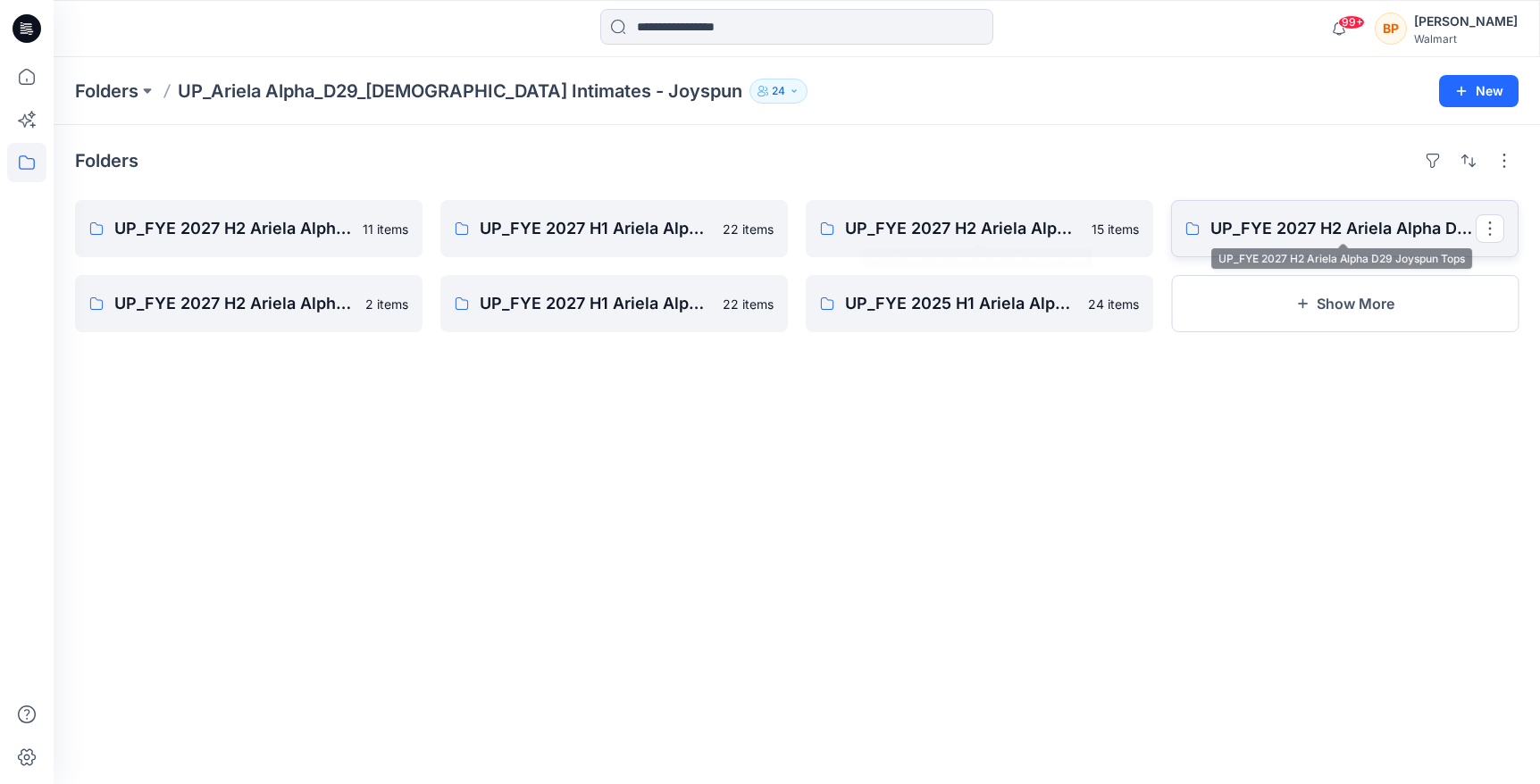
click at [1383, 231] on p "UP_FYE 2027 H2 Ariela Alpha D29 Joyspun Tops" at bounding box center [1343, 229] width 266 height 25
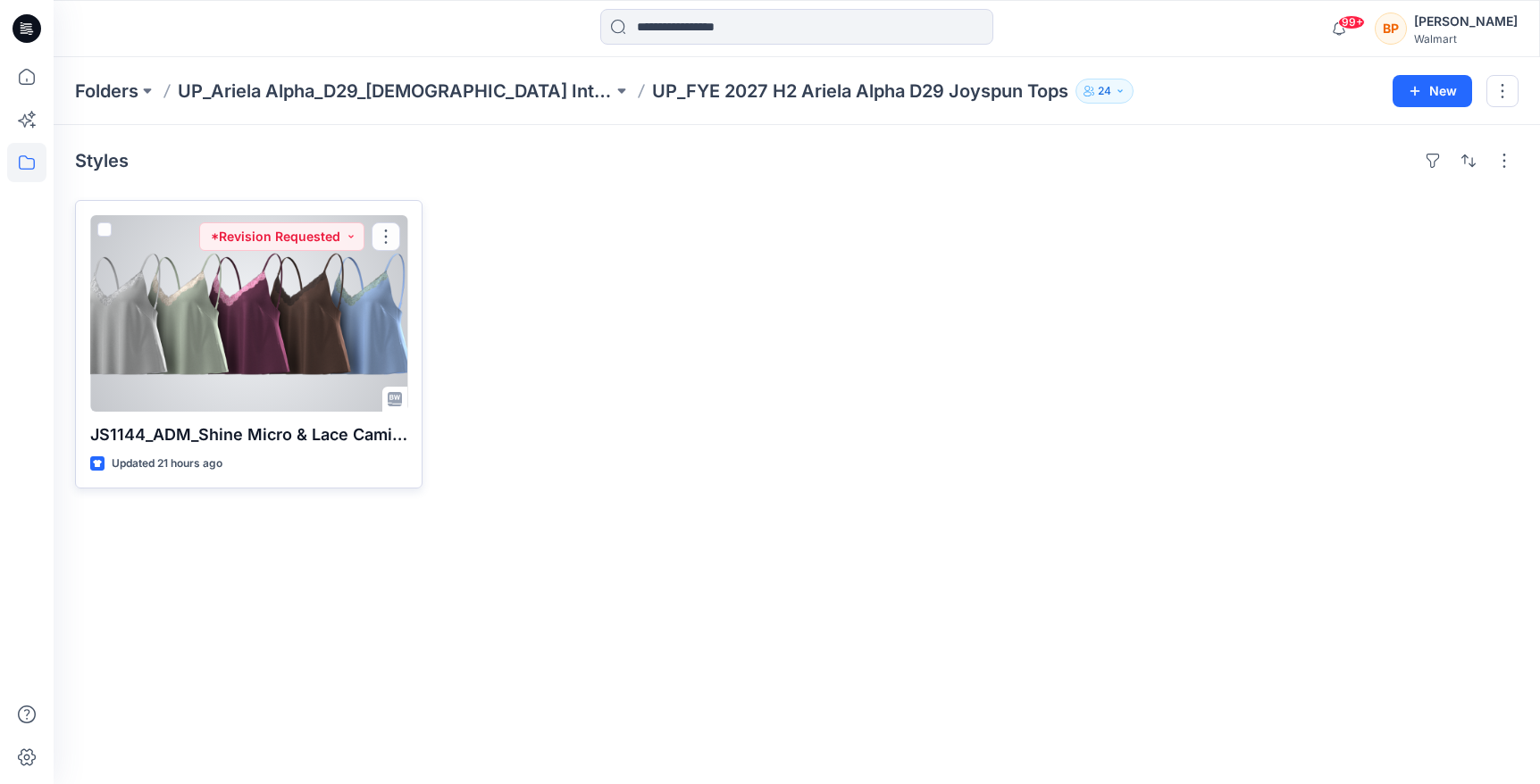
click at [303, 322] on div at bounding box center [248, 314] width 317 height 196
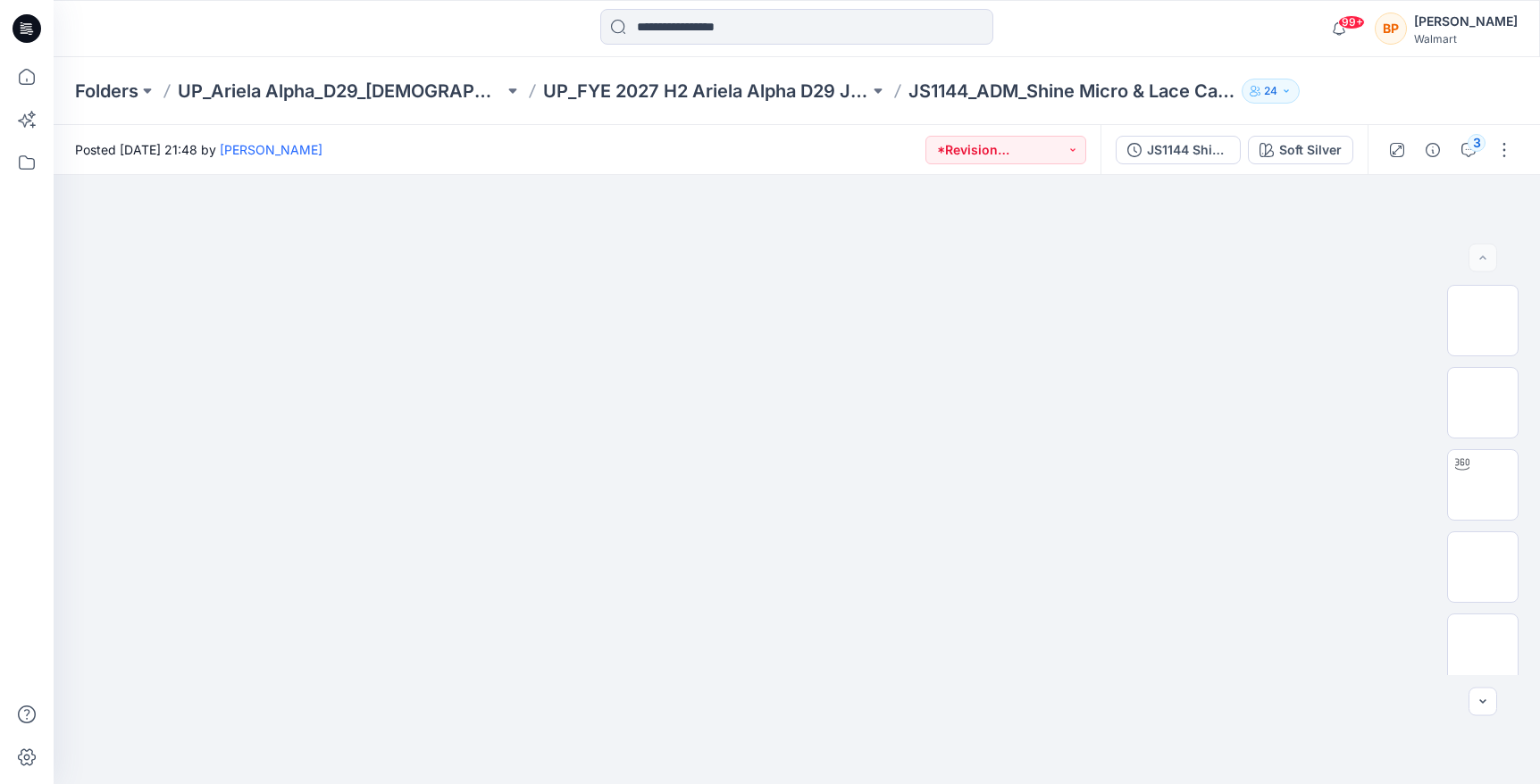
click at [1305, 165] on div "JS1144 Shine Micro & Lace Cami/Flutter Cheeky Set 2nd Colorway Soft Silver" at bounding box center [1233, 150] width 267 height 50
click at [1310, 147] on div "Soft Silver" at bounding box center [1310, 150] width 63 height 19
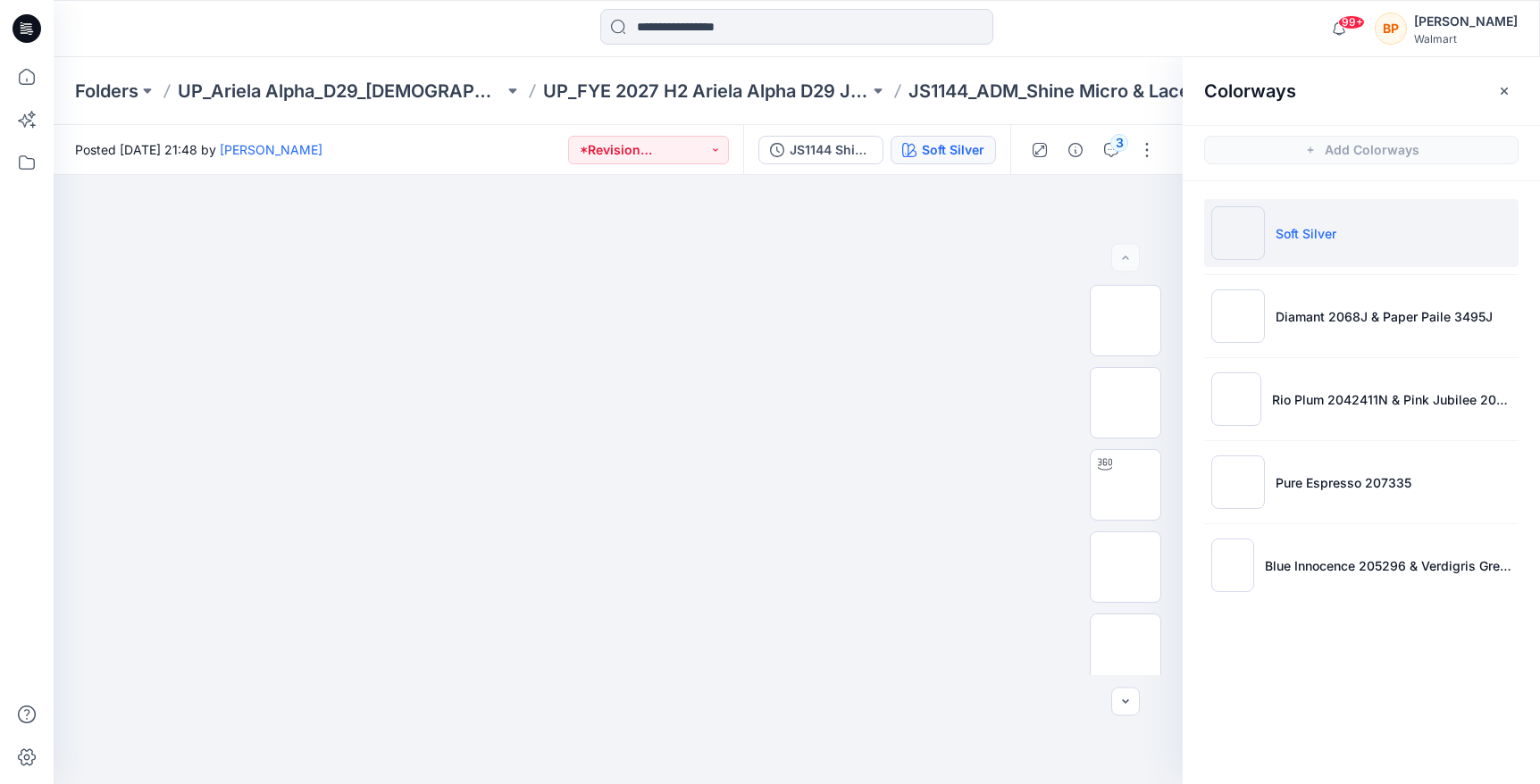
click at [1304, 513] on li "Pure Espresso 207335" at bounding box center [1361, 482] width 315 height 68
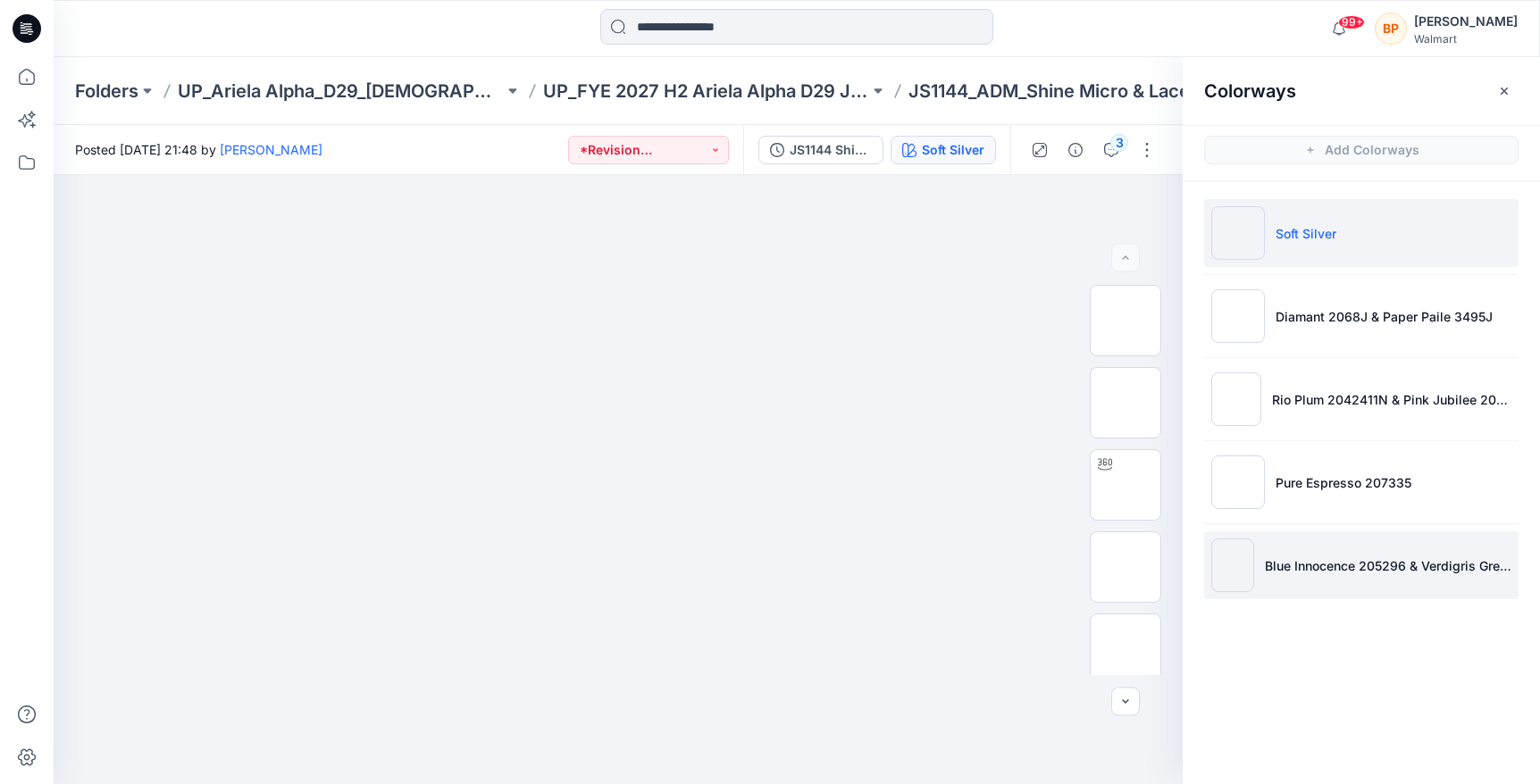
click at [1304, 574] on li "Blue Innocence 205296 & Verdigris Green 2098924" at bounding box center [1361, 565] width 315 height 68
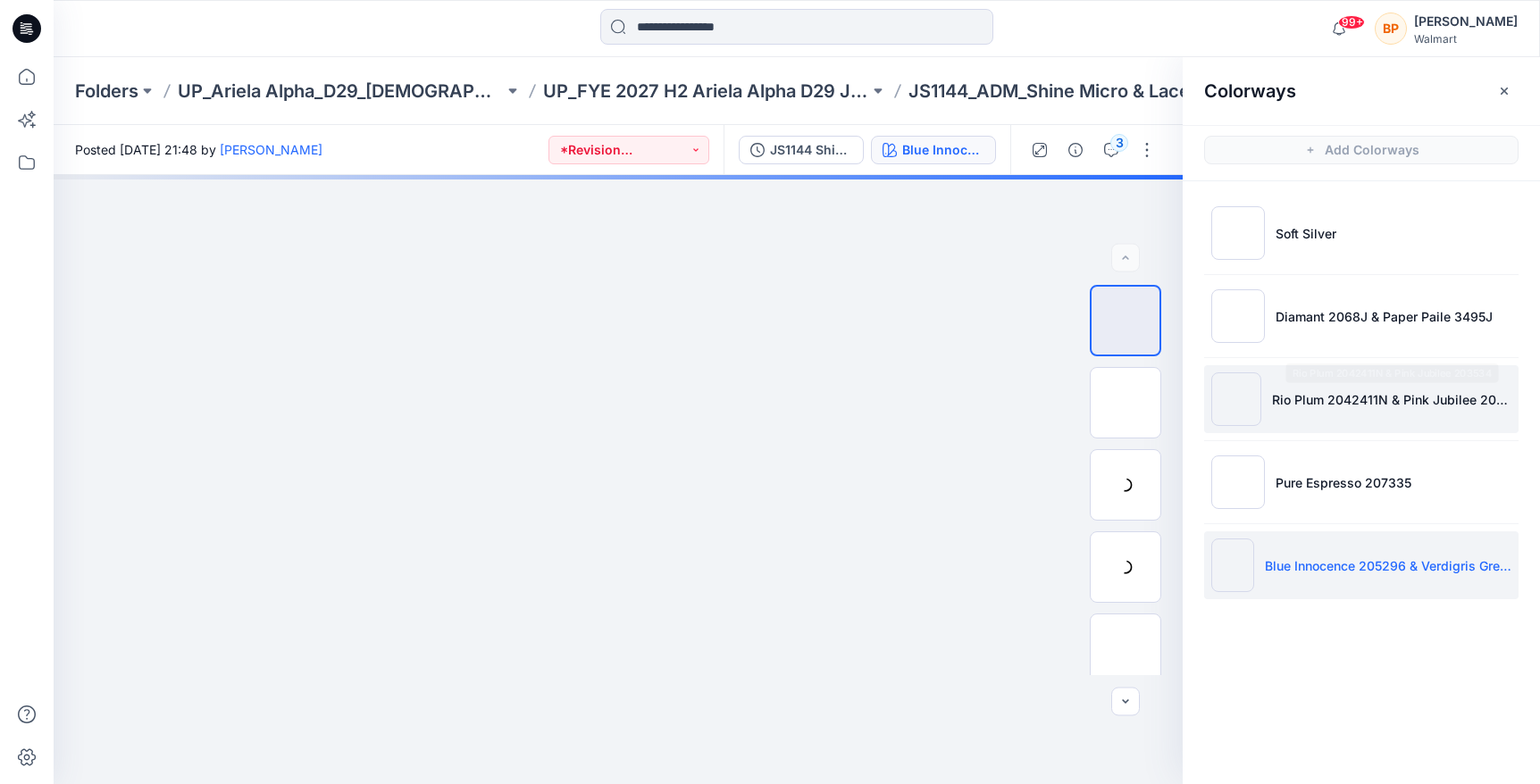
click at [1304, 373] on li "Rio Plum 2042411N & Pink Jubilee 203534" at bounding box center [1361, 398] width 315 height 68
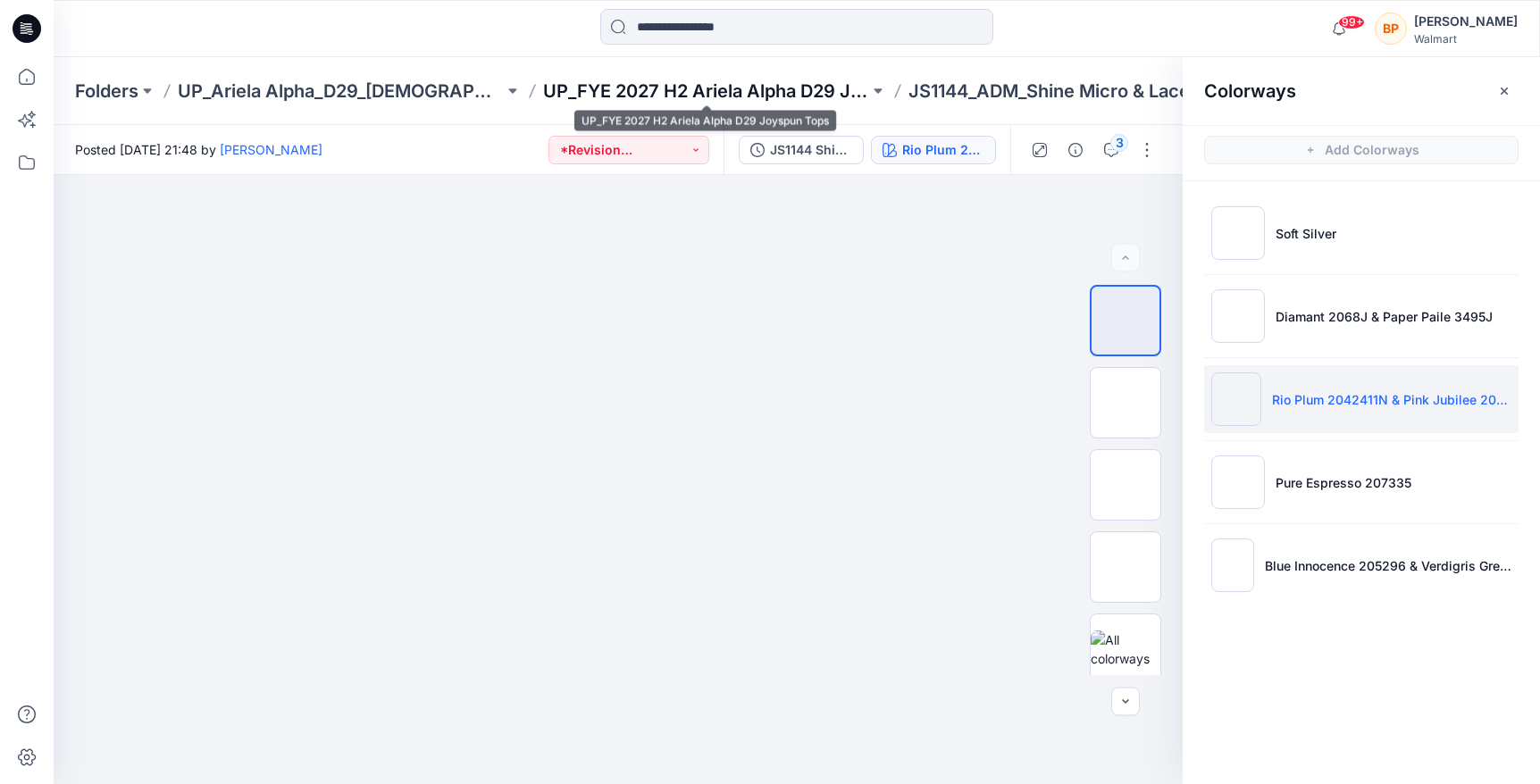
click at [662, 95] on p "UP_FYE 2027 H2 Ariela Alpha D29 Joyspun Tops" at bounding box center [706, 91] width 326 height 25
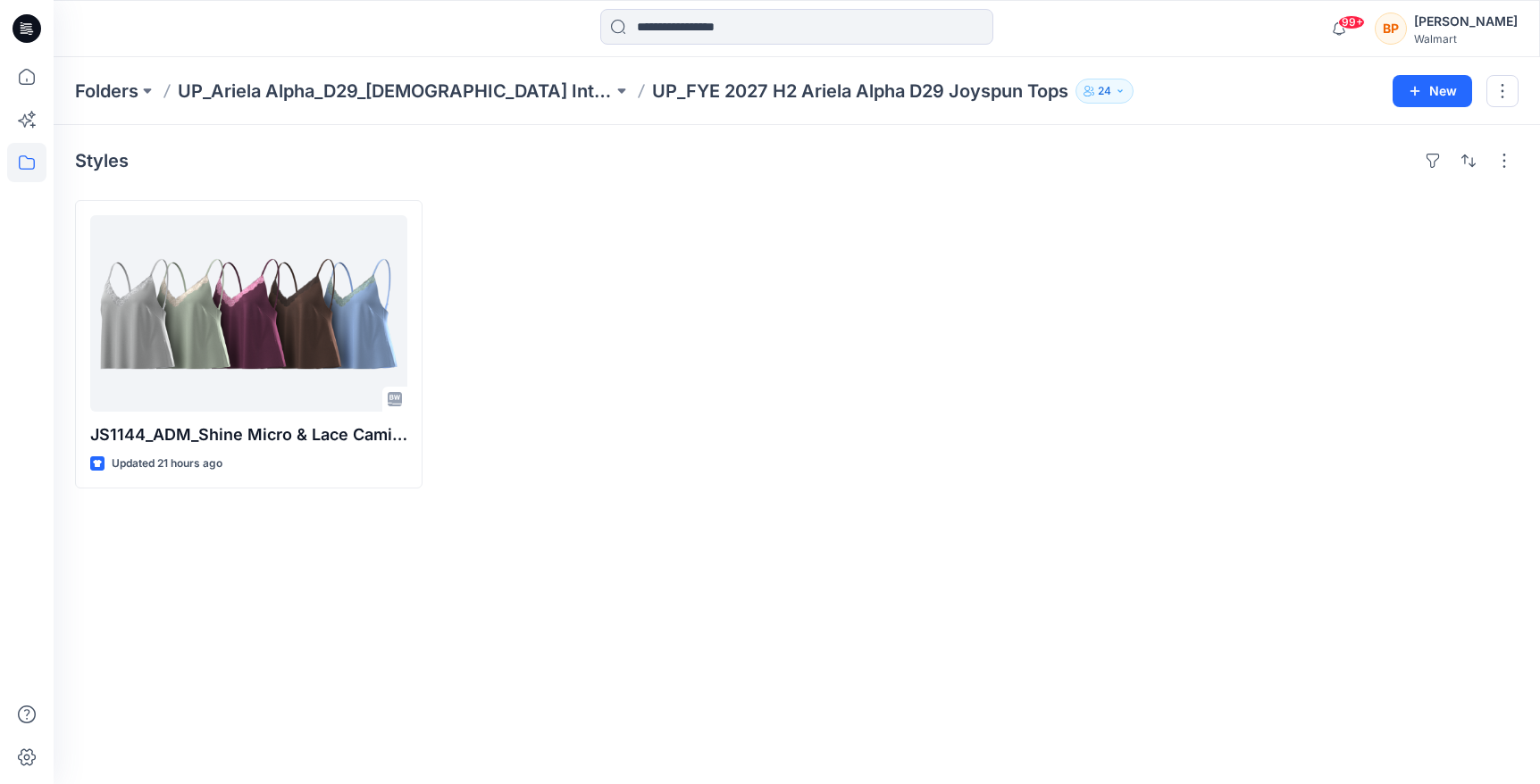
click at [489, 121] on div "Folders UP_Ariela Alpha_D29_Ladies Intimates - Joyspun UP_FYE 2027 H2 Ariela Al…" at bounding box center [797, 90] width 1486 height 68
click at [489, 119] on div "Folders UP_Ariela Alpha_D29_Ladies Intimates - Joyspun UP_FYE 2027 H2 Ariela Al…" at bounding box center [797, 90] width 1486 height 68
click at [489, 95] on p "UP_Ariela Alpha_D29_[DEMOGRAPHIC_DATA] Intimates - Joyspun" at bounding box center [396, 91] width 435 height 25
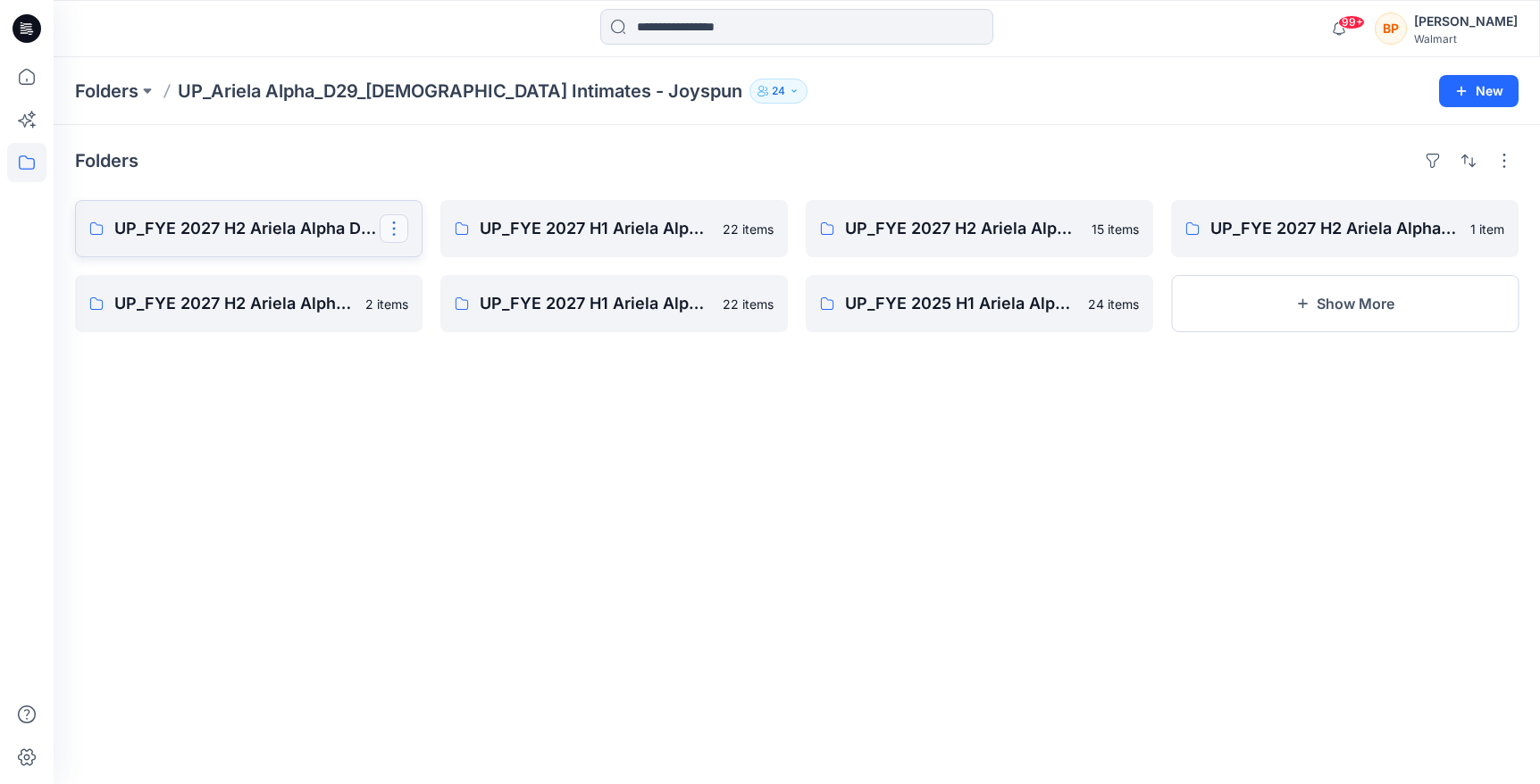
click at [402, 237] on button "button" at bounding box center [394, 229] width 29 height 29
click at [87, 233] on link "UP_FYE 2027 H2 Ariela Alpha D29 Joyspun Panties Edit Delete Folder" at bounding box center [248, 228] width 347 height 57
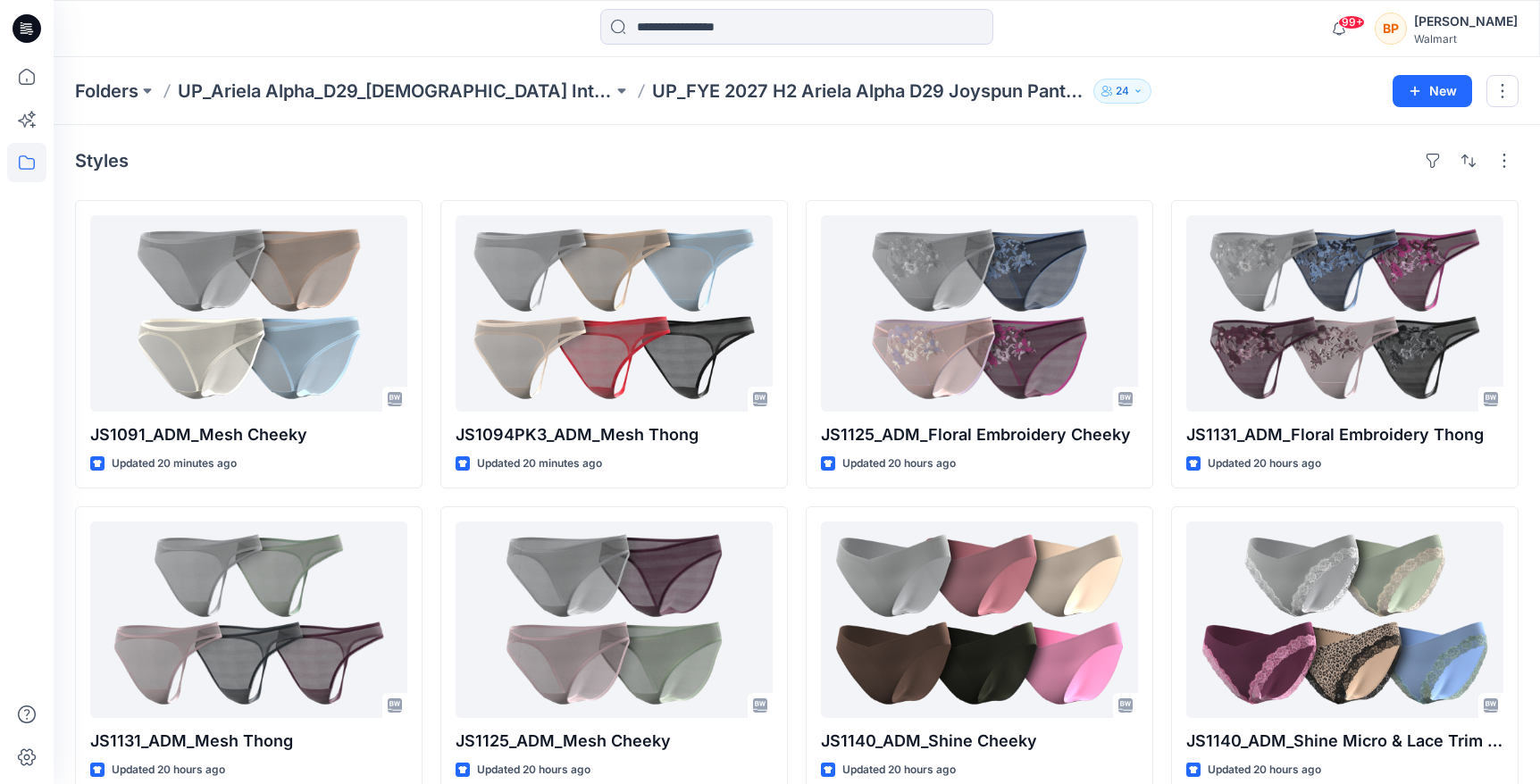
click at [572, 112] on div "Folders UP_Ariela Alpha_D29_Ladies Intimates - Joyspun UP_FYE 2027 H2 Ariela Al…" at bounding box center [797, 90] width 1486 height 68
click at [555, 92] on p "UP_Ariela Alpha_D29_[DEMOGRAPHIC_DATA] Intimates - Joyspun" at bounding box center [396, 91] width 435 height 25
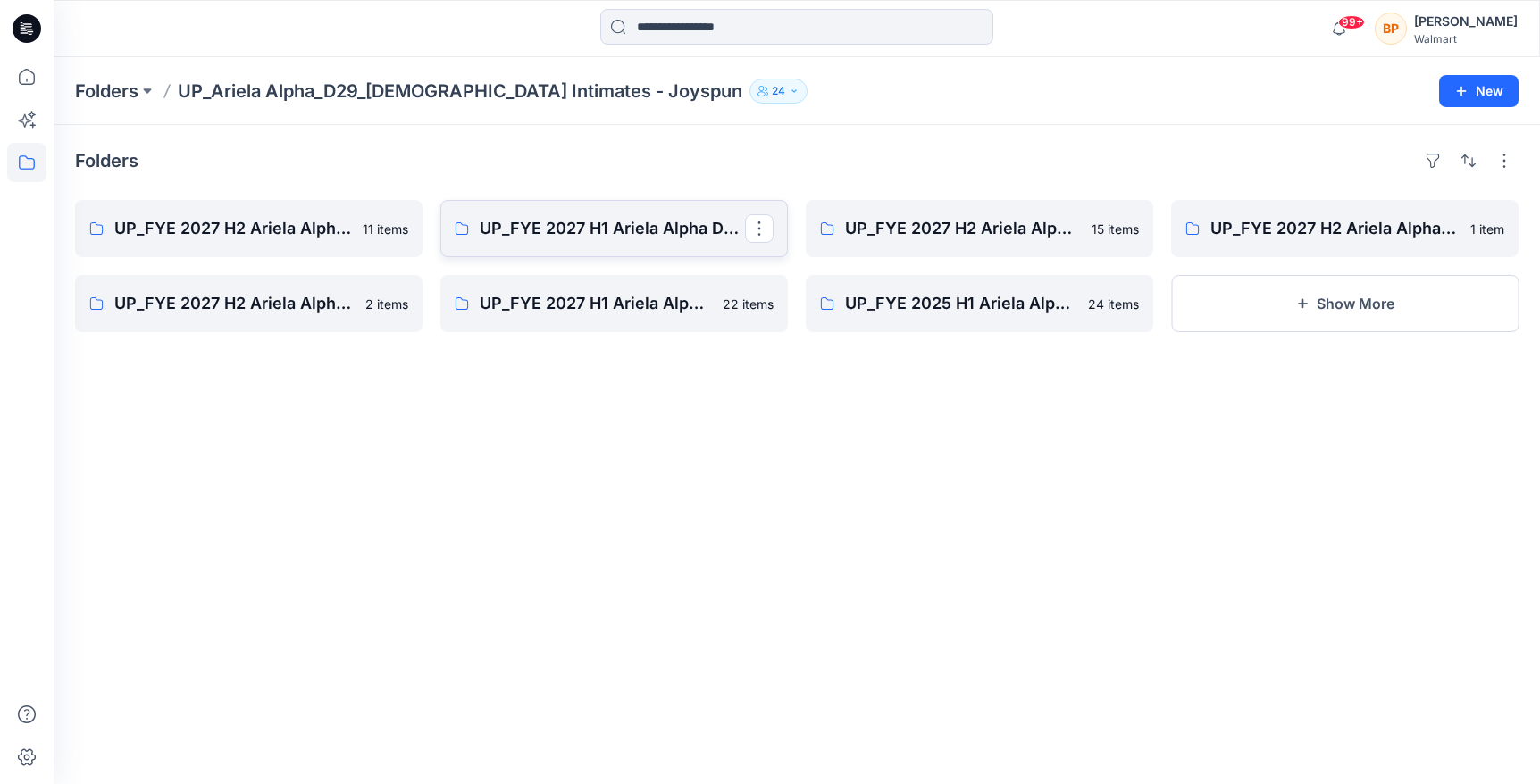
click at [685, 242] on link "UP_FYE 2027 H1 Ariela Alpha D29 Joyspun Panties" at bounding box center [613, 228] width 347 height 57
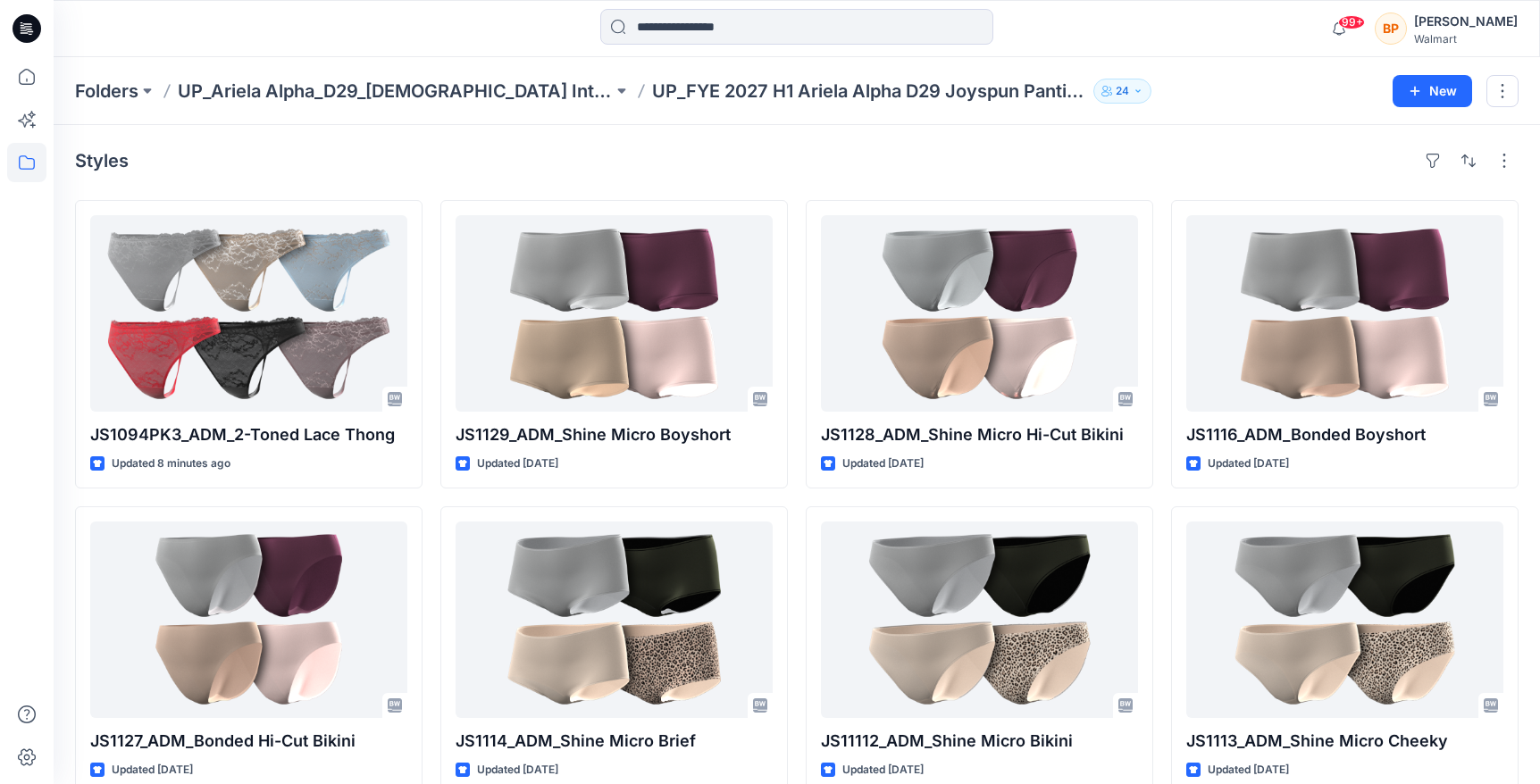
click at [473, 105] on div "Folders UP_Ariela Alpha_D29_Ladies Intimates - Joyspun UP_FYE 2027 H1 Ariela Al…" at bounding box center [797, 90] width 1486 height 68
click at [472, 84] on p "UP_Ariela Alpha_D29_[DEMOGRAPHIC_DATA] Intimates - Joyspun" at bounding box center [396, 91] width 435 height 25
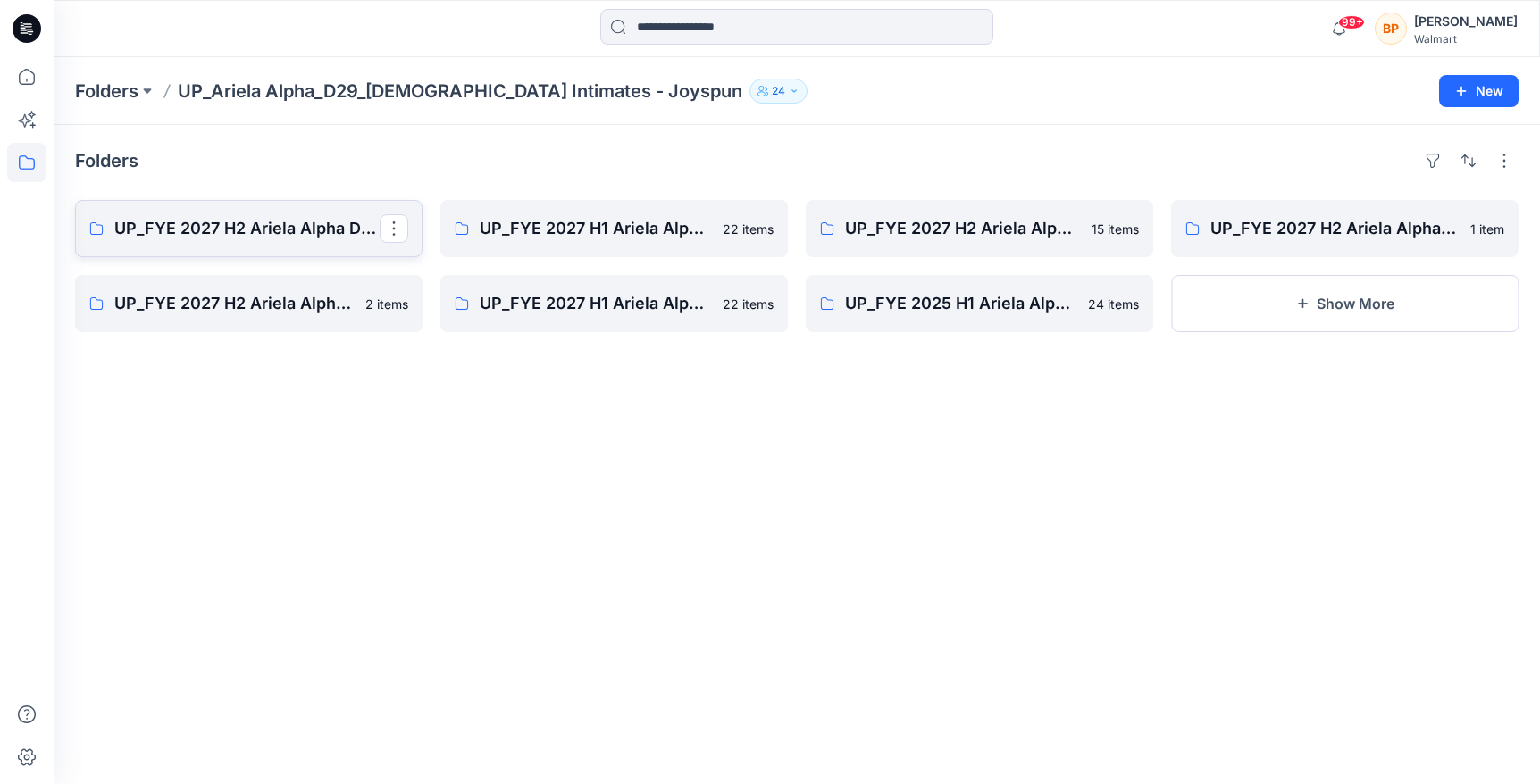
click at [94, 233] on icon at bounding box center [96, 228] width 14 height 14
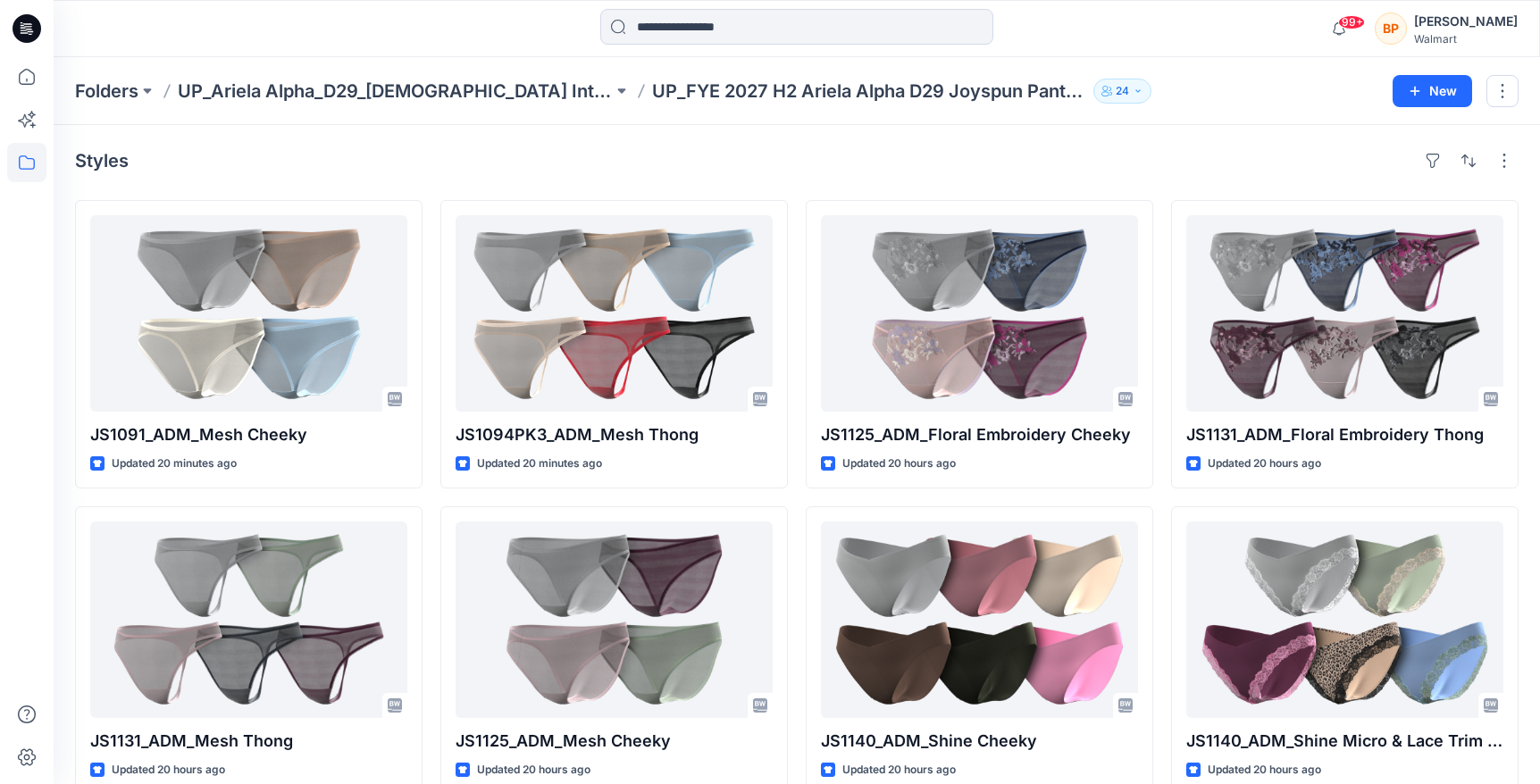
click at [551, 106] on div "Folders UP_Ariela Alpha_D29_Ladies Intimates - Joyspun UP_FYE 2027 H2 Ariela Al…" at bounding box center [797, 90] width 1486 height 68
click at [560, 80] on p "UP_Ariela Alpha_D29_[DEMOGRAPHIC_DATA] Intimates - Joyspun" at bounding box center [396, 91] width 435 height 25
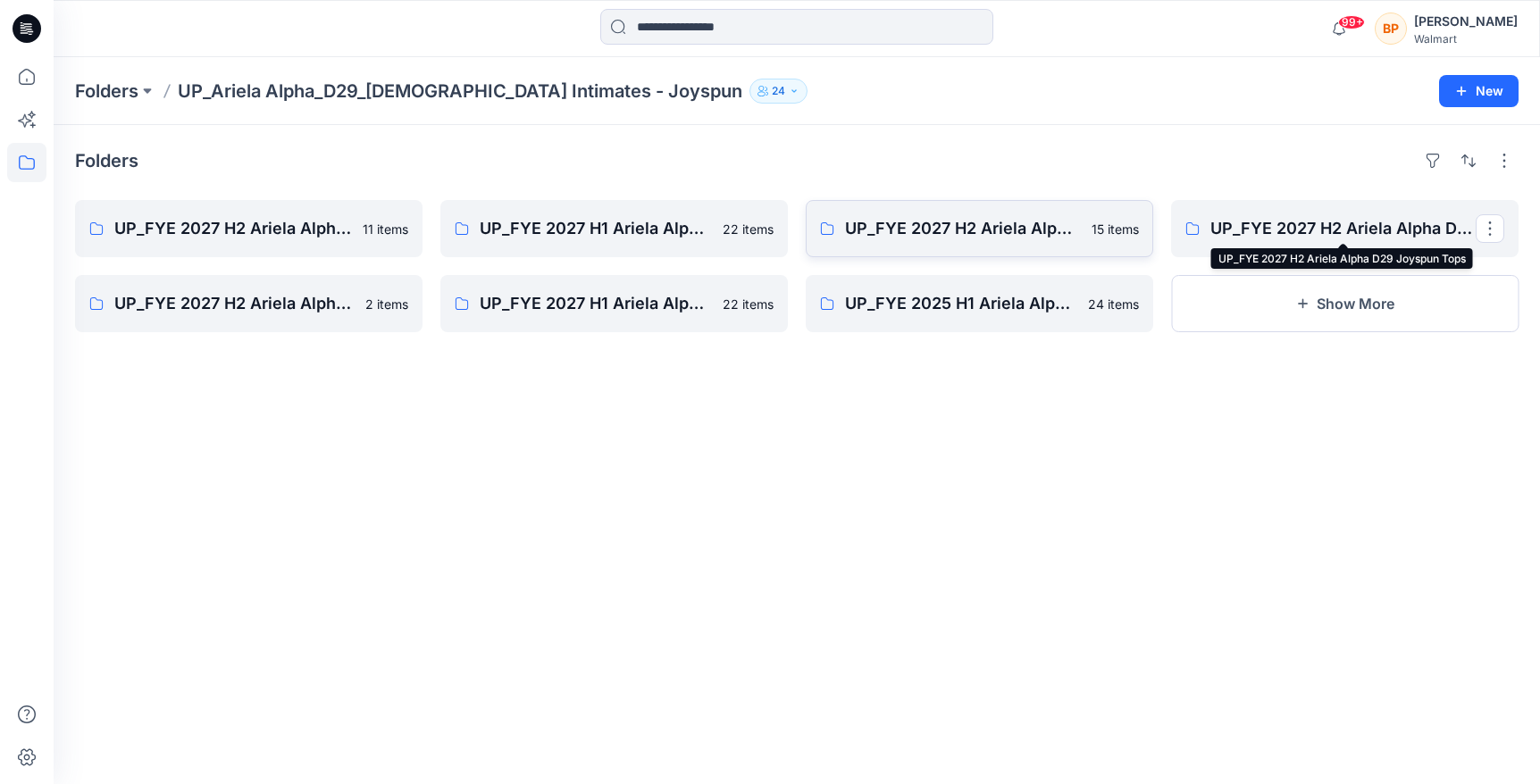
click at [1031, 233] on p "UP_FYE 2027 H2 Ariela Alpha D29 Joyspun Bras" at bounding box center [962, 229] width 236 height 25
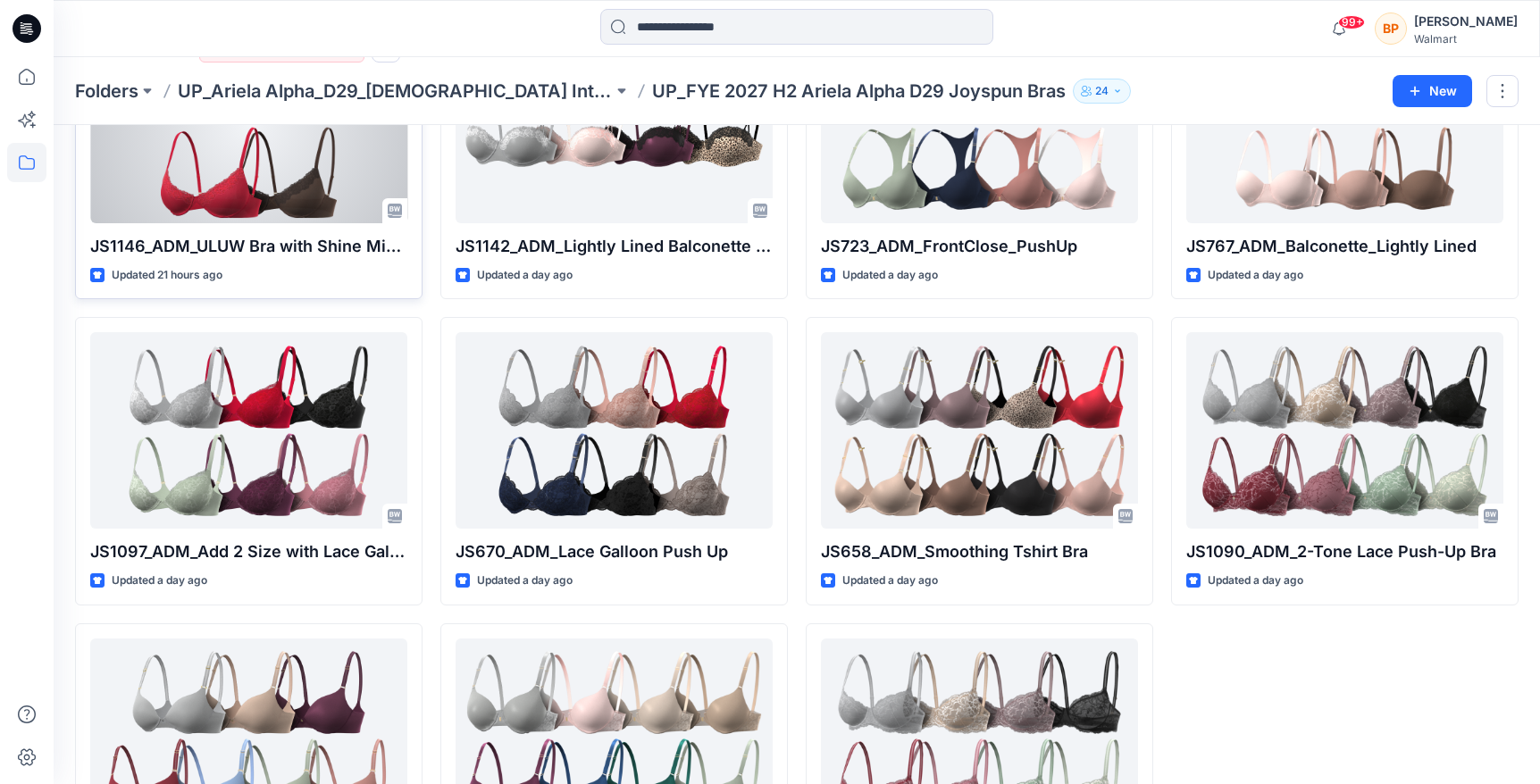
scroll to position [643, 0]
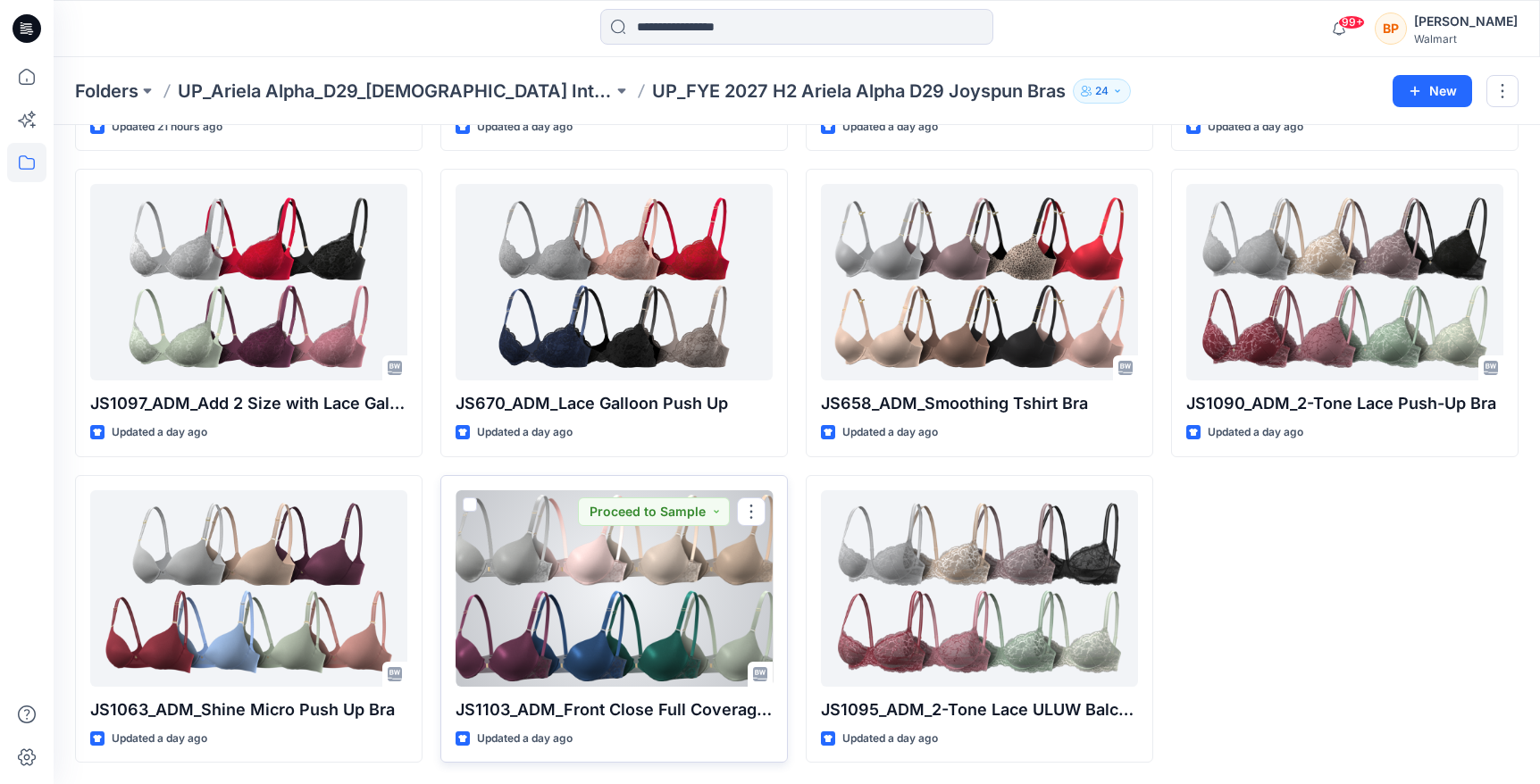
click at [641, 605] on div at bounding box center [613, 588] width 317 height 196
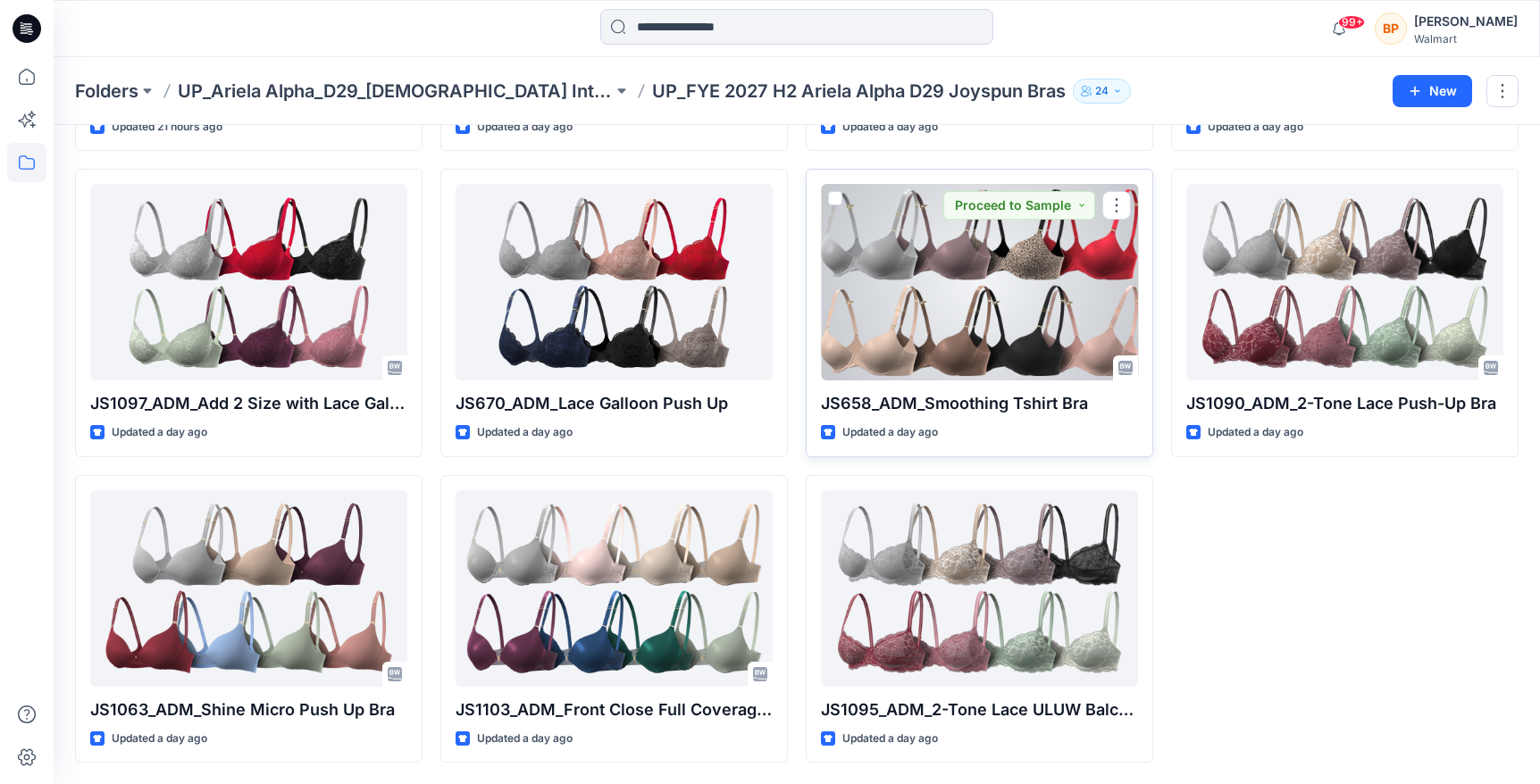
scroll to position [618, 0]
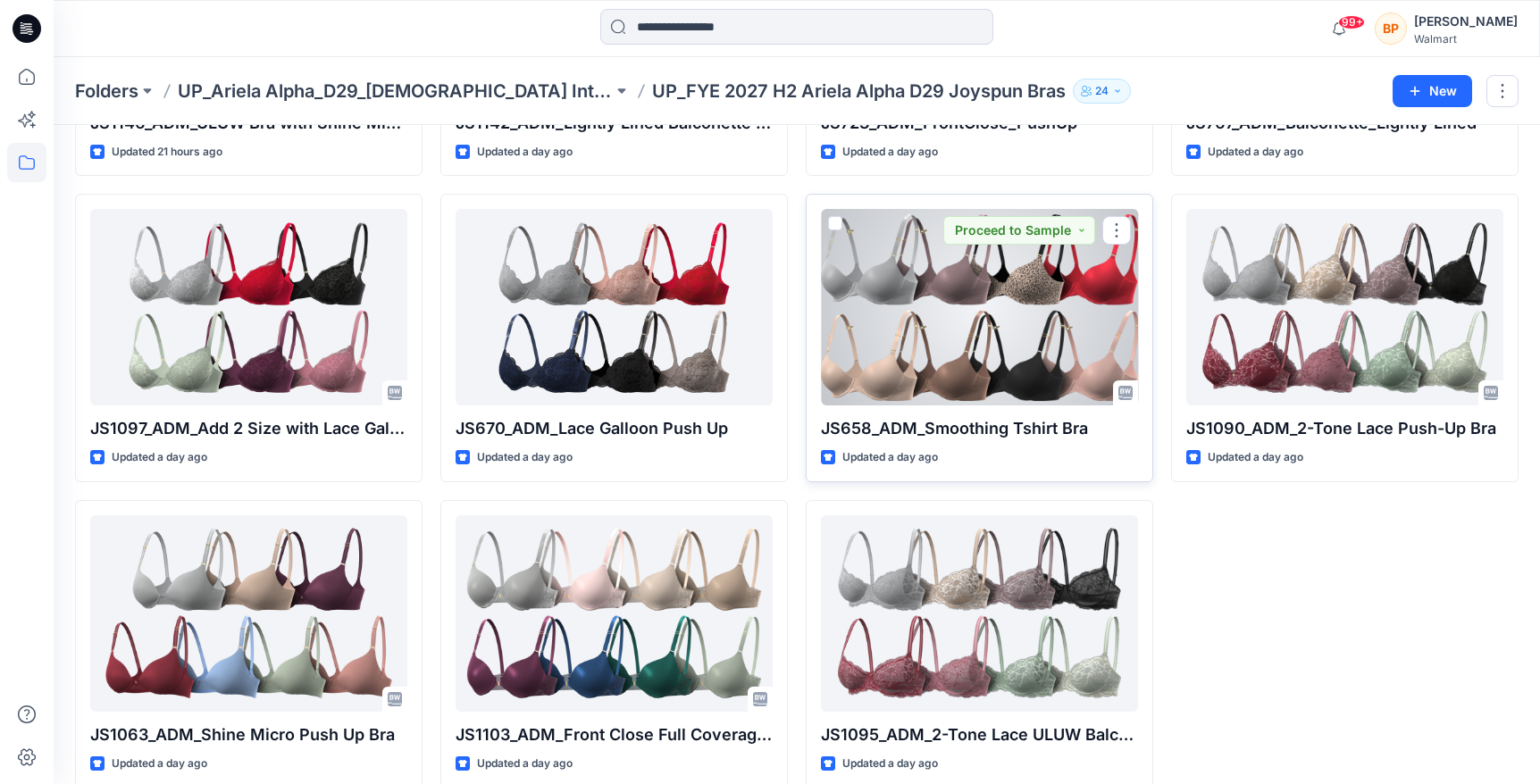
click at [894, 342] on div at bounding box center [979, 307] width 317 height 196
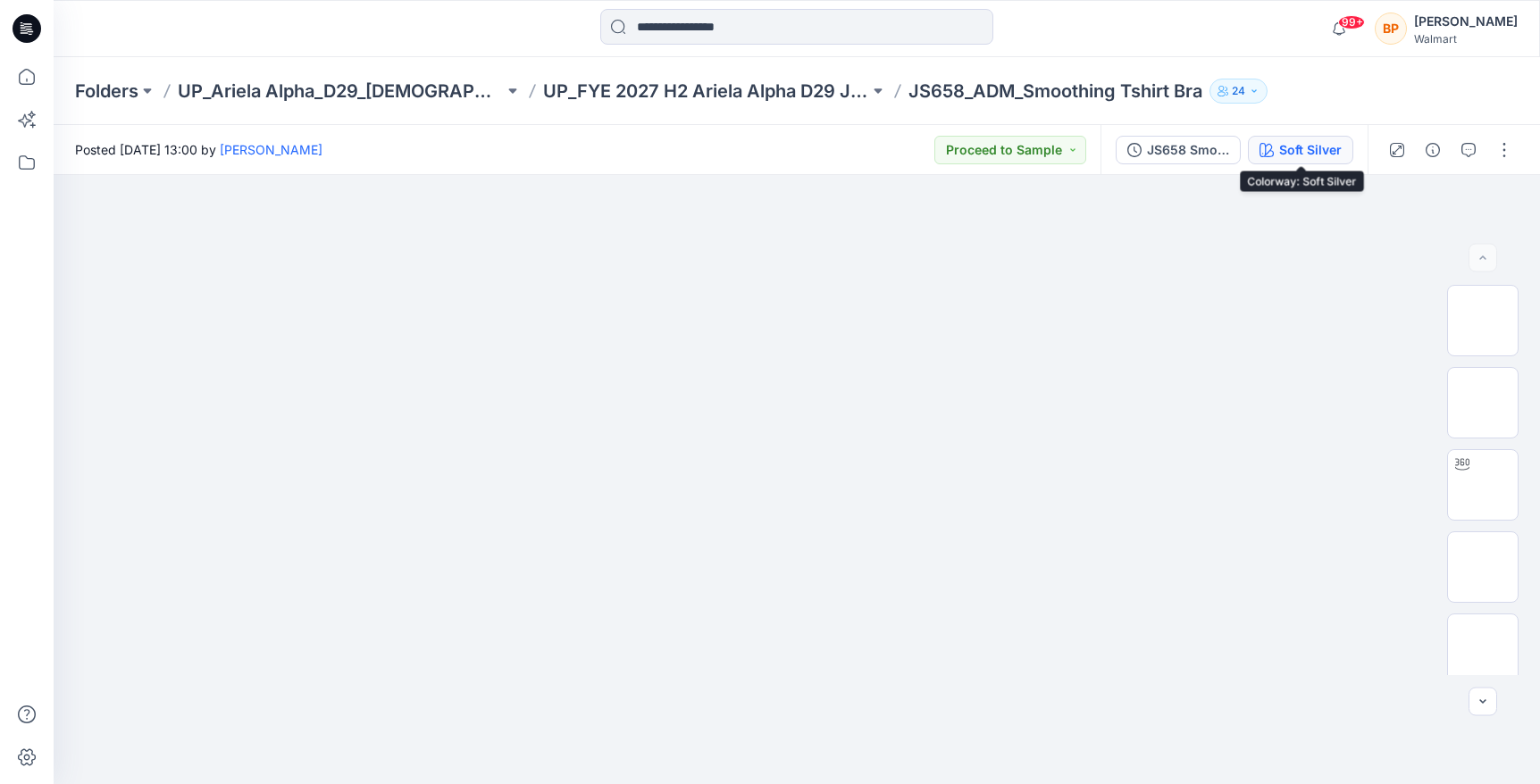
click at [1296, 149] on div "Soft Silver" at bounding box center [1310, 150] width 63 height 19
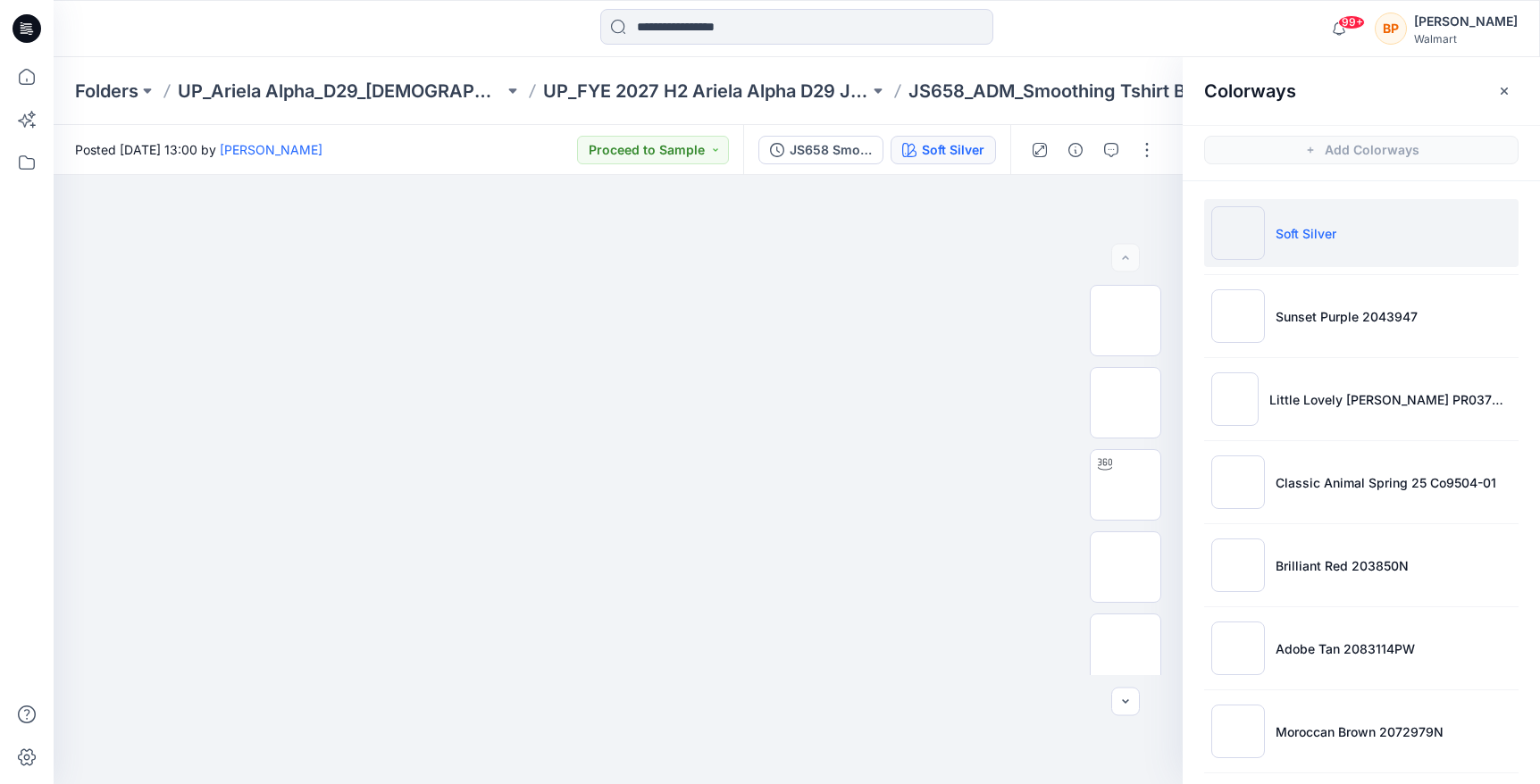
scroll to position [174, 0]
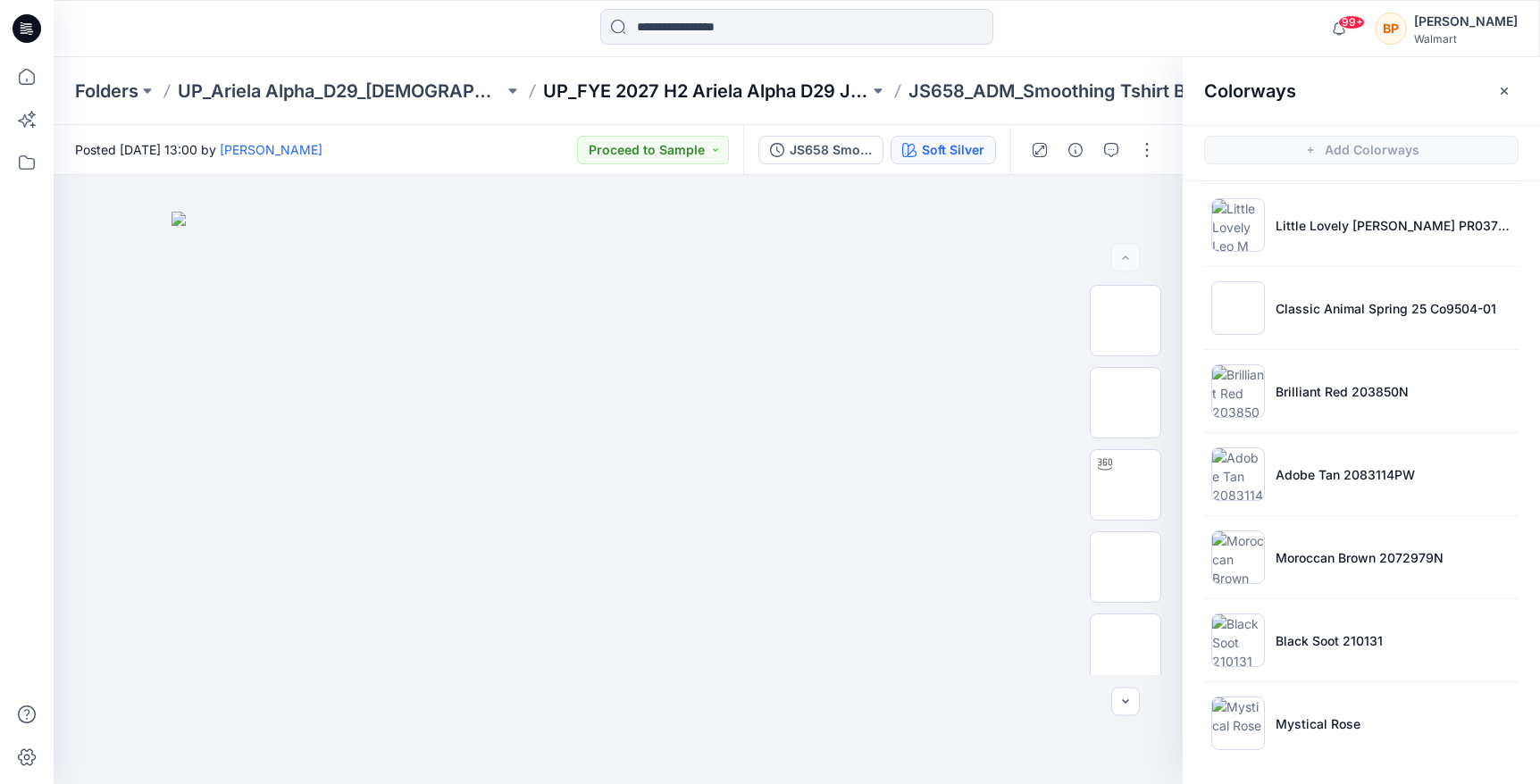
click at [801, 88] on p "UP_FYE 2027 H2 Ariela Alpha D29 Joyspun Bras" at bounding box center [706, 91] width 326 height 25
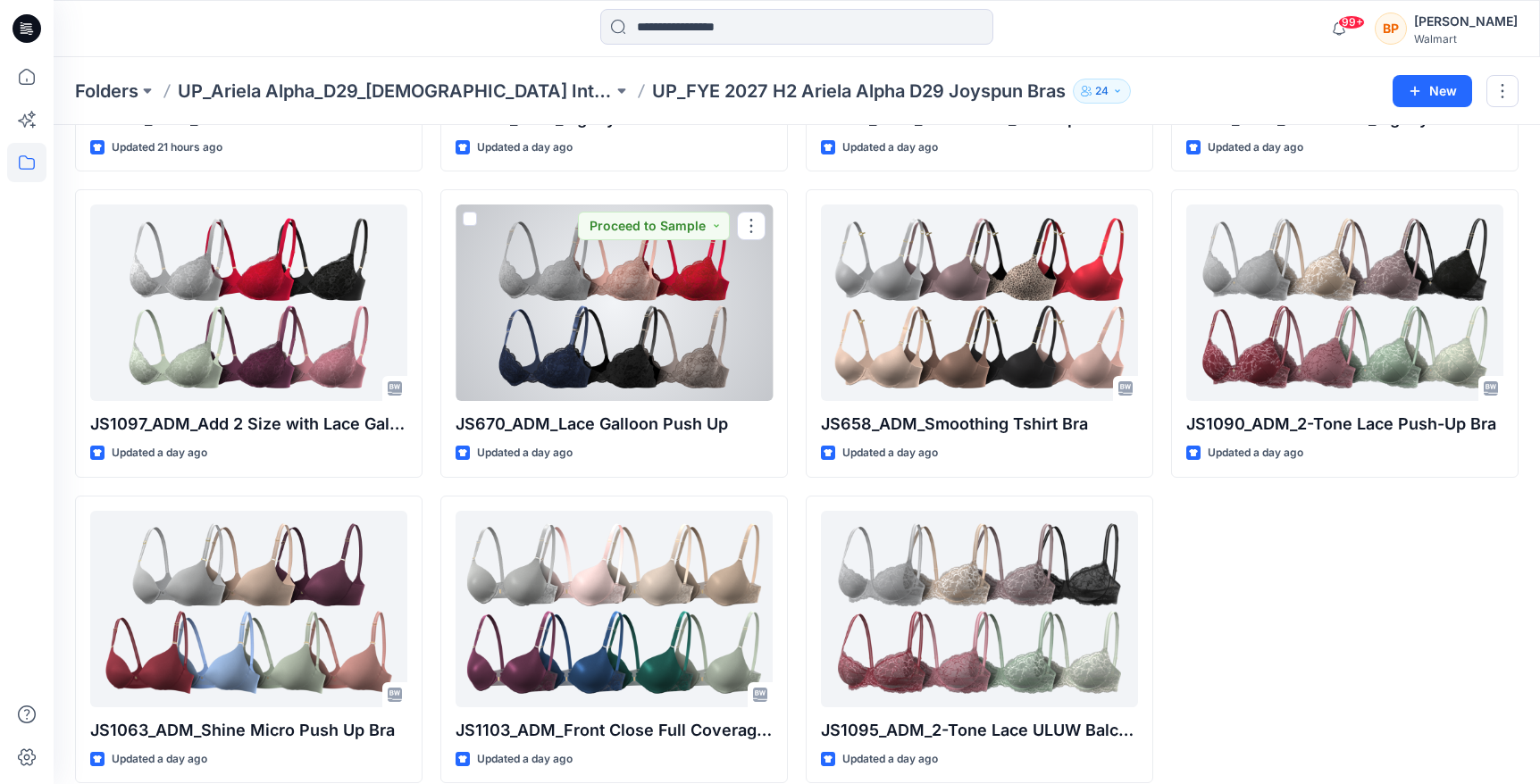
scroll to position [643, 0]
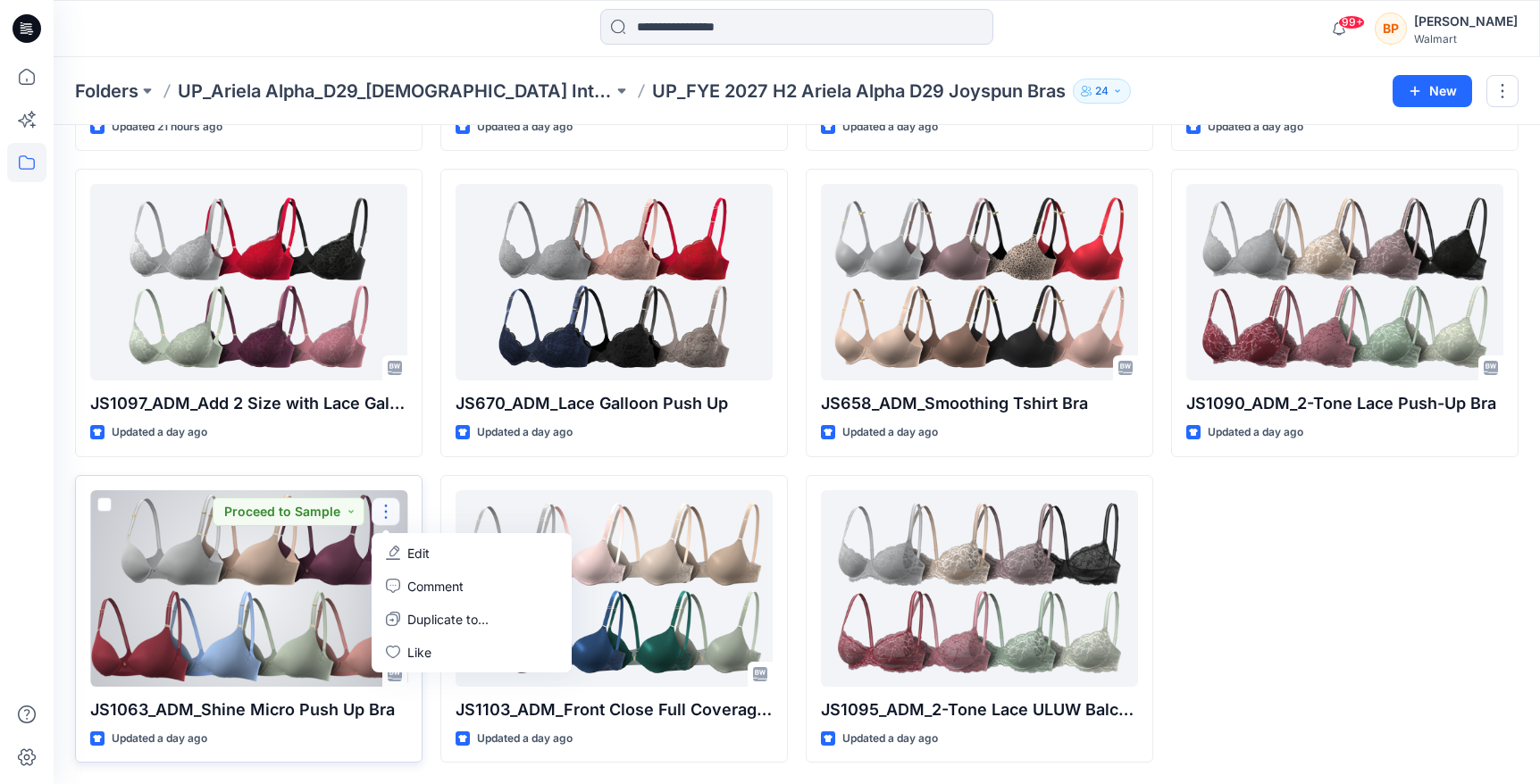
click at [297, 596] on div at bounding box center [248, 588] width 317 height 196
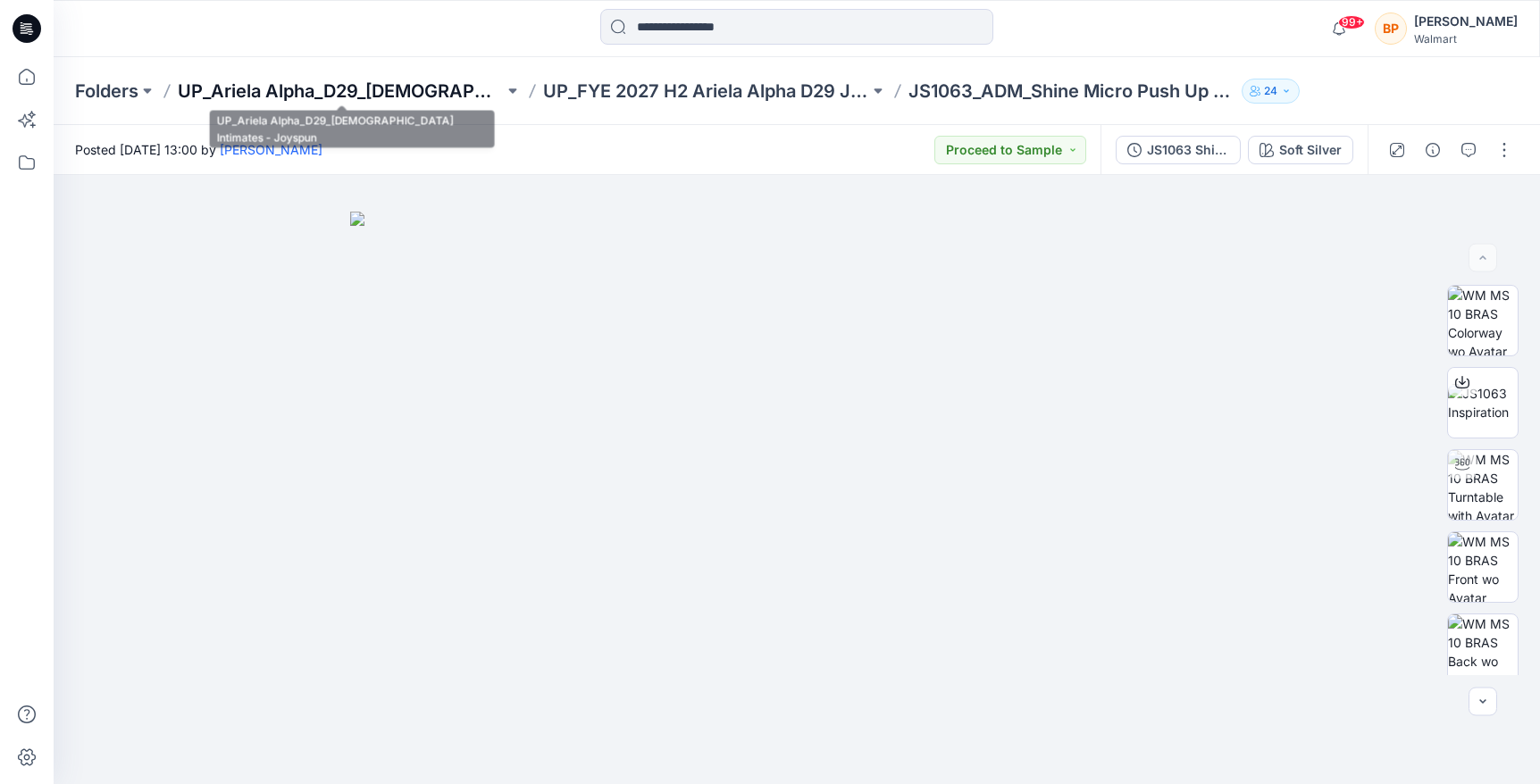
click at [446, 91] on p "UP_Ariela Alpha_D29_[DEMOGRAPHIC_DATA] Intimates - Joyspun" at bounding box center [341, 91] width 326 height 25
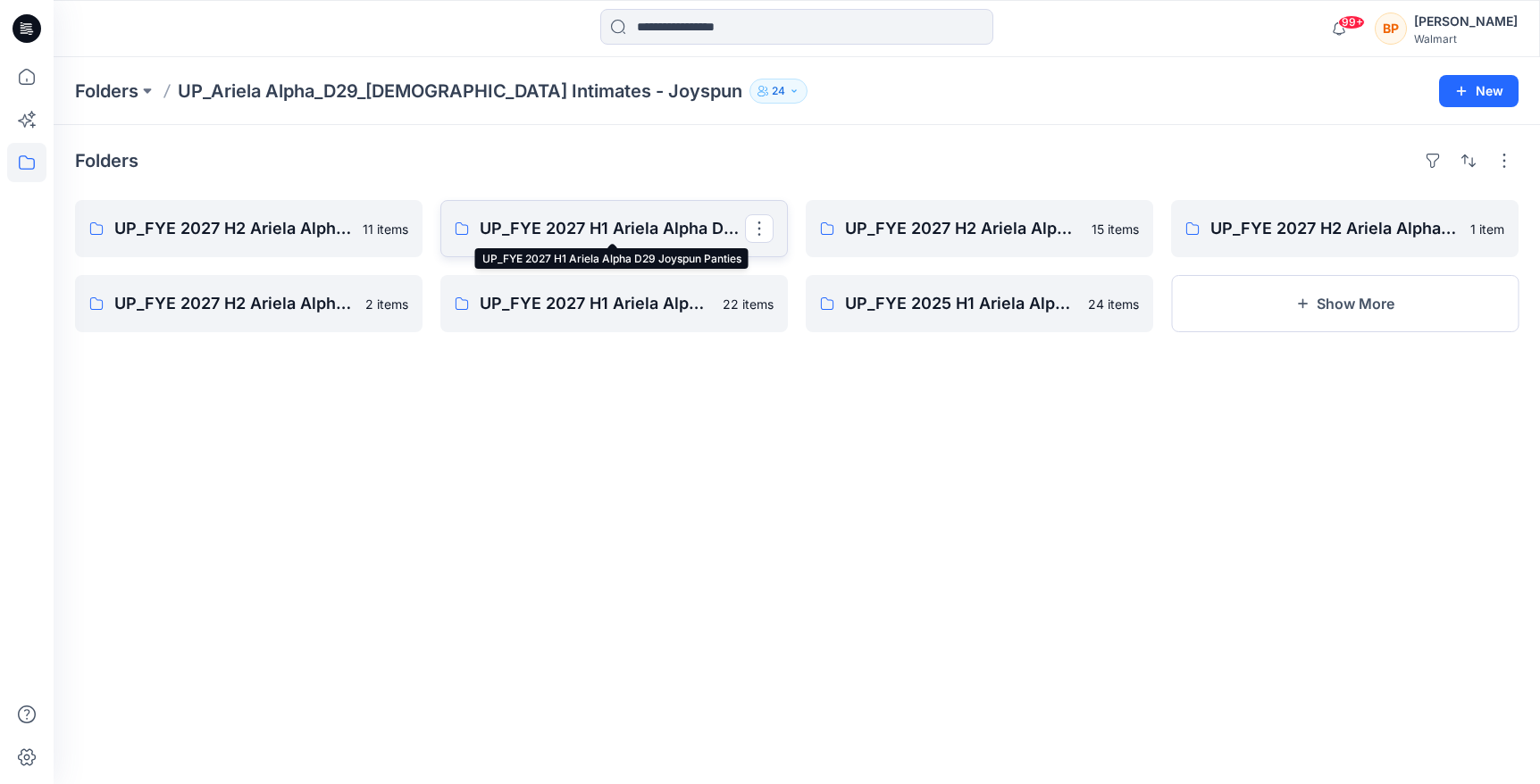
click at [680, 220] on p "UP_FYE 2027 H1 Ariela Alpha D29 Joyspun Panties" at bounding box center [612, 229] width 266 height 25
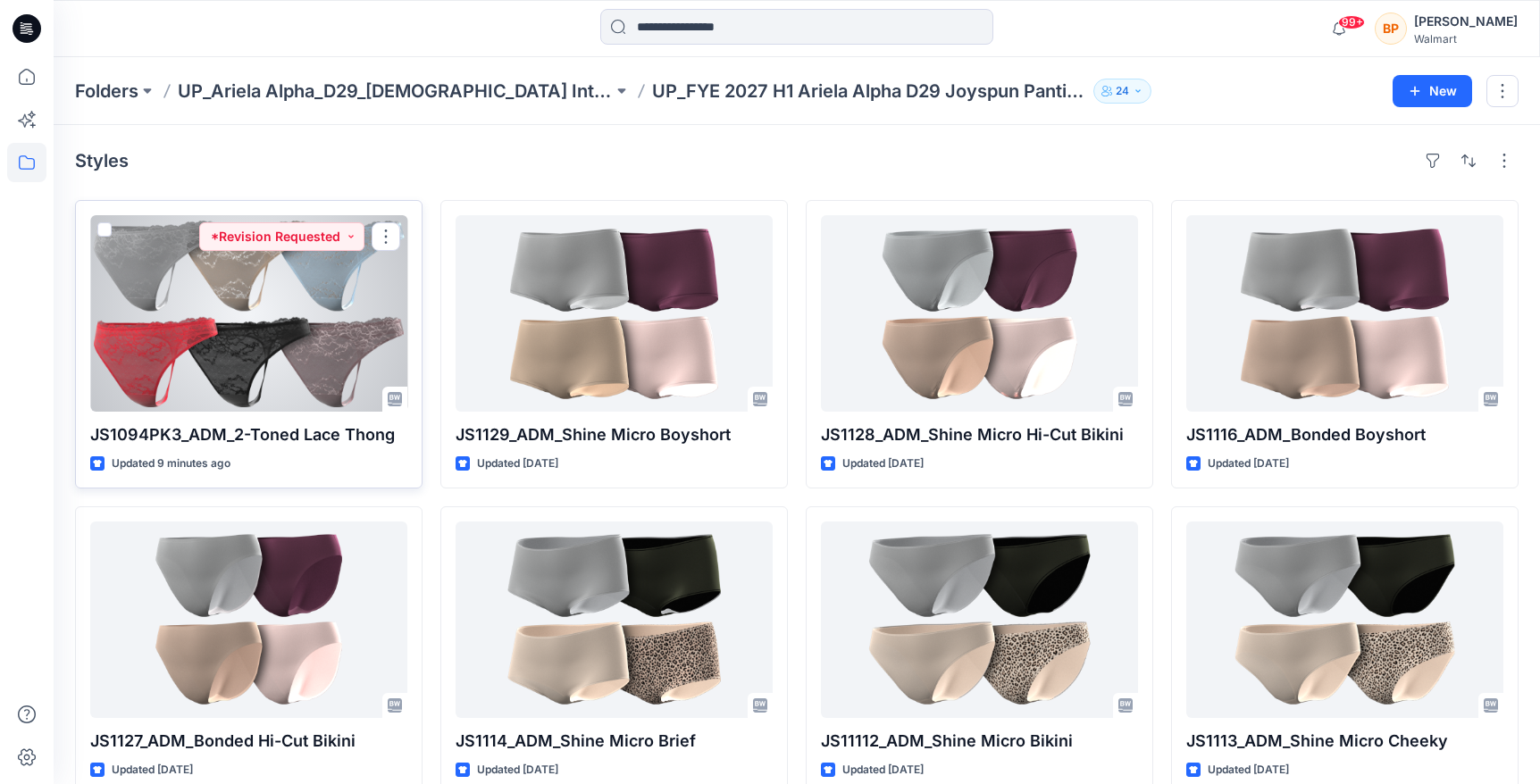
click at [348, 365] on div at bounding box center [248, 314] width 317 height 196
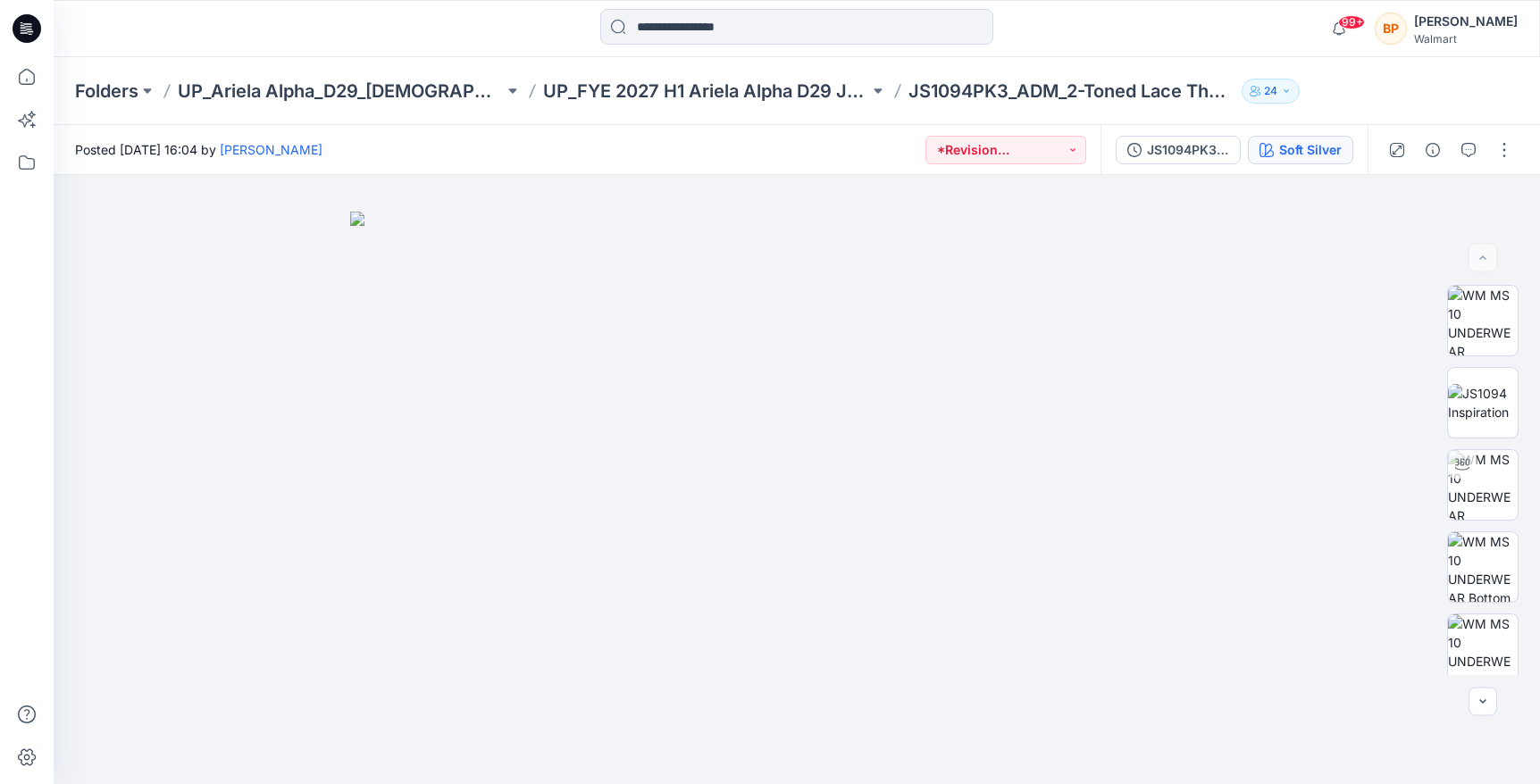
click at [1251, 157] on button "Soft Silver" at bounding box center [1299, 150] width 105 height 29
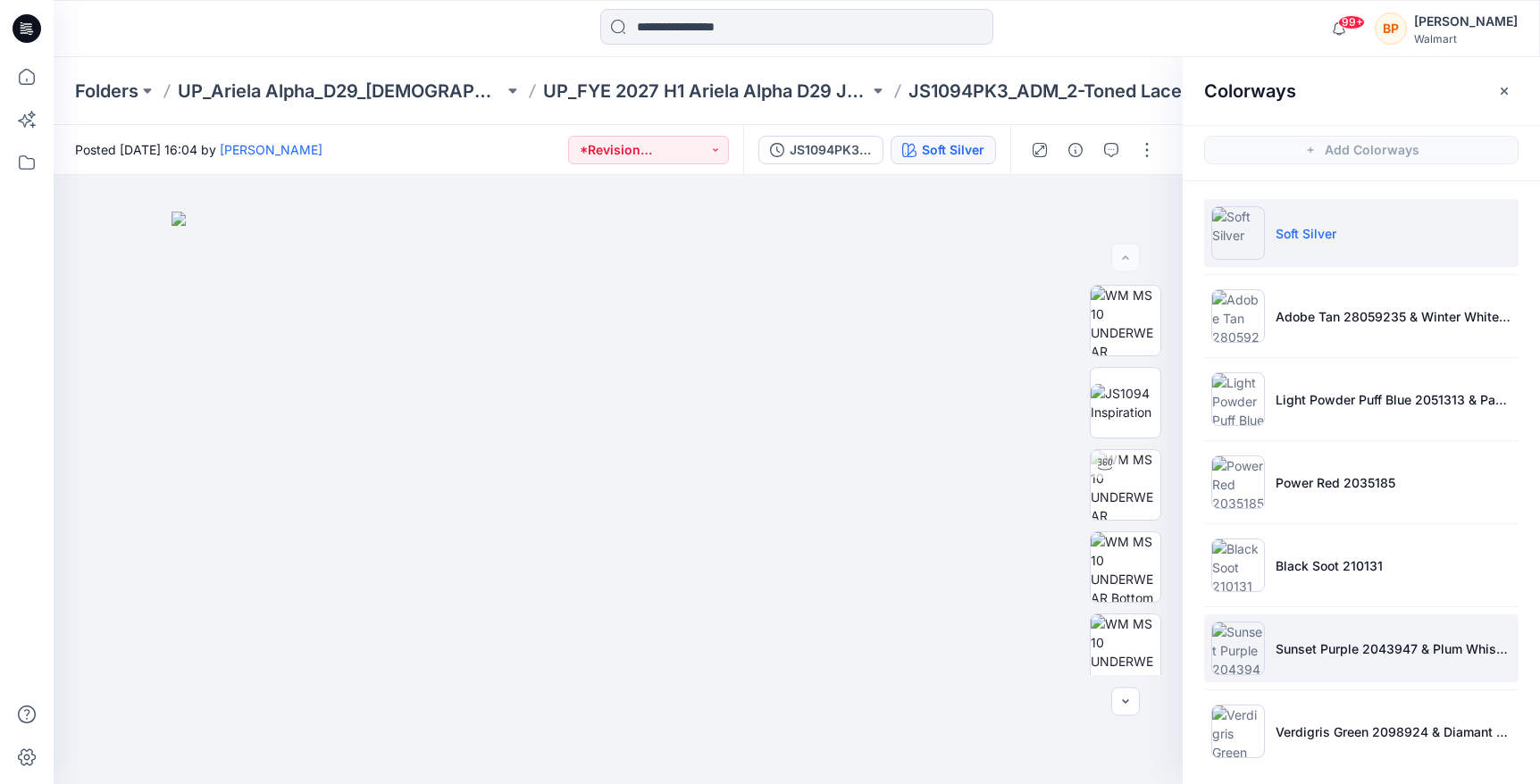
scroll to position [8, 0]
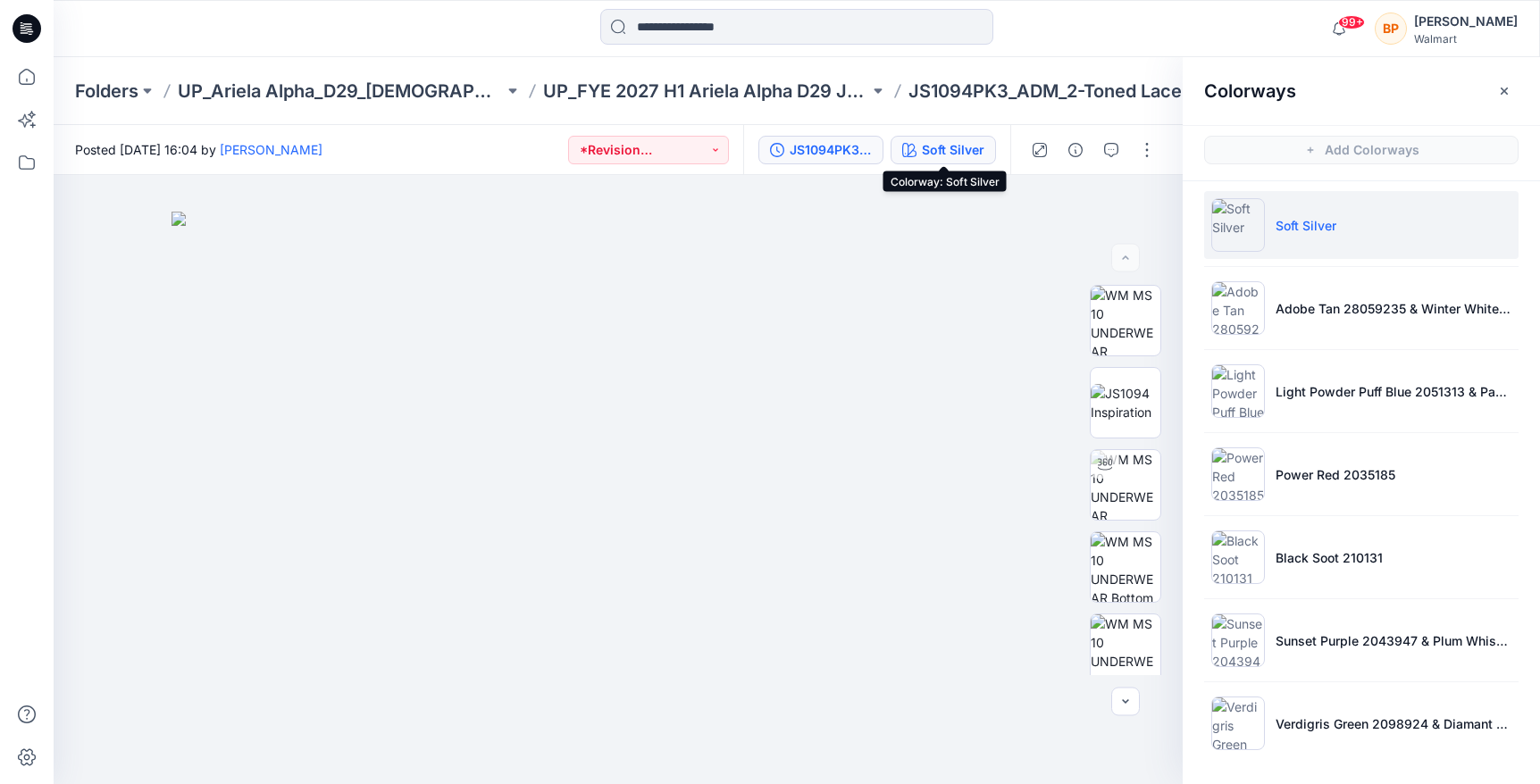
click at [847, 161] on button "JS1094PK3 2-Toned Lace Thong First Colorway" at bounding box center [821, 150] width 125 height 29
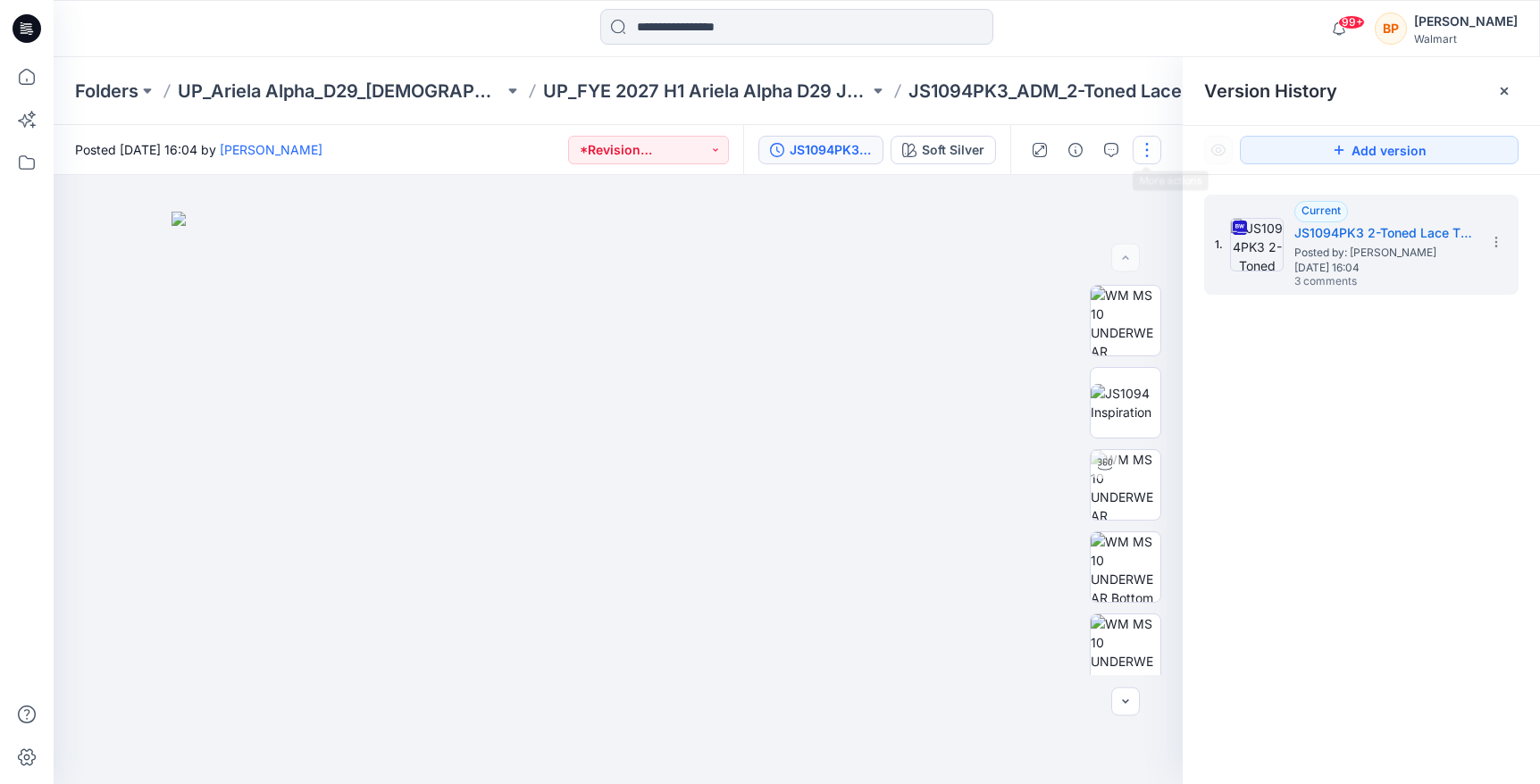
click at [1141, 155] on button "button" at bounding box center [1146, 150] width 29 height 29
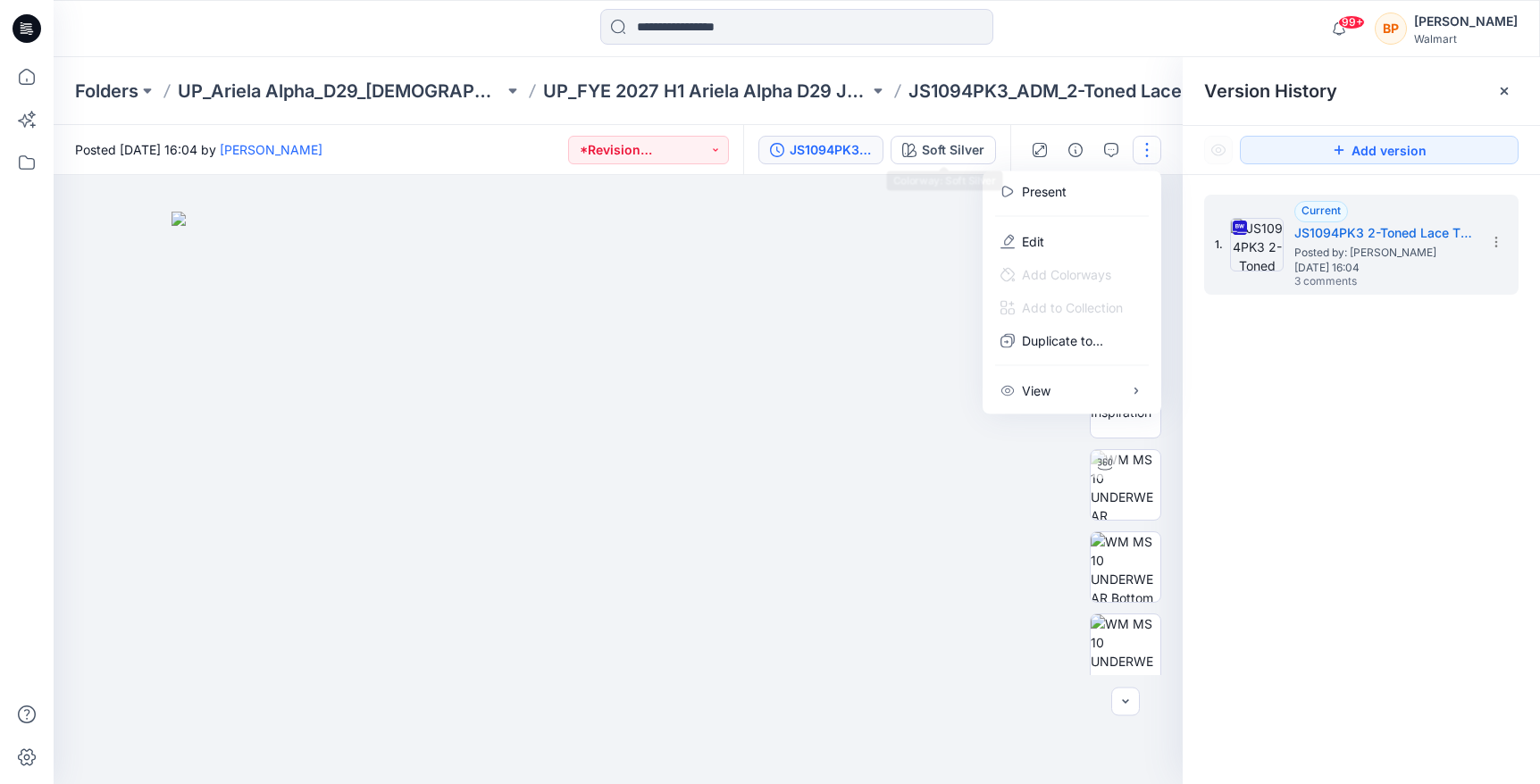
click at [927, 166] on div "JS1094PK3 2-Toned Lace Thong First Colorway Soft Silver" at bounding box center [876, 150] width 267 height 50
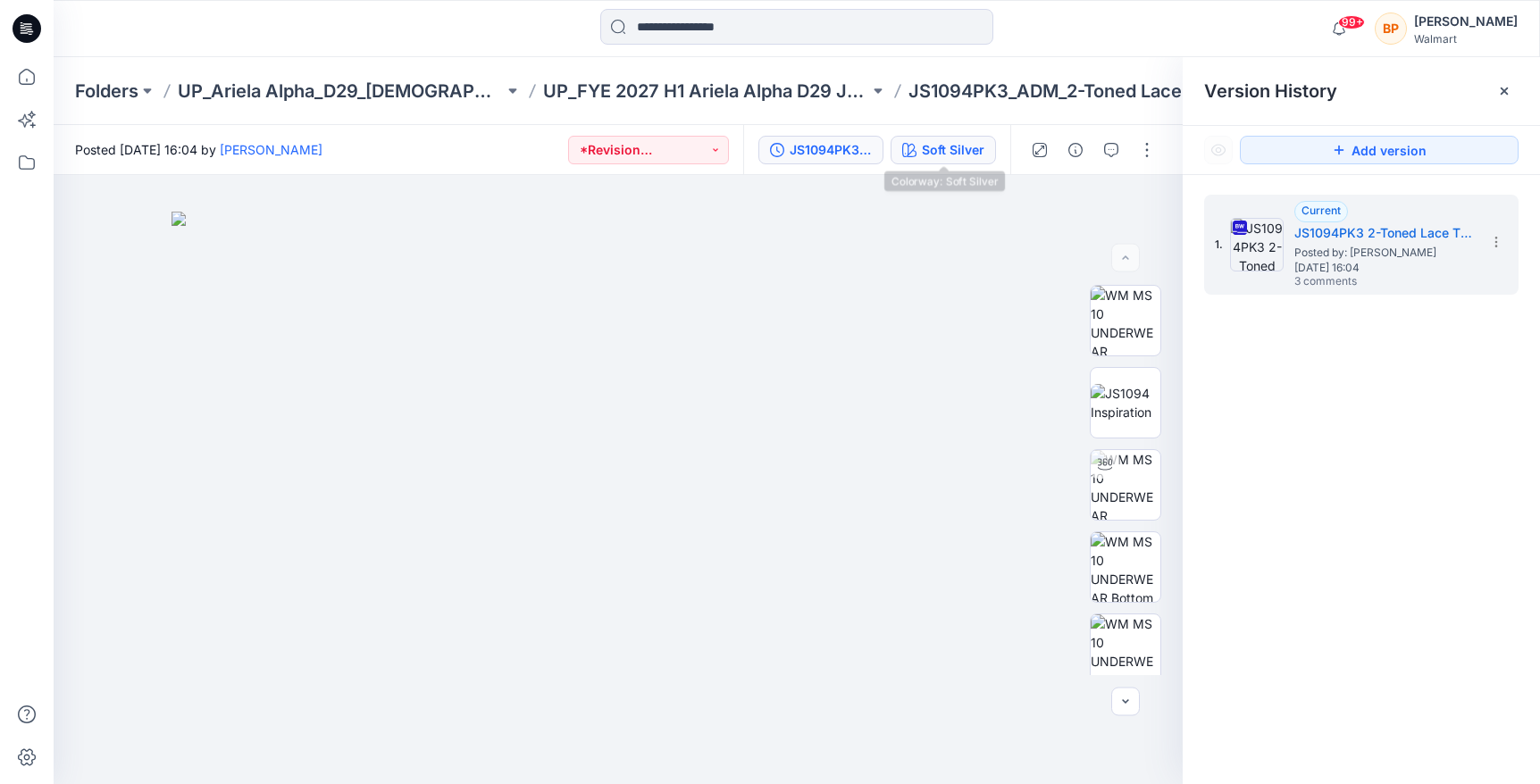
click at [927, 150] on div "Soft Silver" at bounding box center [952, 150] width 63 height 19
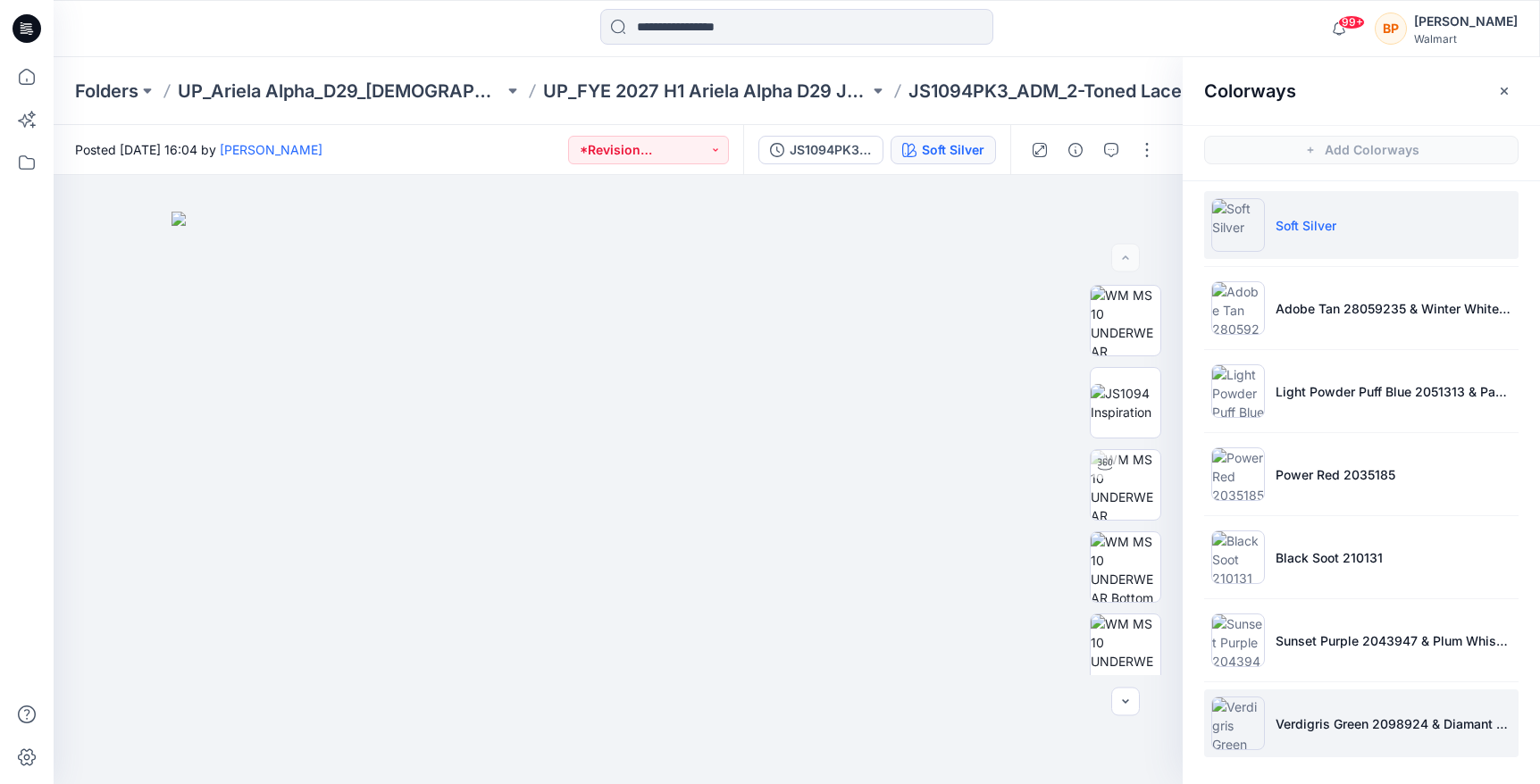
click at [1288, 702] on li "Verdigris Green 2098924 & Diamant 2068J" at bounding box center [1361, 722] width 315 height 68
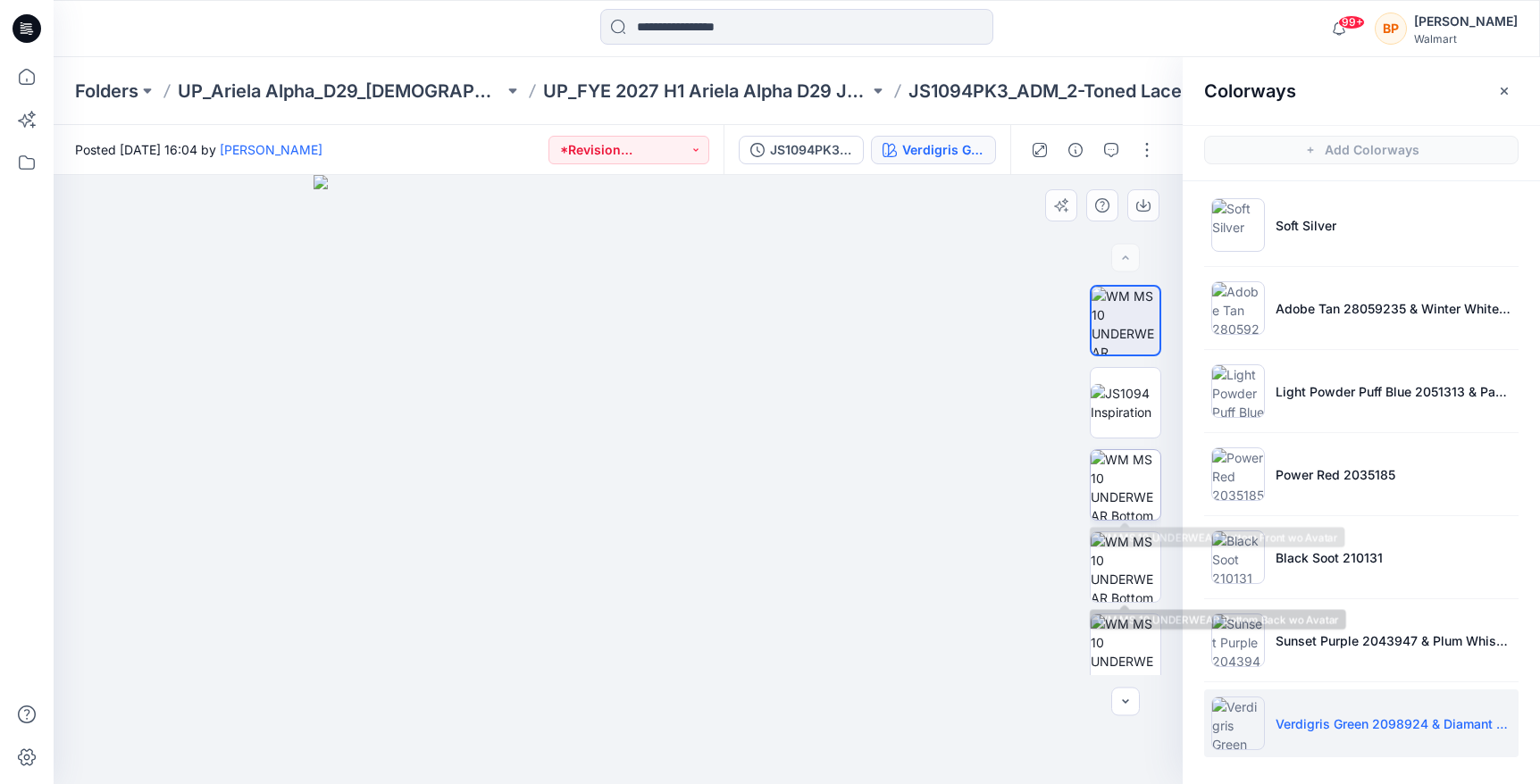
scroll to position [256, 0]
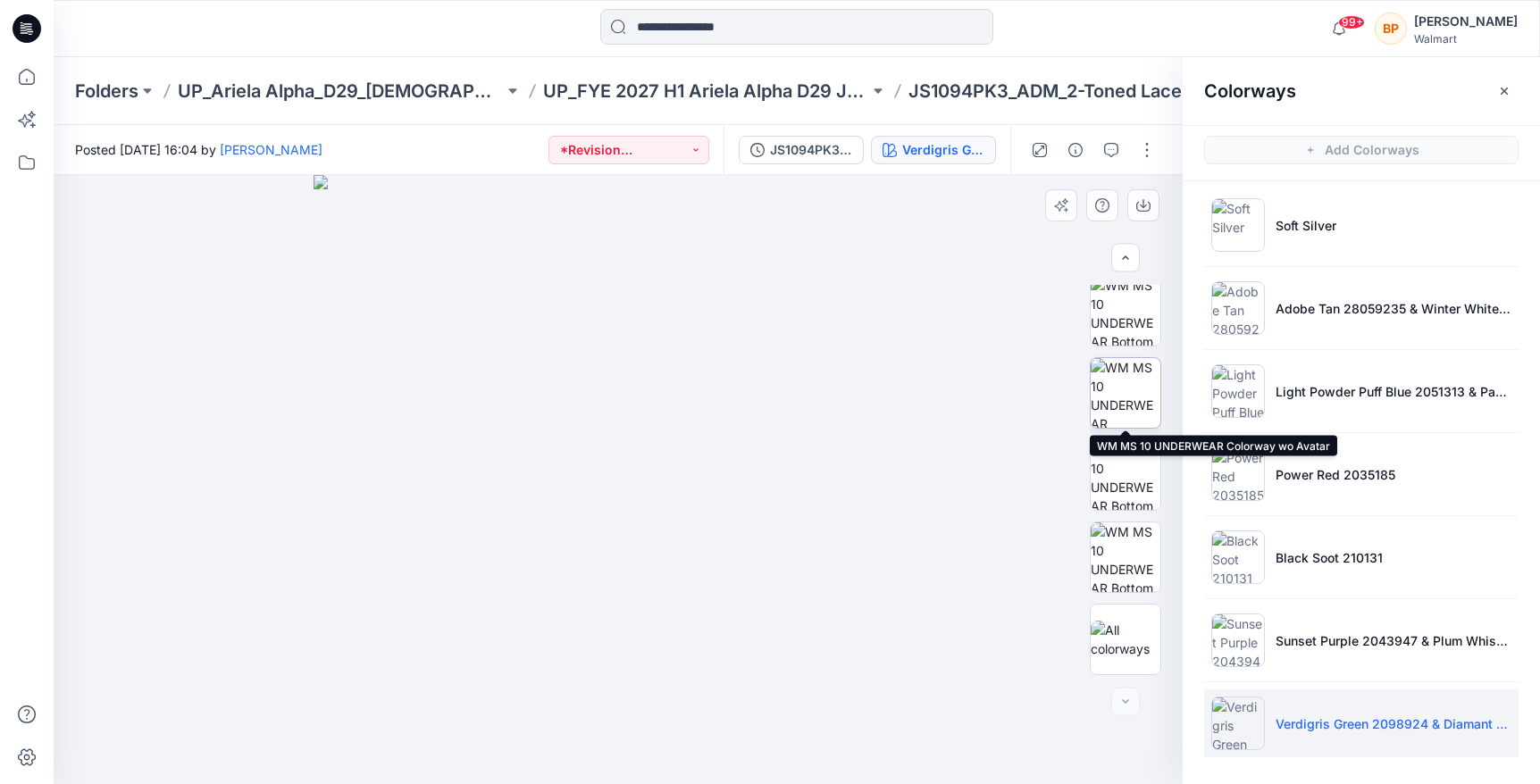
click at [1122, 420] on img at bounding box center [1125, 392] width 69 height 69
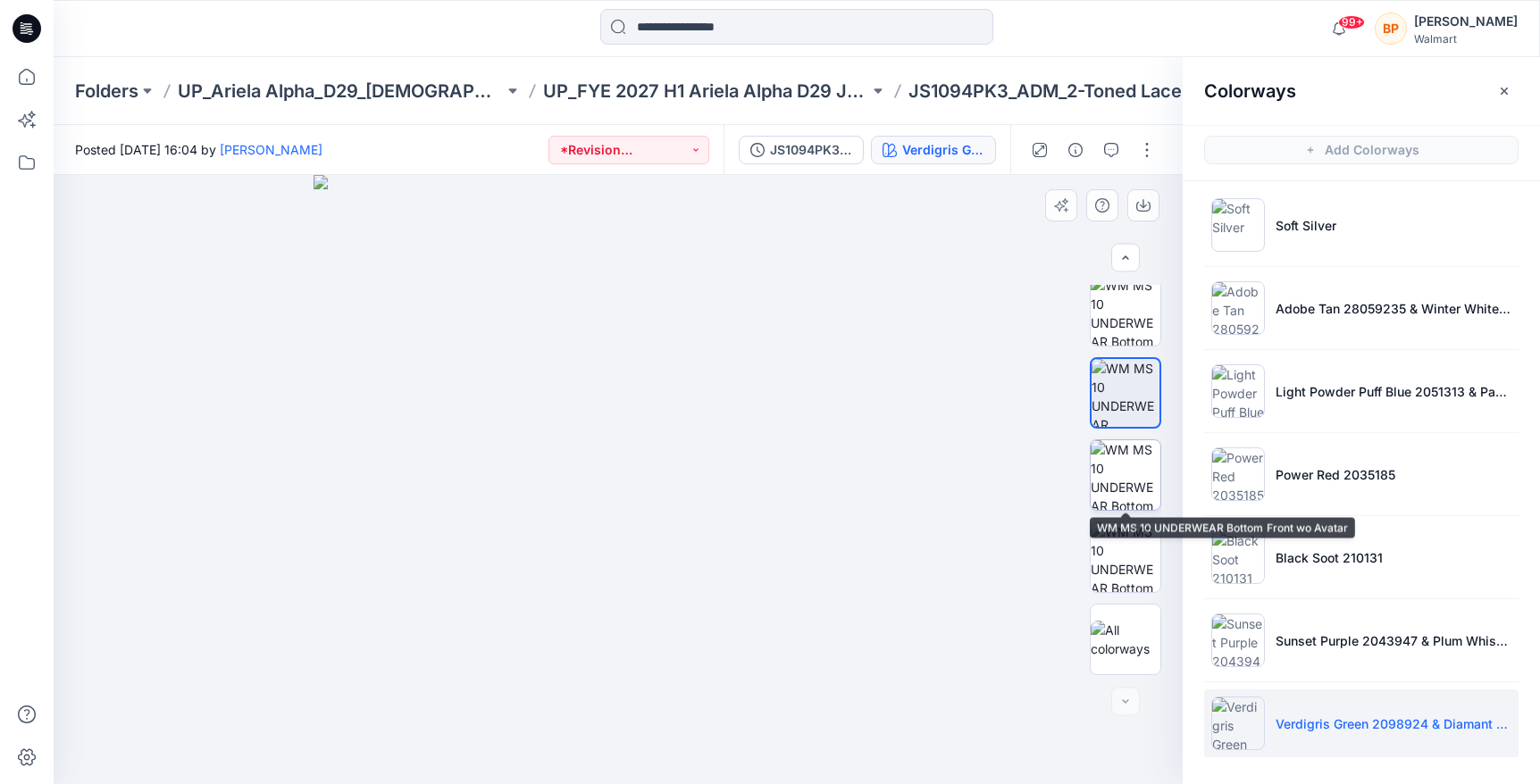
click at [1116, 490] on img at bounding box center [1125, 474] width 69 height 69
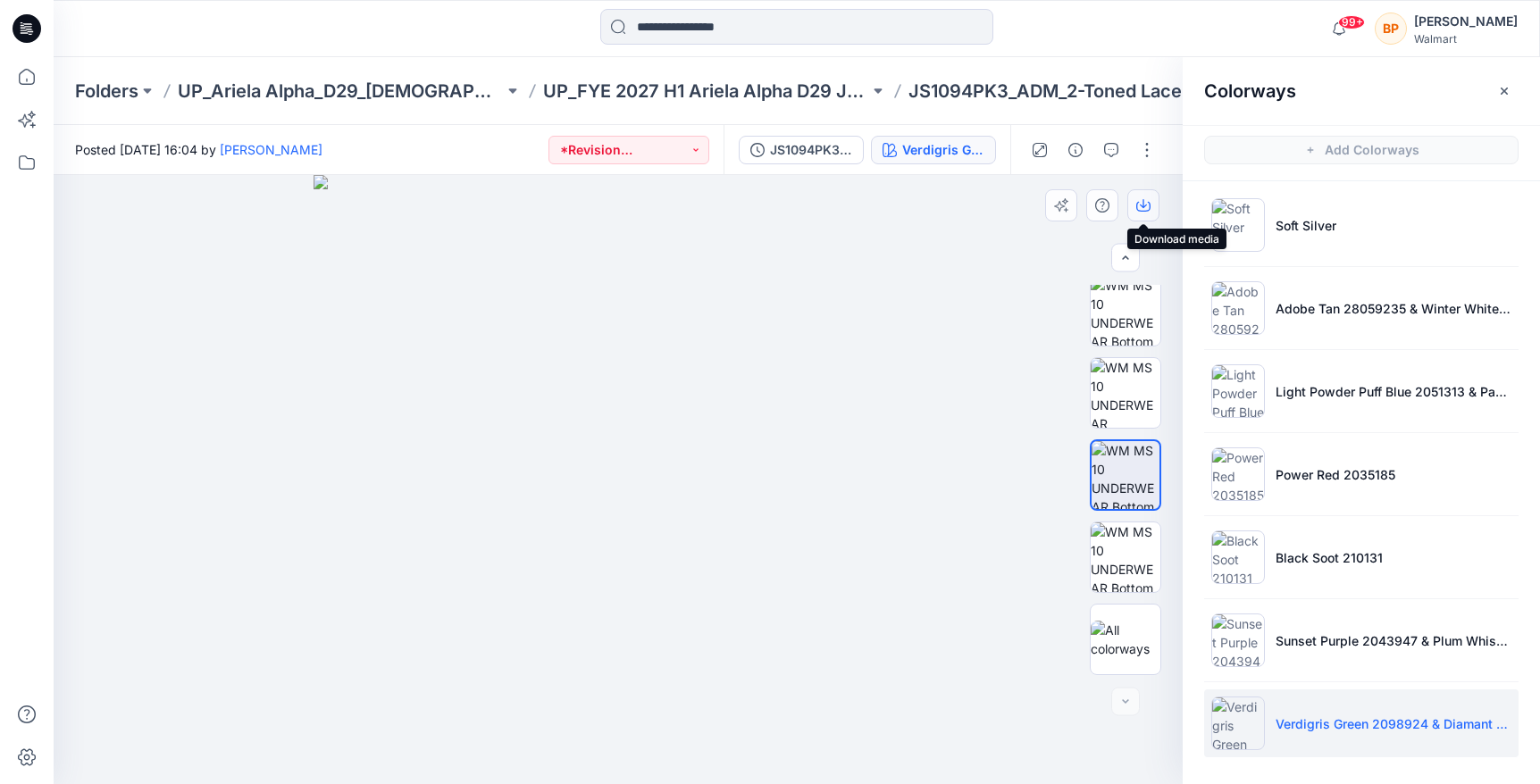
click at [1140, 209] on icon "button" at bounding box center [1142, 205] width 14 height 14
click at [646, 103] on div "Folders UP_Ariela Alpha_D29_Ladies Intimates - Joyspun UP_FYE 2027 H1 Ariela Al…" at bounding box center [797, 90] width 1486 height 68
click at [632, 94] on p "UP_FYE 2027 H1 Ariela Alpha D29 Joyspun Panties" at bounding box center [706, 91] width 326 height 25
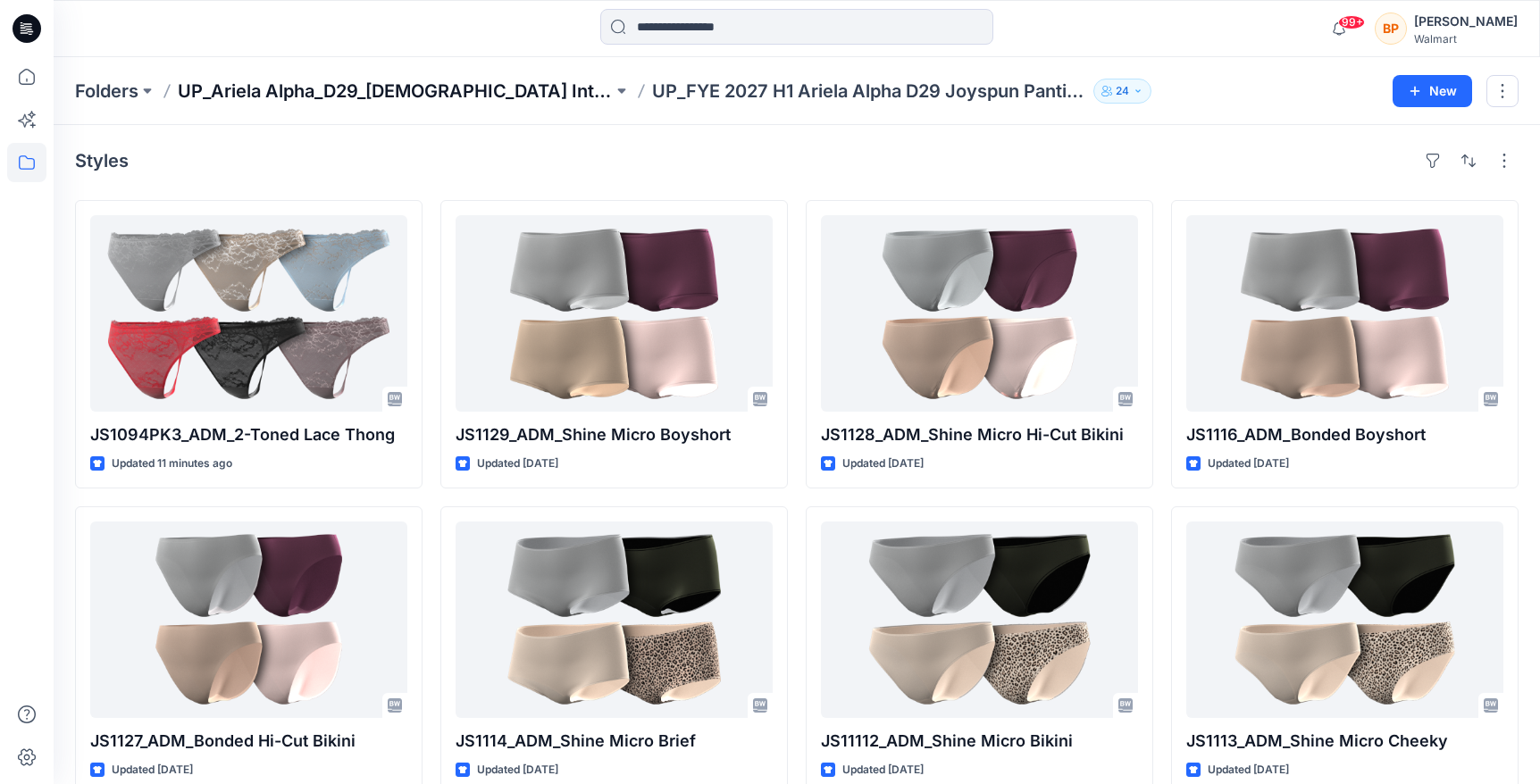
click at [474, 84] on p "UP_Ariela Alpha_D29_[DEMOGRAPHIC_DATA] Intimates - Joyspun" at bounding box center [396, 91] width 435 height 25
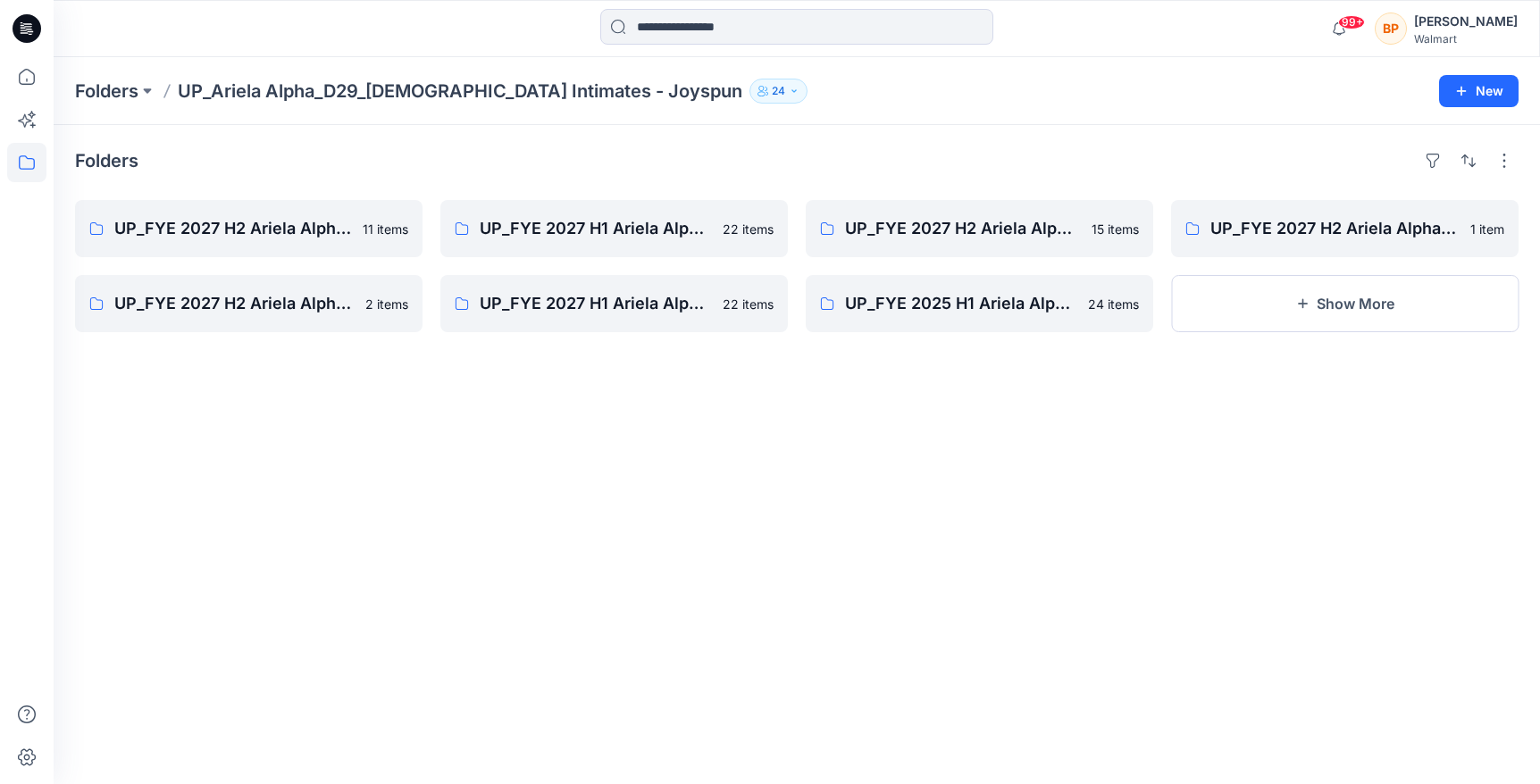
click at [401, 257] on div "UP_FYE 2027 H2 Ariela Alpha D29 Joyspun Panties 11 items UP_FYE 2027 H2 Ariela …" at bounding box center [248, 266] width 347 height 132
click at [401, 251] on link "UP_FYE 2027 H2 Ariela Alpha D29 Joyspun Panties" at bounding box center [248, 228] width 347 height 57
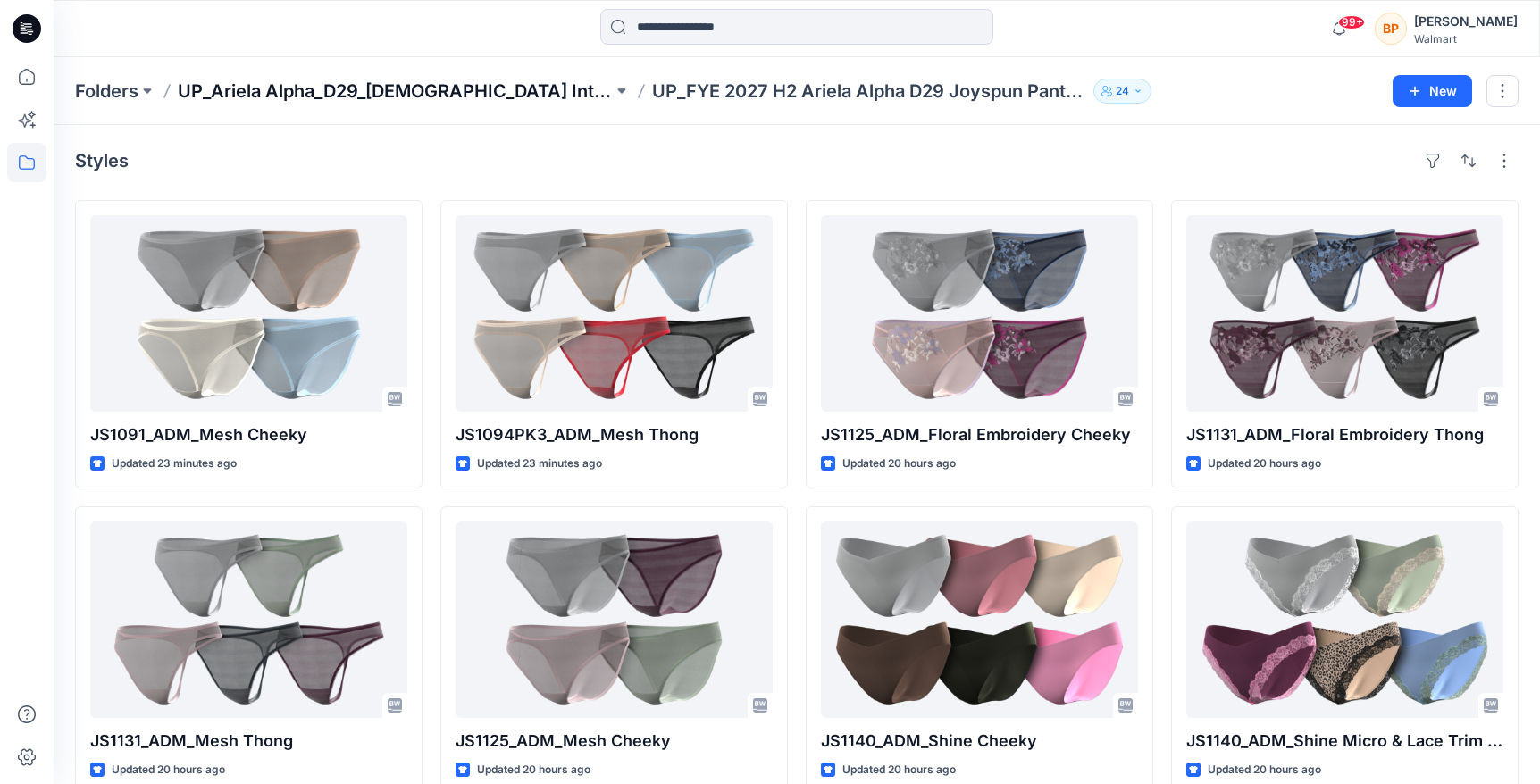
click at [547, 95] on p "UP_Ariela Alpha_D29_[DEMOGRAPHIC_DATA] Intimates - Joyspun" at bounding box center [396, 91] width 435 height 25
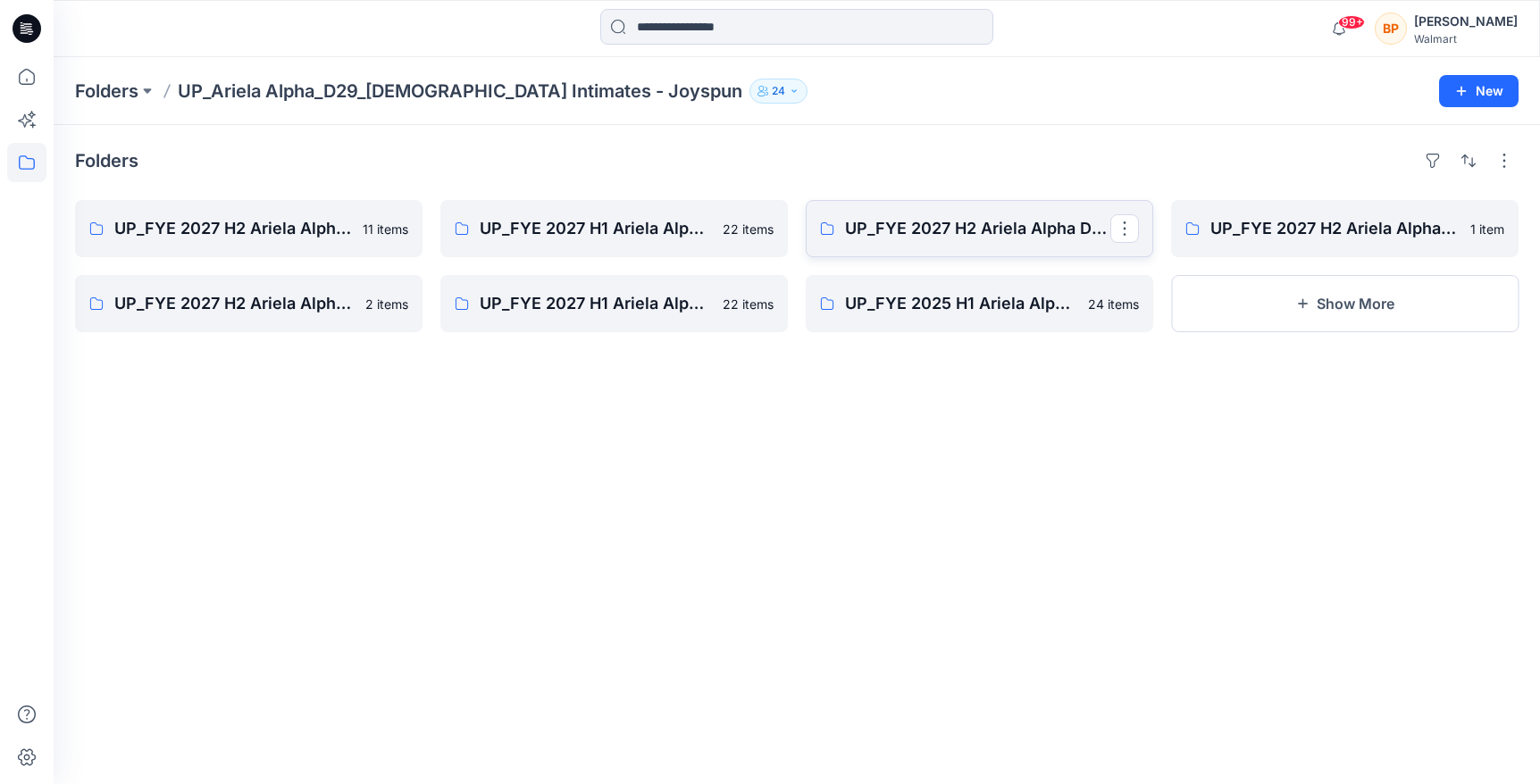
click at [1040, 243] on link "UP_FYE 2027 H2 Ariela Alpha D29 Joyspun Bras" at bounding box center [979, 228] width 347 height 57
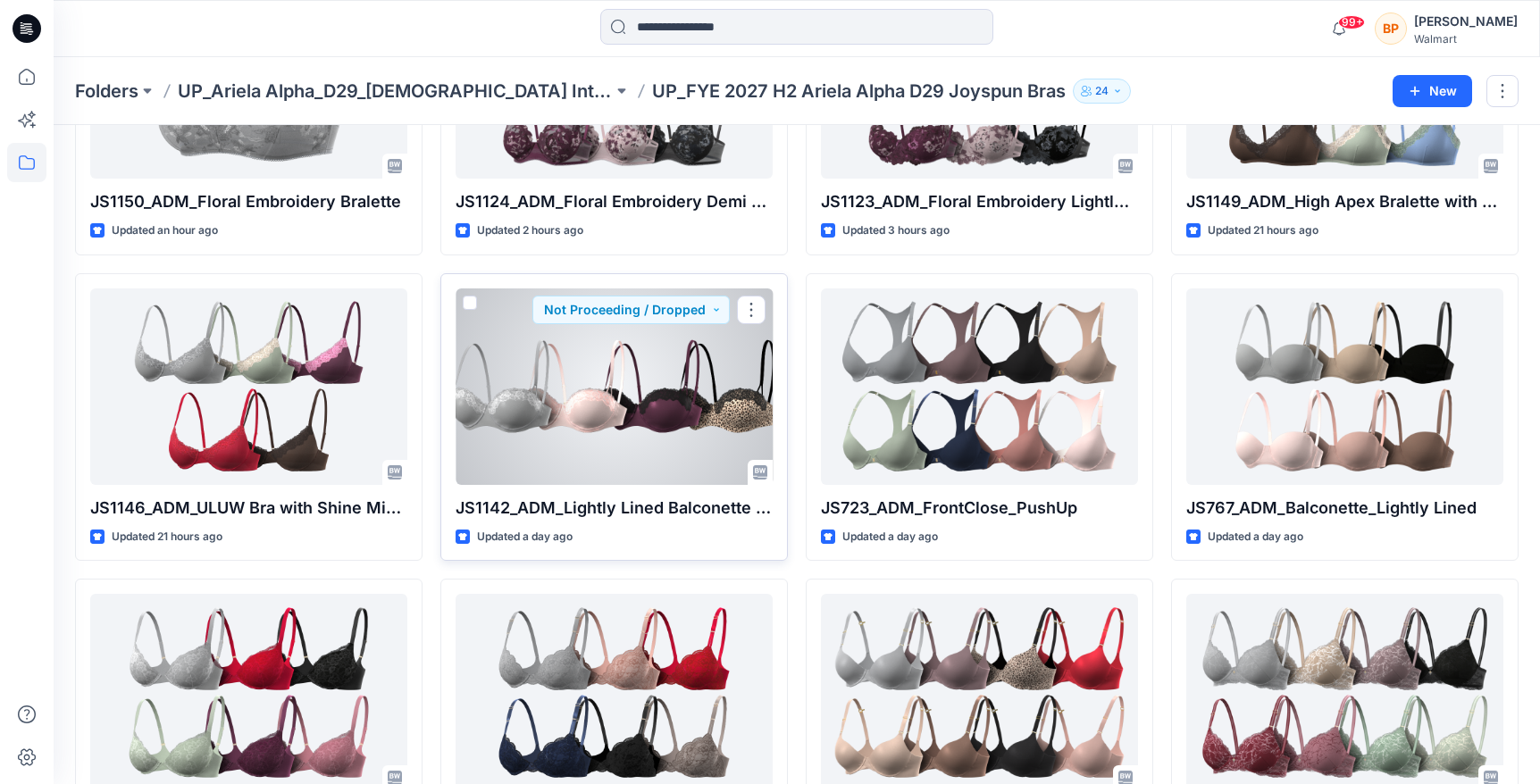
scroll to position [278, 0]
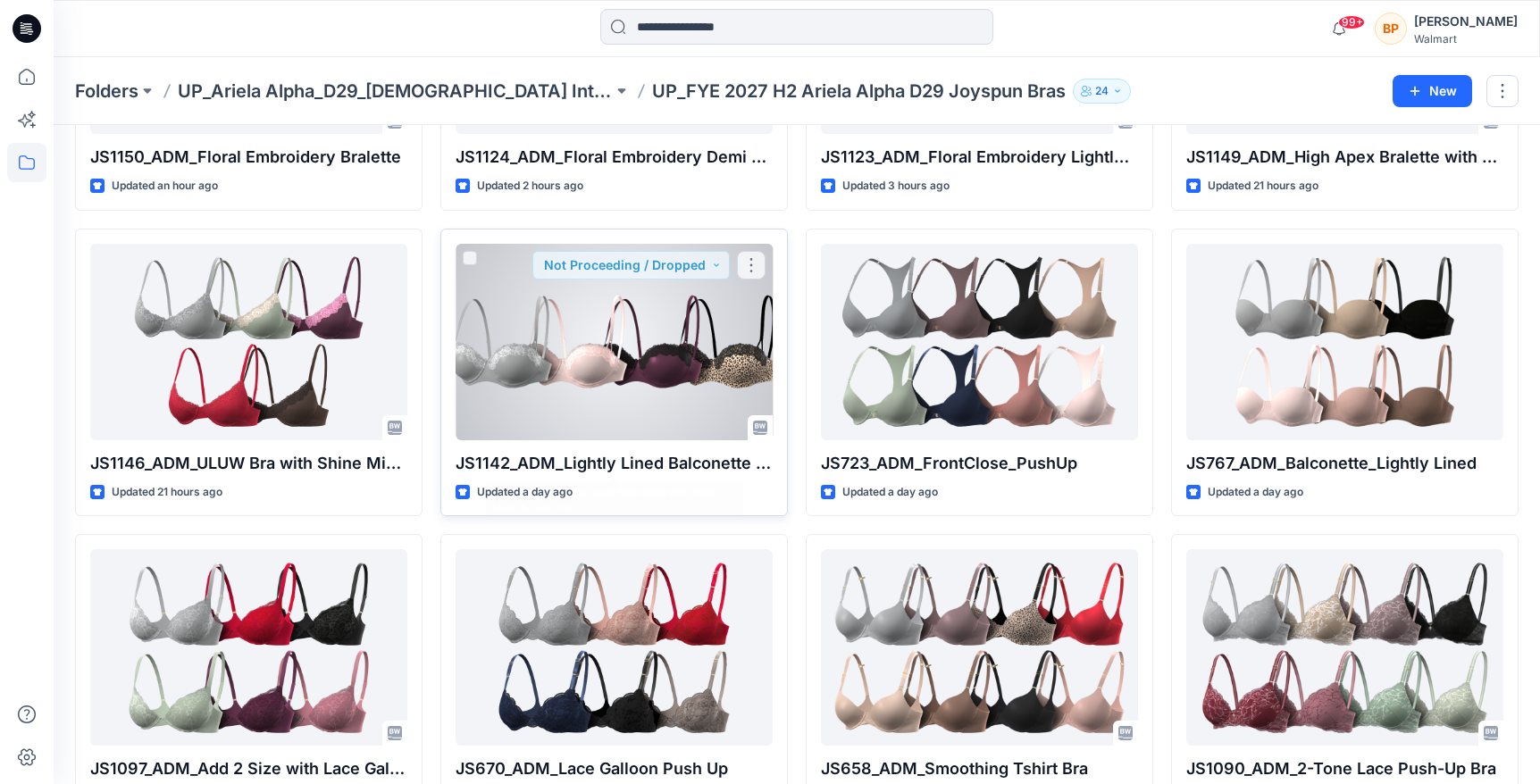
click at [695, 372] on div at bounding box center [613, 341] width 317 height 196
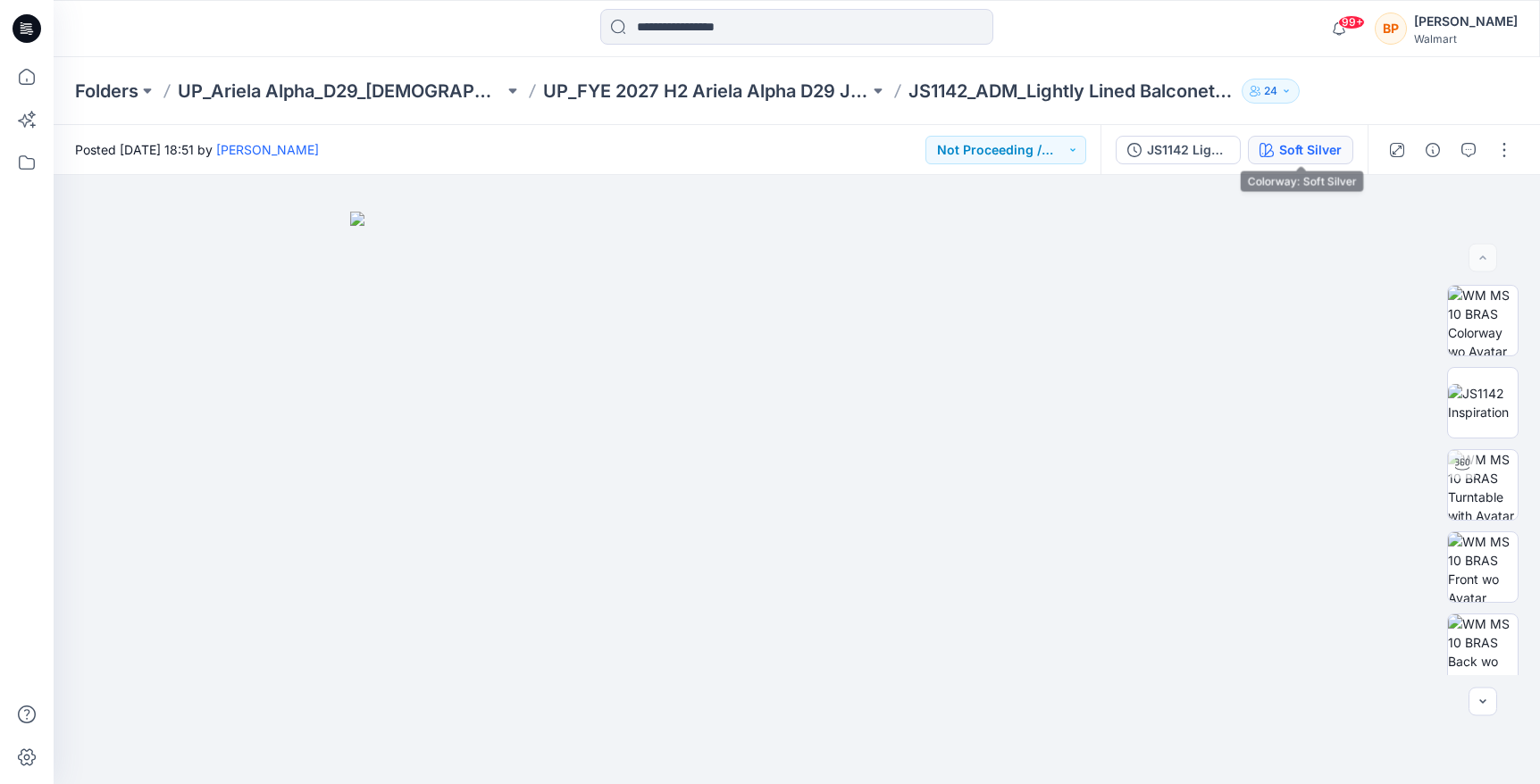
click at [1293, 161] on button "Soft Silver" at bounding box center [1299, 150] width 105 height 29
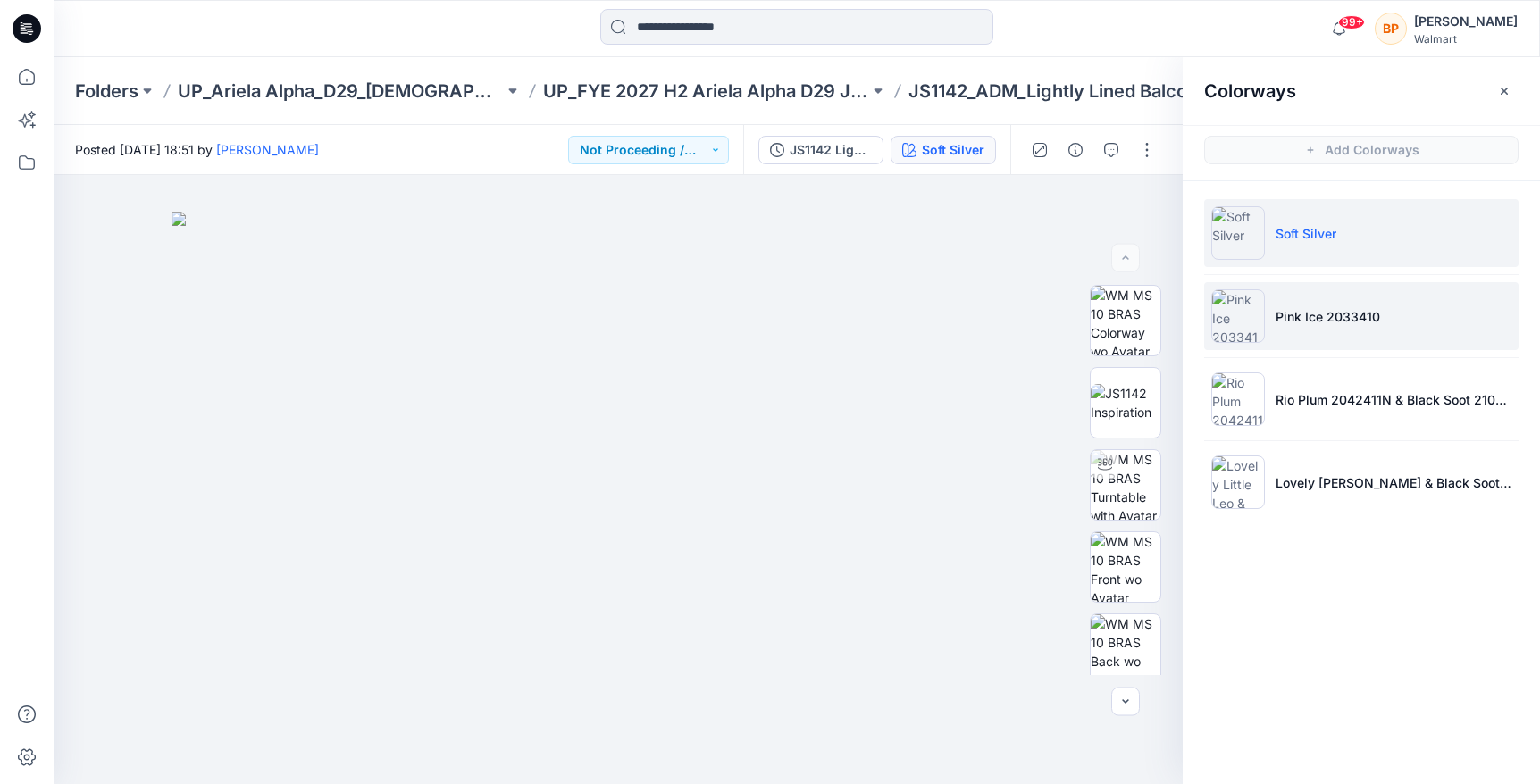
click at [1286, 291] on li "Pink Ice 2033410" at bounding box center [1361, 316] width 315 height 68
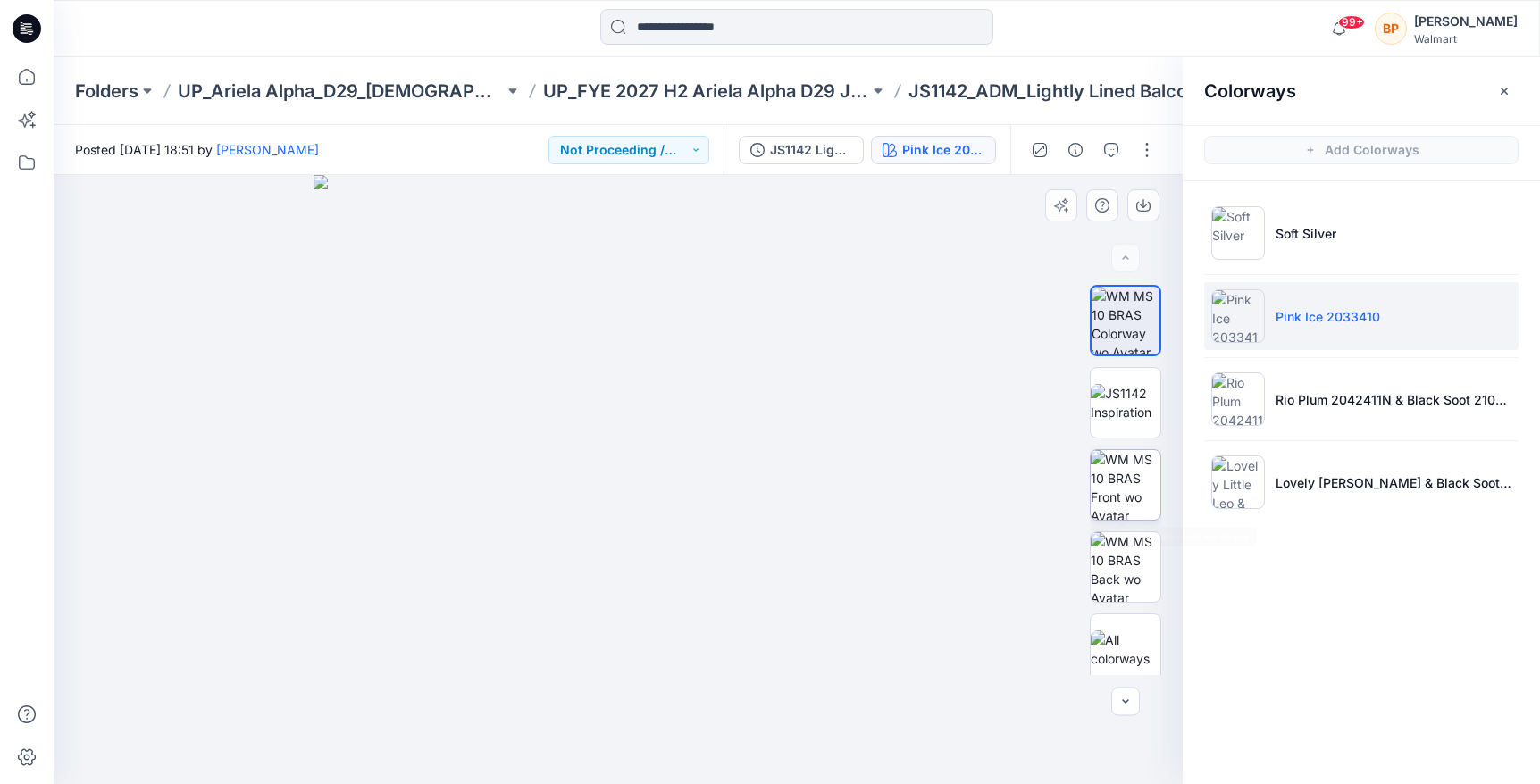
click at [1151, 495] on img at bounding box center [1125, 485] width 69 height 69
click at [1145, 202] on icon "button" at bounding box center [1142, 205] width 14 height 14
click at [839, 202] on img at bounding box center [618, 479] width 609 height 609
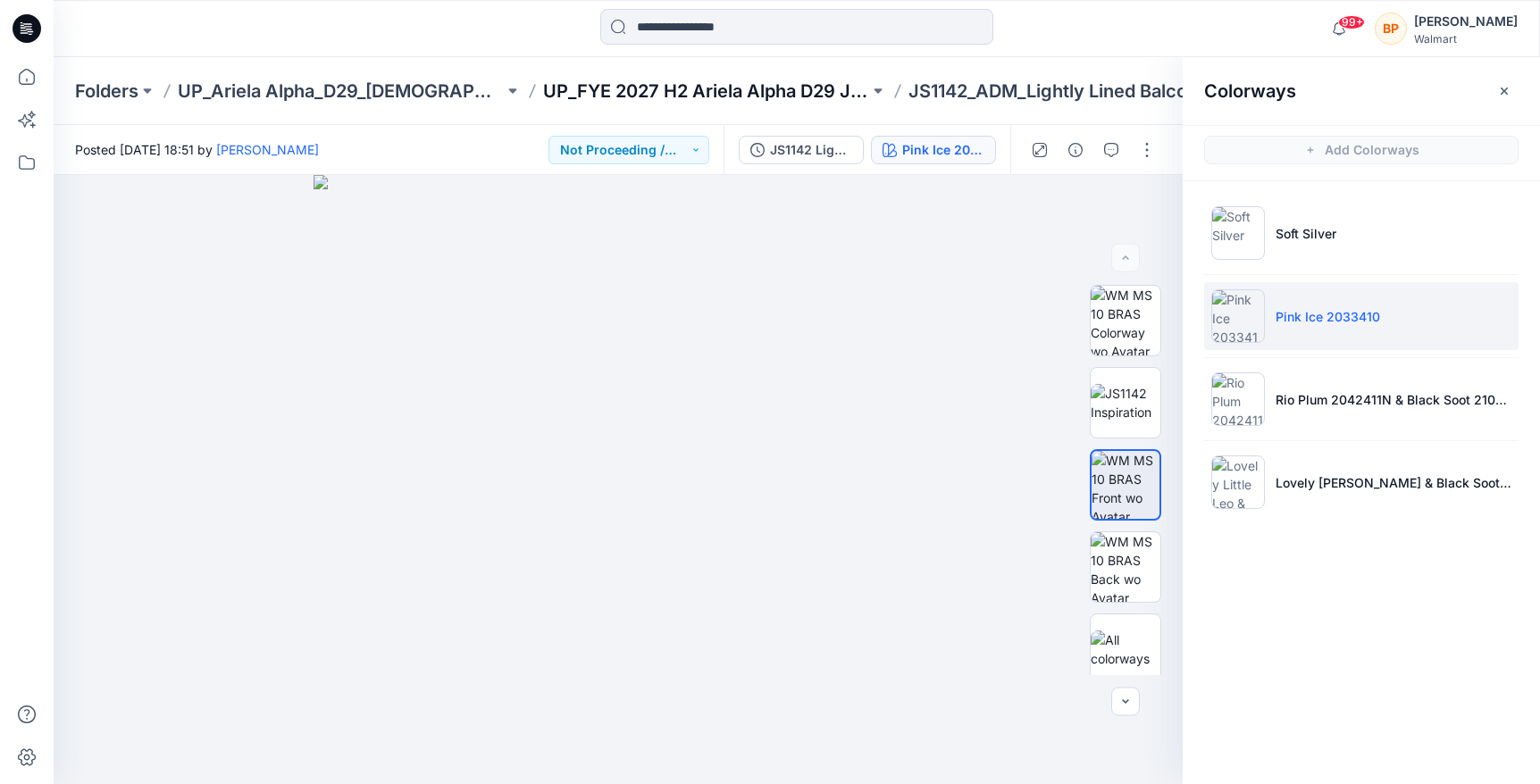
click at [696, 79] on p "UP_FYE 2027 H2 Ariela Alpha D29 Joyspun Bras" at bounding box center [706, 91] width 326 height 25
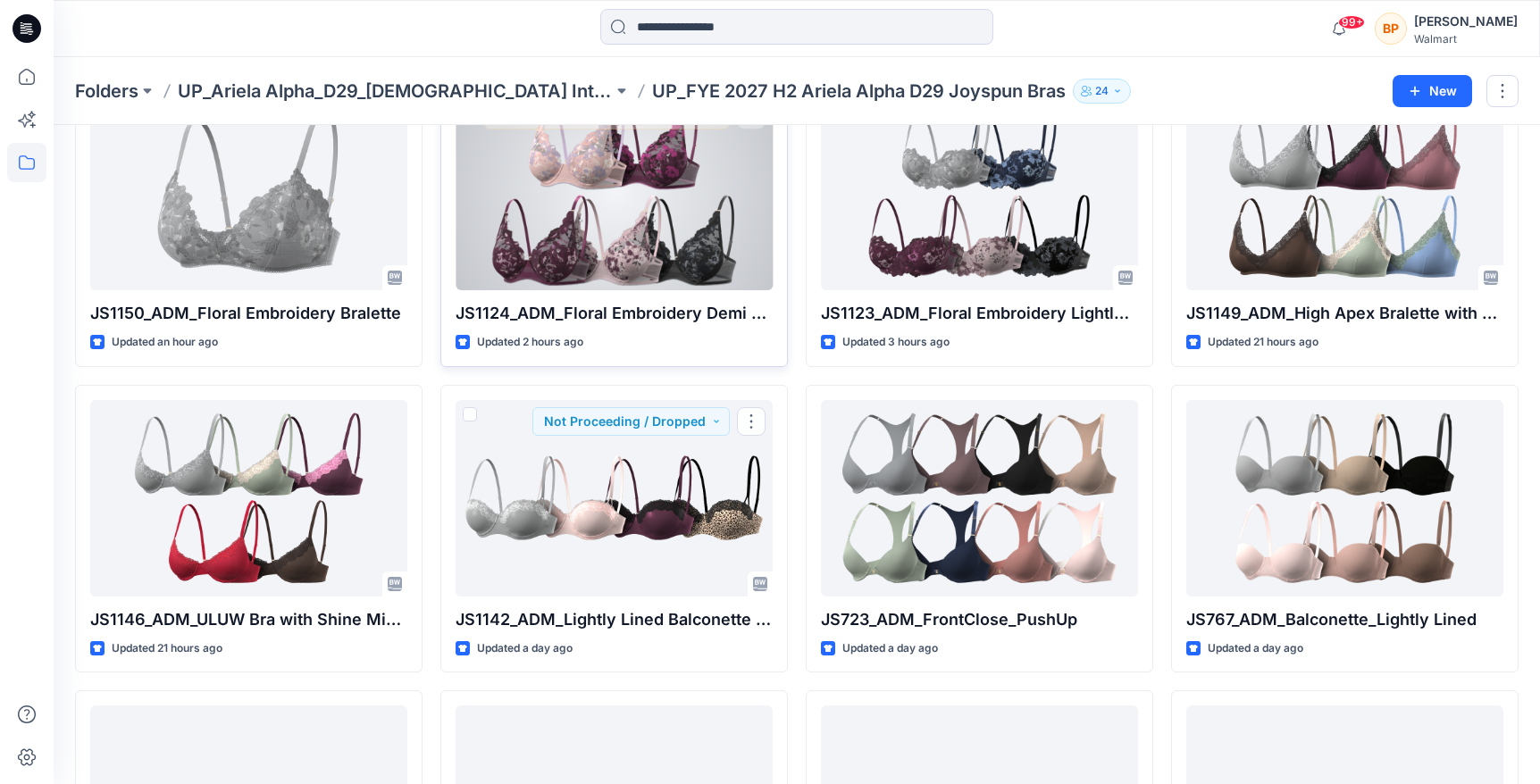
scroll to position [37, 0]
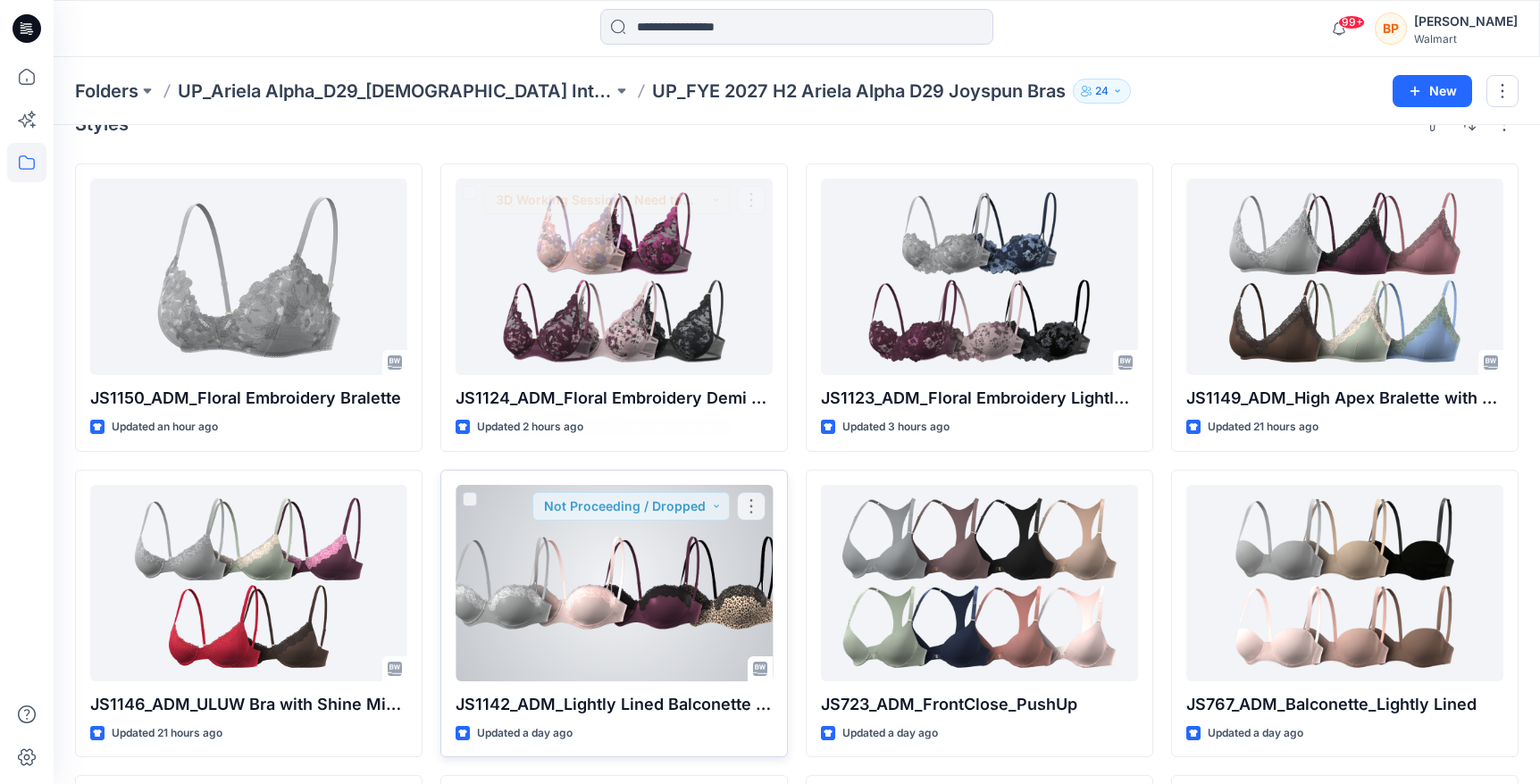
click at [700, 536] on div at bounding box center [613, 583] width 317 height 196
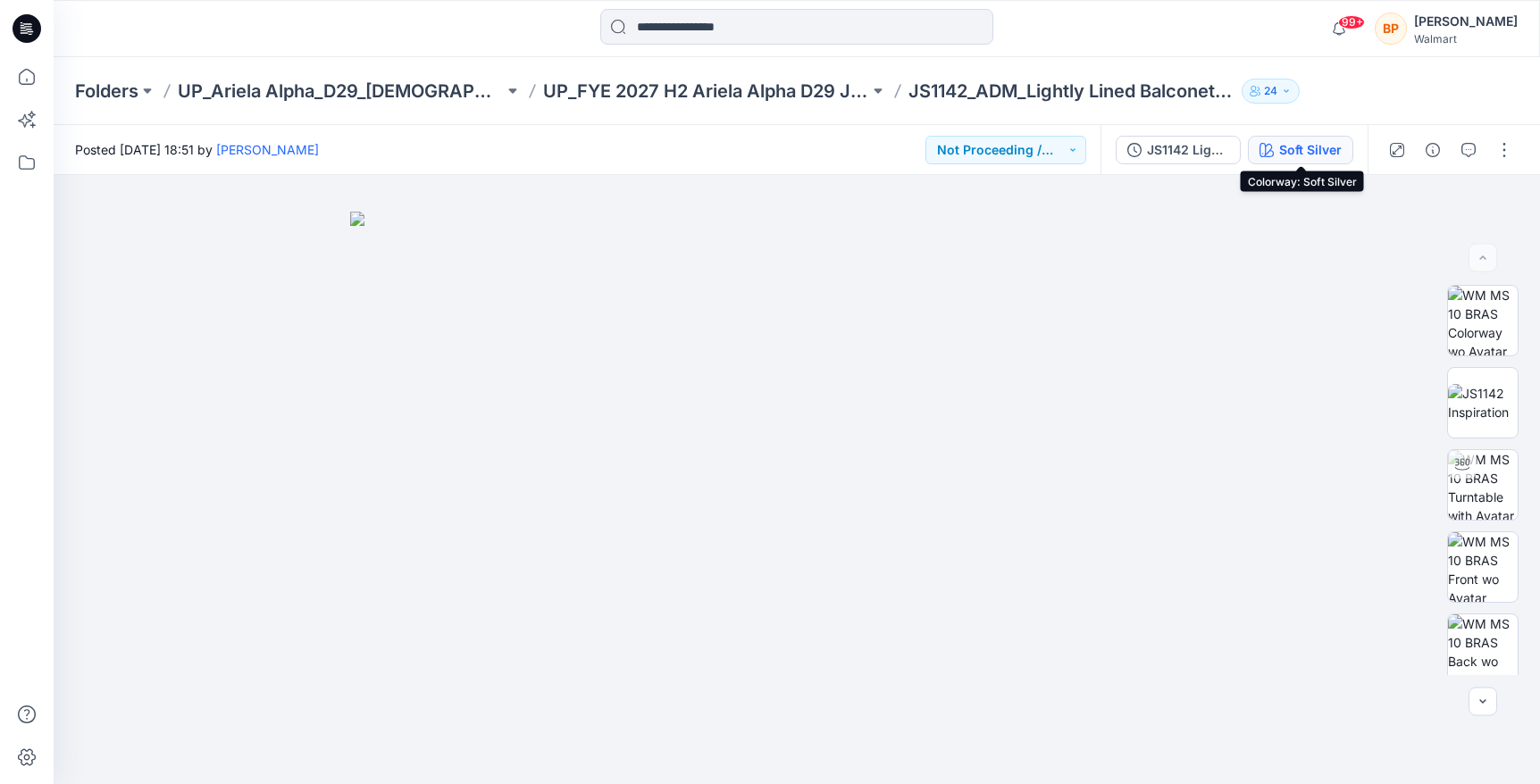
click at [1305, 155] on div "Soft Silver" at bounding box center [1310, 150] width 63 height 19
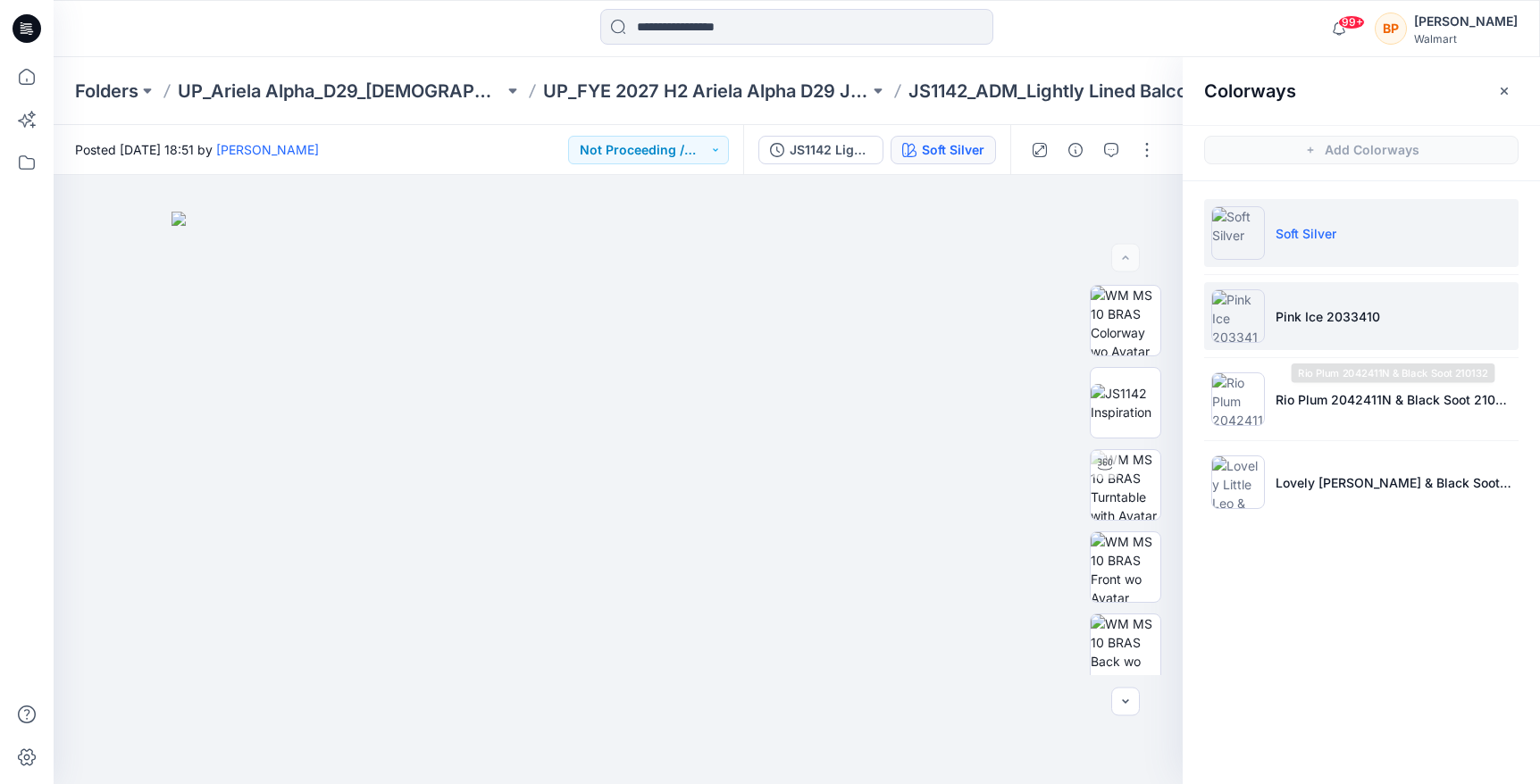
click at [1295, 343] on li "Pink Ice 2033410" at bounding box center [1361, 316] width 315 height 68
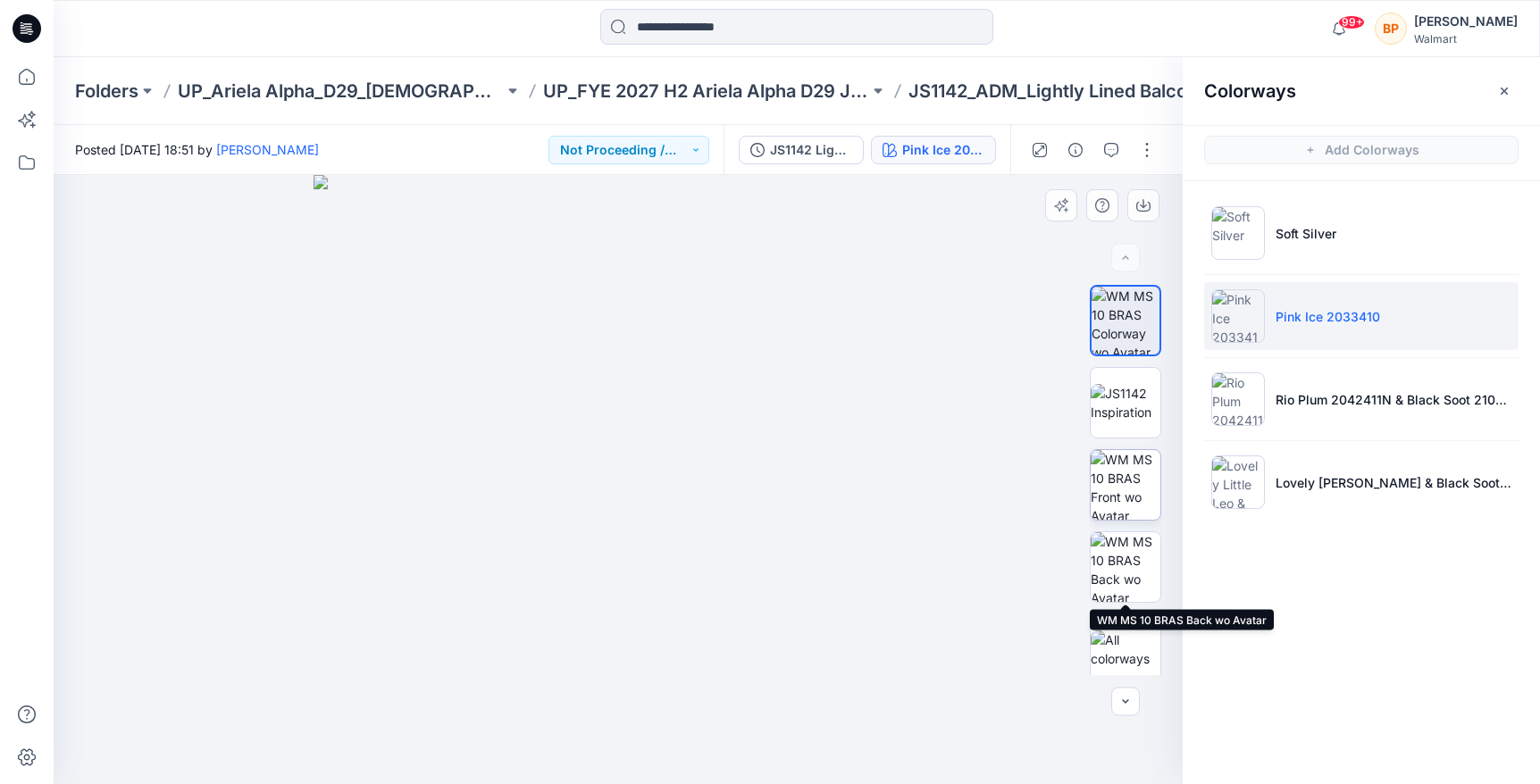
click at [1125, 478] on img at bounding box center [1125, 485] width 69 height 69
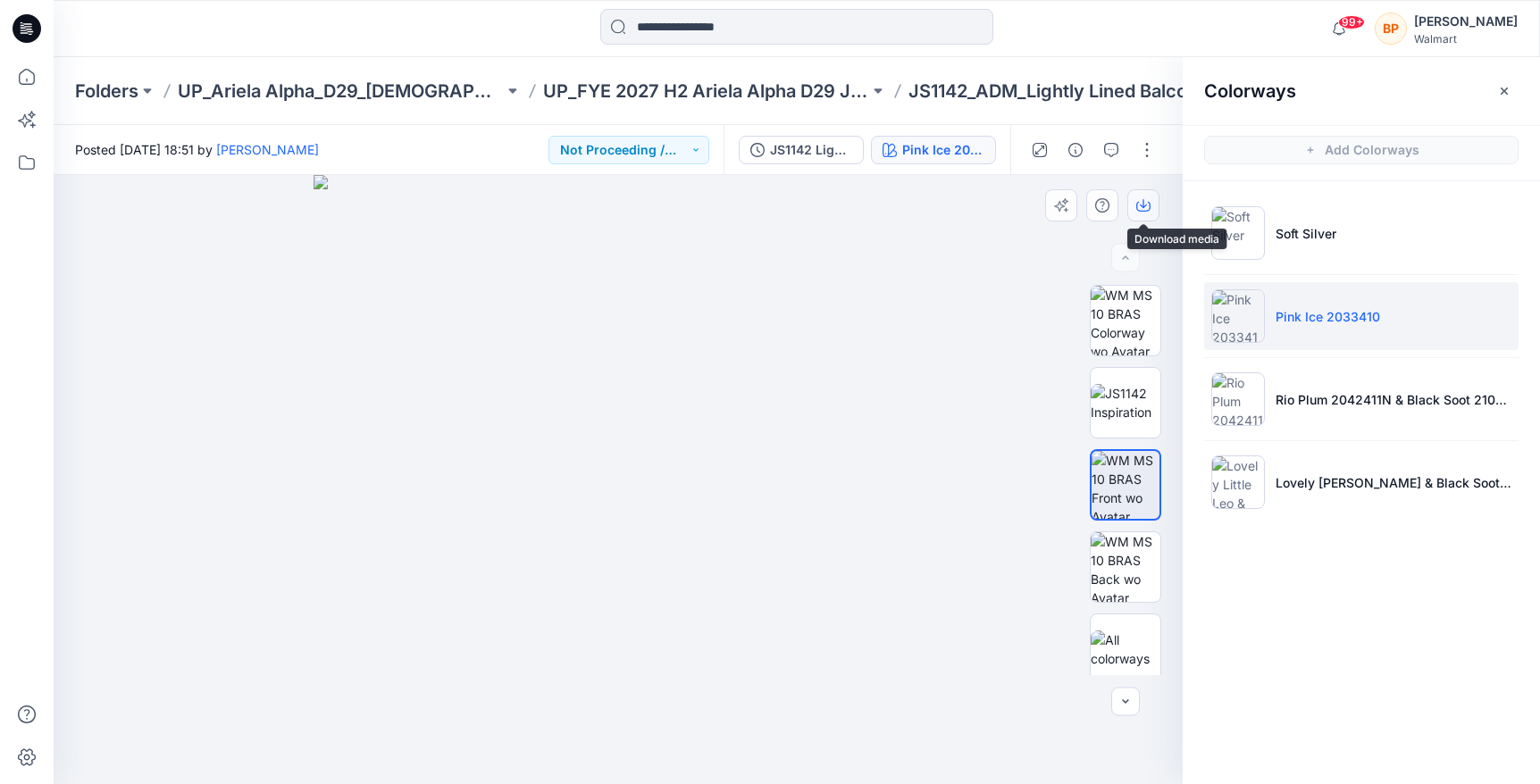
click at [1146, 203] on icon "button" at bounding box center [1142, 205] width 14 height 14
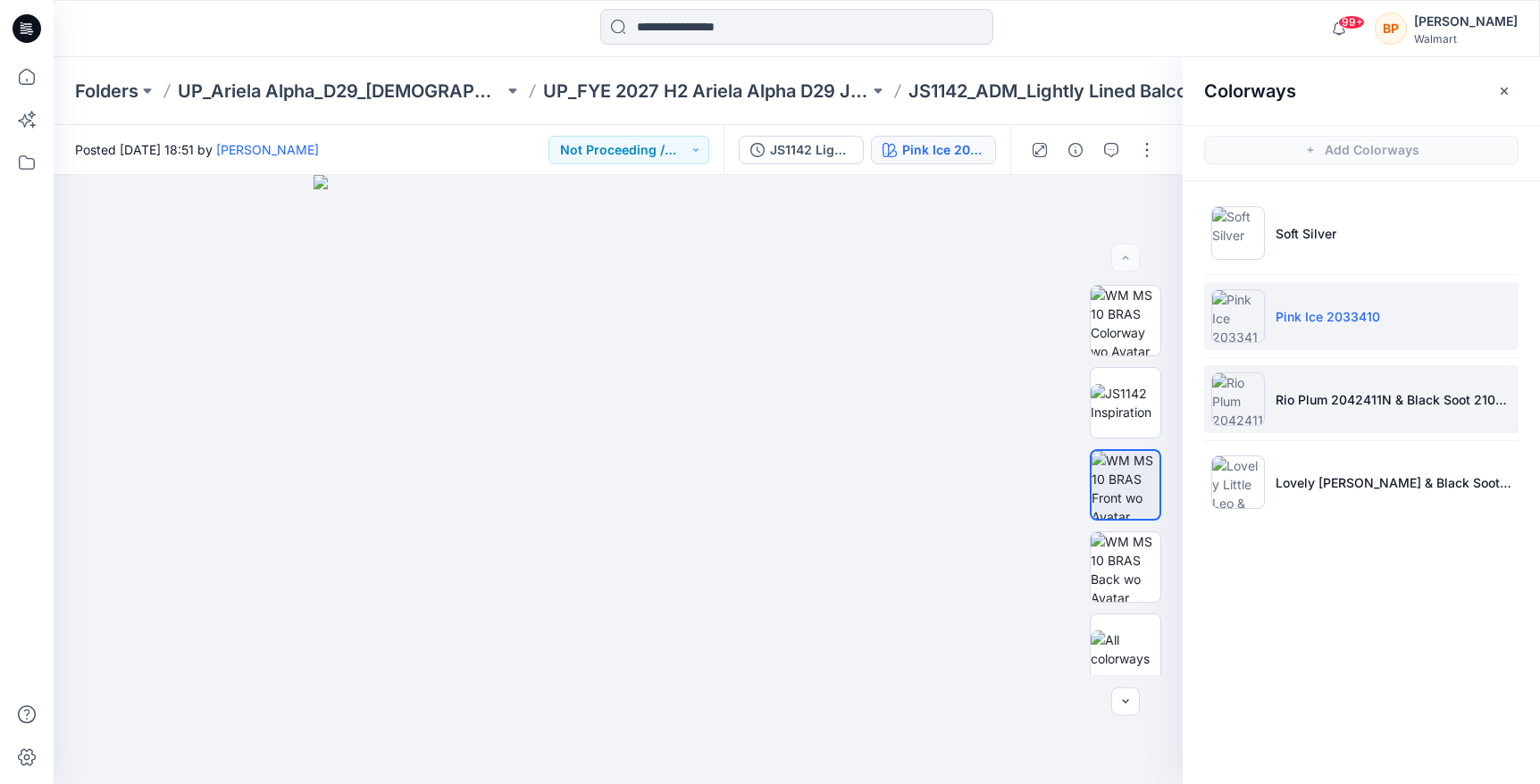
click at [1254, 395] on img at bounding box center [1238, 399] width 54 height 54
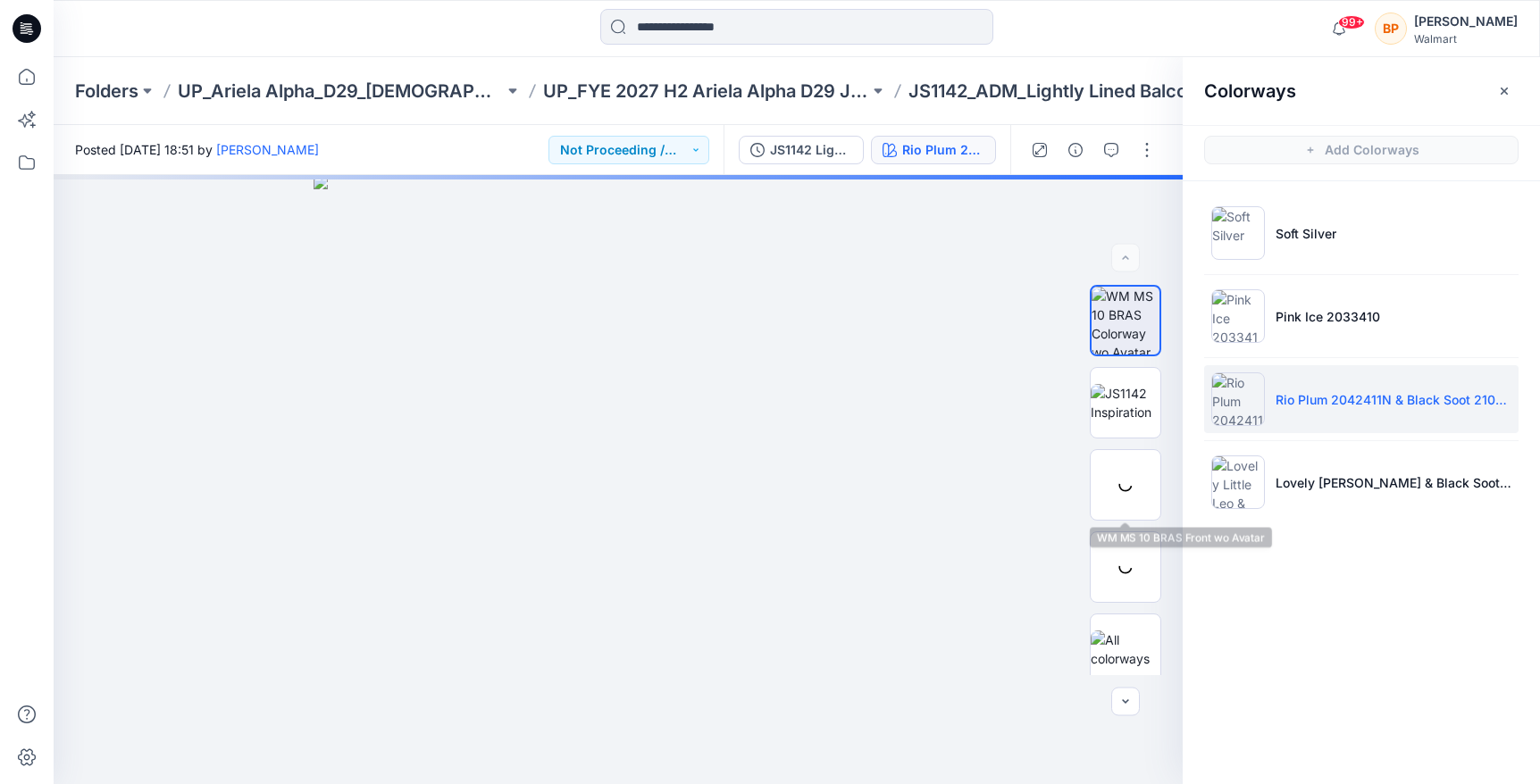
click at [1136, 475] on div at bounding box center [1125, 485] width 71 height 71
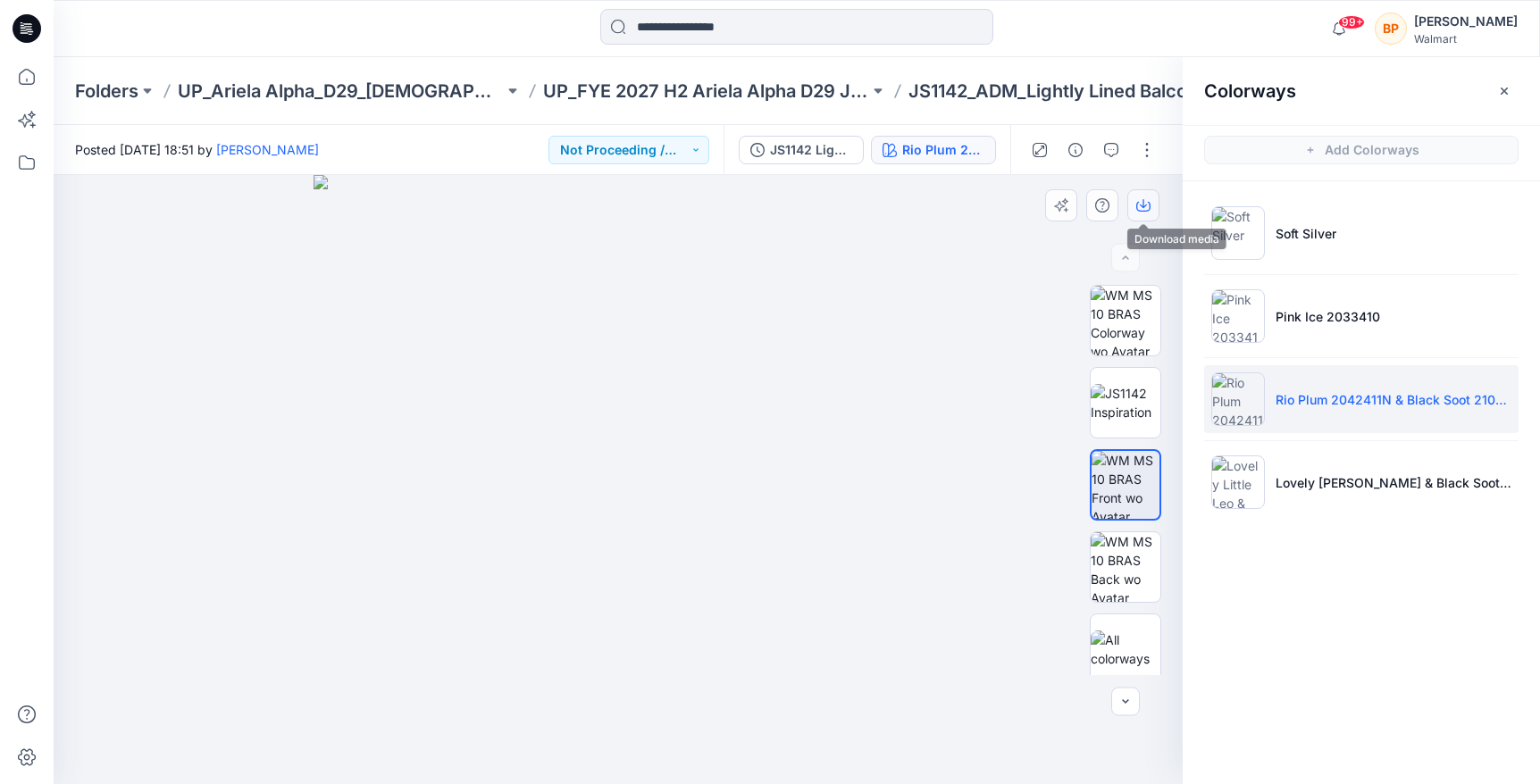
click at [1146, 199] on icon "button" at bounding box center [1142, 205] width 14 height 14
click at [1291, 440] on hr at bounding box center [1361, 440] width 315 height 1
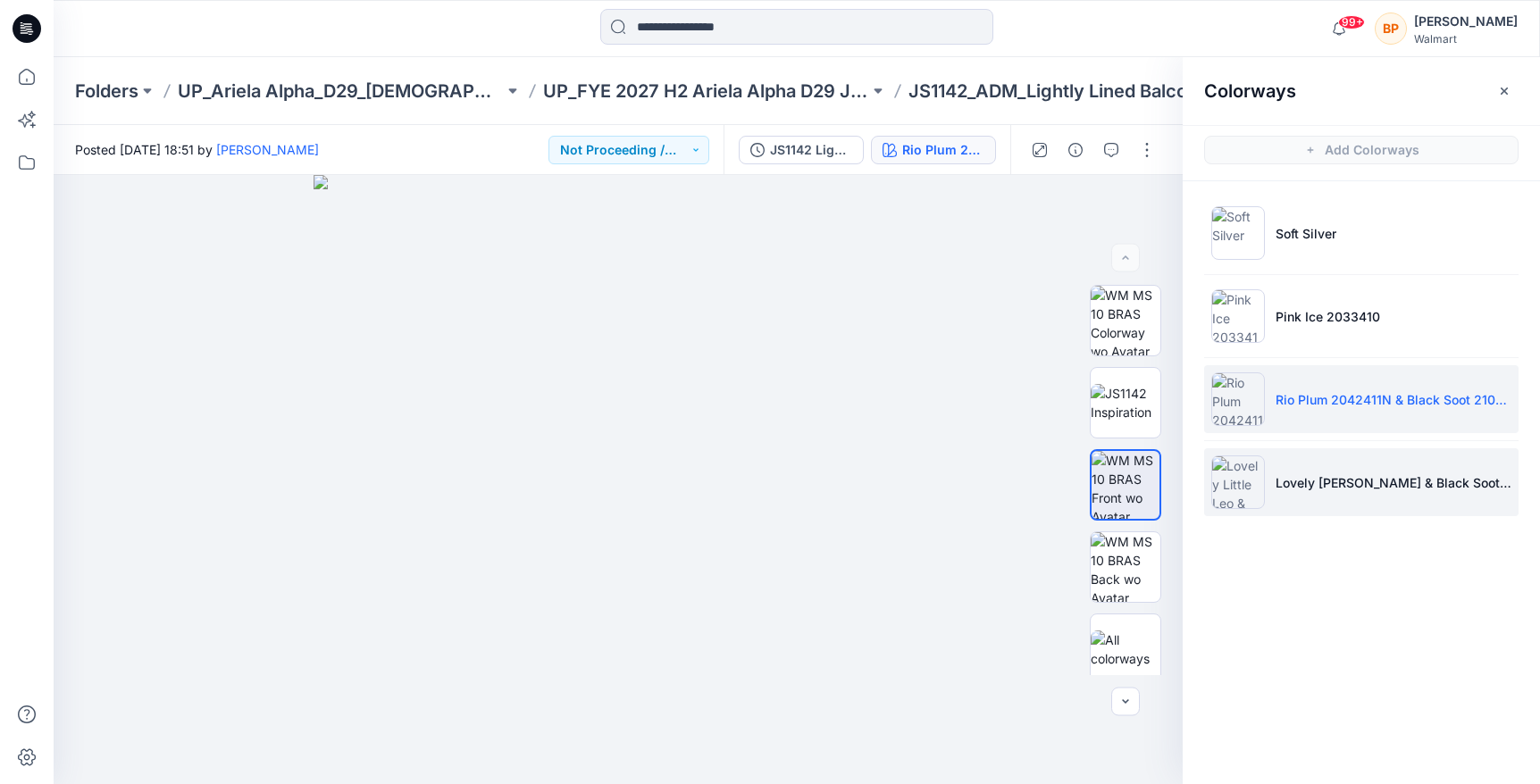
click at [1288, 461] on li "Lovely Little Leo & Black Soot 210132" at bounding box center [1361, 482] width 315 height 68
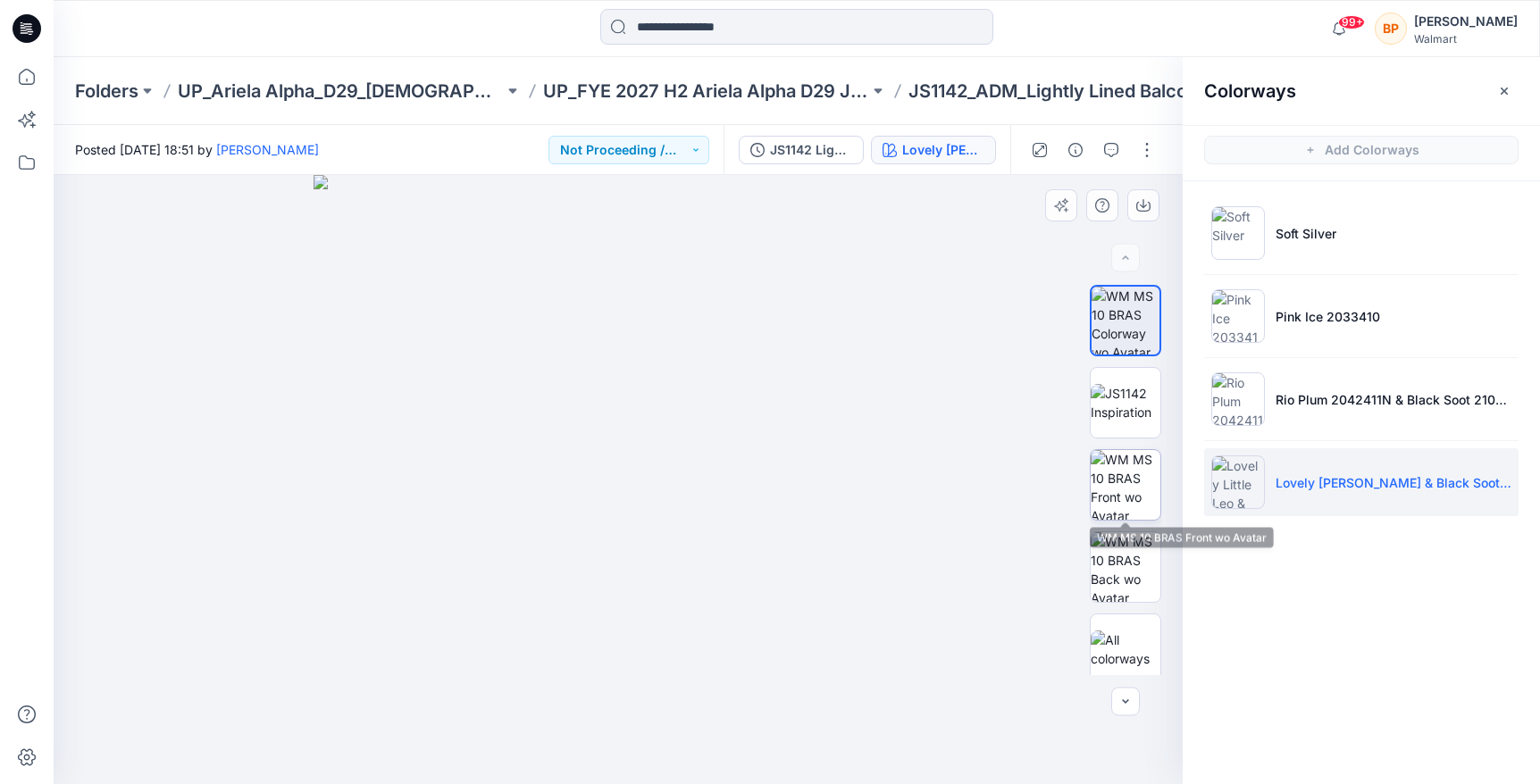
click at [1139, 498] on img at bounding box center [1125, 485] width 69 height 69
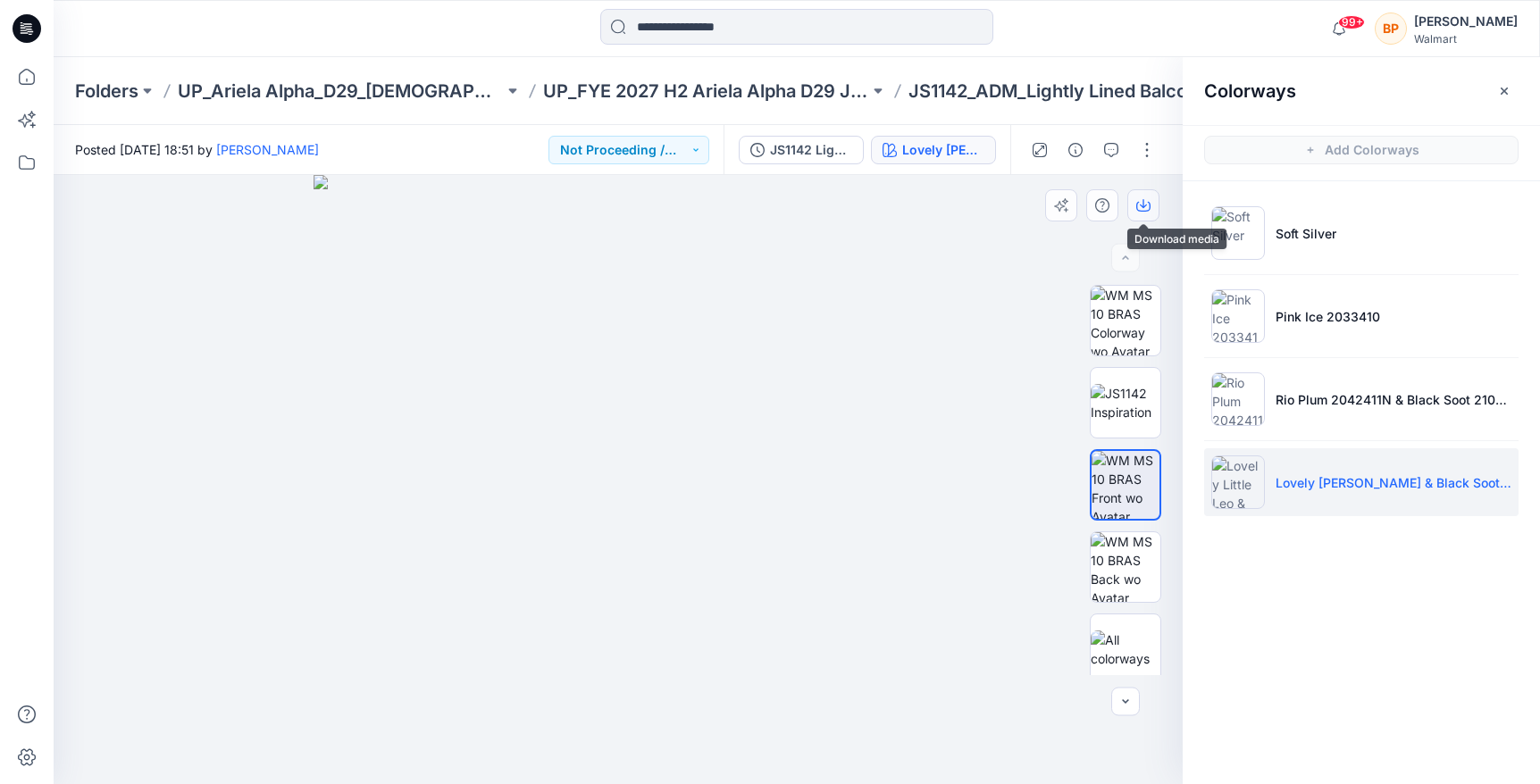
click at [1157, 194] on button "button" at bounding box center [1142, 205] width 32 height 32
click at [629, 89] on p "UP_FYE 2027 H2 Ariela Alpha D29 Joyspun Bras" at bounding box center [706, 91] width 326 height 25
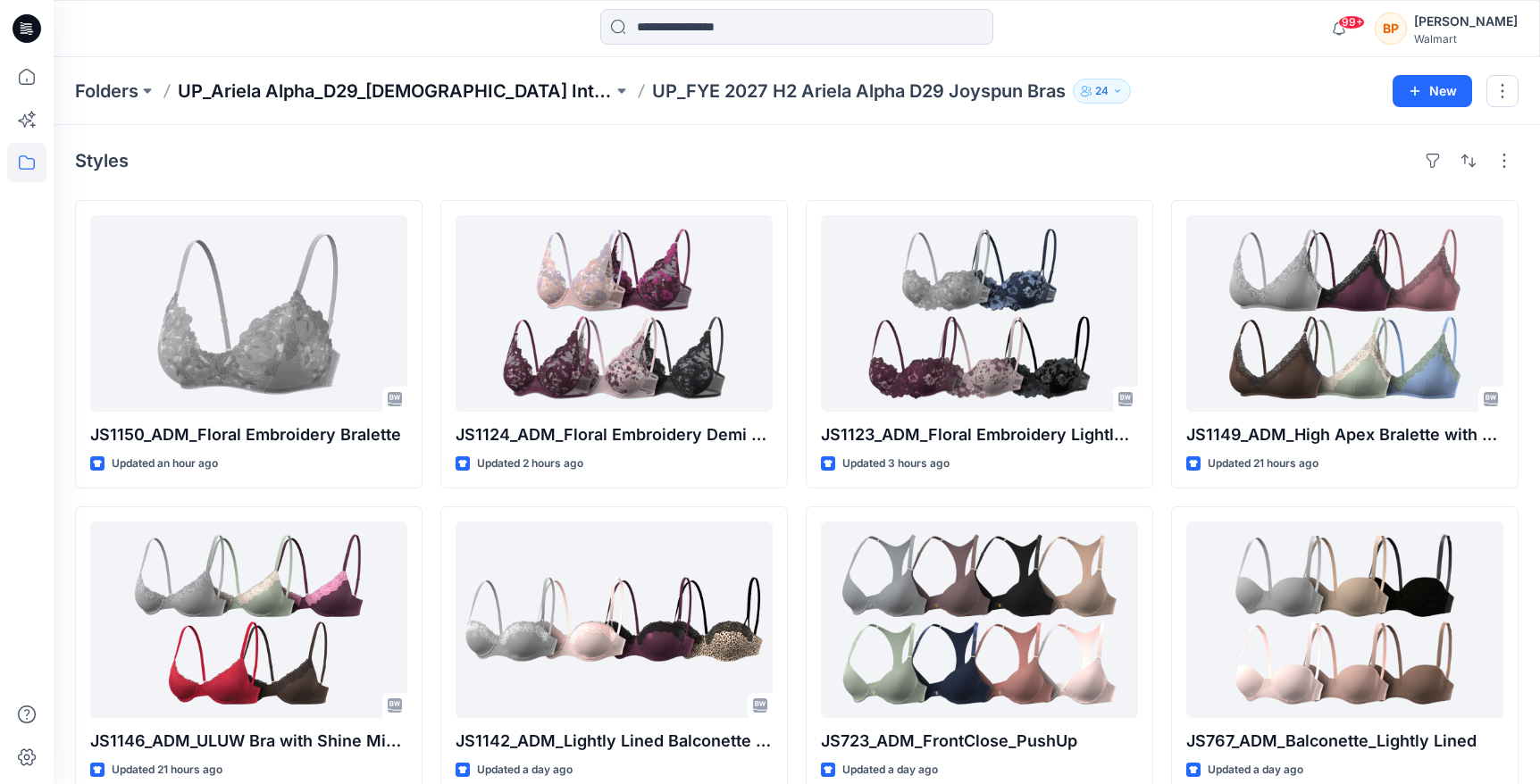
click at [560, 91] on p "UP_Ariela Alpha_D29_[DEMOGRAPHIC_DATA] Intimates - Joyspun" at bounding box center [396, 91] width 435 height 25
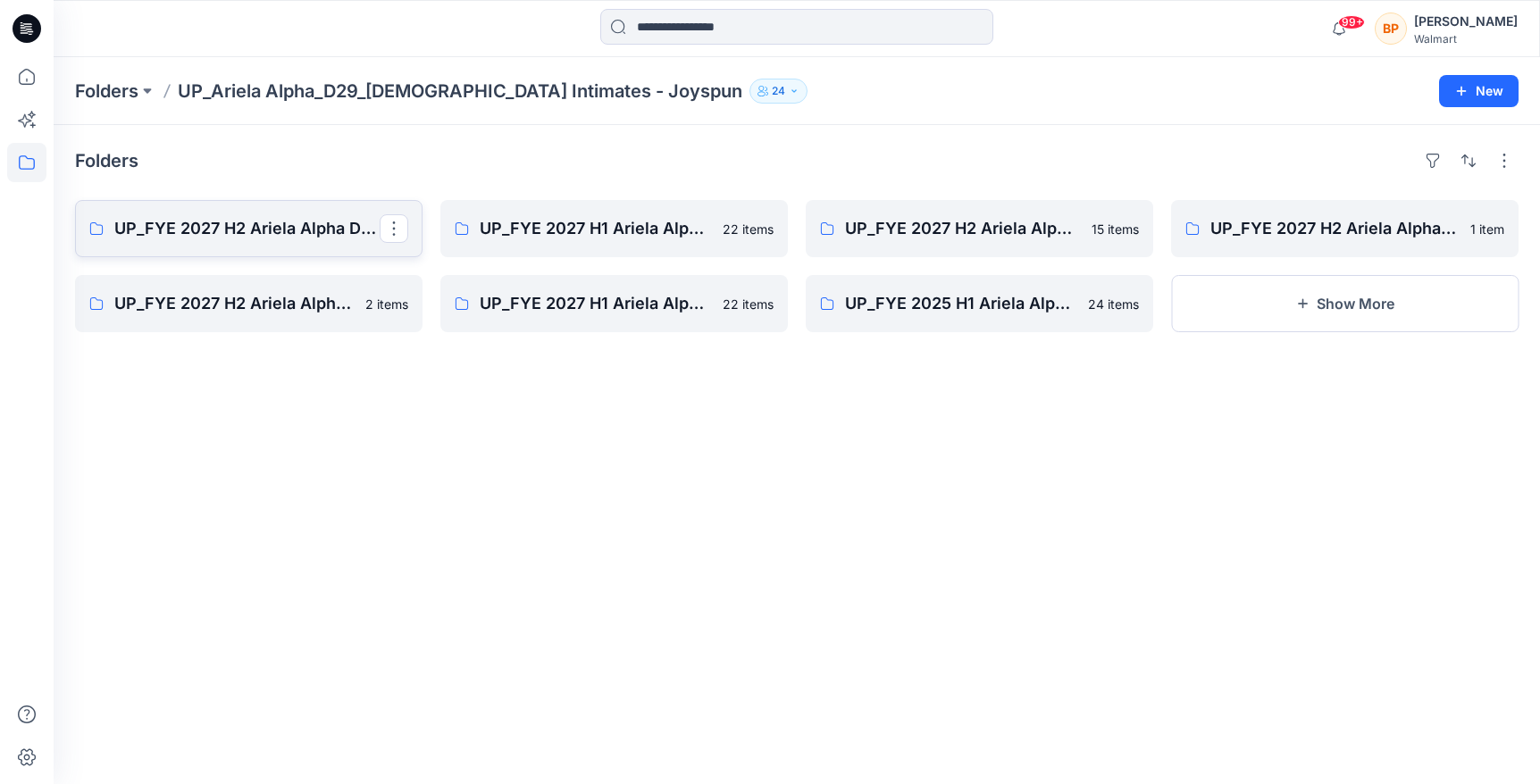
click at [393, 251] on link "UP_FYE 2027 H2 Ariela Alpha D29 Joyspun Panties" at bounding box center [248, 228] width 347 height 57
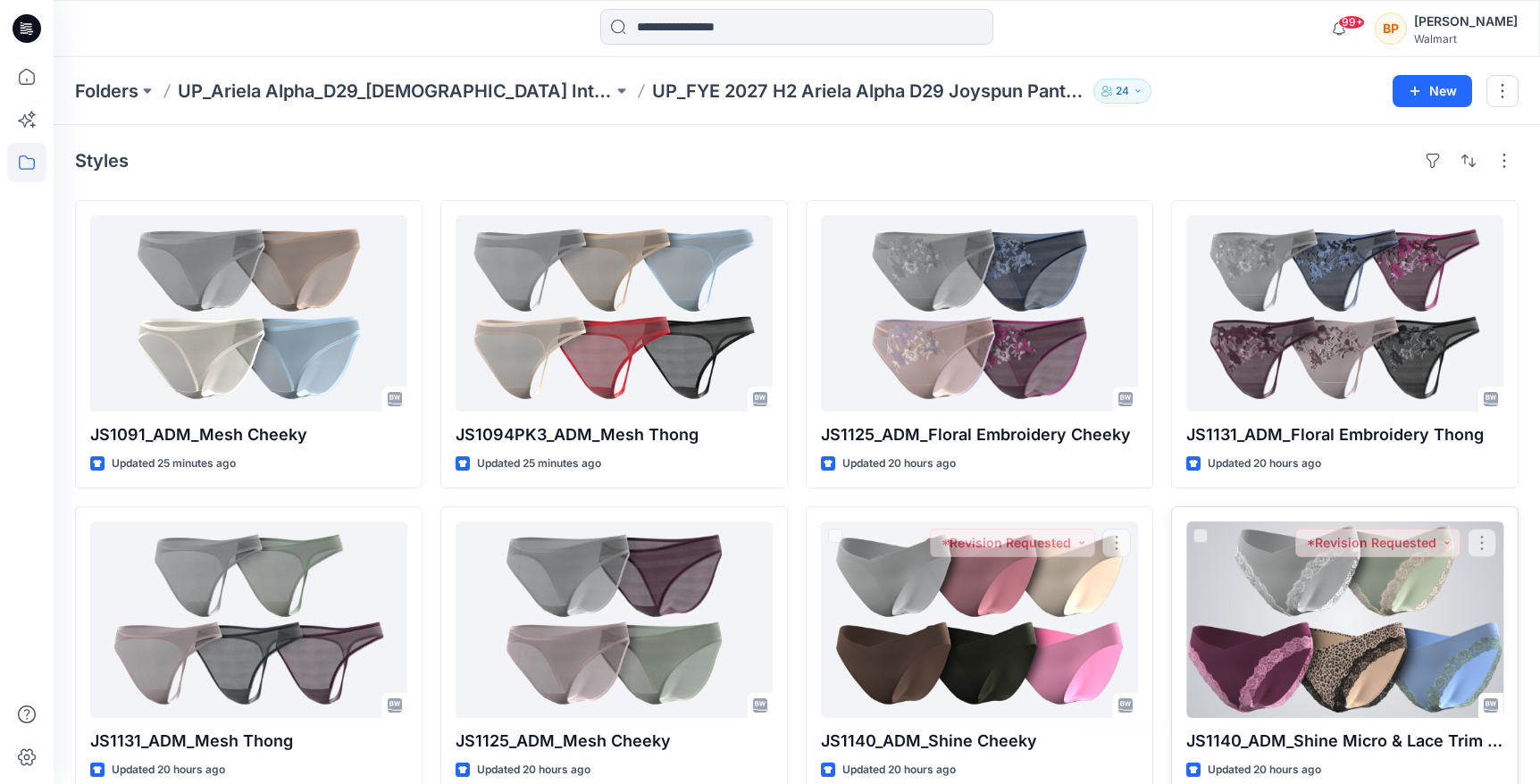
click at [1208, 667] on div at bounding box center [1344, 620] width 317 height 196
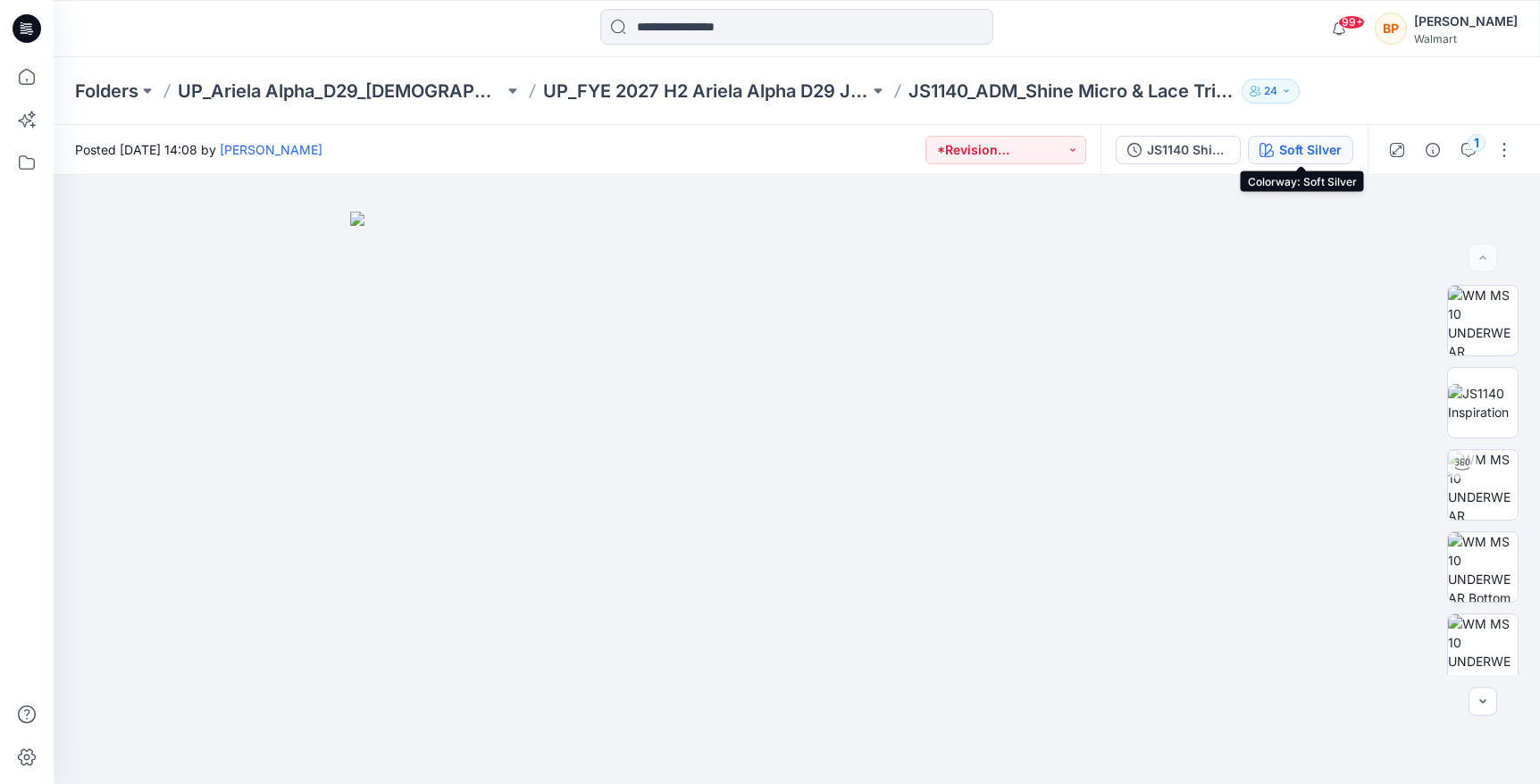
click at [1281, 142] on div "Soft Silver" at bounding box center [1310, 150] width 63 height 19
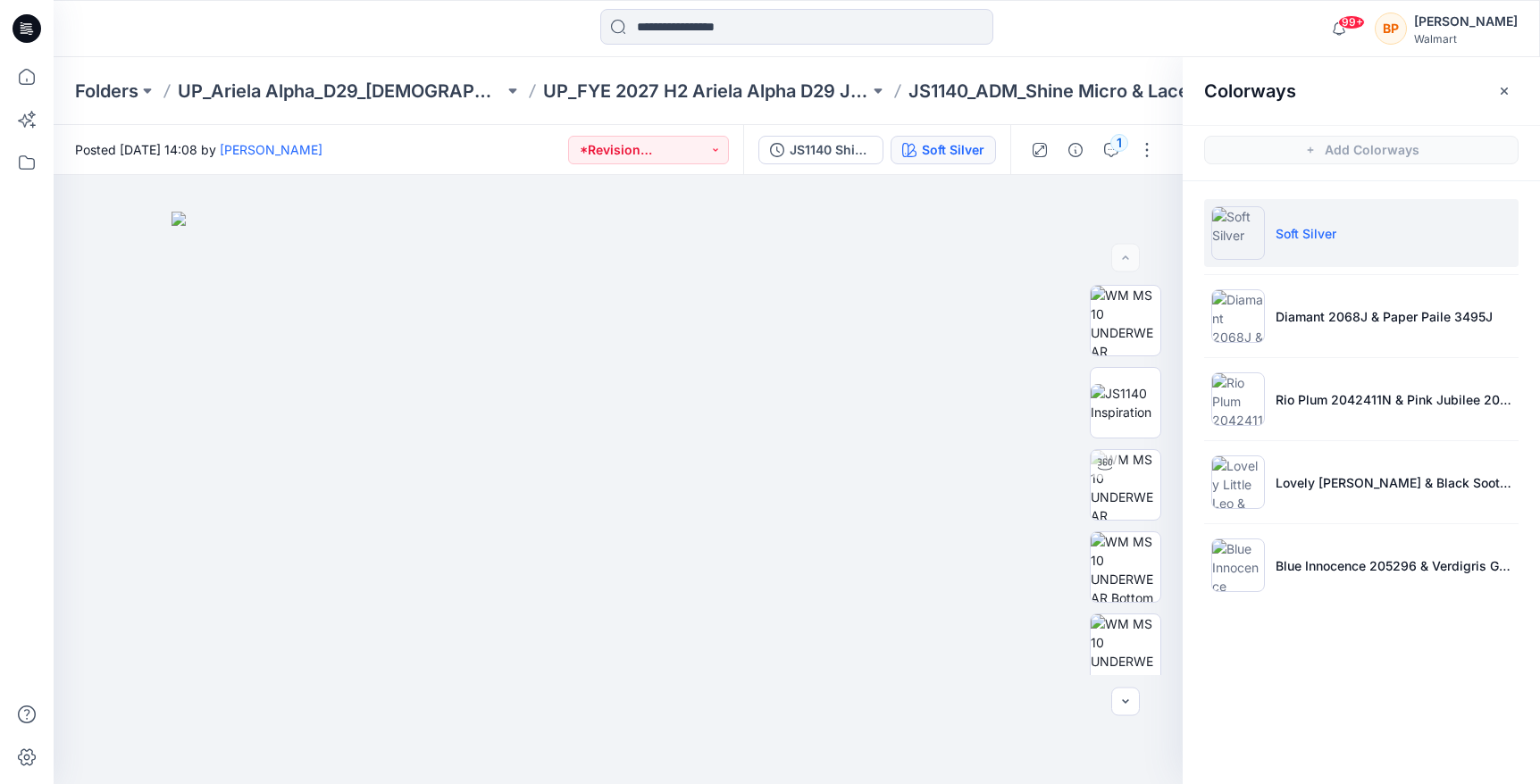
click at [1307, 446] on ul "Soft Silver Diamant 2068J & Paper Paile 3495J Rio Plum 2042411N & Pink Jubilee …" at bounding box center [1360, 398] width 357 height 436
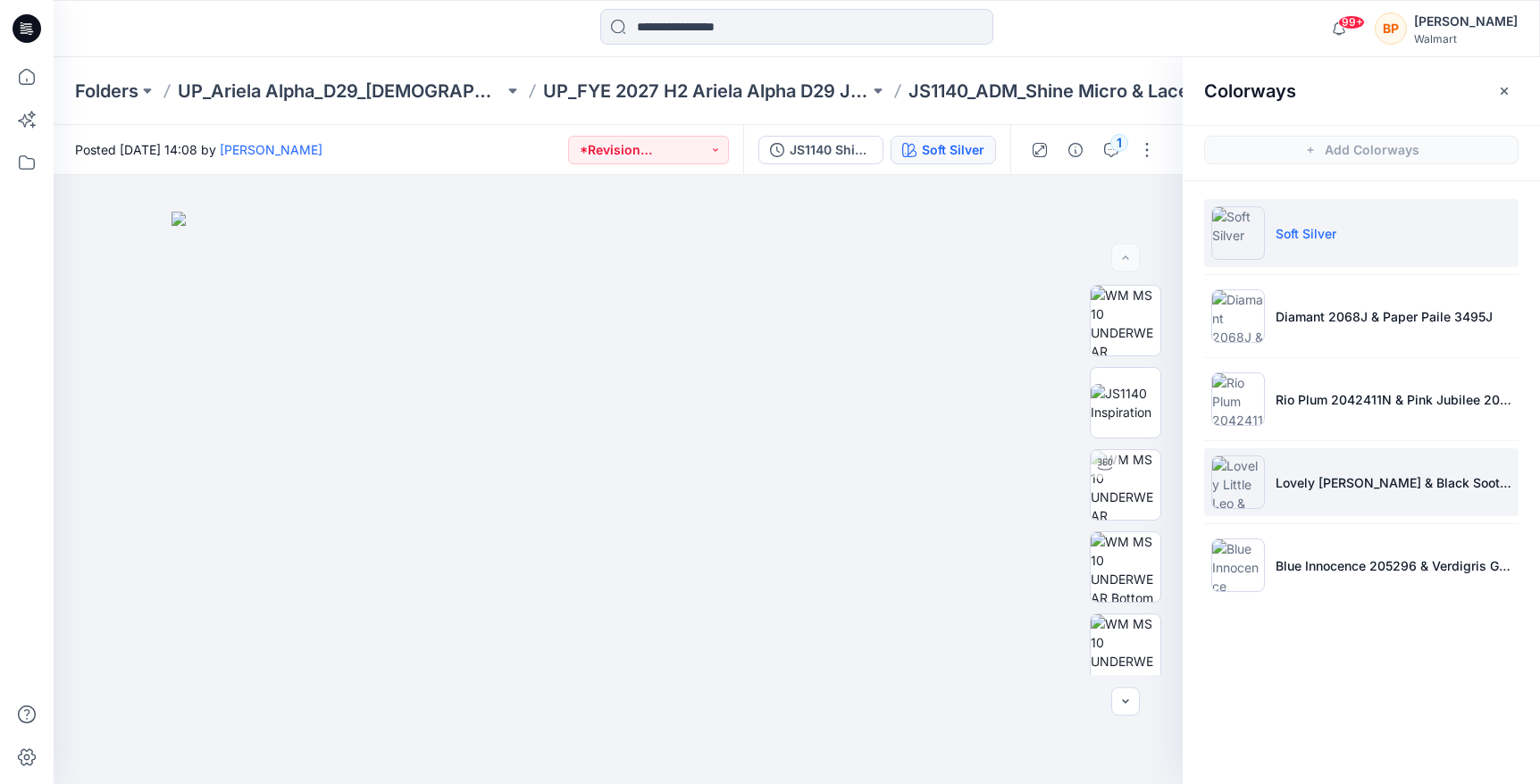
click at [1305, 461] on li "Lovely Little Leo & Black Soot 210131" at bounding box center [1361, 482] width 315 height 68
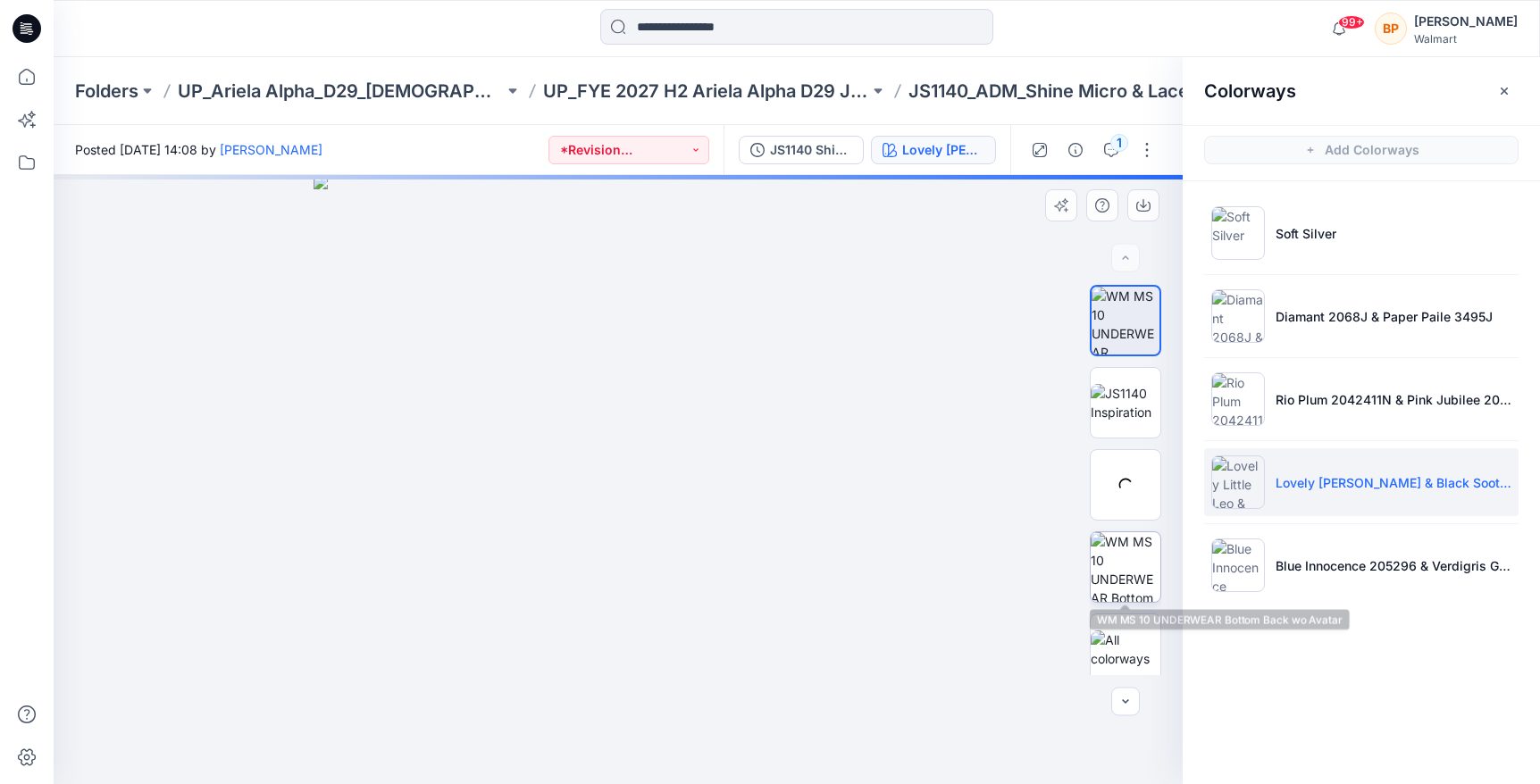
click at [1131, 564] on img at bounding box center [1125, 567] width 69 height 69
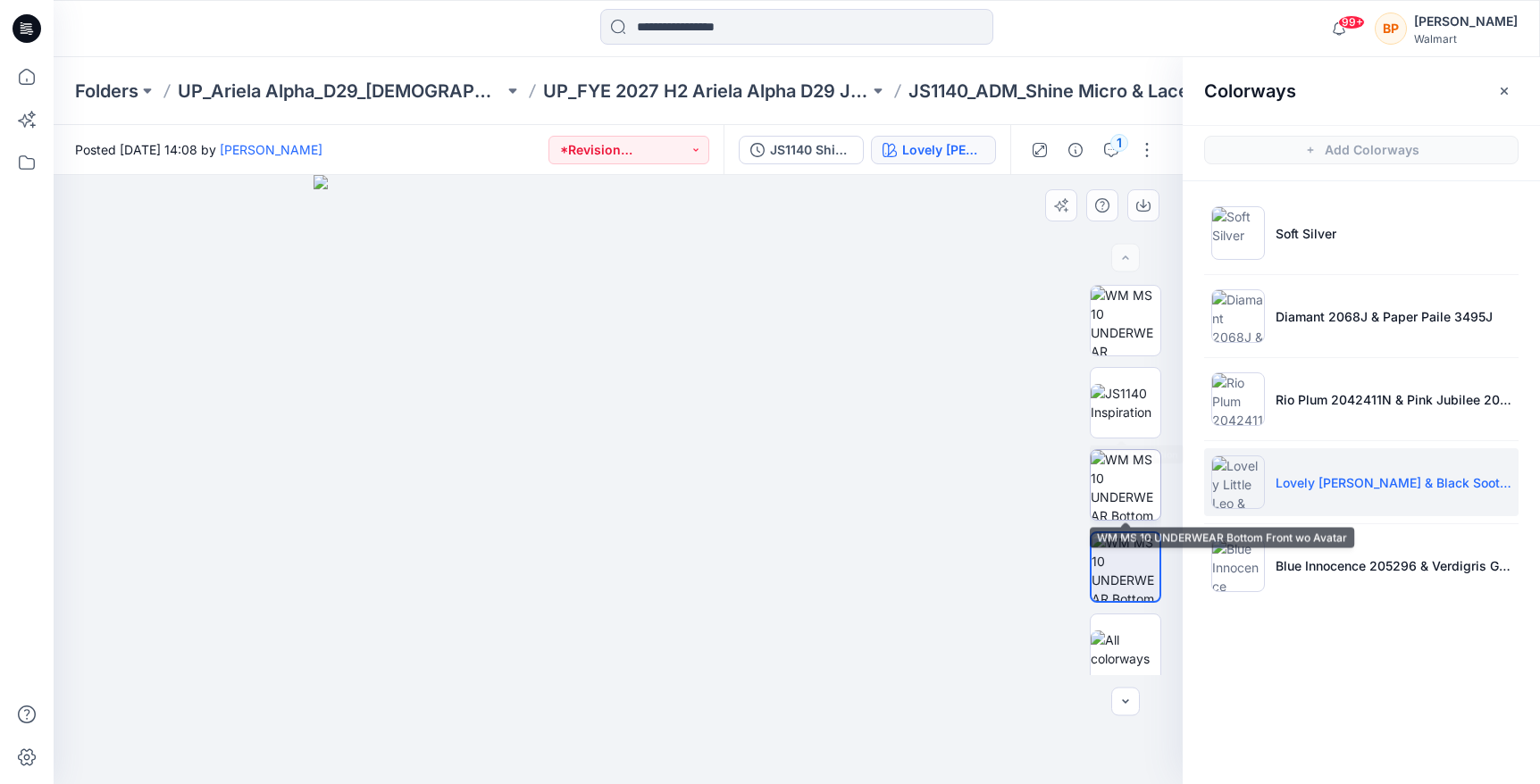
click at [1143, 475] on img at bounding box center [1125, 485] width 69 height 69
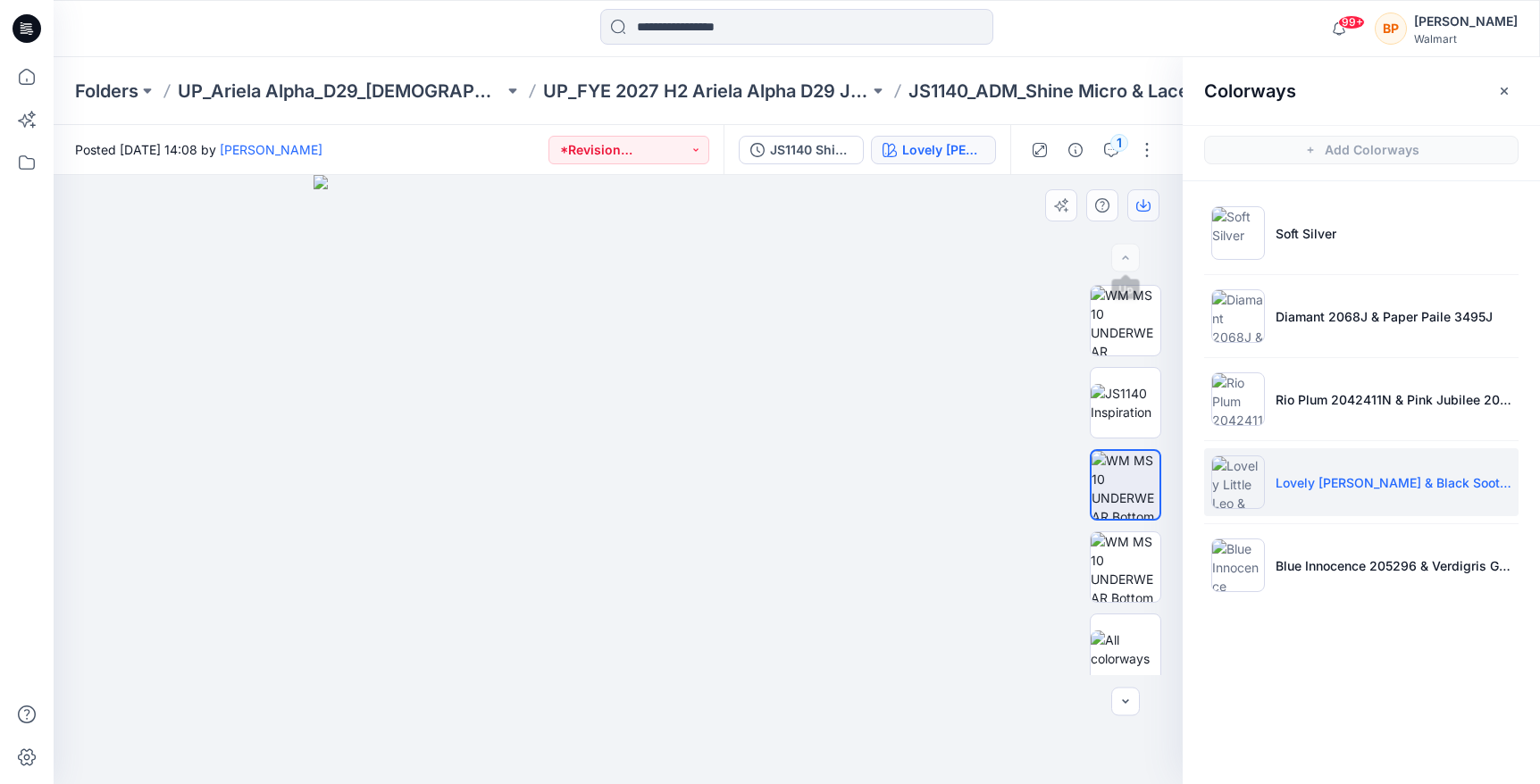
click at [1137, 220] on button "button" at bounding box center [1142, 205] width 32 height 32
click at [696, 83] on p "UP_FYE 2027 H2 Ariela Alpha D29 Joyspun Panties" at bounding box center [706, 91] width 326 height 25
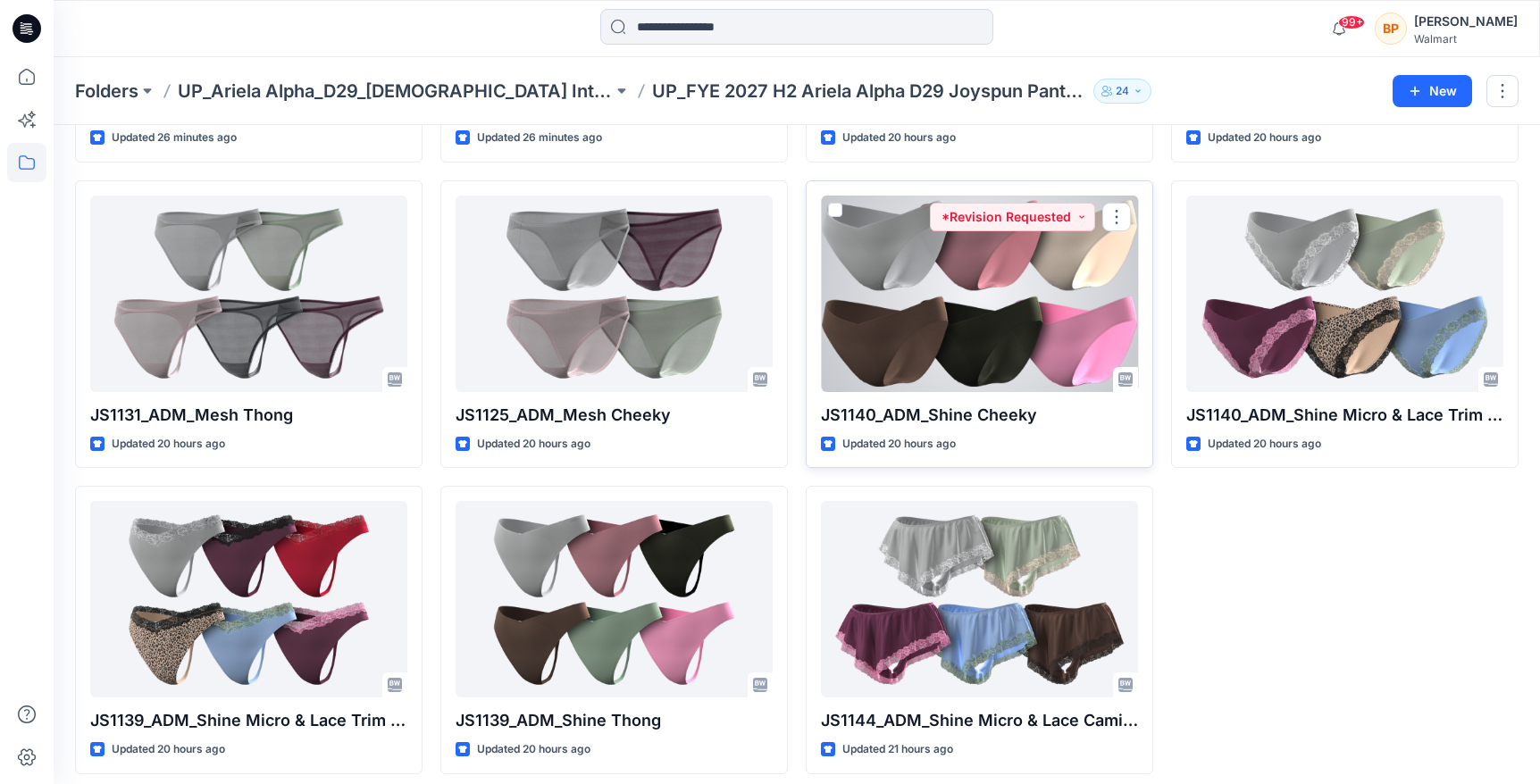
scroll to position [337, 0]
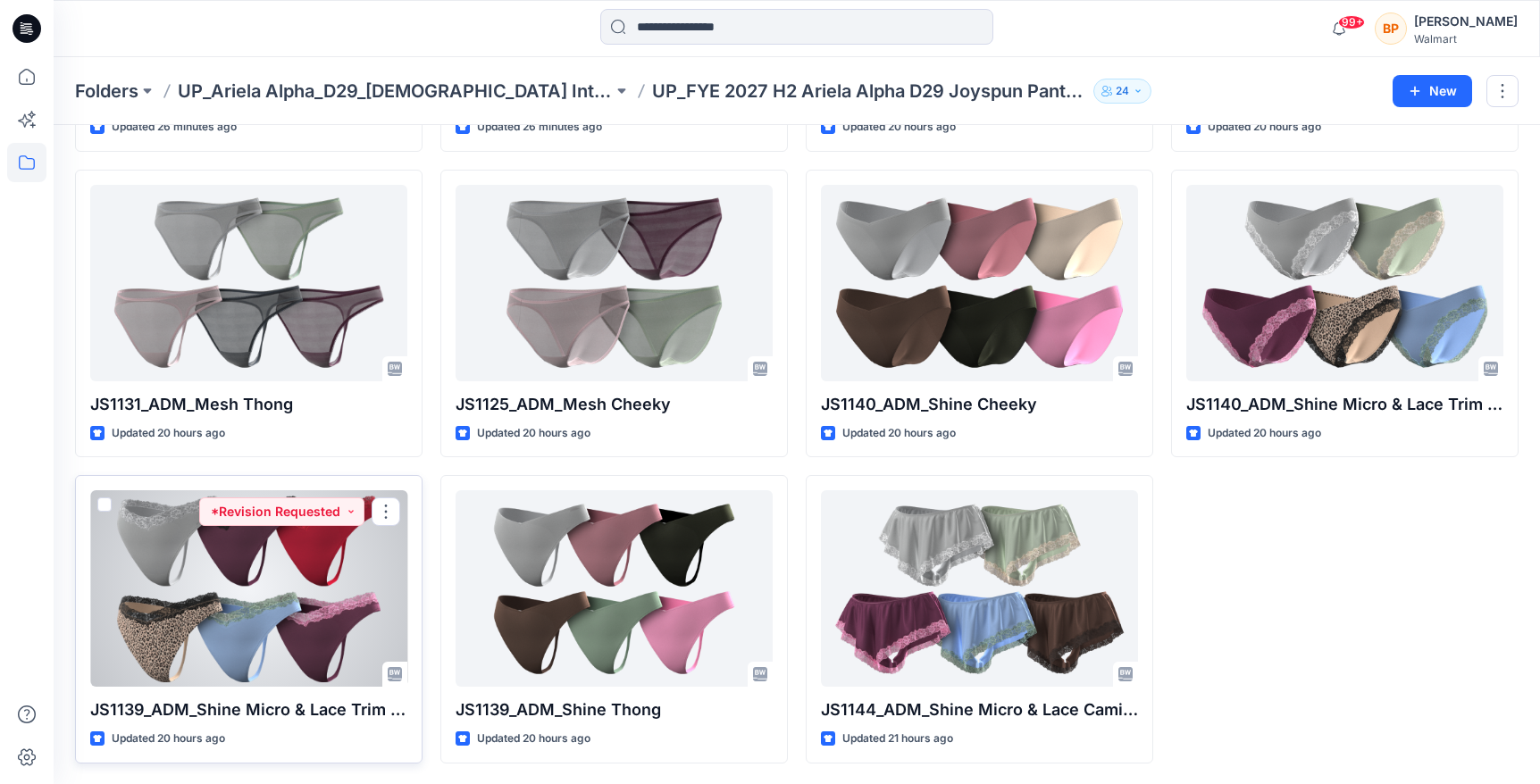
click at [249, 553] on div at bounding box center [248, 588] width 317 height 196
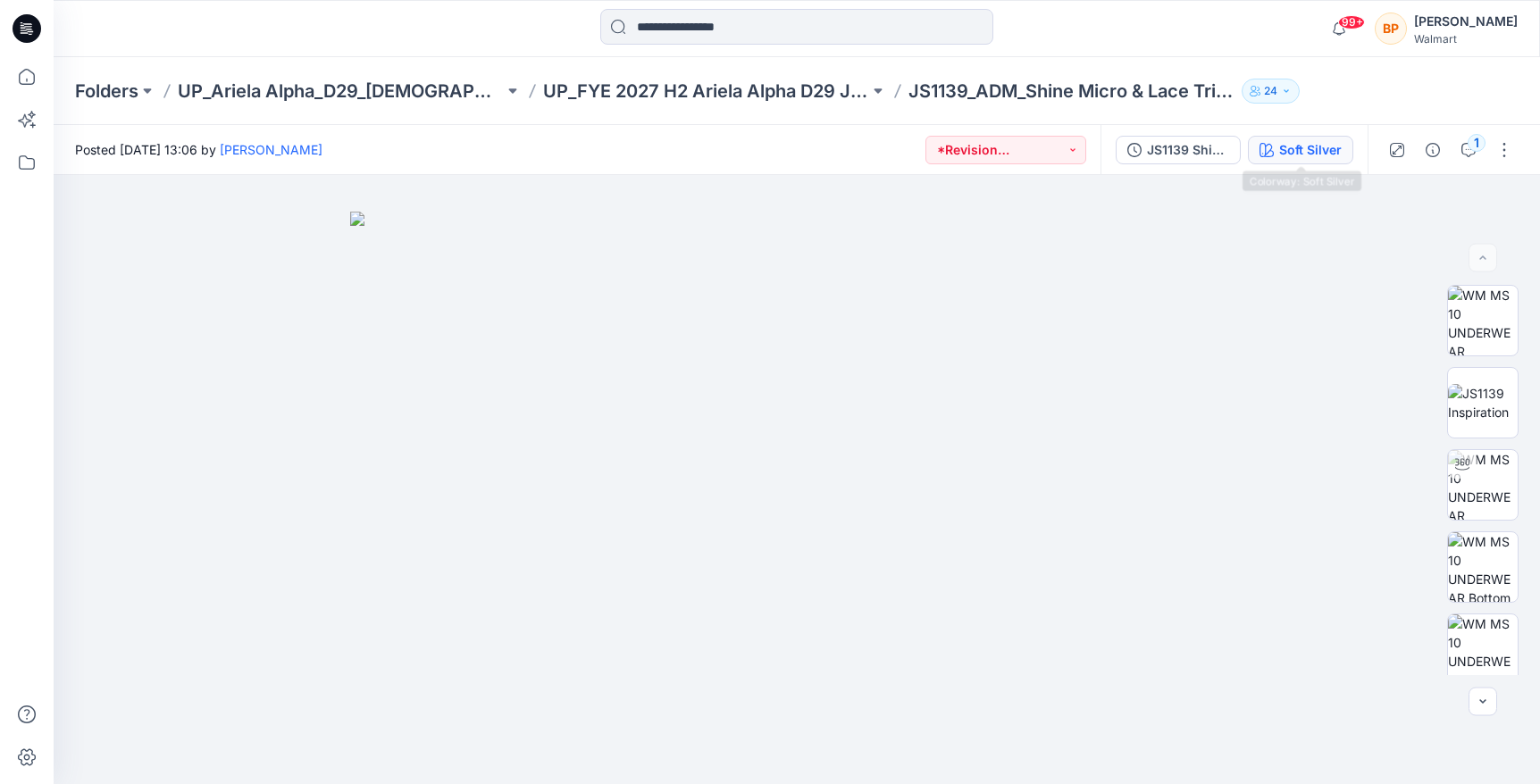
click at [1289, 142] on div "Soft Silver" at bounding box center [1310, 150] width 63 height 19
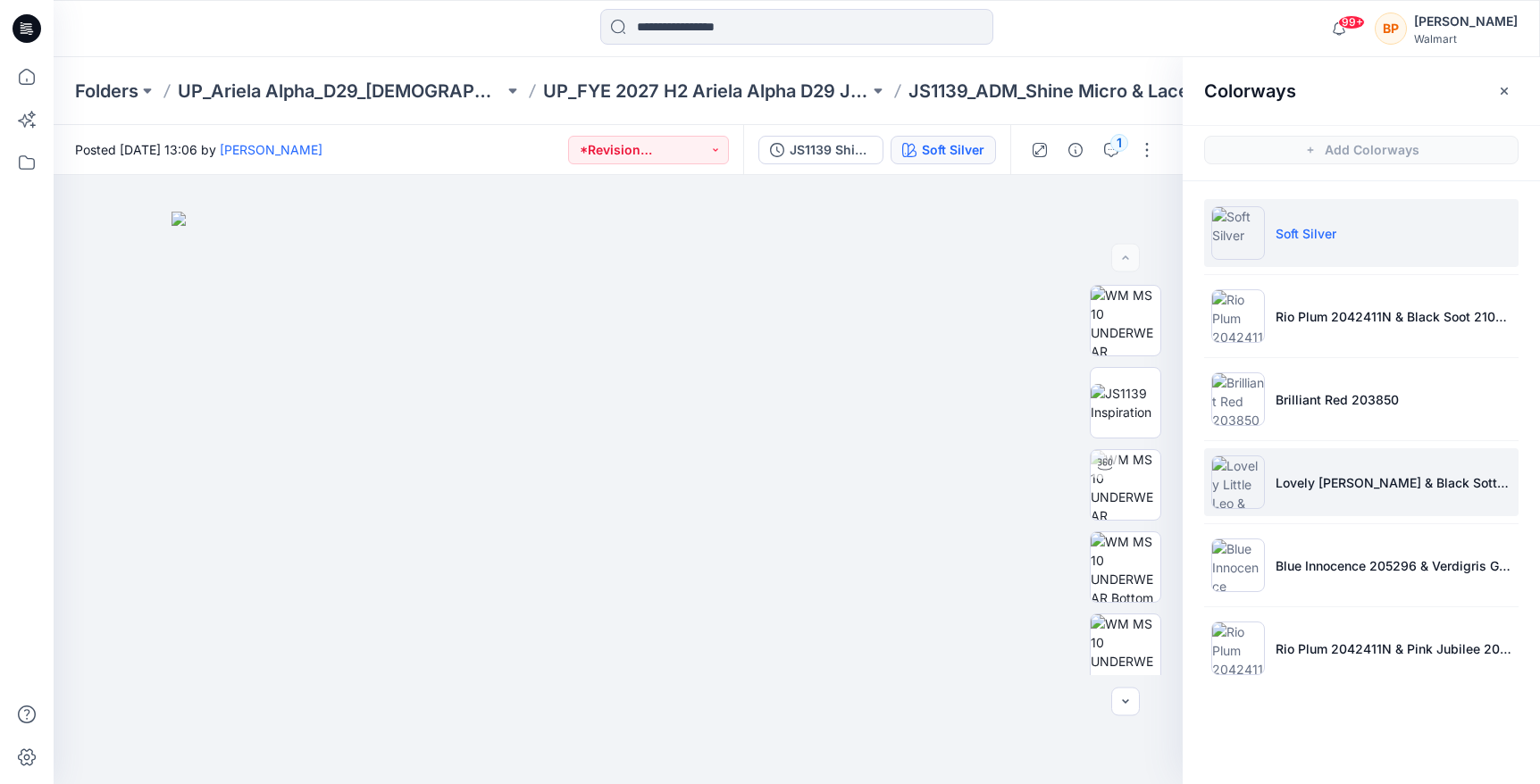
click at [1317, 494] on li "Lovely Little Leo & Black Sott 210131" at bounding box center [1361, 482] width 315 height 68
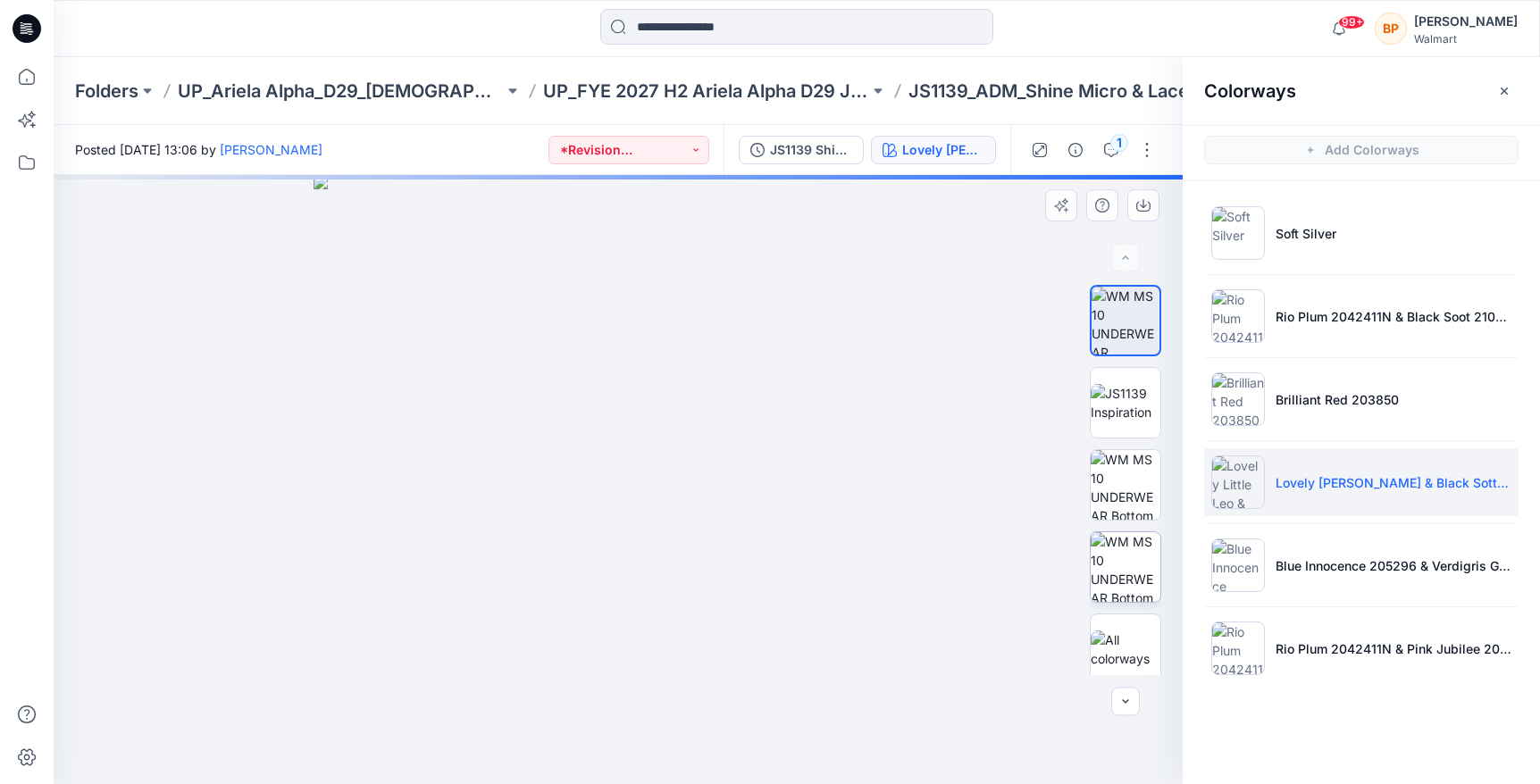
click at [1139, 561] on img at bounding box center [1125, 567] width 69 height 69
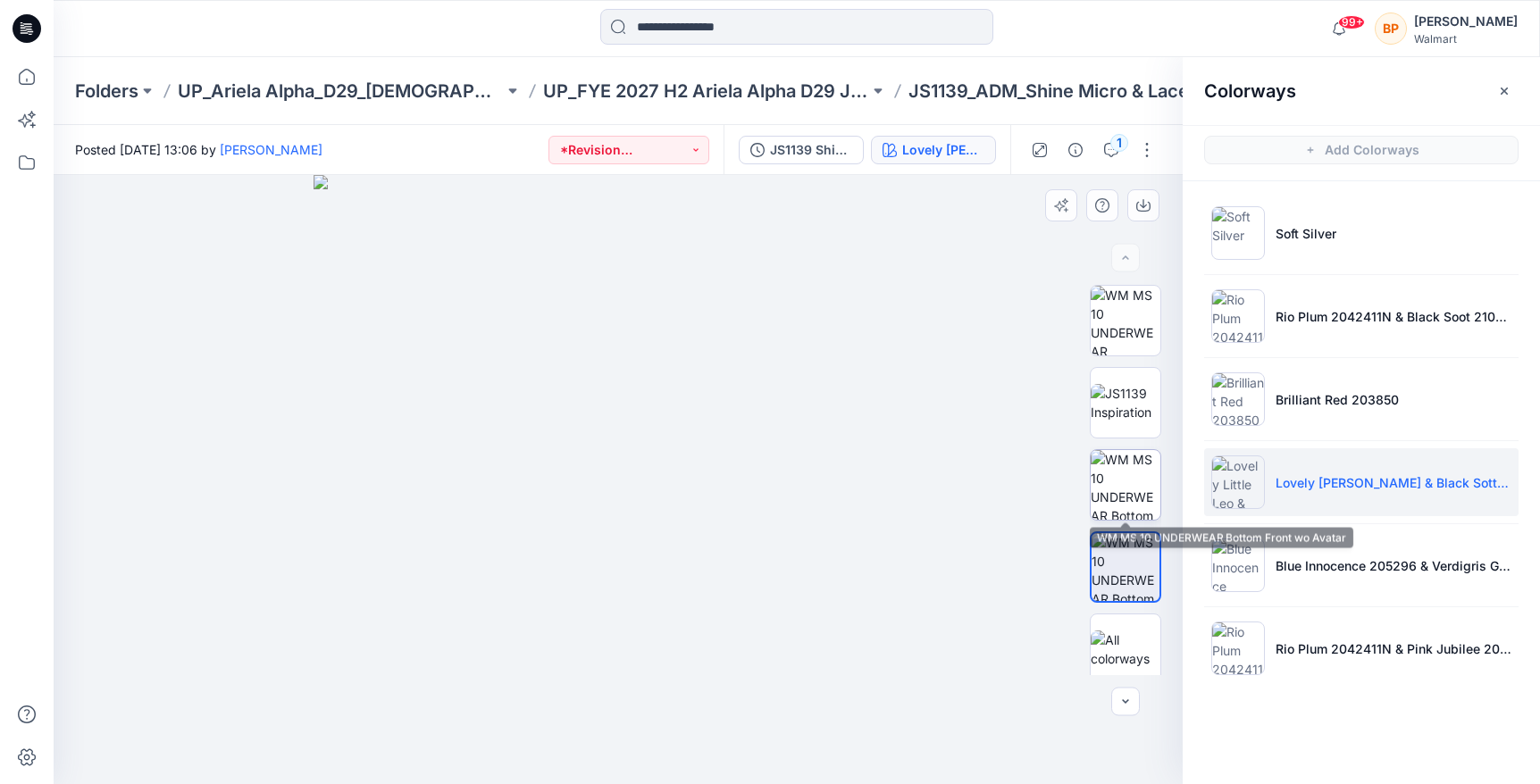
click at [1132, 474] on img at bounding box center [1125, 485] width 69 height 69
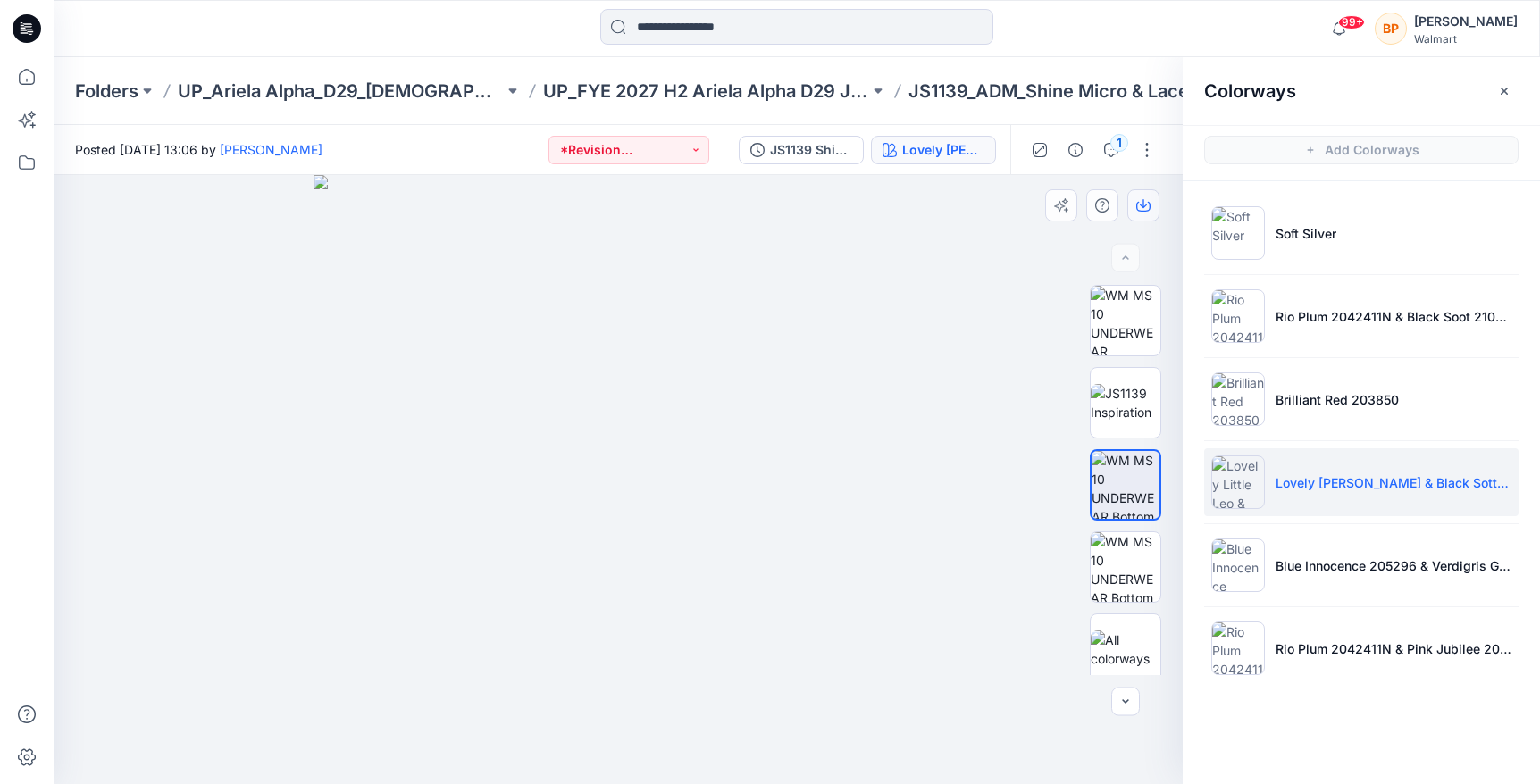
click at [1145, 191] on button "button" at bounding box center [1142, 205] width 32 height 32
click at [692, 81] on p "UP_FYE 2027 H2 Ariela Alpha D29 Joyspun Panties" at bounding box center [706, 91] width 326 height 25
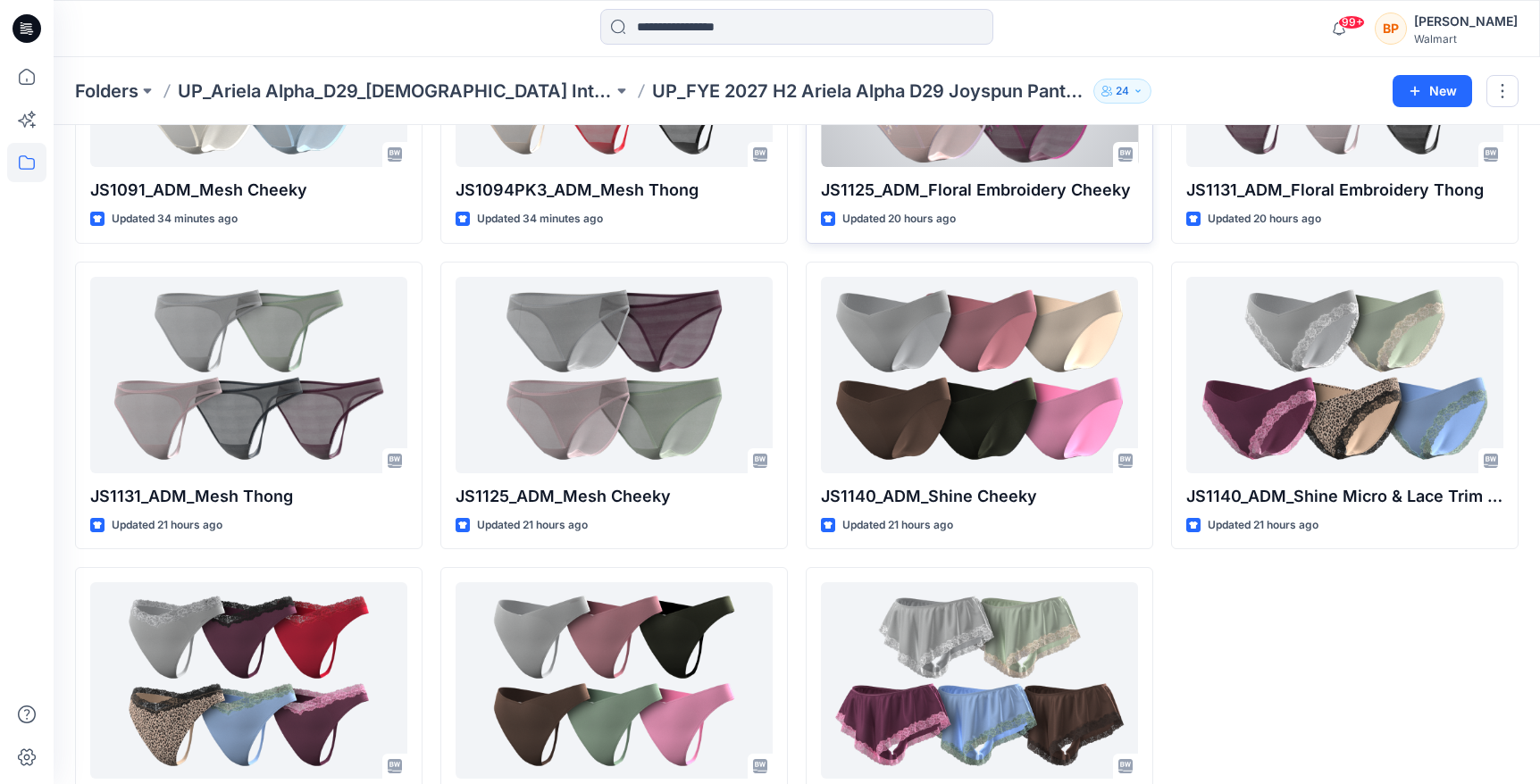
scroll to position [291, 0]
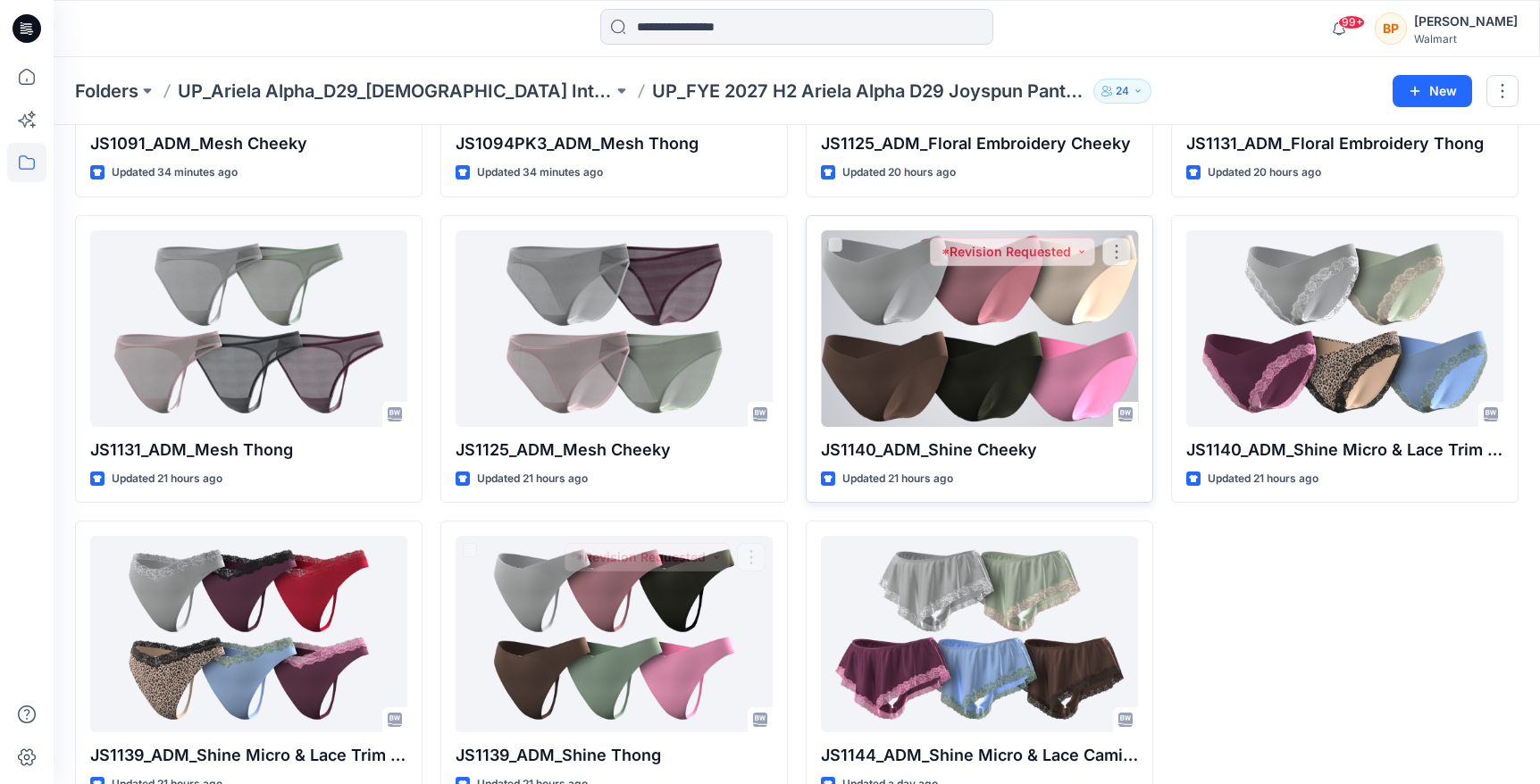
click at [1056, 291] on div at bounding box center [979, 328] width 317 height 196
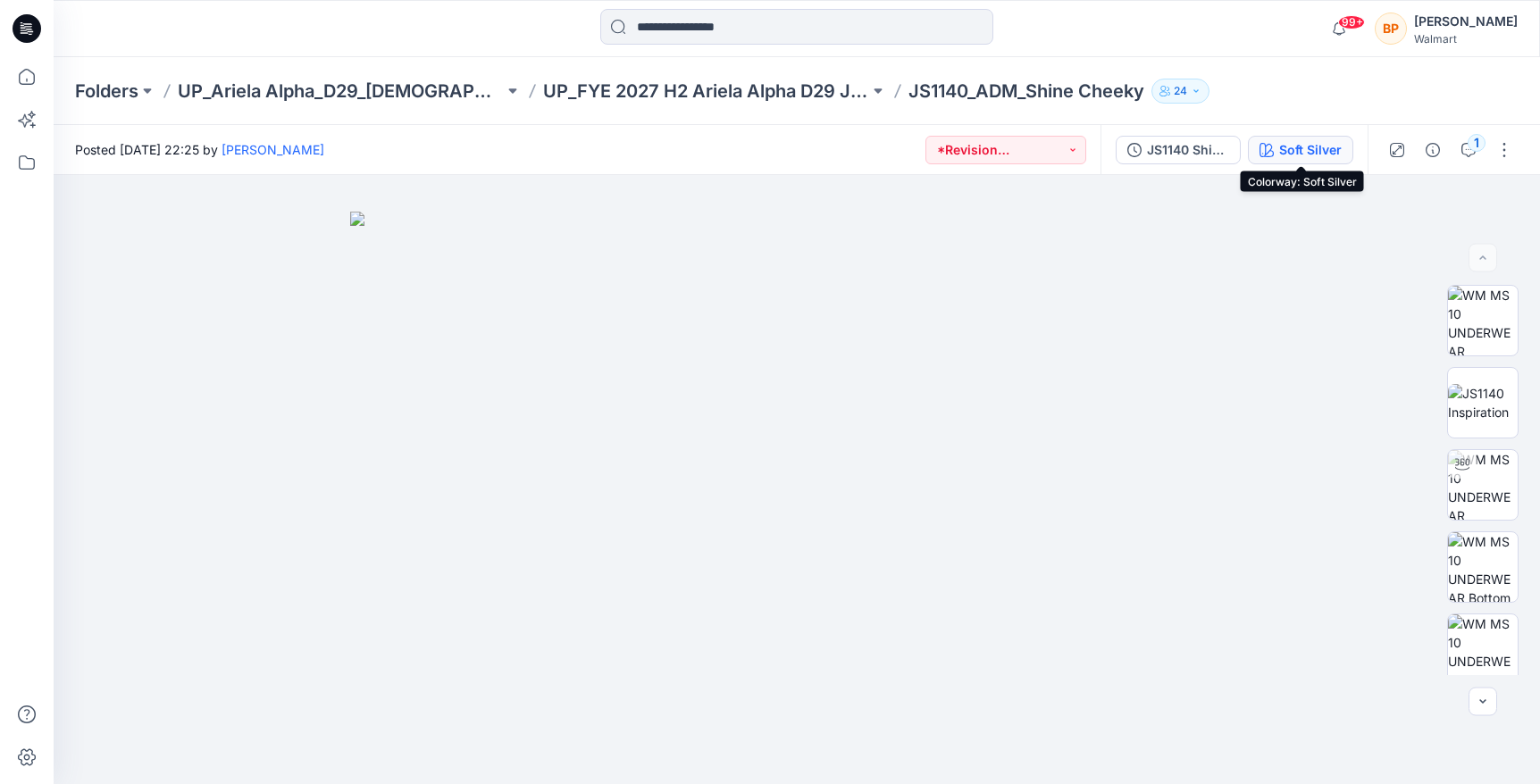
click at [1302, 138] on button "Soft Silver" at bounding box center [1299, 150] width 105 height 29
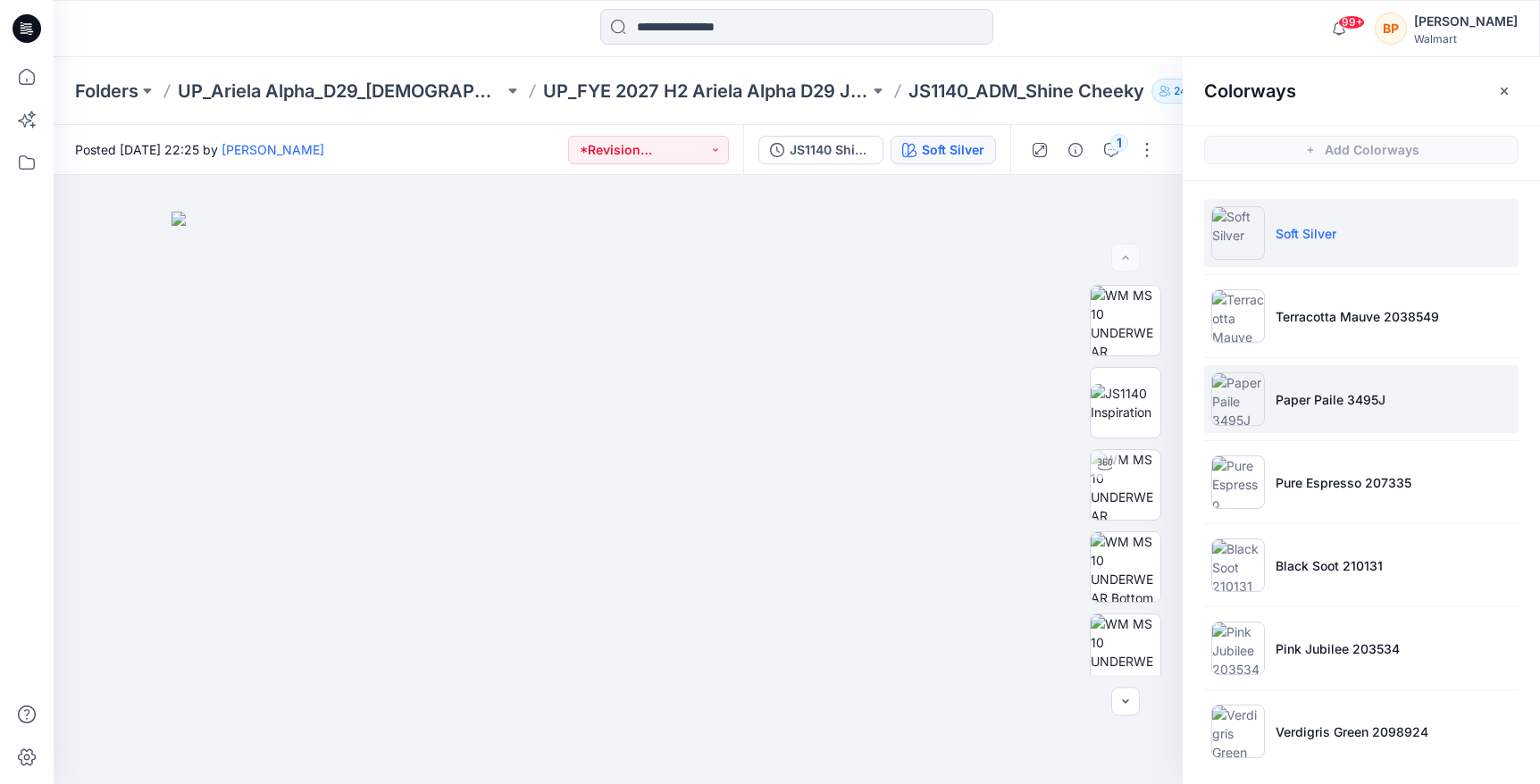
click at [1280, 394] on p "Paper Paile 3495J" at bounding box center [1330, 398] width 110 height 18
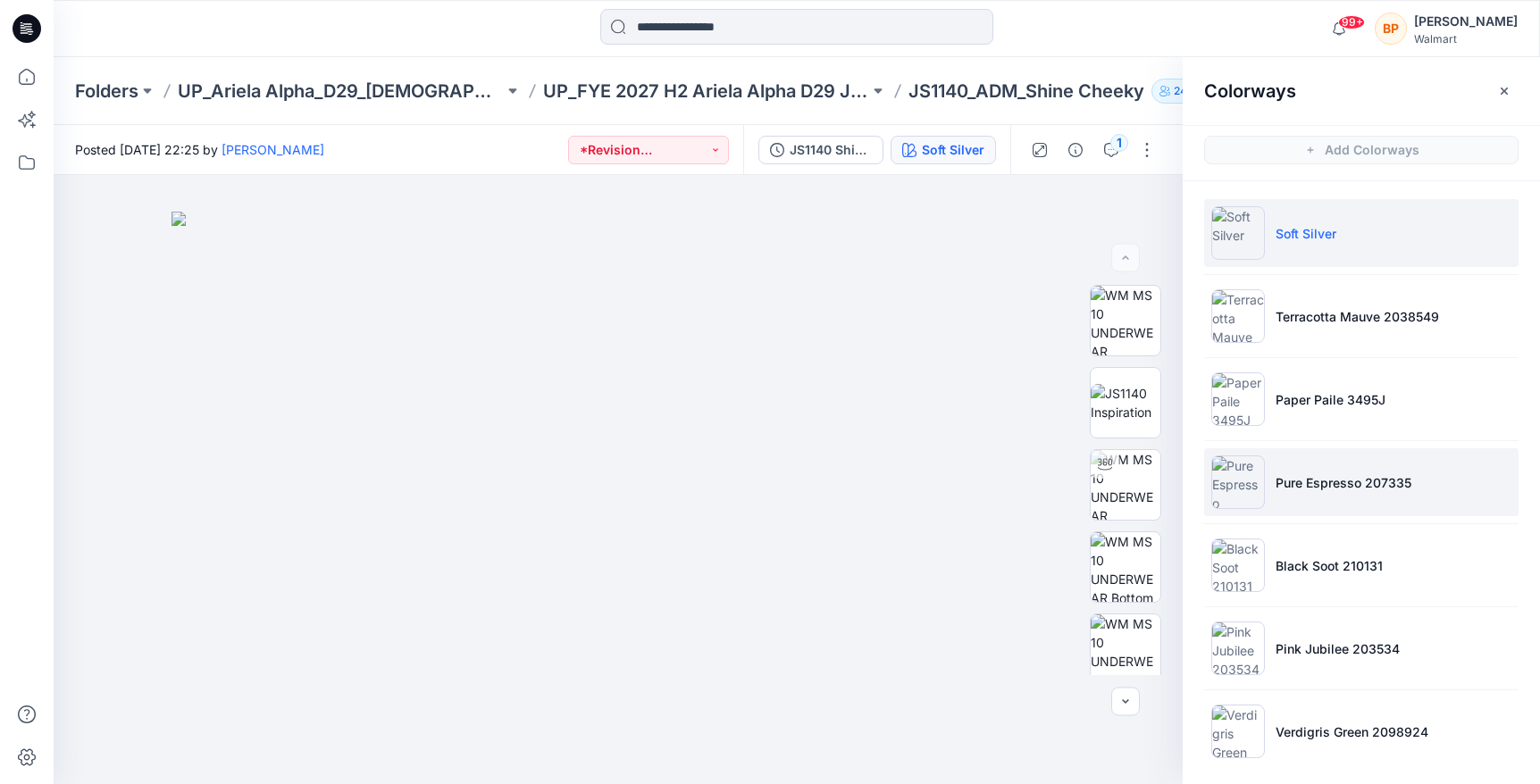
scroll to position [8, 0]
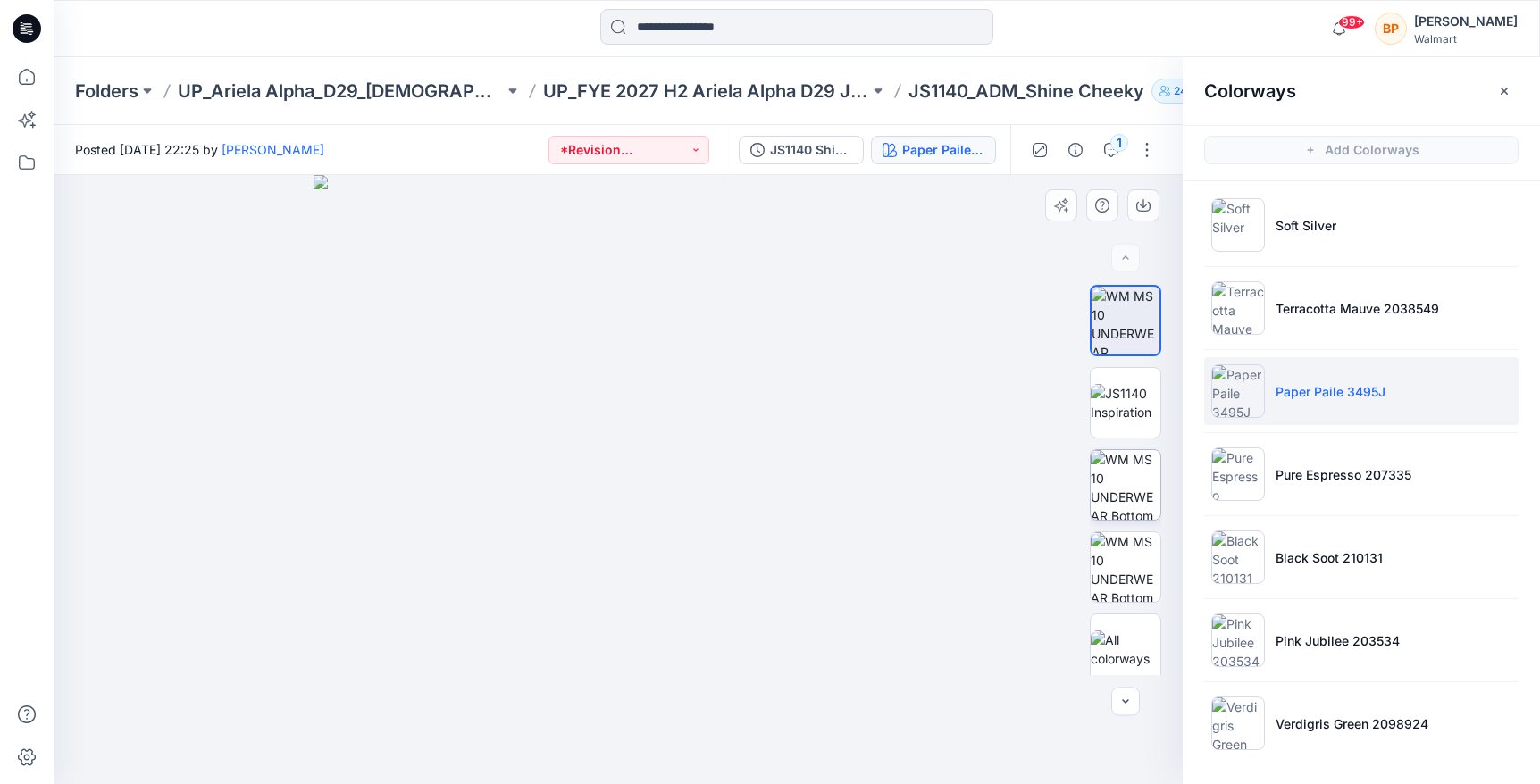
click at [1114, 480] on img at bounding box center [1125, 485] width 69 height 69
